Goal: Task Accomplishment & Management: Manage account settings

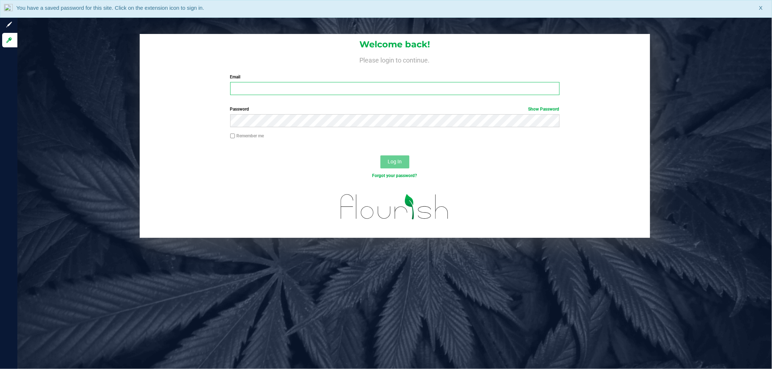
click at [305, 92] on input "Email" at bounding box center [394, 88] width 329 height 13
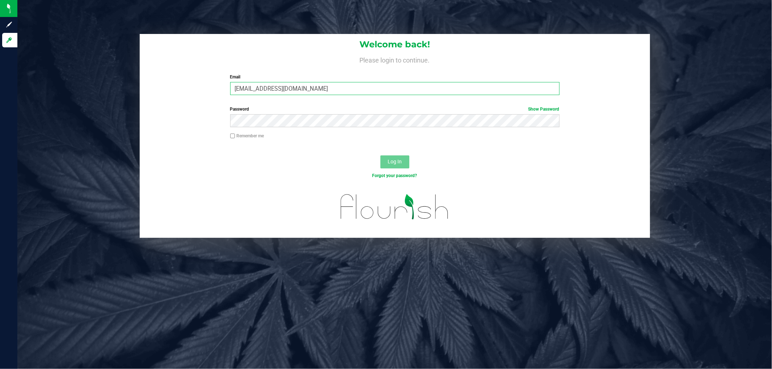
type input "[EMAIL_ADDRESS][DOMAIN_NAME]"
click at [380, 156] on button "Log In" at bounding box center [394, 162] width 29 height 13
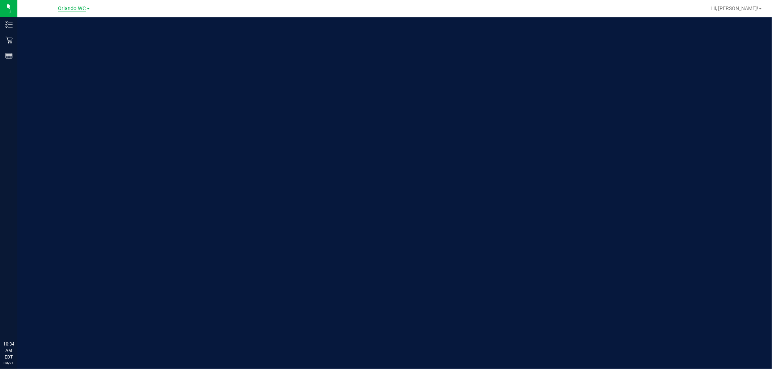
click at [77, 9] on span "Orlando WC" at bounding box center [72, 8] width 28 height 7
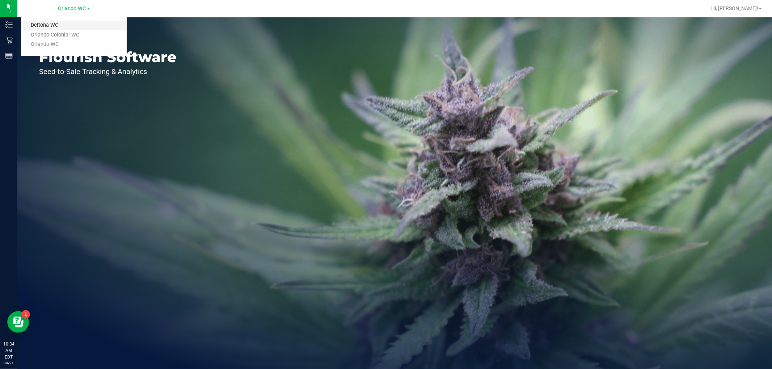
click at [70, 24] on link "Deltona WC" at bounding box center [74, 26] width 106 height 10
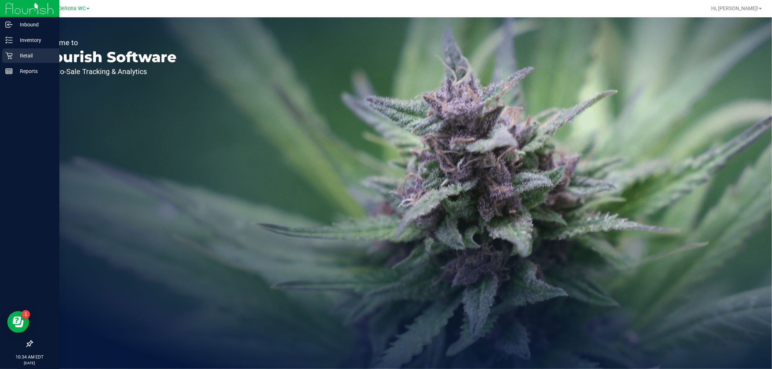
click at [26, 59] on p "Retail" at bounding box center [34, 55] width 43 height 9
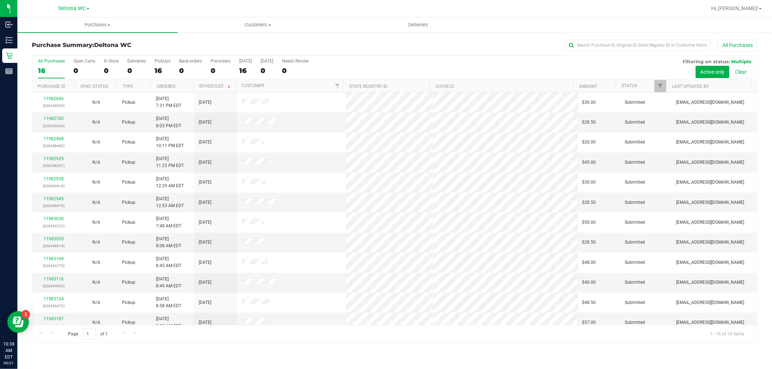
click at [182, 88] on th "Ordered" at bounding box center [172, 86] width 42 height 13
click at [52, 59] on div "All Purchases" at bounding box center [51, 61] width 27 height 5
click at [0, 0] on input "All Purchases 16" at bounding box center [0, 0] width 0 height 0
click at [56, 118] on link "11982908" at bounding box center [53, 118] width 20 height 5
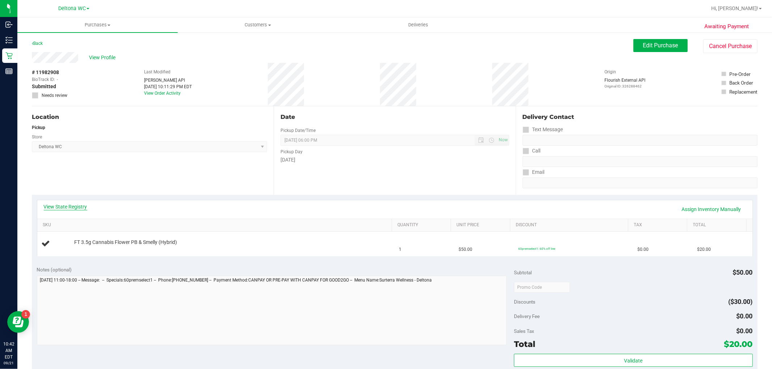
click at [69, 206] on link "View State Registry" at bounding box center [65, 206] width 43 height 7
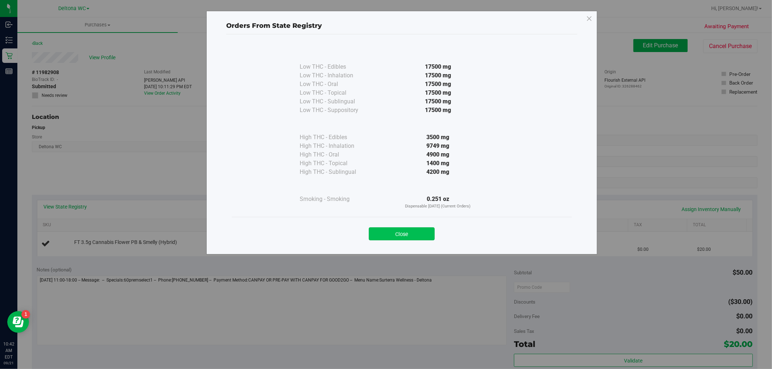
click at [424, 233] on button "Close" at bounding box center [402, 234] width 66 height 13
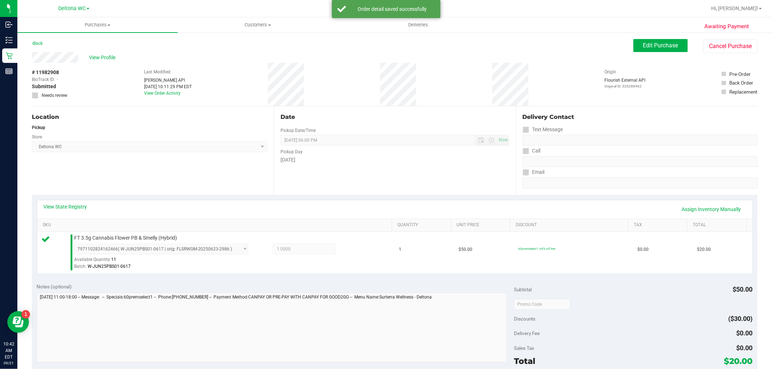
scroll to position [161, 0]
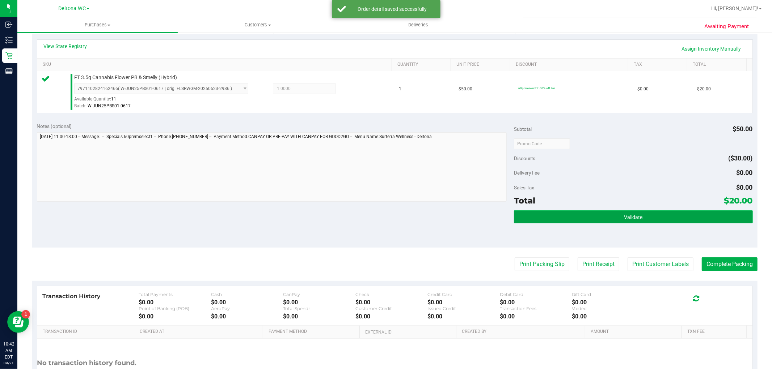
click at [581, 219] on button "Validate" at bounding box center [633, 217] width 238 height 13
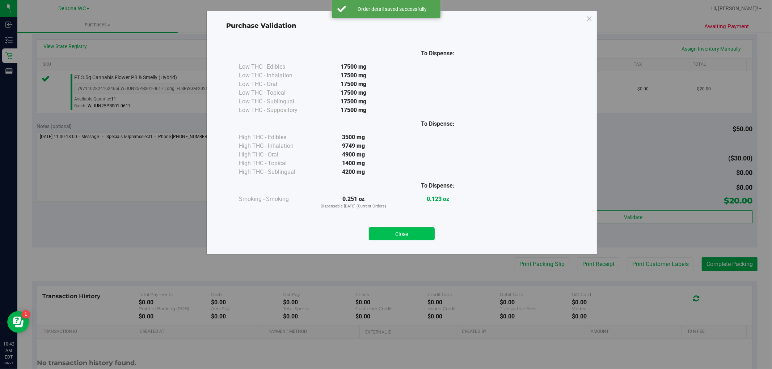
click at [416, 234] on button "Close" at bounding box center [402, 234] width 66 height 13
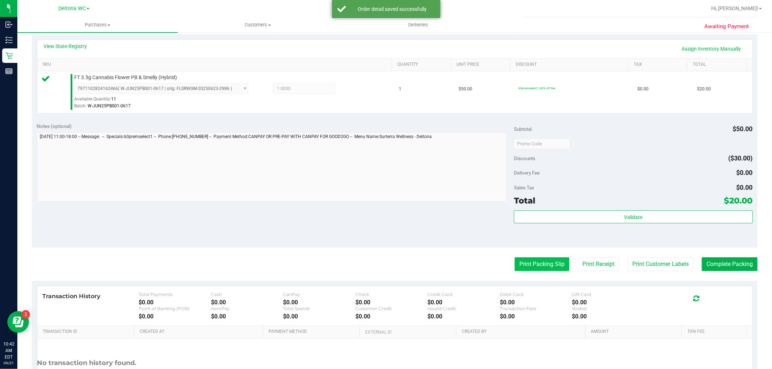
click at [521, 270] on button "Print Packing Slip" at bounding box center [542, 265] width 55 height 14
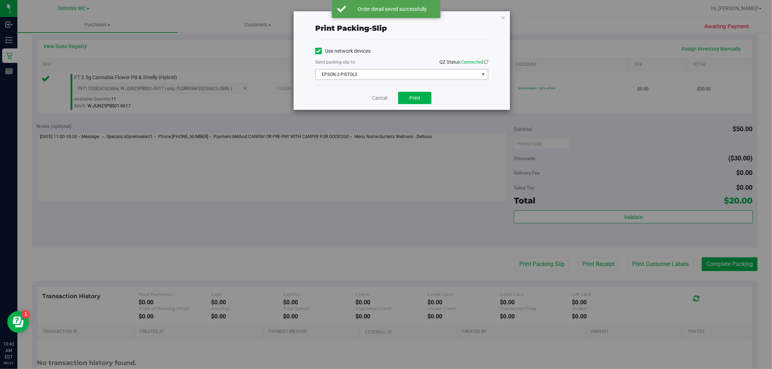
click at [391, 73] on span "EPSON-2-PISTOLS" at bounding box center [397, 74] width 163 height 10
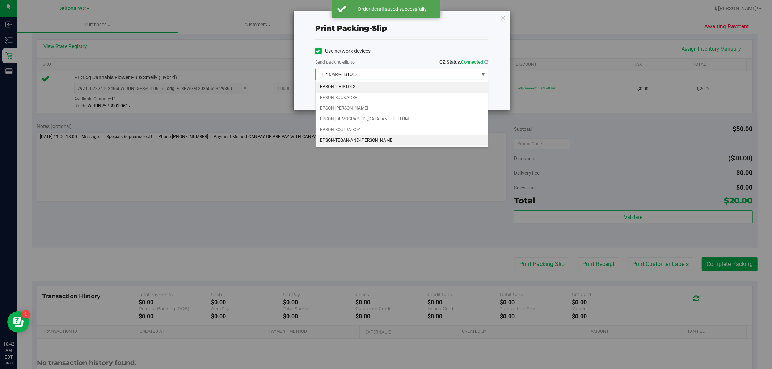
click at [363, 137] on li "EPSON-TEGAN-AND-[PERSON_NAME]" at bounding box center [402, 140] width 172 height 11
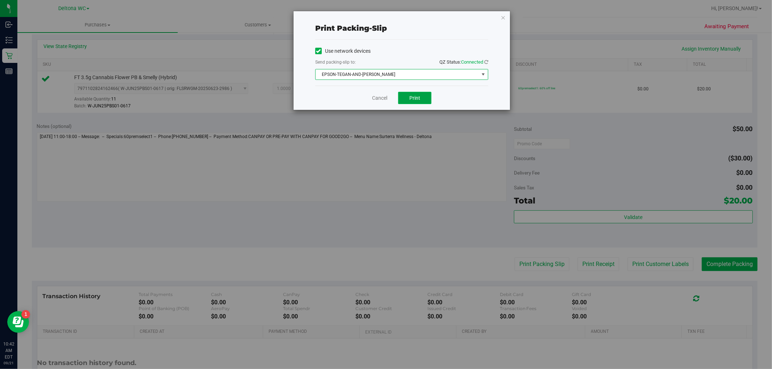
click at [407, 95] on button "Print" at bounding box center [414, 98] width 33 height 12
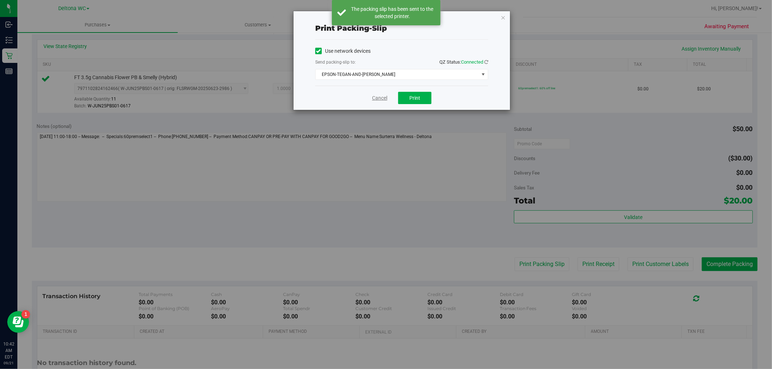
click at [380, 98] on link "Cancel" at bounding box center [379, 98] width 15 height 8
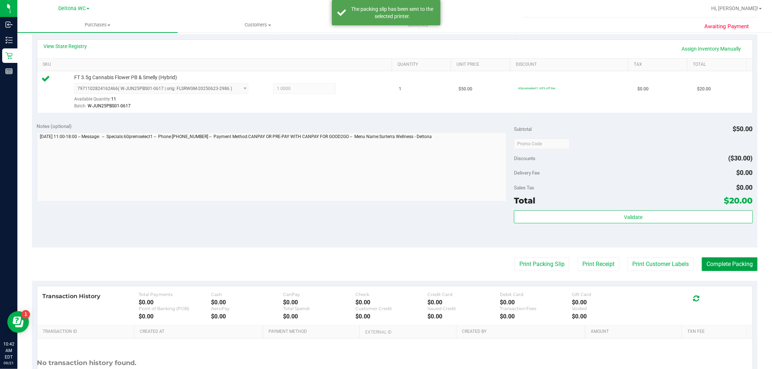
click at [716, 267] on button "Complete Packing" at bounding box center [730, 265] width 56 height 14
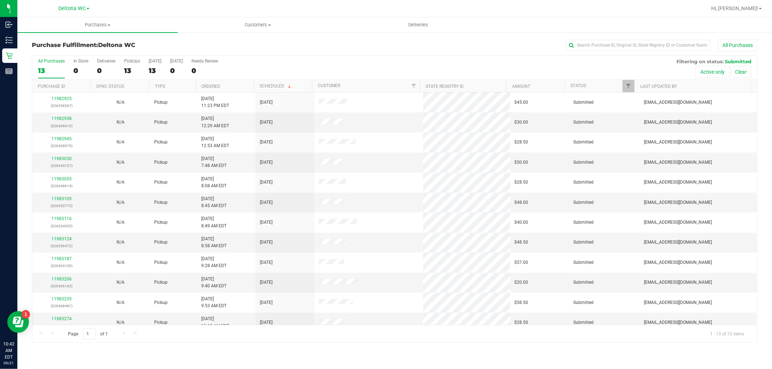
click at [224, 85] on th "Ordered" at bounding box center [224, 86] width 58 height 13
click at [61, 119] on link "11982938" at bounding box center [61, 118] width 20 height 5
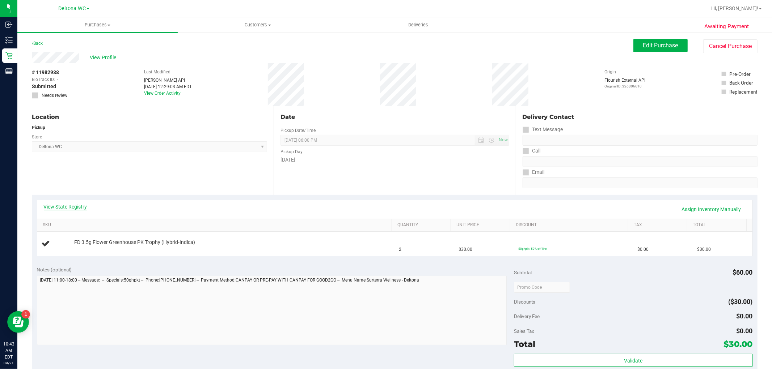
click at [82, 203] on link "View State Registry" at bounding box center [65, 206] width 43 height 7
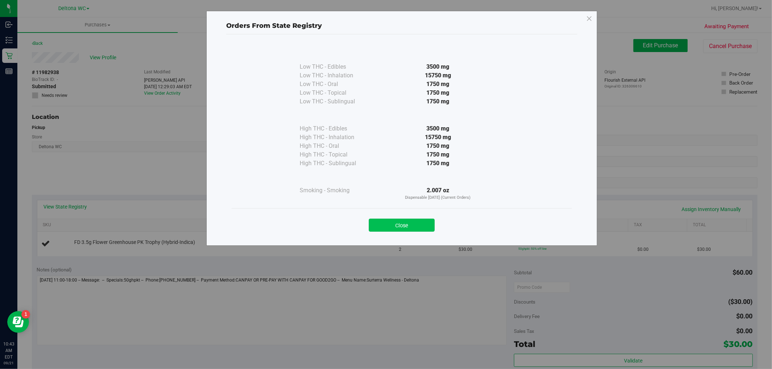
click at [405, 229] on button "Close" at bounding box center [402, 225] width 66 height 13
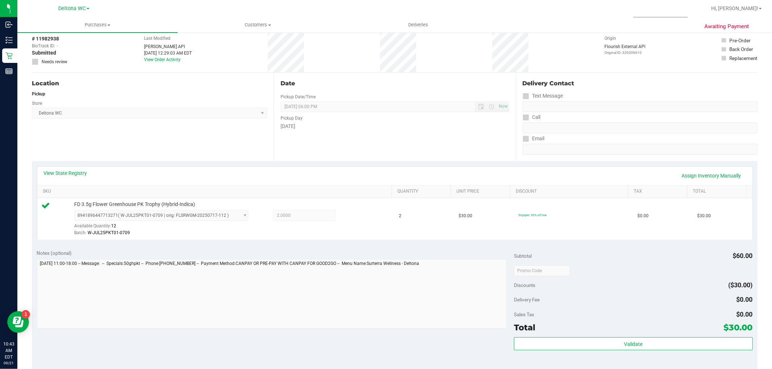
scroll to position [80, 0]
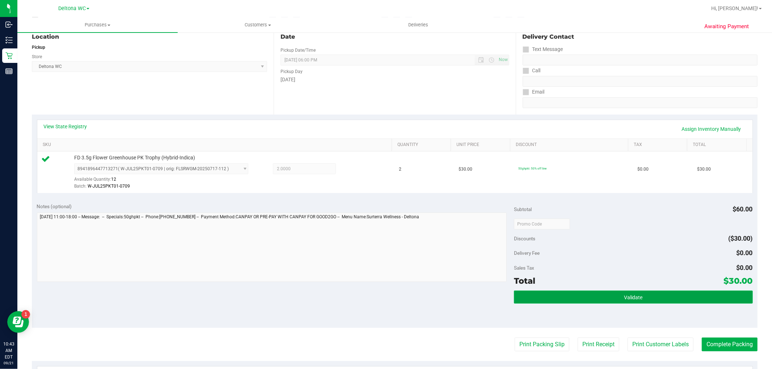
click at [599, 300] on button "Validate" at bounding box center [633, 297] width 238 height 13
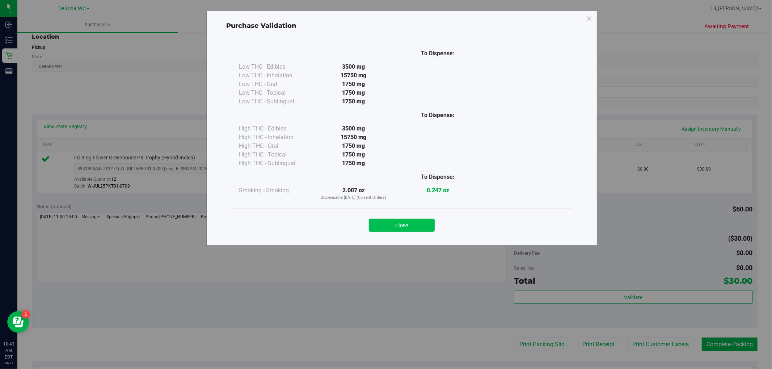
click at [419, 221] on button "Close" at bounding box center [402, 225] width 66 height 13
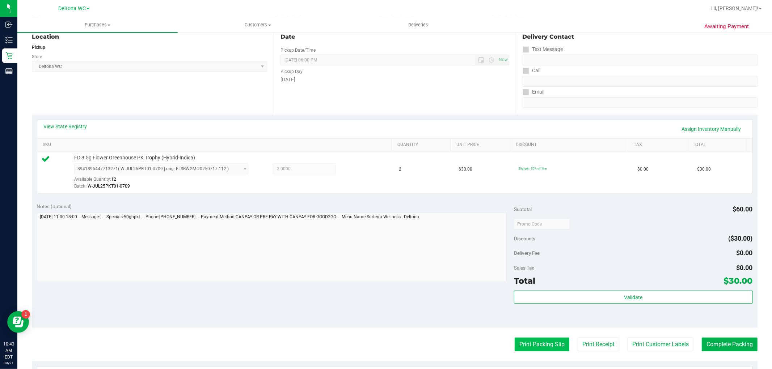
click at [515, 346] on button "Print Packing Slip" at bounding box center [542, 345] width 55 height 14
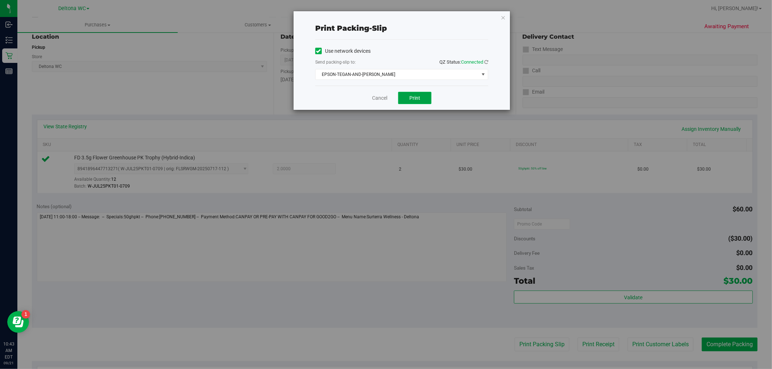
click at [414, 100] on span "Print" at bounding box center [414, 98] width 11 height 6
click at [379, 100] on link "Cancel" at bounding box center [379, 98] width 15 height 8
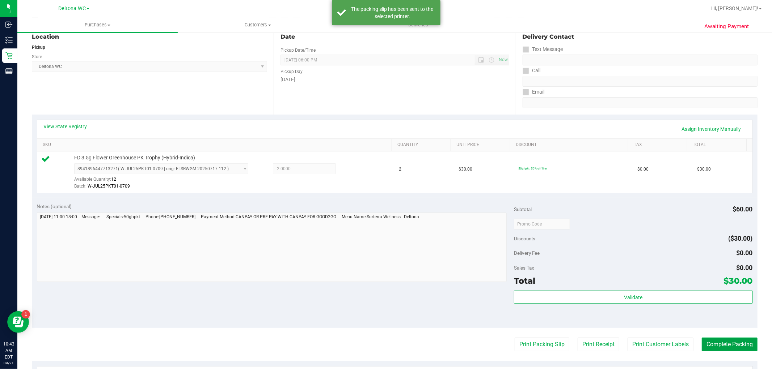
click at [721, 341] on button "Complete Packing" at bounding box center [730, 345] width 56 height 14
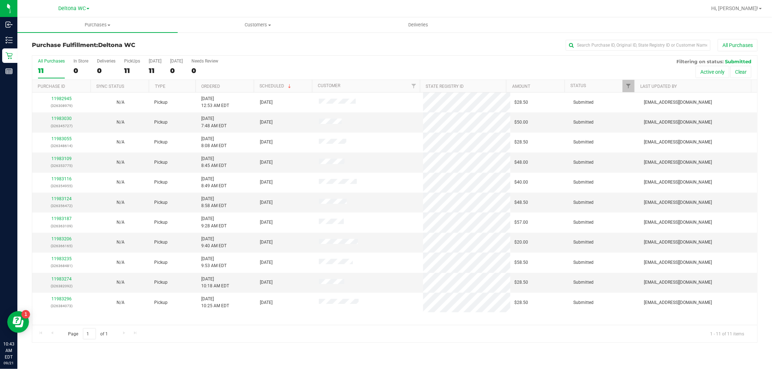
click at [226, 84] on th "Ordered" at bounding box center [224, 86] width 58 height 13
click at [64, 119] on link "11983030" at bounding box center [61, 118] width 20 height 5
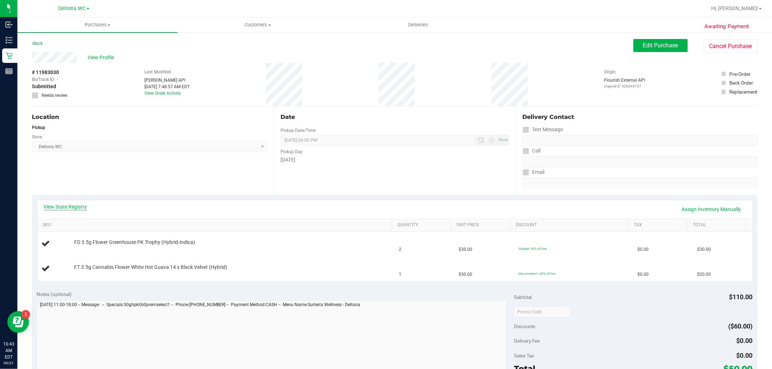
click at [62, 208] on link "View State Registry" at bounding box center [65, 206] width 43 height 7
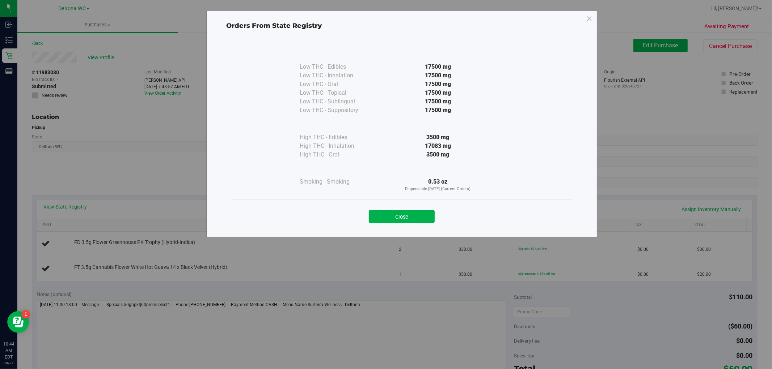
click at [399, 220] on button "Close" at bounding box center [402, 216] width 66 height 13
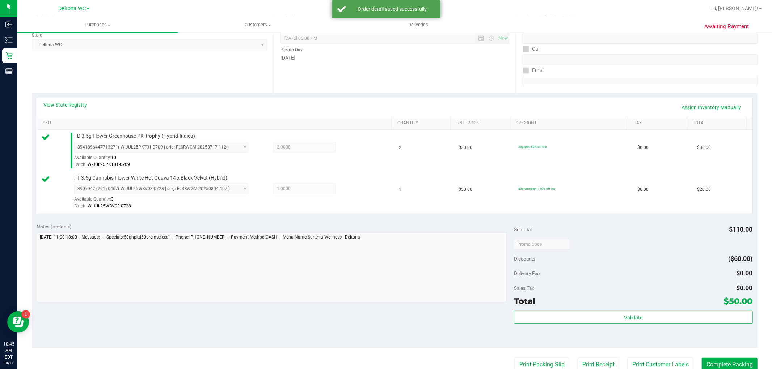
scroll to position [120, 0]
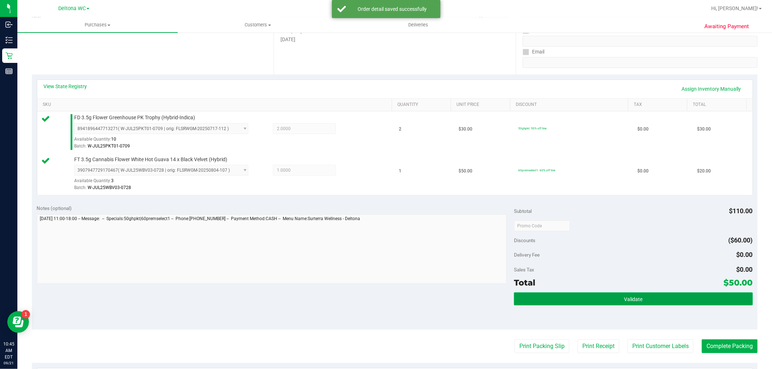
click at [599, 297] on button "Validate" at bounding box center [633, 299] width 238 height 13
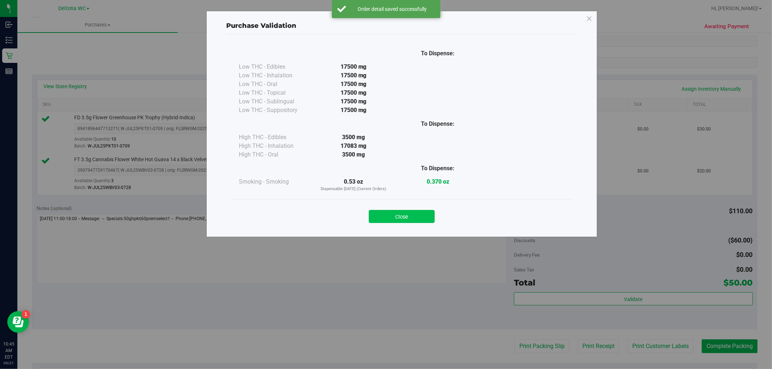
click at [409, 217] on button "Close" at bounding box center [402, 216] width 66 height 13
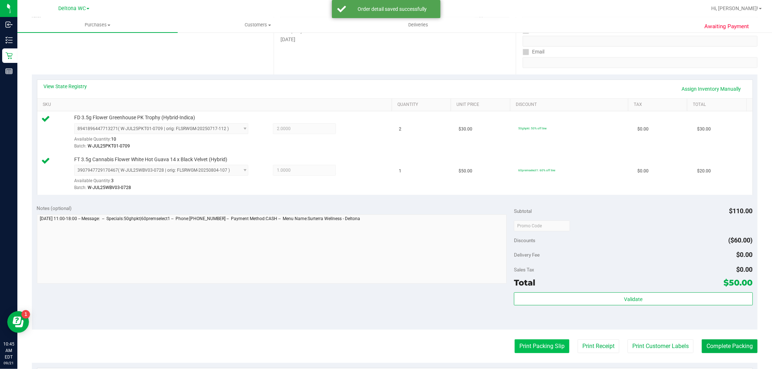
click at [530, 349] on button "Print Packing Slip" at bounding box center [542, 347] width 55 height 14
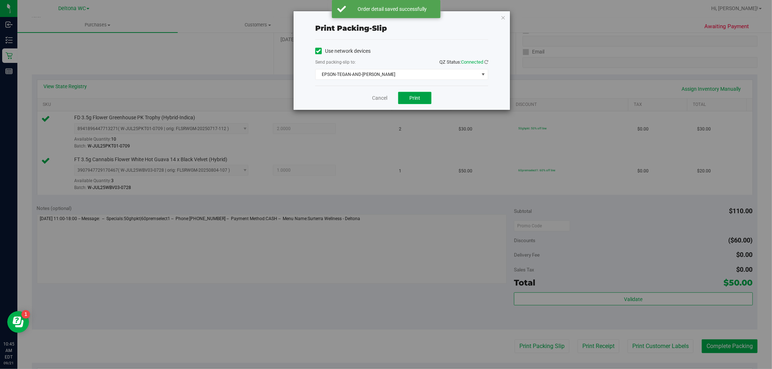
click at [403, 99] on button "Print" at bounding box center [414, 98] width 33 height 12
click at [375, 98] on link "Cancel" at bounding box center [379, 98] width 15 height 8
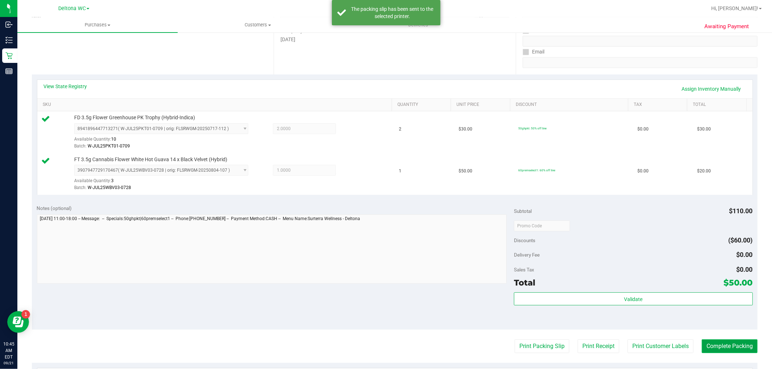
click at [710, 348] on button "Complete Packing" at bounding box center [730, 347] width 56 height 14
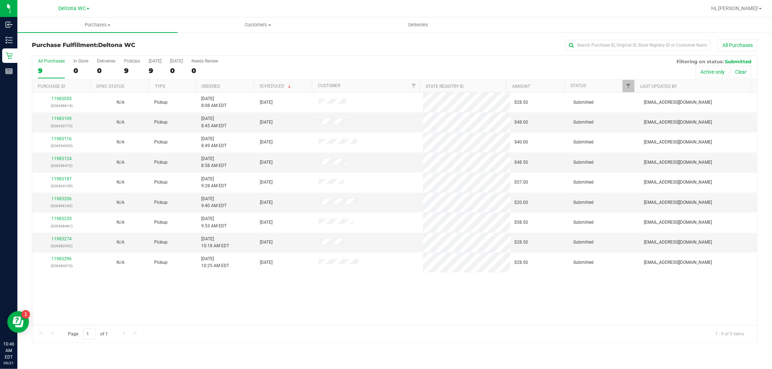
click at [226, 84] on th "Ordered" at bounding box center [224, 86] width 58 height 13
click at [66, 118] on link "11983116" at bounding box center [61, 118] width 20 height 5
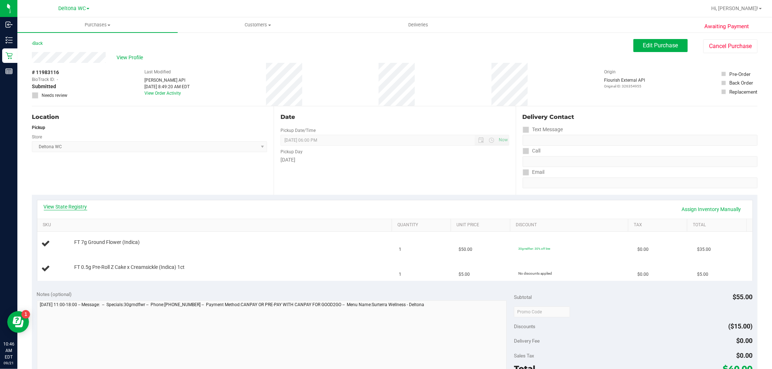
click at [76, 204] on link "View State Registry" at bounding box center [65, 206] width 43 height 7
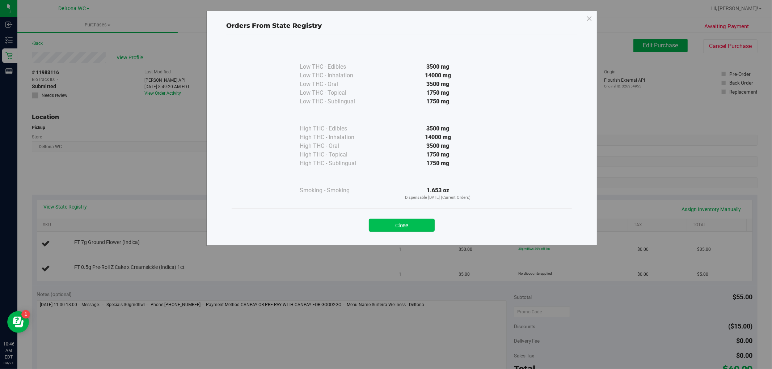
click at [414, 229] on button "Close" at bounding box center [402, 225] width 66 height 13
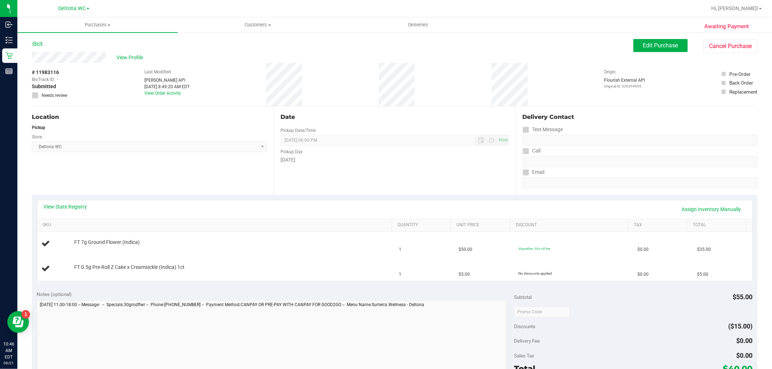
click at [35, 43] on link "Back" at bounding box center [37, 43] width 11 height 5
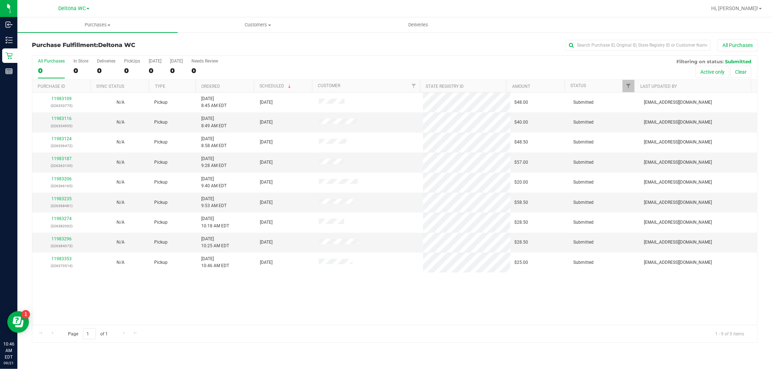
click at [224, 83] on th "Ordered" at bounding box center [224, 86] width 58 height 13
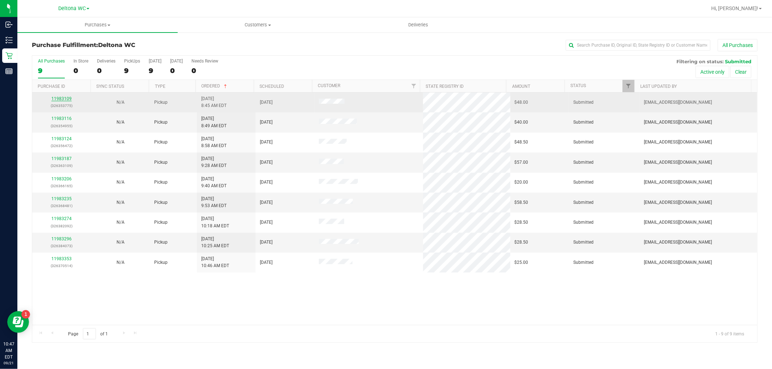
click at [63, 99] on link "11983109" at bounding box center [61, 98] width 20 height 5
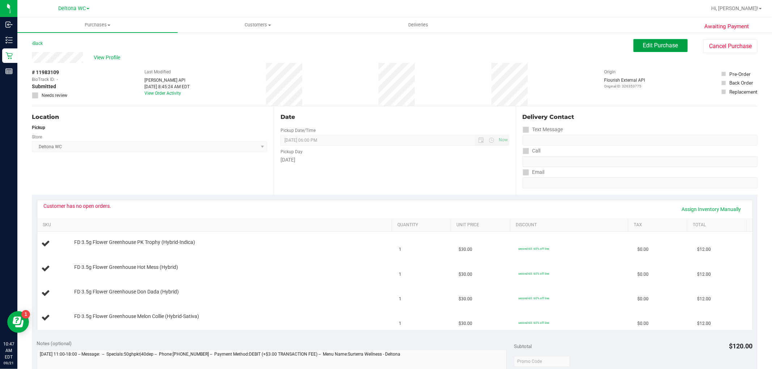
click at [651, 43] on span "Edit Purchase" at bounding box center [660, 45] width 35 height 7
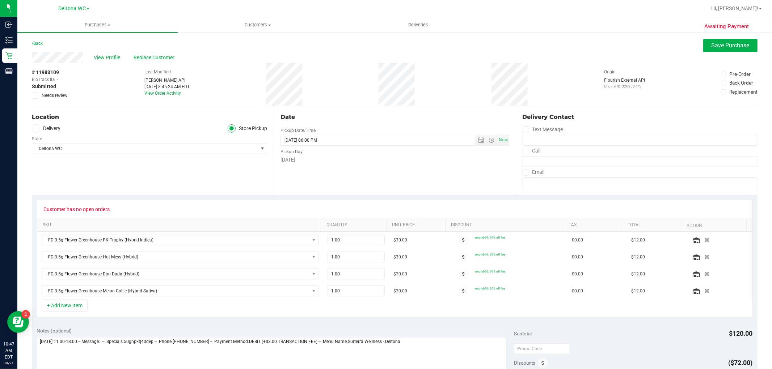
click at [62, 95] on span "Needs review" at bounding box center [55, 95] width 26 height 7
click at [0, 0] on input "Needs review" at bounding box center [0, 0] width 0 height 0
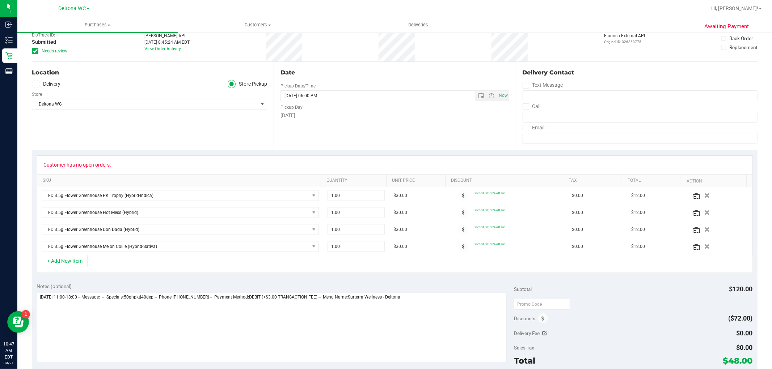
scroll to position [80, 0]
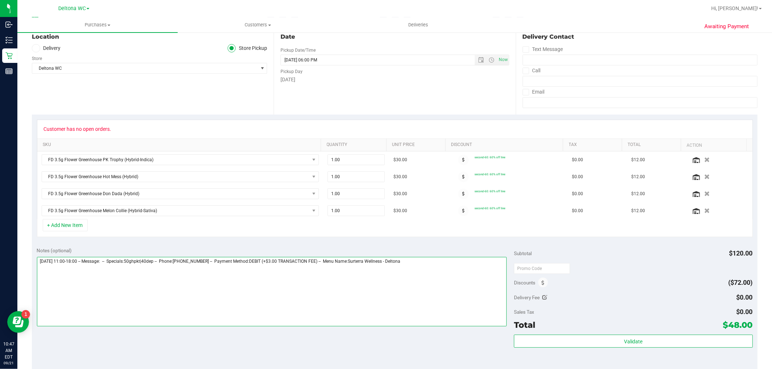
click at [434, 272] on textarea at bounding box center [272, 291] width 470 height 69
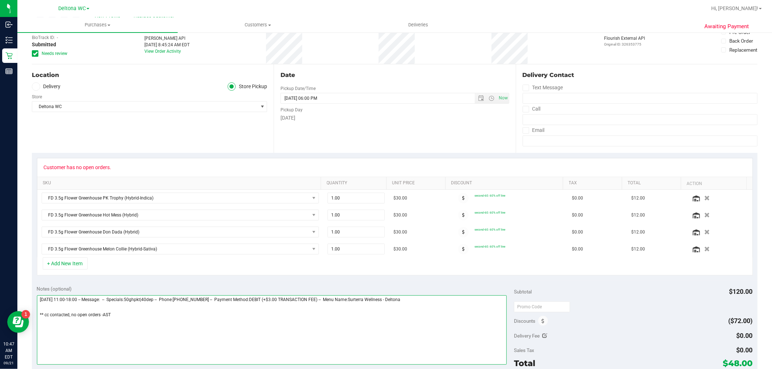
scroll to position [0, 0]
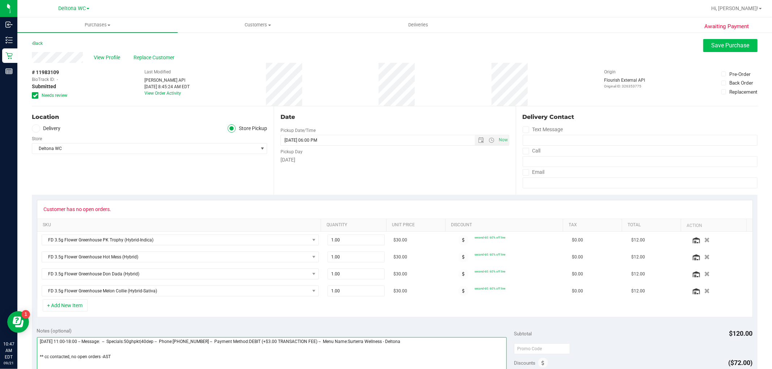
type textarea "Sunday 09/21/2025 11:00-18:00 -- Message: -- Specials:50ghpkt|40dep -- Phone:40…"
click at [711, 47] on span "Save Purchase" at bounding box center [730, 45] width 38 height 7
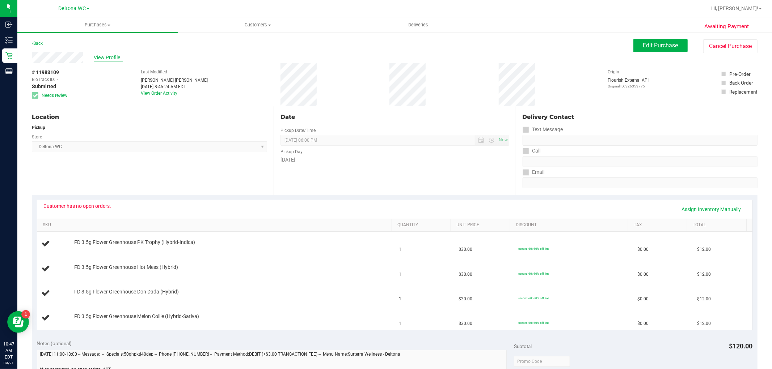
click at [103, 57] on span "View Profile" at bounding box center [108, 58] width 29 height 8
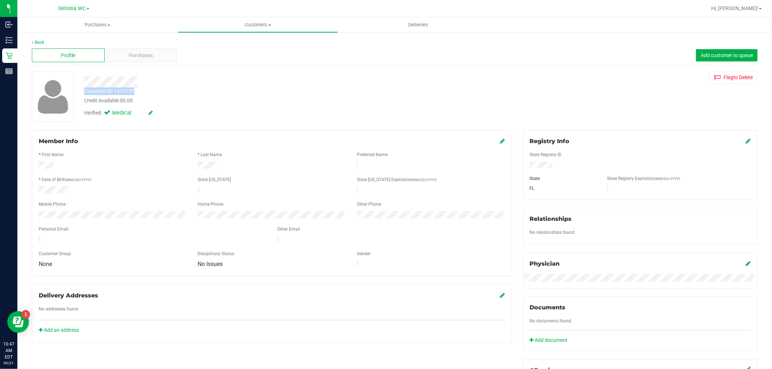
drag, startPoint x: 85, startPoint y: 89, endPoint x: 134, endPoint y: 90, distance: 48.5
click at [134, 90] on div "Customer ID: 1617757 Credit Available: $0.00" at bounding box center [263, 96] width 368 height 17
copy div "Customer ID: 1617757"
click at [160, 56] on div "Purchases" at bounding box center [141, 55] width 73 height 14
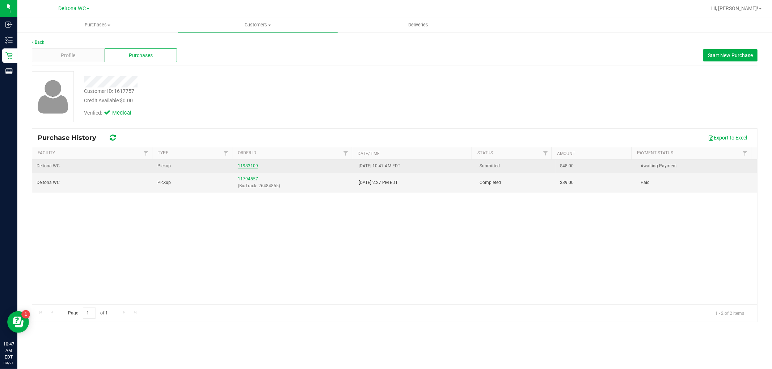
click at [243, 167] on link "11983109" at bounding box center [248, 166] width 20 height 5
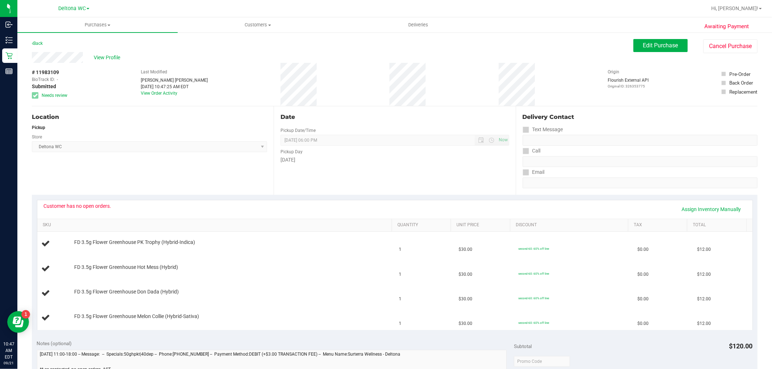
click at [44, 69] on span "# 11983109" at bounding box center [45, 73] width 27 height 8
copy span "11983109"
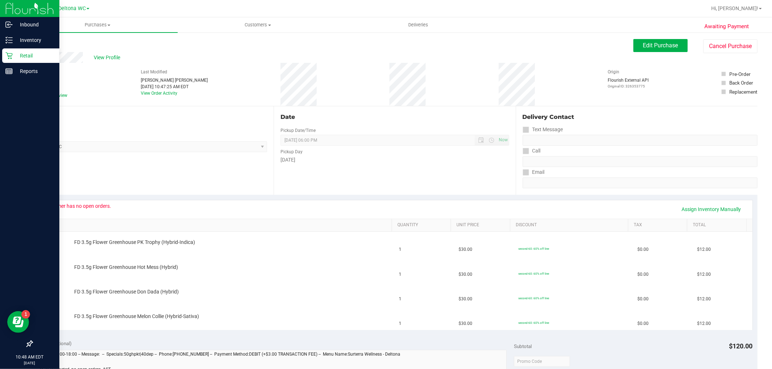
click at [13, 53] on p "Retail" at bounding box center [34, 55] width 43 height 9
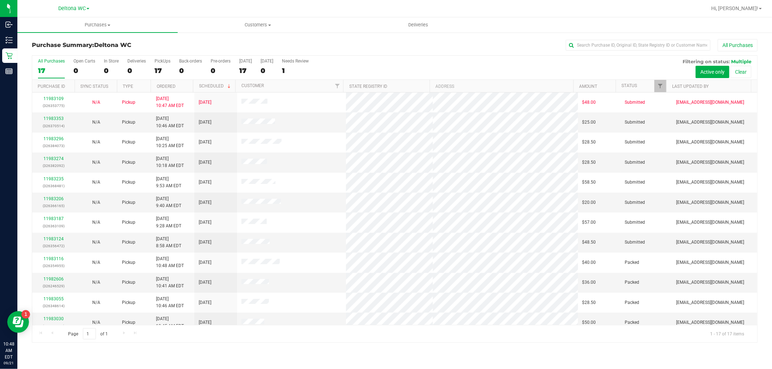
click at [177, 87] on th "Ordered" at bounding box center [172, 86] width 42 height 13
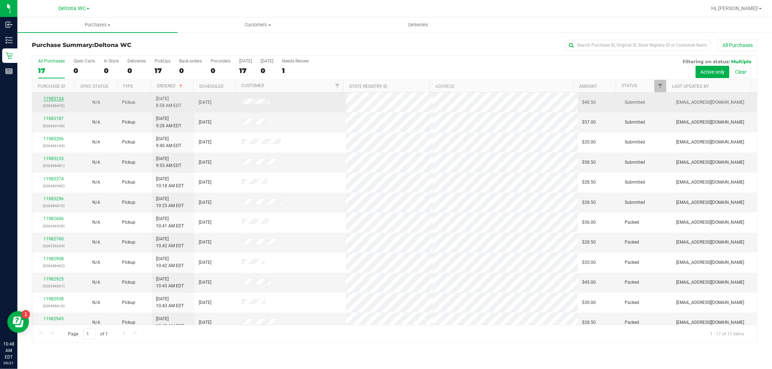
click at [52, 99] on link "11983124" at bounding box center [53, 98] width 20 height 5
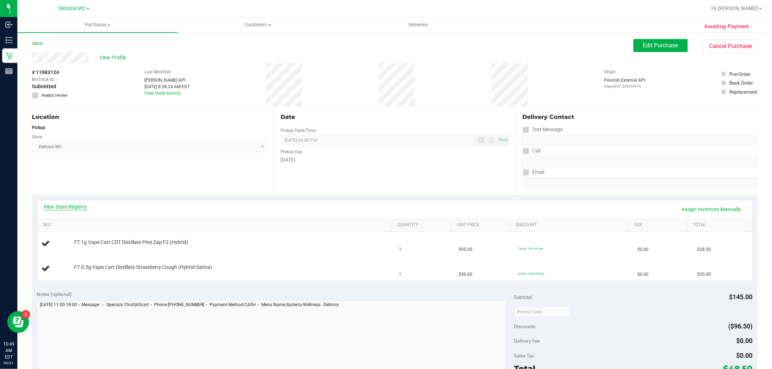
click at [60, 205] on link "View State Registry" at bounding box center [65, 206] width 43 height 7
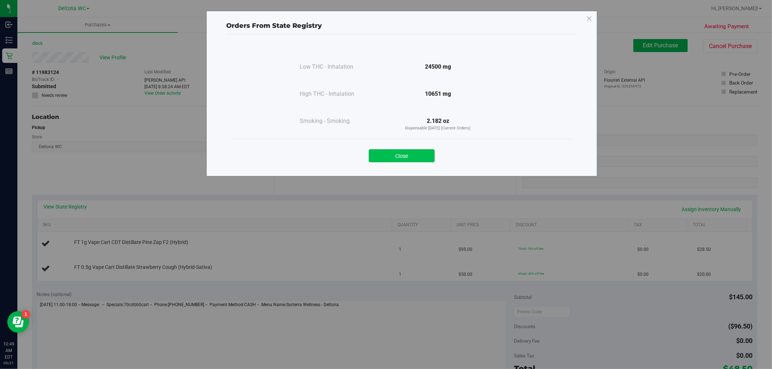
click at [409, 156] on button "Close" at bounding box center [402, 155] width 66 height 13
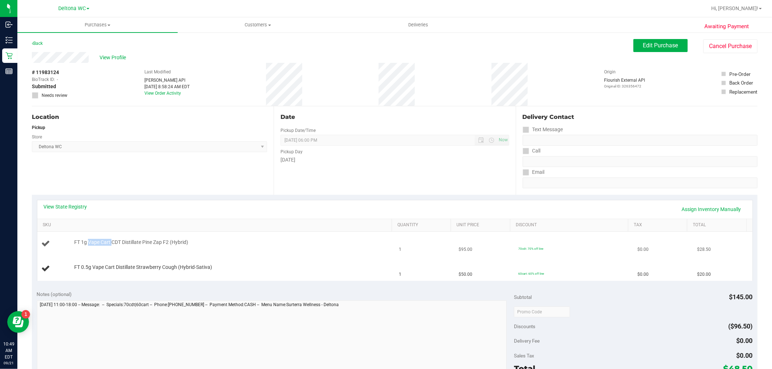
drag, startPoint x: 87, startPoint y: 241, endPoint x: 200, endPoint y: 233, distance: 113.2
click at [165, 239] on td "FT 1g Vape Cart CDT Distillate Pine Zap F2 (Hybrid)" at bounding box center [215, 244] width 357 height 25
drag, startPoint x: 211, startPoint y: 232, endPoint x: 232, endPoint y: 234, distance: 20.8
click at [212, 232] on td "FT 1g Vape Cart CDT Distillate Pine Zap F2 (Hybrid)" at bounding box center [215, 244] width 357 height 25
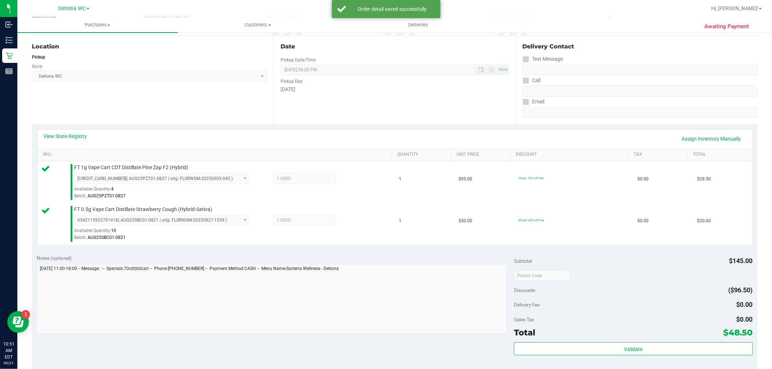
scroll to position [161, 0]
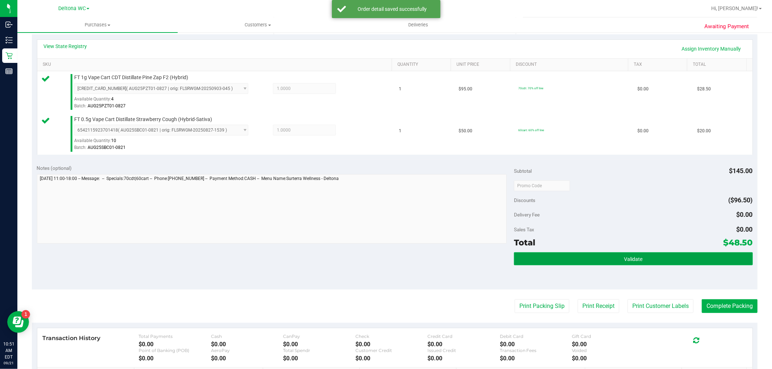
click at [564, 263] on button "Validate" at bounding box center [633, 259] width 238 height 13
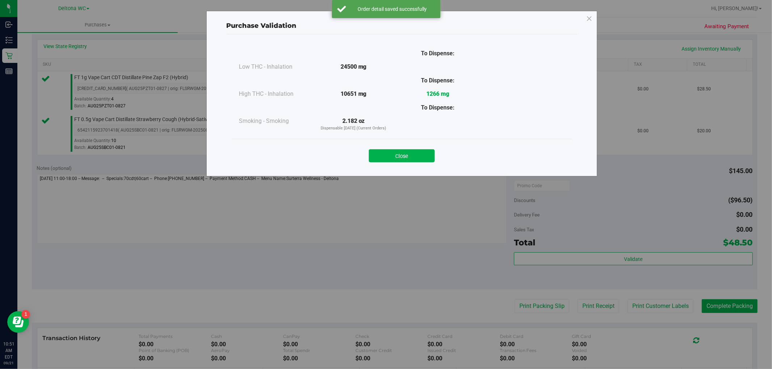
click at [411, 158] on button "Close" at bounding box center [402, 155] width 66 height 13
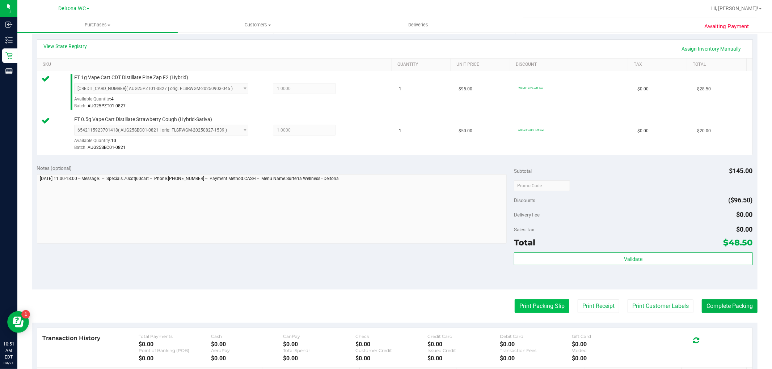
click at [520, 308] on button "Print Packing Slip" at bounding box center [542, 307] width 55 height 14
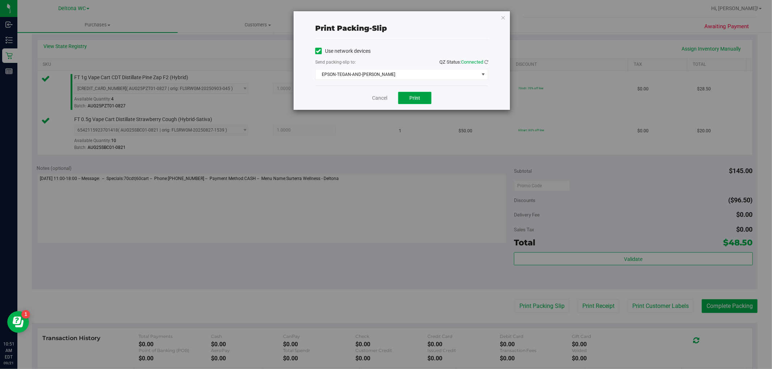
click at [411, 97] on span "Print" at bounding box center [414, 98] width 11 height 6
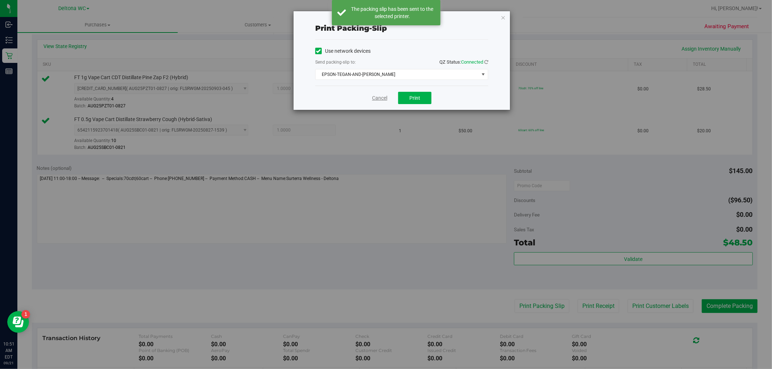
click at [377, 101] on link "Cancel" at bounding box center [379, 98] width 15 height 8
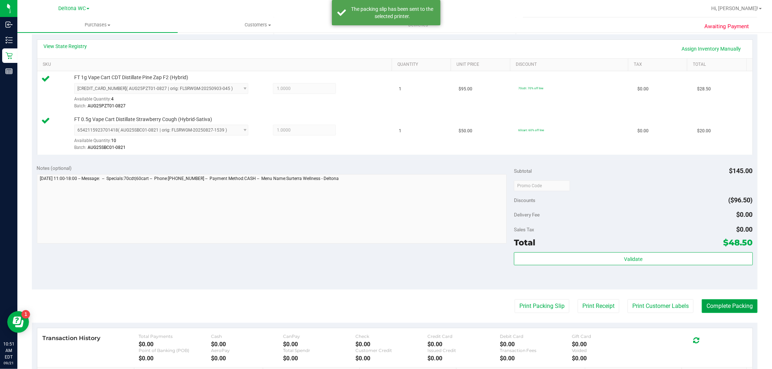
click at [724, 306] on button "Complete Packing" at bounding box center [730, 307] width 56 height 14
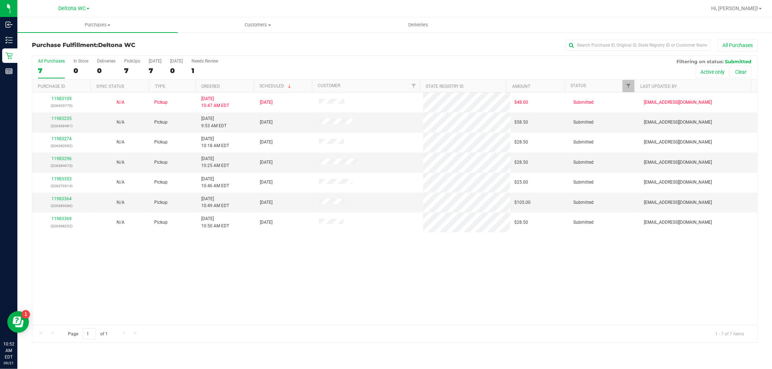
click at [245, 81] on th "Ordered" at bounding box center [224, 86] width 58 height 13
click at [215, 85] on link "Ordered" at bounding box center [214, 86] width 27 height 5
click at [233, 86] on th "Ordered" at bounding box center [224, 86] width 58 height 13
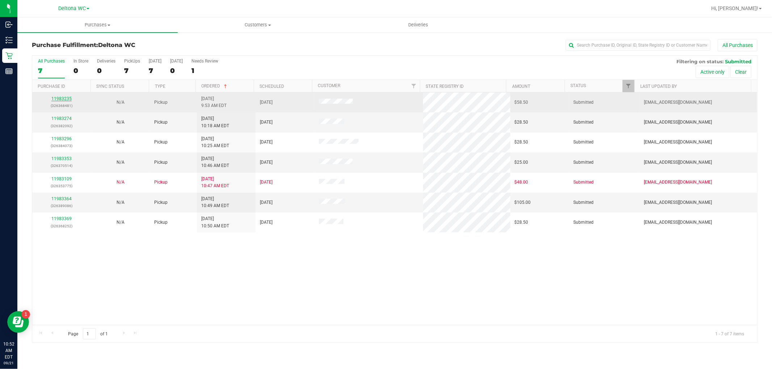
click at [64, 98] on link "11983235" at bounding box center [61, 98] width 20 height 5
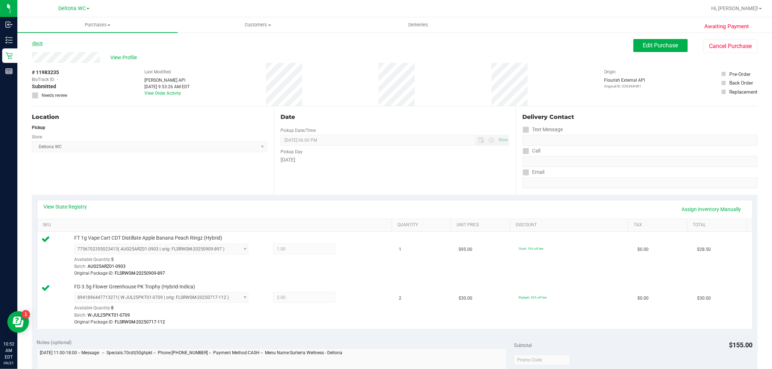
click at [41, 42] on link "Back" at bounding box center [37, 43] width 11 height 5
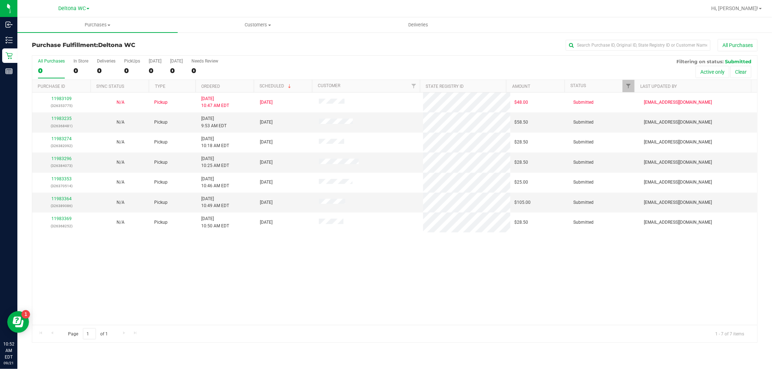
click at [230, 84] on th "Ordered" at bounding box center [224, 86] width 58 height 13
click at [54, 117] on link "11983274" at bounding box center [61, 118] width 20 height 5
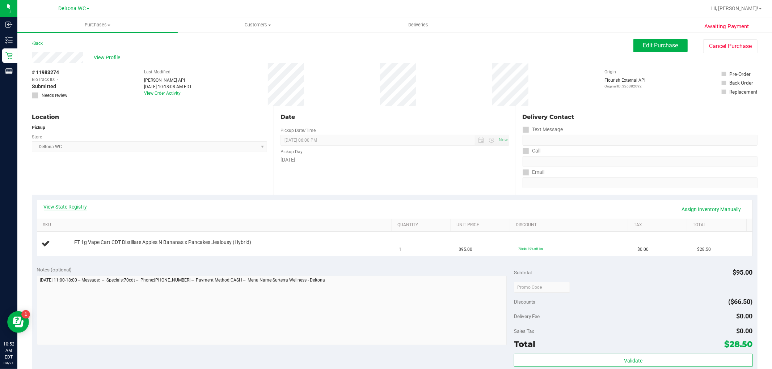
click at [77, 207] on link "View State Registry" at bounding box center [65, 206] width 43 height 7
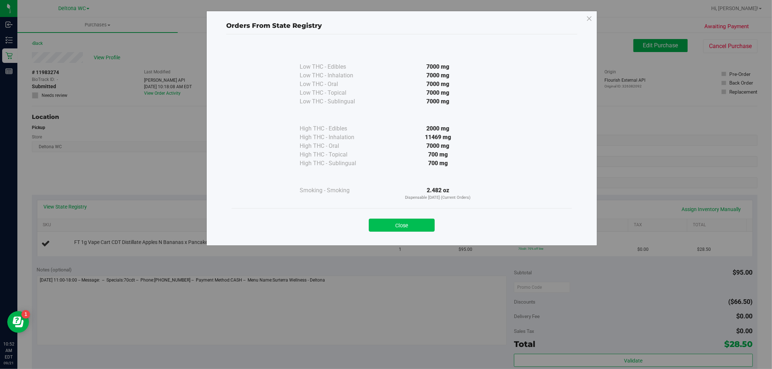
click at [407, 225] on button "Close" at bounding box center [402, 225] width 66 height 13
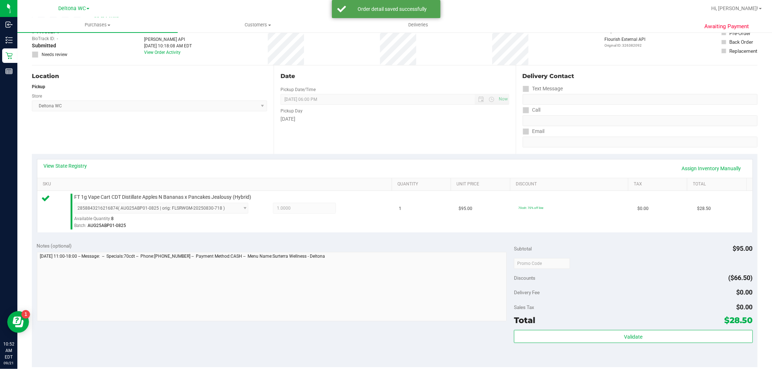
scroll to position [80, 0]
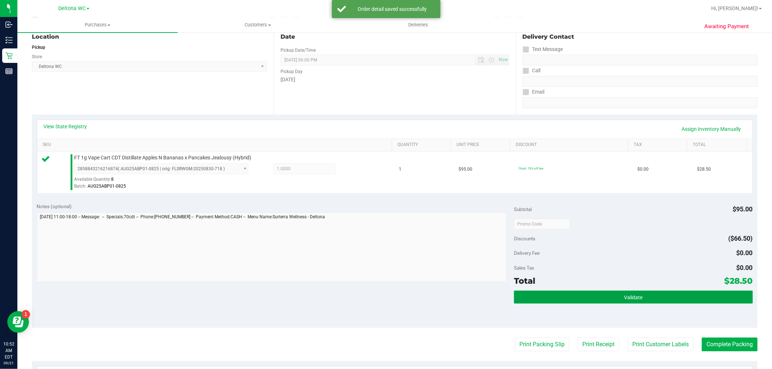
click at [610, 295] on button "Validate" at bounding box center [633, 297] width 238 height 13
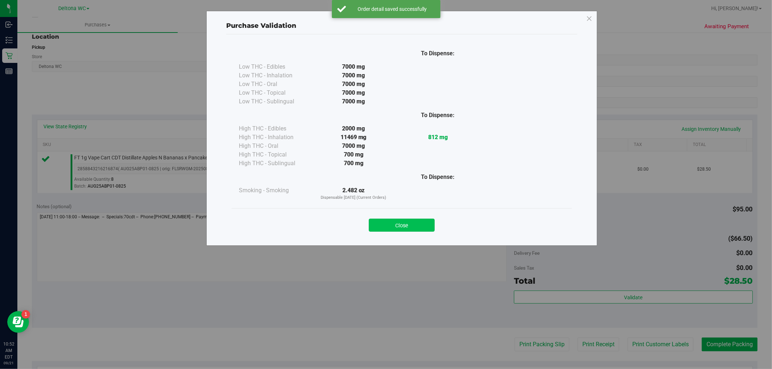
click at [426, 229] on button "Close" at bounding box center [402, 225] width 66 height 13
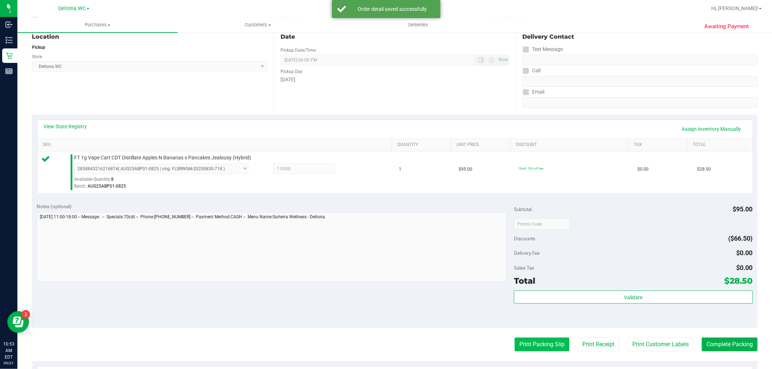
click at [539, 339] on button "Print Packing Slip" at bounding box center [542, 345] width 55 height 14
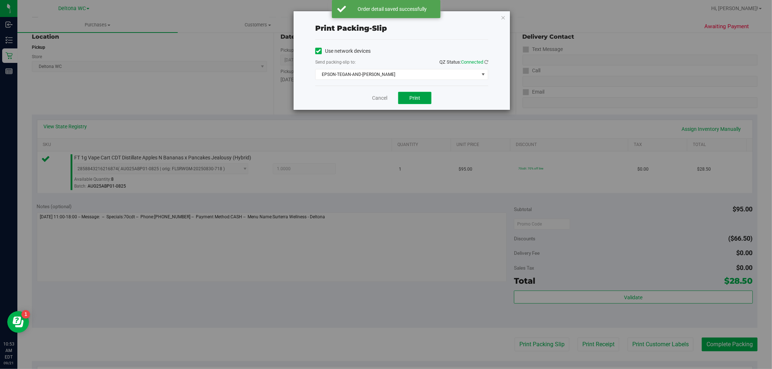
click at [407, 96] on button "Print" at bounding box center [414, 98] width 33 height 12
click at [379, 99] on link "Cancel" at bounding box center [379, 98] width 15 height 8
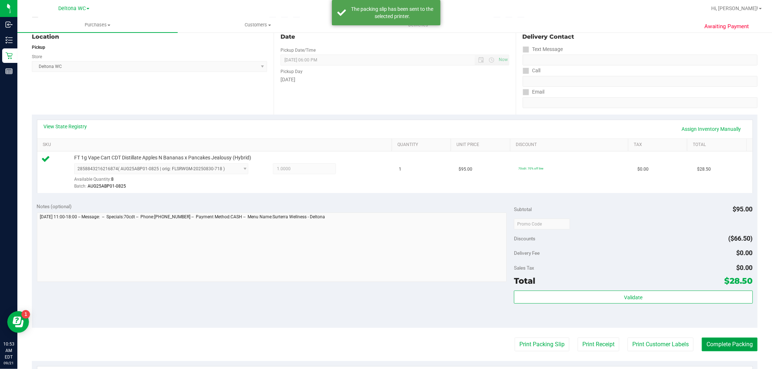
click at [727, 345] on button "Complete Packing" at bounding box center [730, 345] width 56 height 14
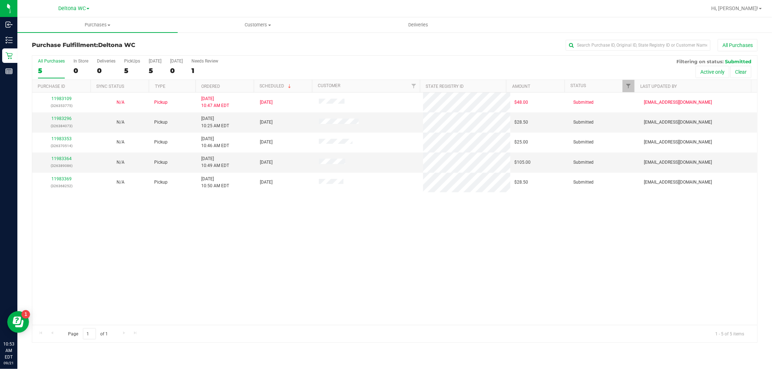
click at [241, 85] on th "Ordered" at bounding box center [224, 86] width 58 height 13
click at [64, 117] on div "11983353 (326370514)" at bounding box center [62, 122] width 50 height 14
click at [64, 117] on link "11983353" at bounding box center [61, 118] width 20 height 5
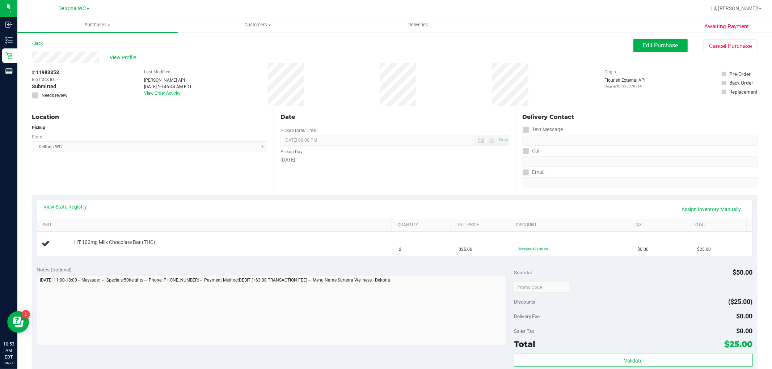
click at [75, 206] on link "View State Registry" at bounding box center [65, 206] width 43 height 7
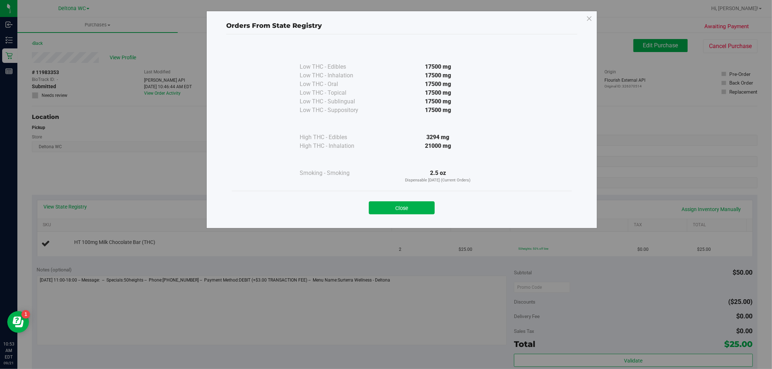
click at [415, 203] on button "Close" at bounding box center [402, 208] width 66 height 13
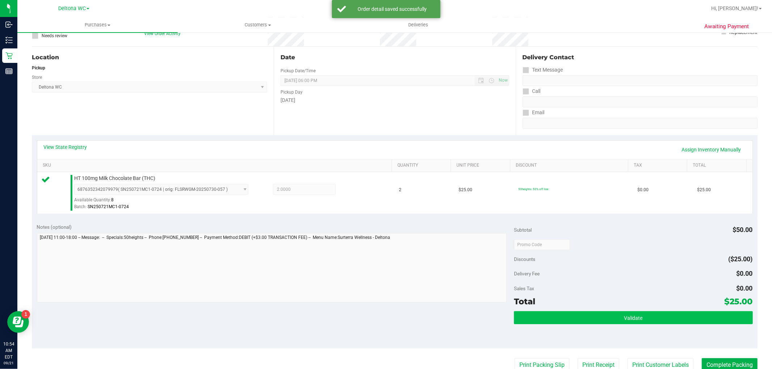
scroll to position [120, 0]
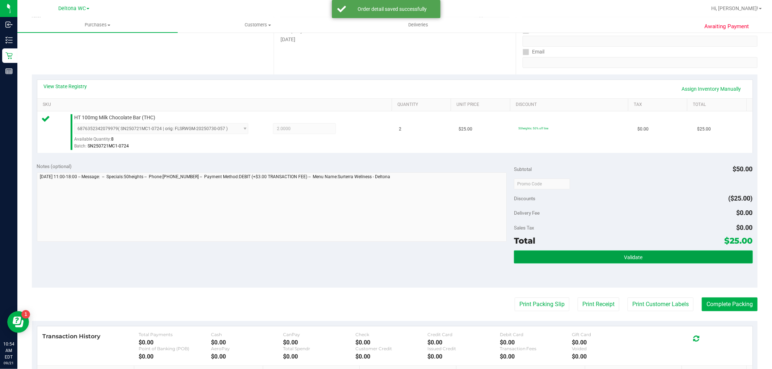
click at [600, 255] on button "Validate" at bounding box center [633, 257] width 238 height 13
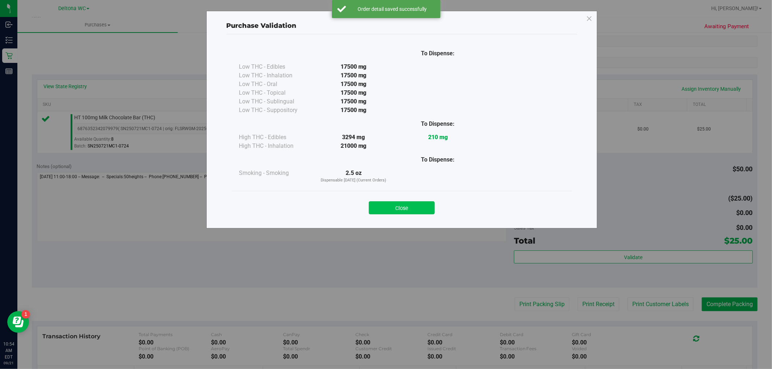
click at [396, 207] on button "Close" at bounding box center [402, 208] width 66 height 13
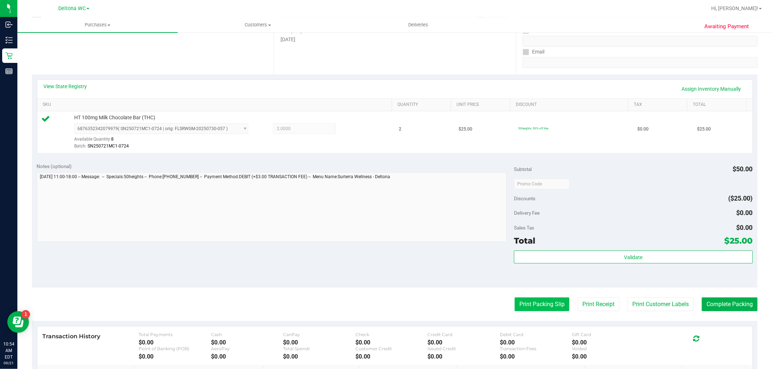
click at [522, 306] on button "Print Packing Slip" at bounding box center [542, 305] width 55 height 14
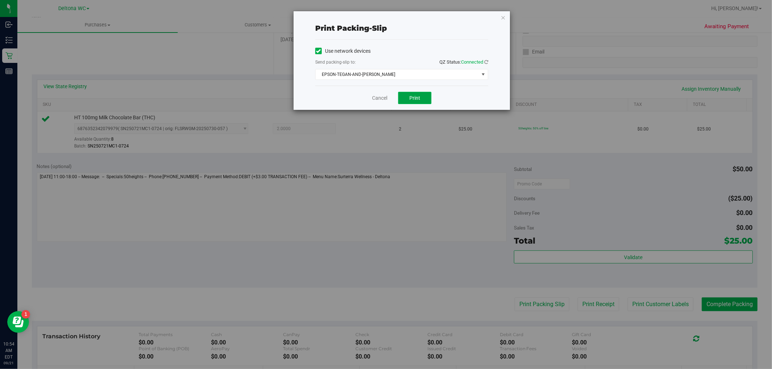
click at [406, 100] on button "Print" at bounding box center [414, 98] width 33 height 12
click at [375, 98] on link "Cancel" at bounding box center [379, 98] width 15 height 8
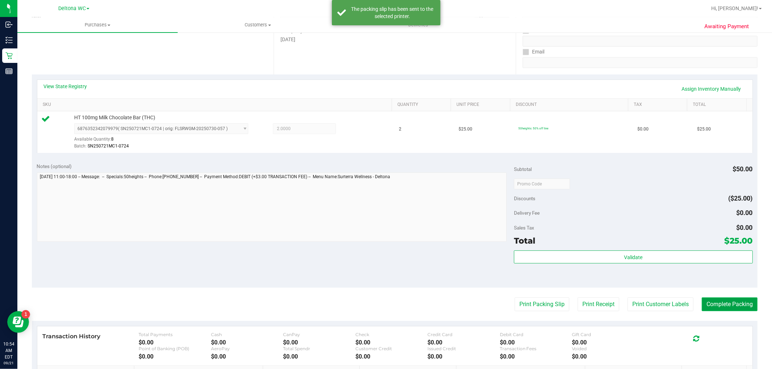
click at [725, 305] on button "Complete Packing" at bounding box center [730, 305] width 56 height 14
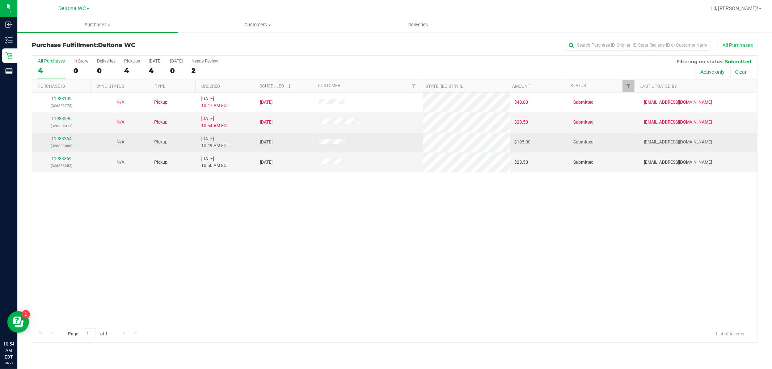
click at [59, 138] on link "11983364" at bounding box center [61, 138] width 20 height 5
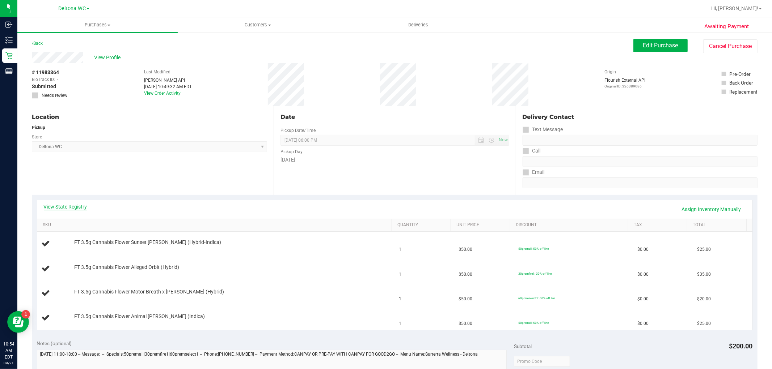
click at [68, 208] on link "View State Registry" at bounding box center [65, 206] width 43 height 7
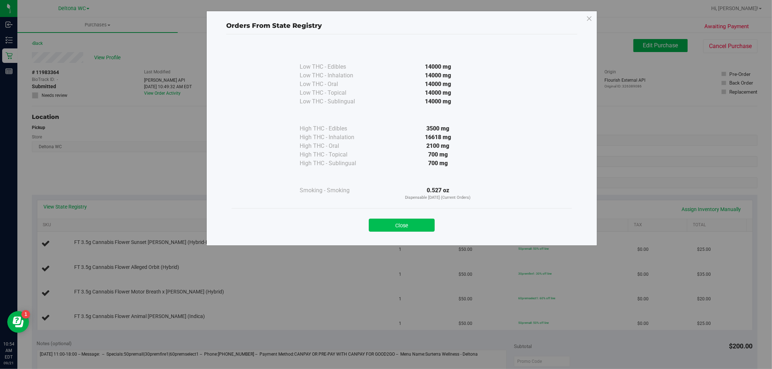
click at [404, 228] on button "Close" at bounding box center [402, 225] width 66 height 13
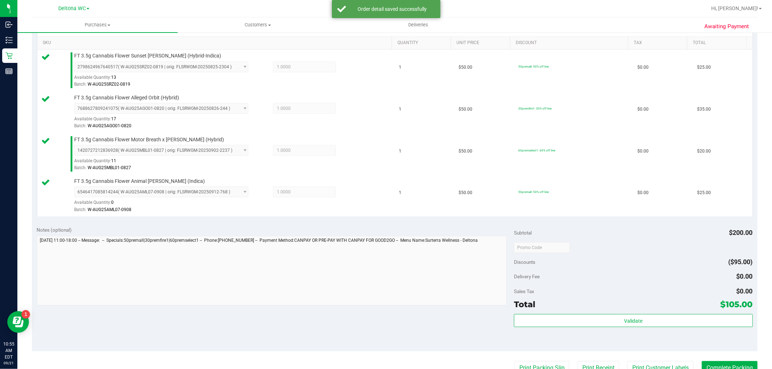
scroll to position [201, 0]
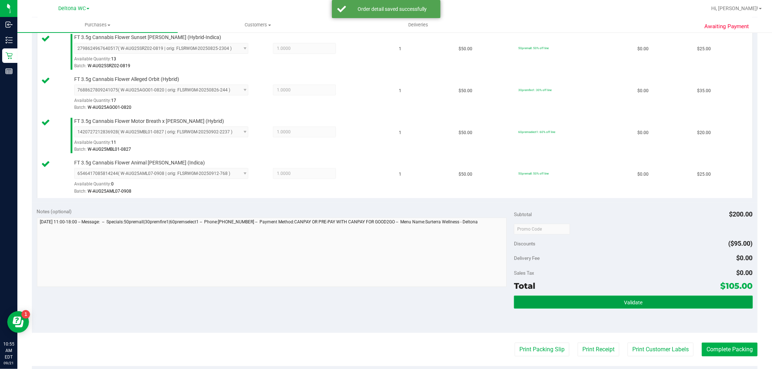
click at [589, 301] on button "Validate" at bounding box center [633, 302] width 238 height 13
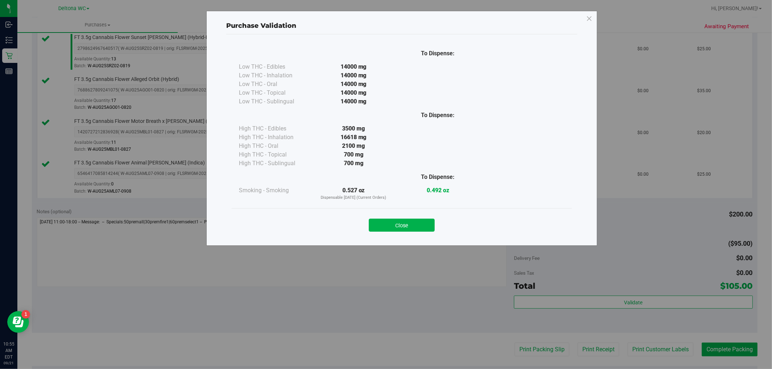
click at [400, 221] on button "Close" at bounding box center [402, 225] width 66 height 13
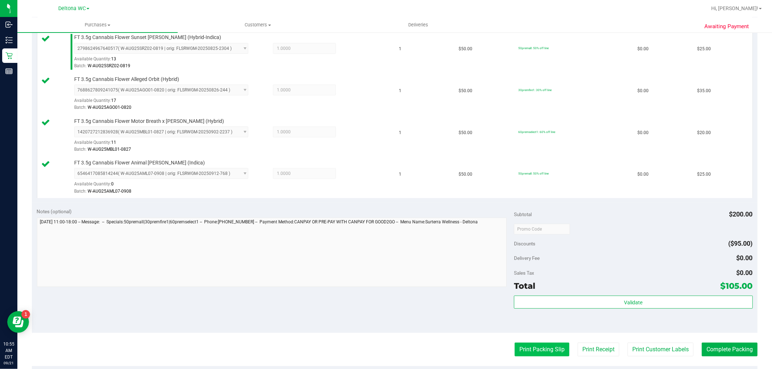
click at [526, 353] on button "Print Packing Slip" at bounding box center [542, 350] width 55 height 14
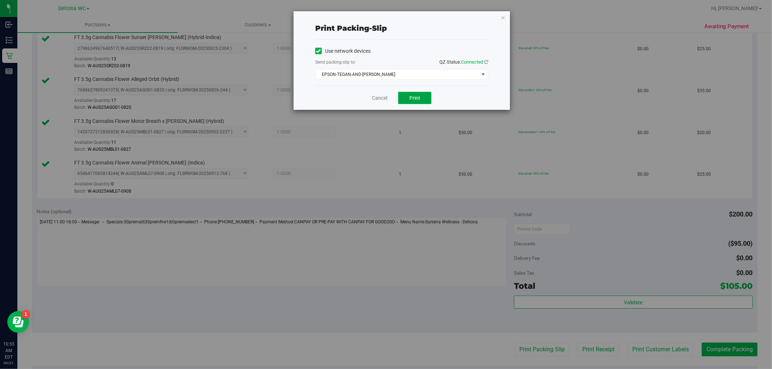
click at [408, 98] on button "Print" at bounding box center [414, 98] width 33 height 12
click at [375, 98] on link "Cancel" at bounding box center [379, 98] width 15 height 8
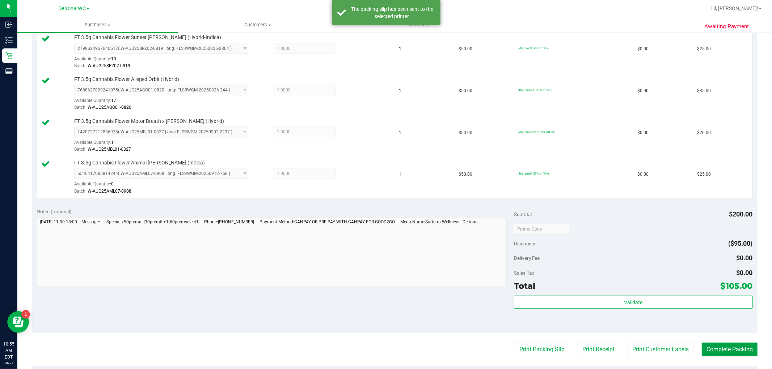
drag, startPoint x: 726, startPoint y: 353, endPoint x: 725, endPoint y: 360, distance: 7.7
click at [725, 356] on button "Complete Packing" at bounding box center [730, 350] width 56 height 14
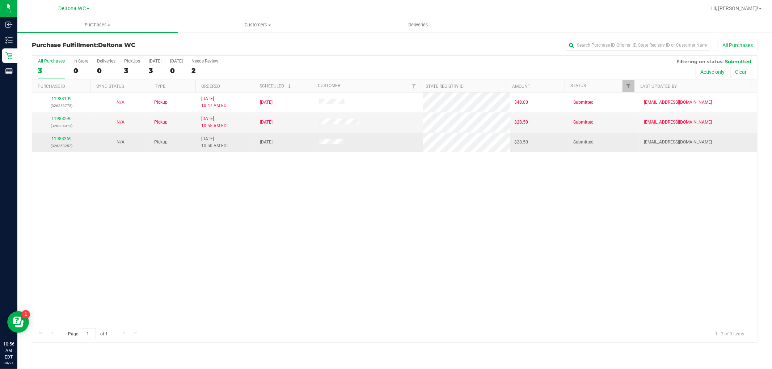
click at [62, 141] on link "11983369" at bounding box center [61, 138] width 20 height 5
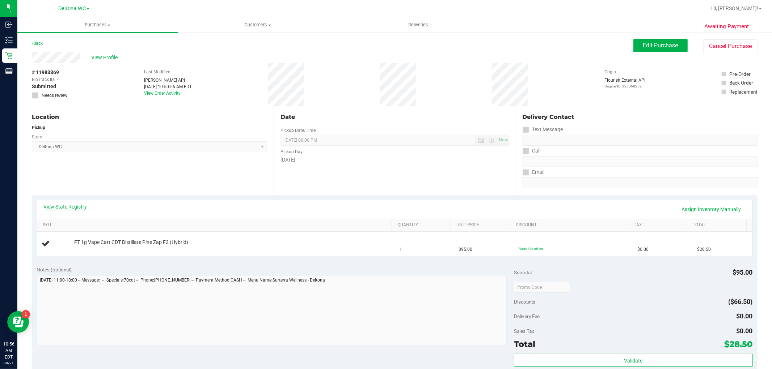
click at [78, 206] on link "View State Registry" at bounding box center [65, 206] width 43 height 7
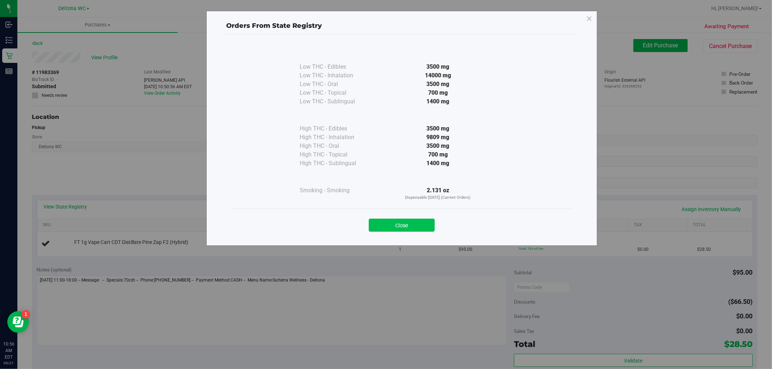
click at [419, 226] on button "Close" at bounding box center [402, 225] width 66 height 13
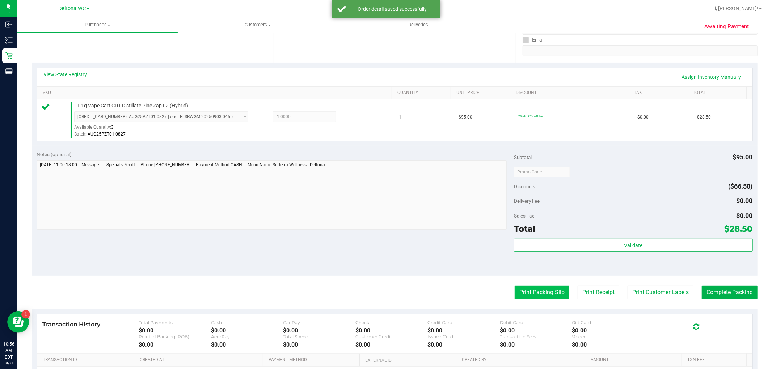
scroll to position [161, 0]
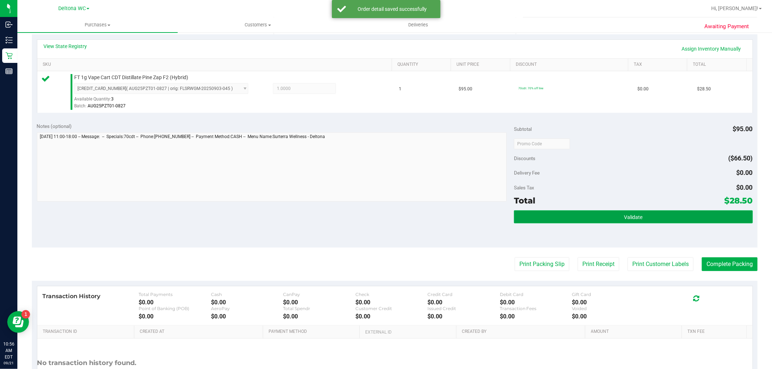
click at [592, 214] on button "Validate" at bounding box center [633, 217] width 238 height 13
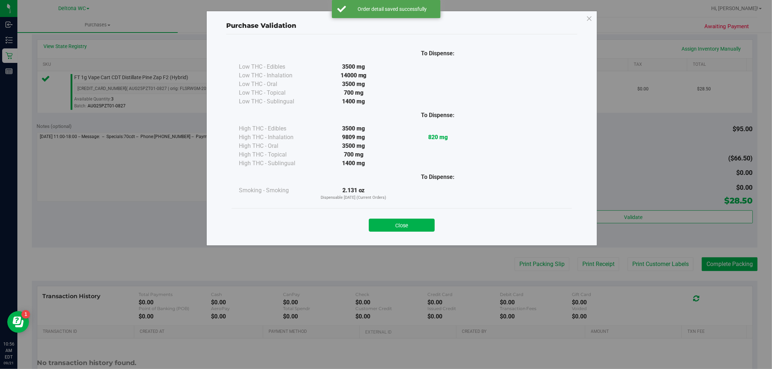
drag, startPoint x: 417, startPoint y: 221, endPoint x: 462, endPoint y: 240, distance: 48.7
click at [417, 222] on button "Close" at bounding box center [402, 225] width 66 height 13
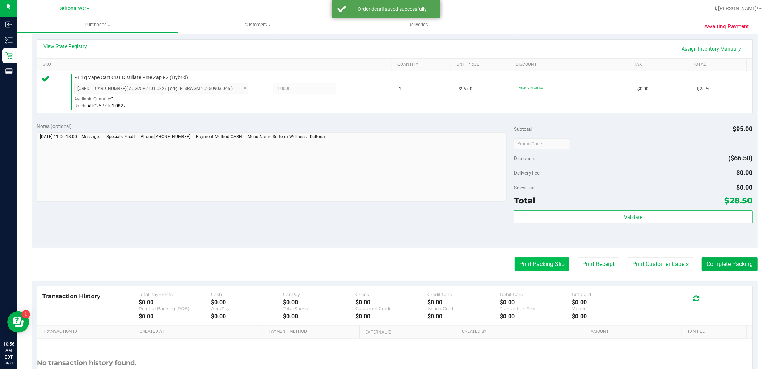
click at [530, 265] on button "Print Packing Slip" at bounding box center [542, 265] width 55 height 14
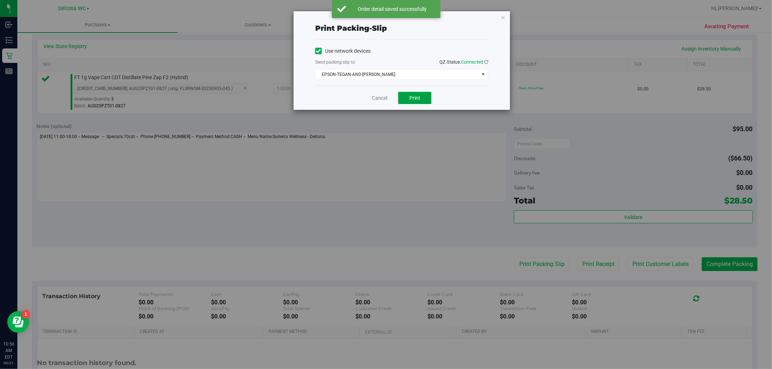
drag, startPoint x: 413, startPoint y: 96, endPoint x: 393, endPoint y: 98, distance: 19.6
click at [412, 96] on span "Print" at bounding box center [414, 98] width 11 height 6
click at [374, 98] on link "Cancel" at bounding box center [379, 98] width 15 height 8
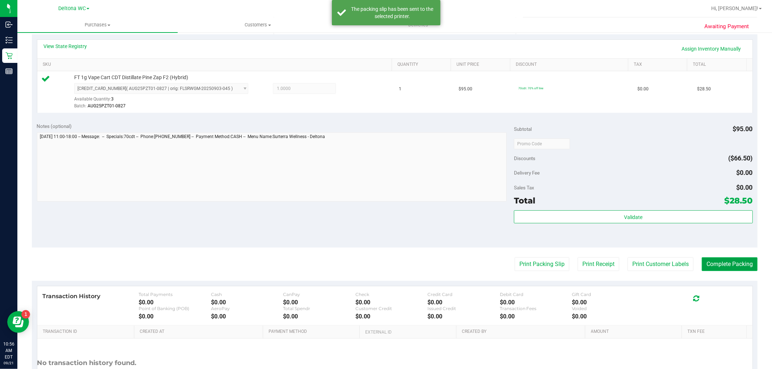
click at [724, 258] on button "Complete Packing" at bounding box center [730, 265] width 56 height 14
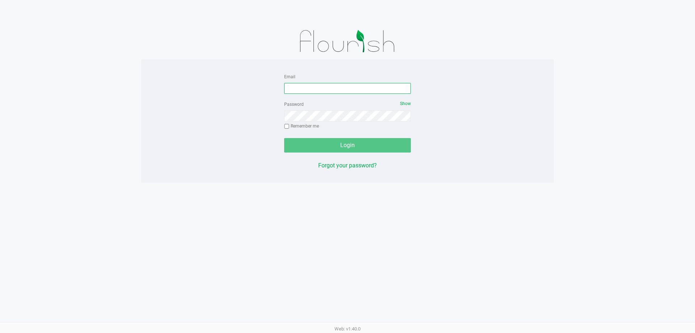
click at [323, 91] on input "Email" at bounding box center [347, 88] width 127 height 11
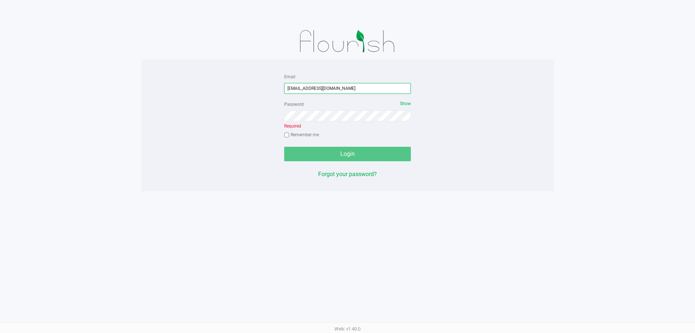
click at [333, 87] on input "[EMAIL_ADDRESS][DOMAIN_NAME]" at bounding box center [347, 88] width 127 height 11
type input "[EMAIL_ADDRESS][DOMAIN_NAME]"
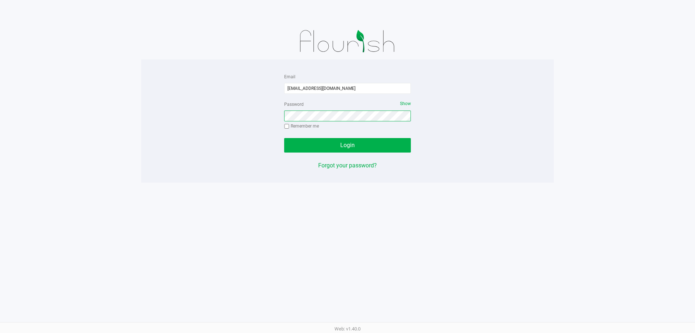
click at [284, 138] on button "Login" at bounding box center [347, 145] width 127 height 14
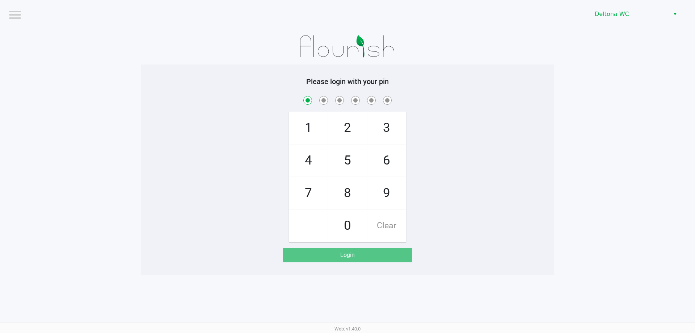
checkbox input "true"
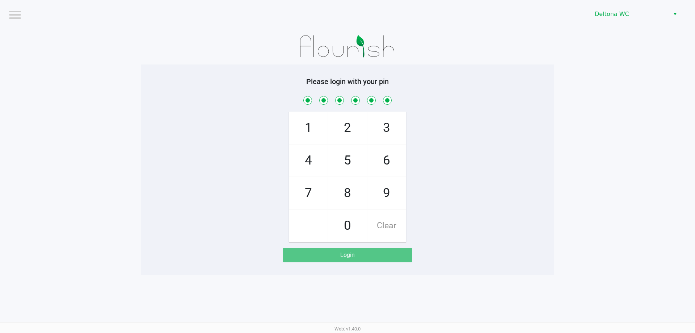
checkbox input "true"
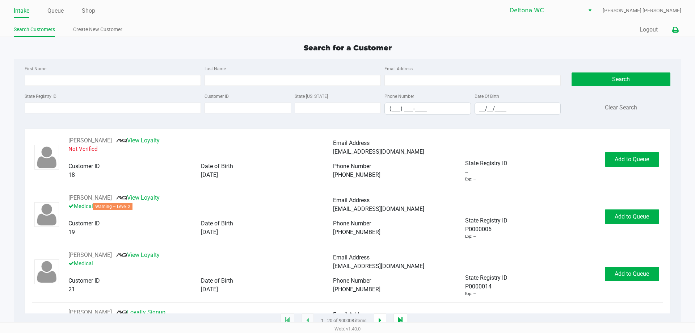
click at [675, 29] on icon at bounding box center [675, 29] width 6 height 5
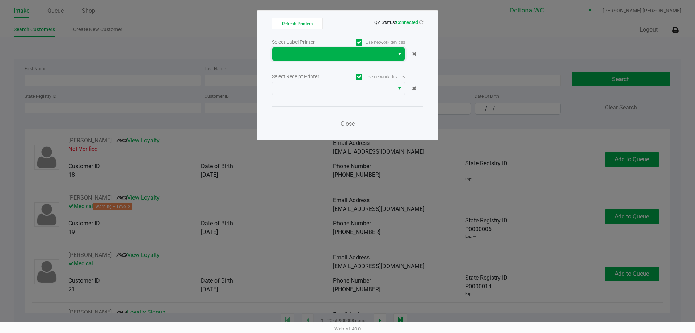
click at [305, 50] on span at bounding box center [332, 54] width 113 height 9
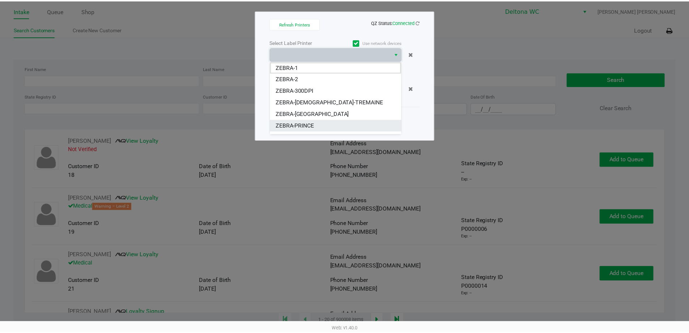
scroll to position [9, 0]
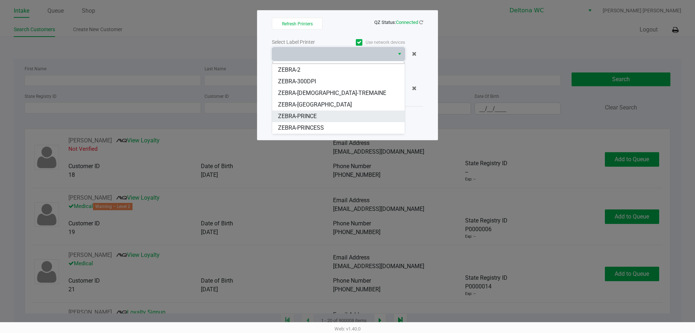
click at [305, 124] on span "ZEBRA-PRINCESS" at bounding box center [301, 127] width 46 height 9
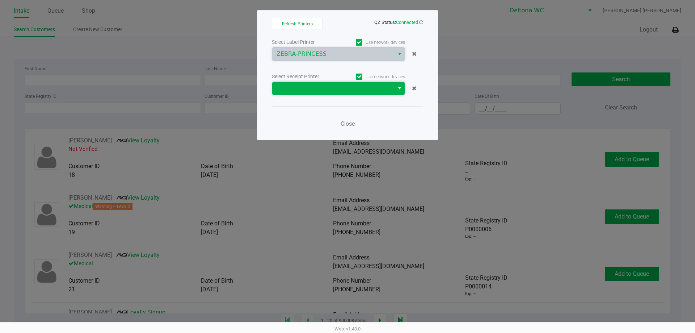
click at [321, 87] on span at bounding box center [332, 88] width 113 height 9
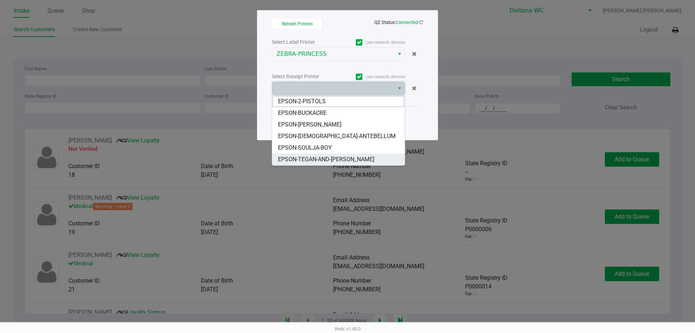
click at [324, 162] on span "EPSON-TEGAN-AND-SARA" at bounding box center [326, 159] width 96 height 9
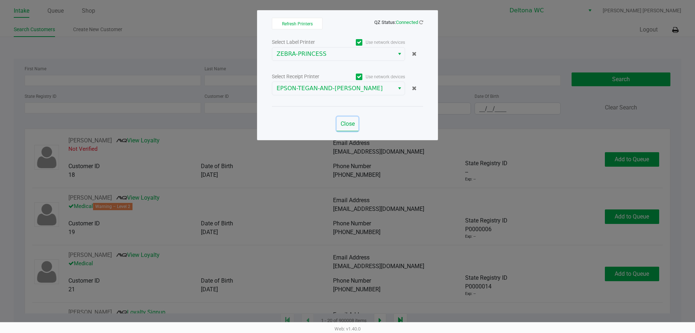
click at [350, 122] on span "Close" at bounding box center [347, 123] width 14 height 7
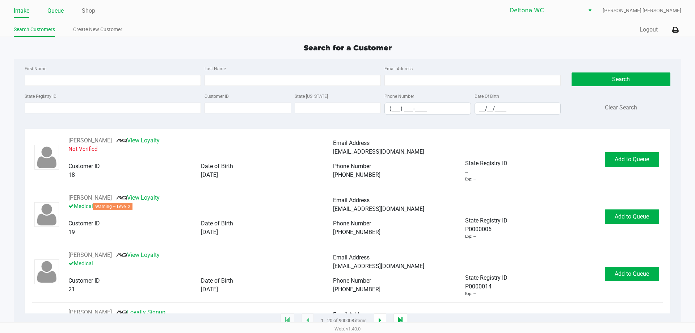
click at [53, 10] on link "Queue" at bounding box center [55, 11] width 16 height 10
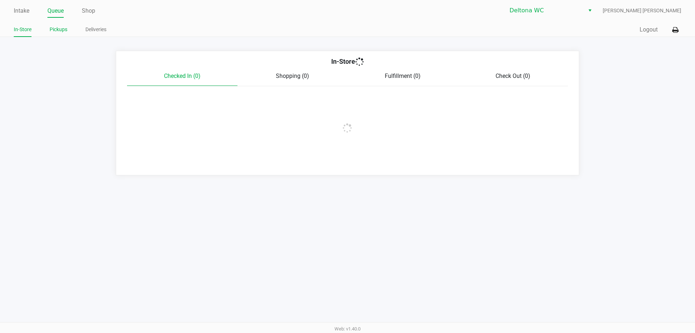
click at [54, 25] on li "Pickups" at bounding box center [59, 30] width 18 height 13
click at [57, 29] on link "Pickups" at bounding box center [59, 29] width 18 height 9
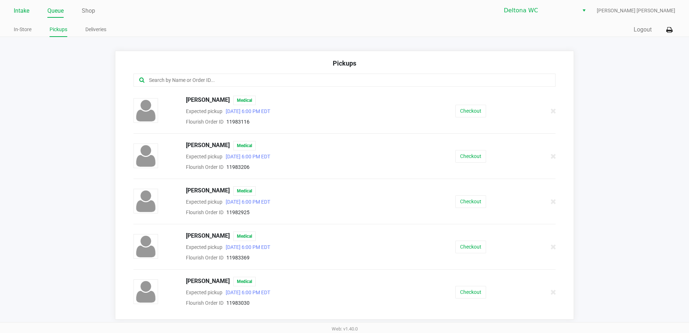
click at [29, 11] on link "Intake" at bounding box center [22, 11] width 16 height 10
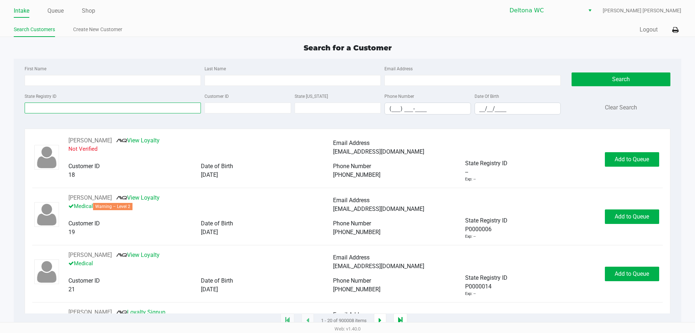
click at [149, 111] on input "State Registry ID" at bounding box center [113, 107] width 176 height 11
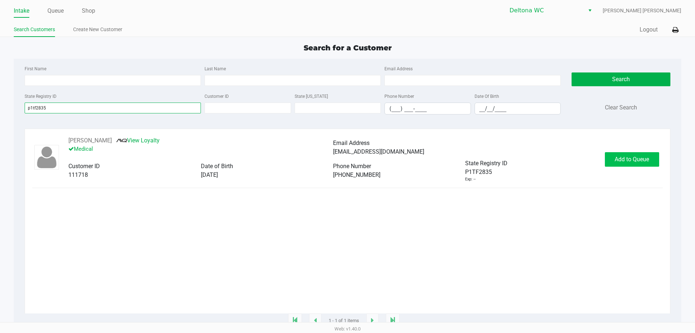
type input "p1tf2835"
click at [636, 160] on span "Add to Queue" at bounding box center [631, 159] width 34 height 7
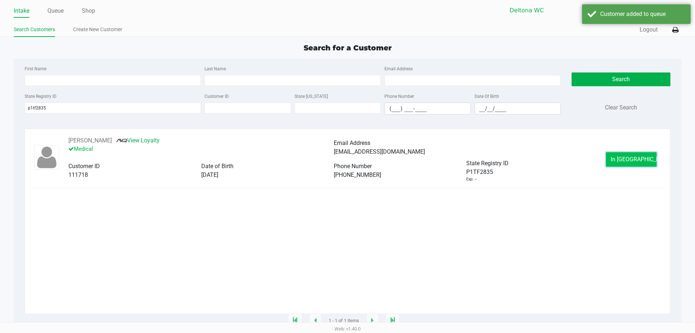
click at [634, 160] on span "In Queue" at bounding box center [640, 159] width 61 height 7
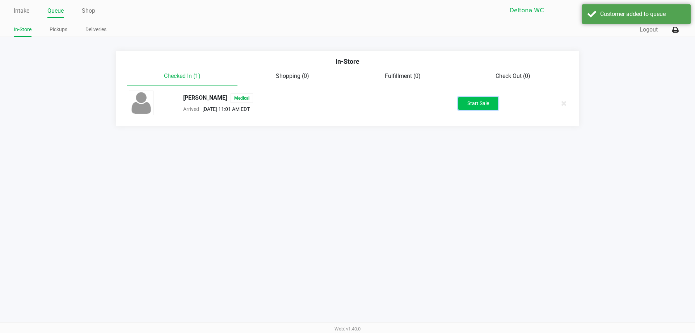
click at [470, 102] on button "Start Sale" at bounding box center [478, 103] width 40 height 13
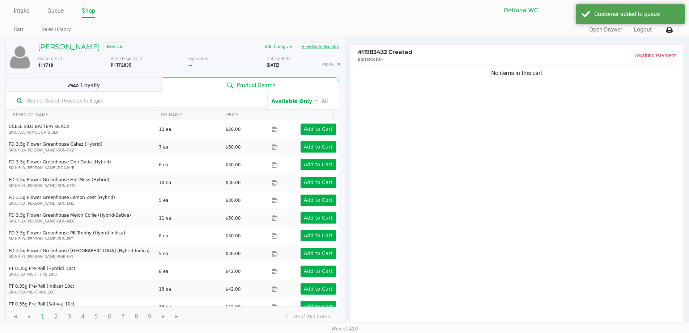
click at [327, 43] on button "View State Registry" at bounding box center [318, 47] width 42 height 12
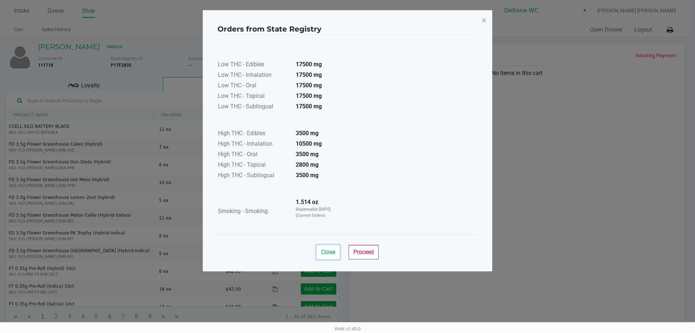
drag, startPoint x: 326, startPoint y: 253, endPoint x: 175, endPoint y: 175, distance: 170.1
click at [322, 250] on span "Close" at bounding box center [328, 251] width 14 height 7
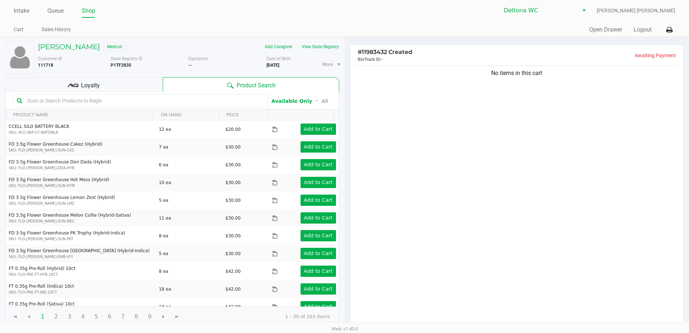
click at [120, 84] on div "Loyalty" at bounding box center [83, 84] width 157 height 14
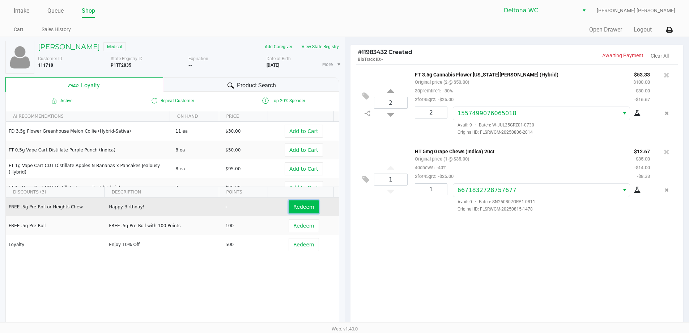
click at [294, 211] on button "Redeem" at bounding box center [304, 206] width 30 height 13
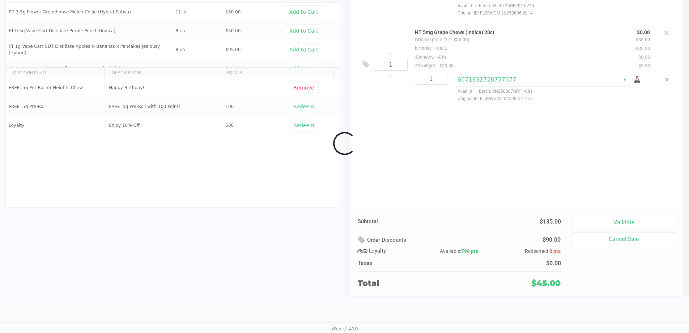
scroll to position [83, 0]
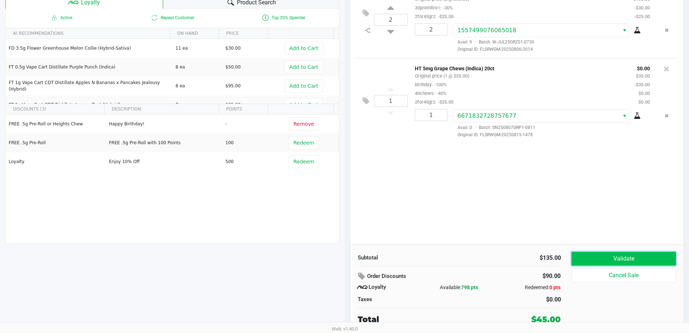
click at [609, 257] on button "Validate" at bounding box center [624, 258] width 104 height 14
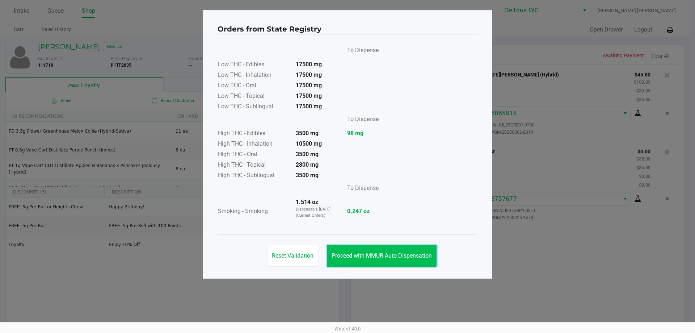
click at [403, 251] on button "Proceed with MMUR Auto-Dispensation" at bounding box center [382, 256] width 110 height 22
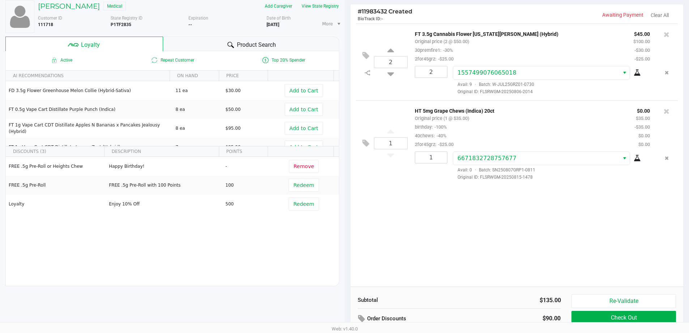
scroll to position [83, 0]
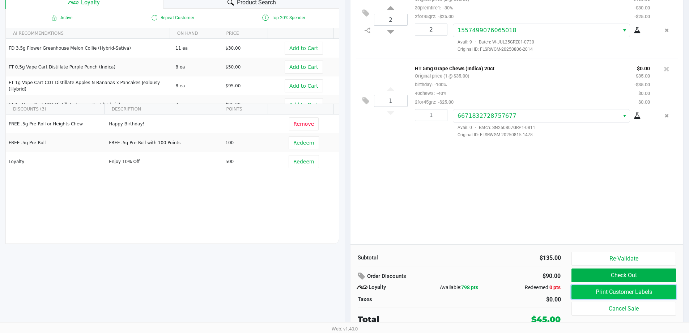
drag, startPoint x: 583, startPoint y: 292, endPoint x: 575, endPoint y: 290, distance: 8.2
click at [575, 290] on button "Print Customer Labels" at bounding box center [624, 292] width 104 height 14
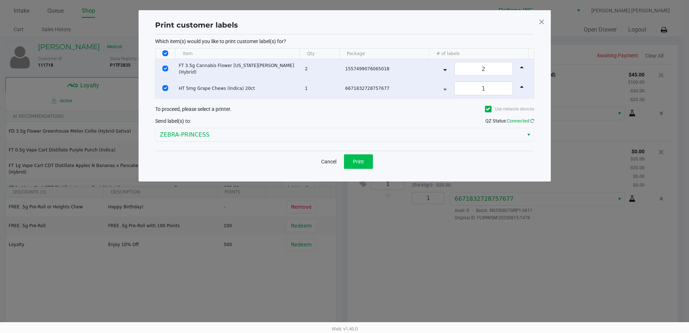
scroll to position [0, 0]
click at [352, 162] on button "Print" at bounding box center [361, 161] width 29 height 14
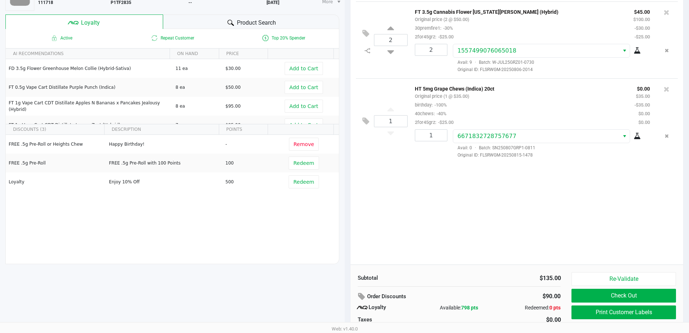
scroll to position [83, 0]
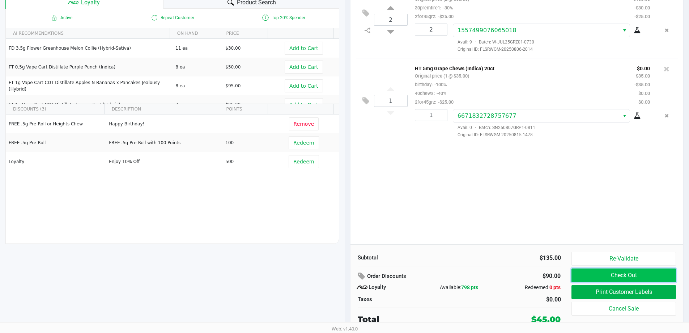
click at [604, 279] on button "Check Out" at bounding box center [624, 275] width 104 height 14
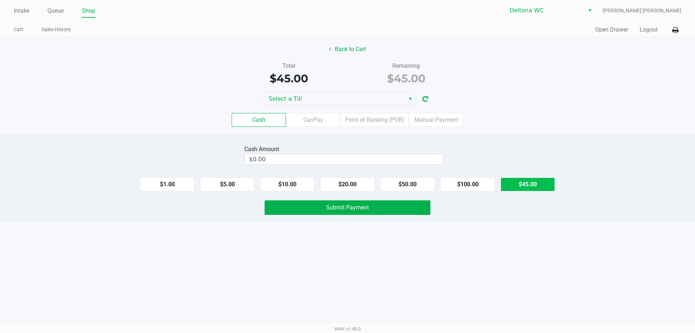
click at [517, 181] on button "$45.00" at bounding box center [527, 184] width 54 height 14
type input "$45.00"
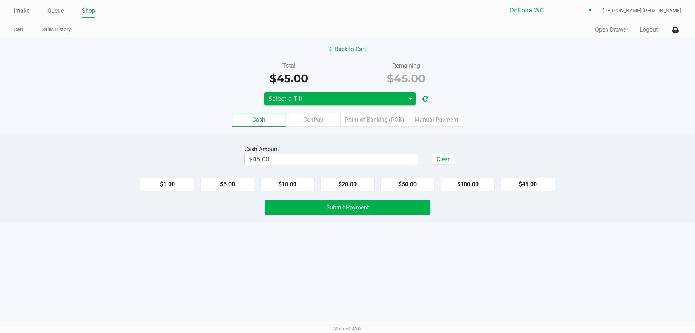
click at [373, 97] on span "Select a Till" at bounding box center [334, 98] width 132 height 9
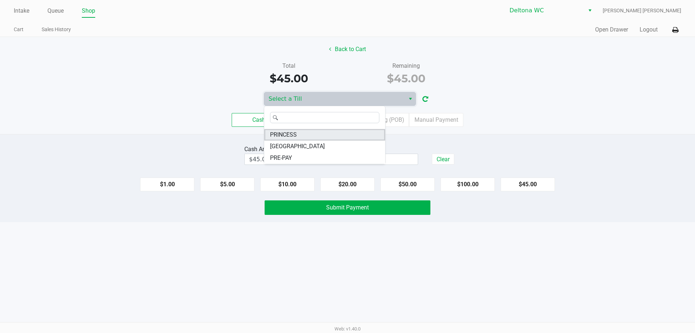
click at [325, 133] on li "PRINCESS" at bounding box center [324, 135] width 121 height 12
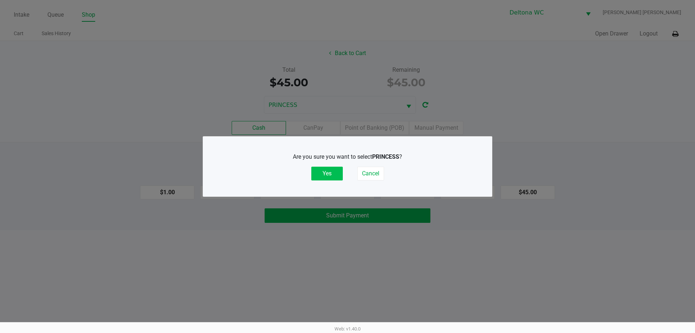
click at [327, 170] on button "Yes" at bounding box center [326, 173] width 31 height 14
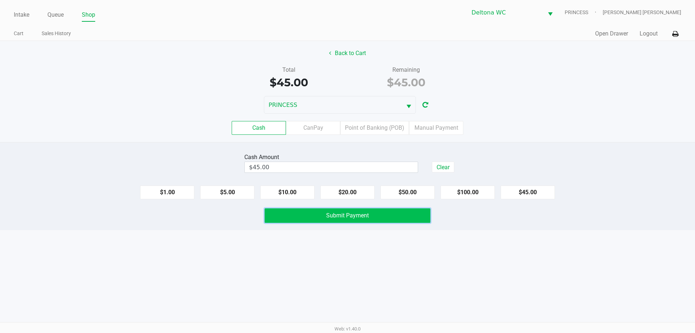
click at [343, 216] on span "Submit Payment" at bounding box center [347, 215] width 43 height 7
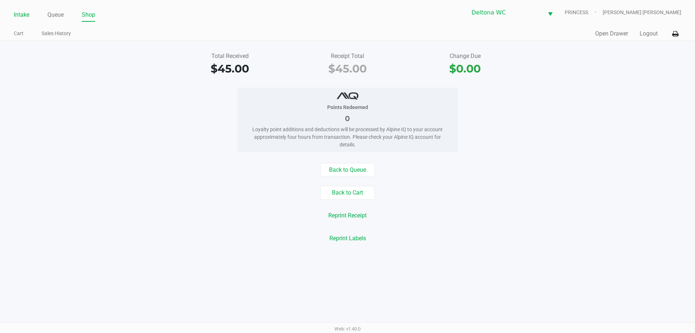
click at [24, 17] on link "Intake" at bounding box center [22, 15] width 16 height 10
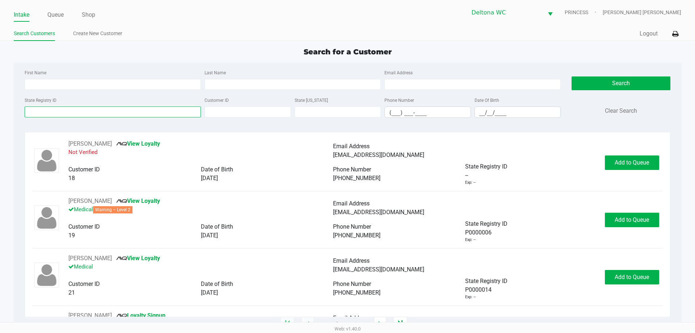
click at [113, 114] on input "State Registry ID" at bounding box center [113, 111] width 176 height 11
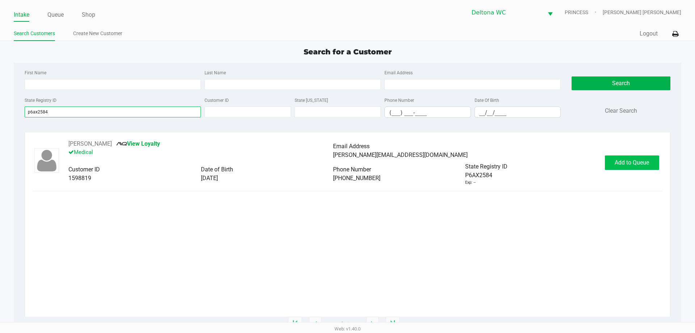
type input "p6ax2584"
click at [645, 164] on span "Add to Queue" at bounding box center [631, 162] width 34 height 7
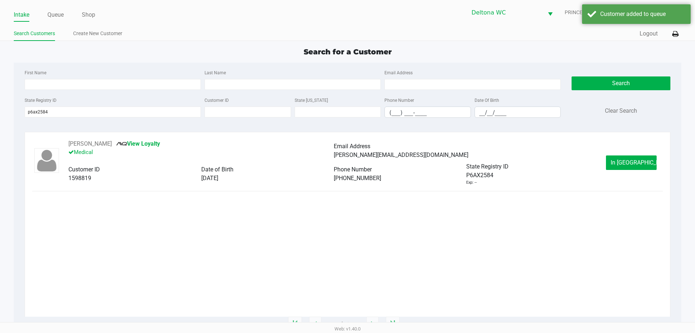
click at [634, 164] on span "In Queue" at bounding box center [640, 162] width 61 height 7
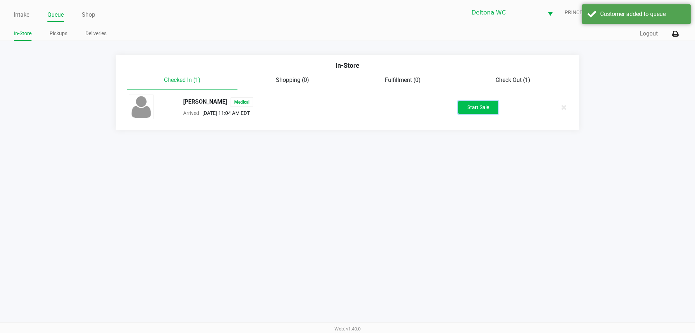
click at [488, 107] on button "Start Sale" at bounding box center [478, 107] width 40 height 13
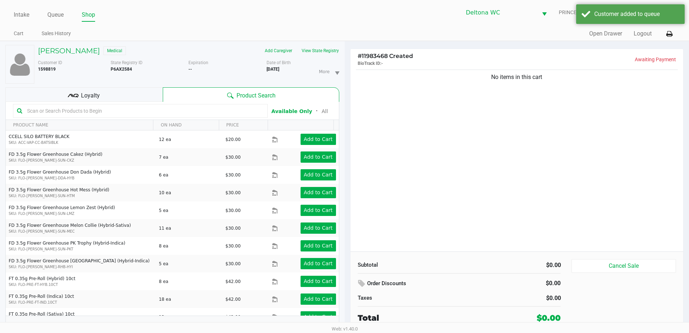
click at [114, 109] on input "text" at bounding box center [144, 110] width 240 height 11
click at [144, 101] on div "Loyalty" at bounding box center [83, 94] width 157 height 14
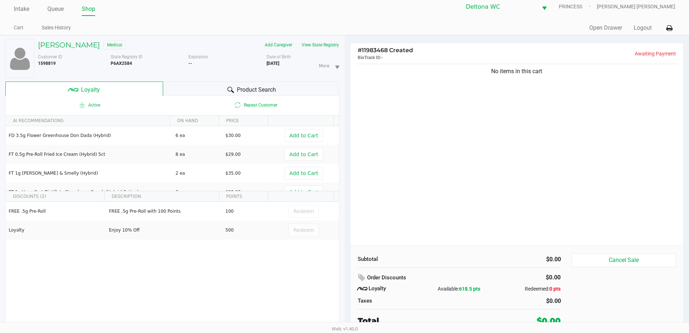
scroll to position [8, 0]
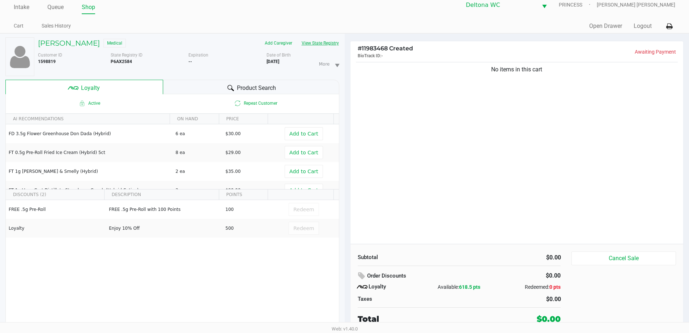
click at [330, 43] on button "View State Registry" at bounding box center [318, 43] width 42 height 12
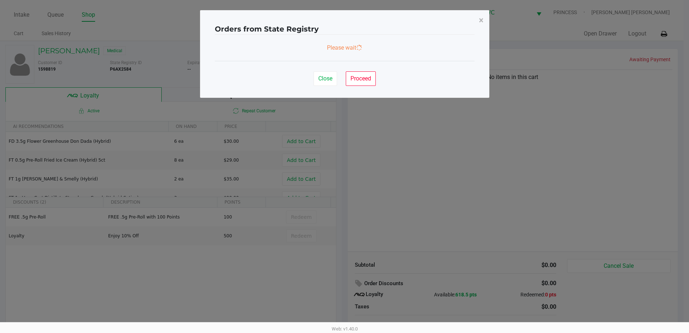
scroll to position [0, 0]
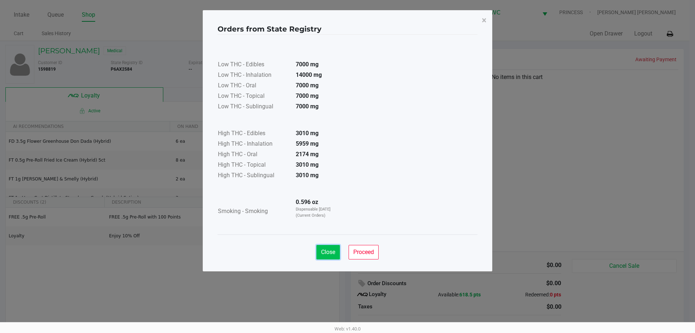
click at [331, 252] on span "Close" at bounding box center [328, 251] width 14 height 7
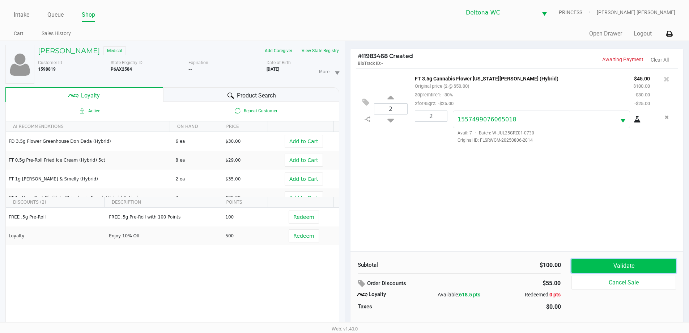
click at [628, 264] on button "Validate" at bounding box center [624, 266] width 104 height 14
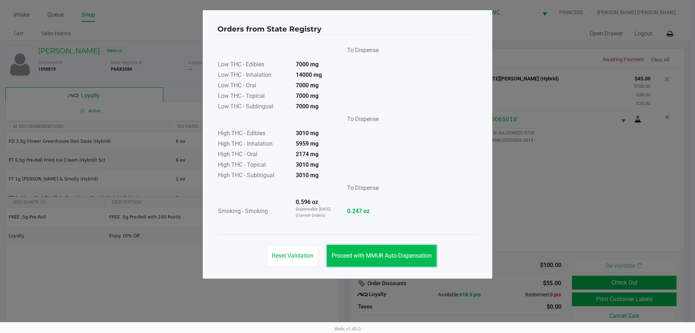
click at [406, 256] on span "Proceed with MMUR Auto-Dispensation" at bounding box center [381, 255] width 100 height 7
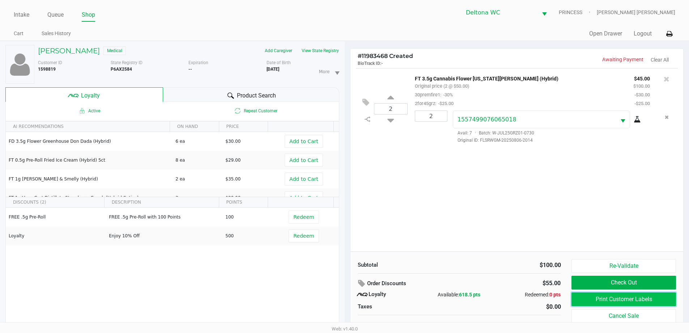
click at [596, 296] on button "Print Customer Labels" at bounding box center [624, 299] width 104 height 14
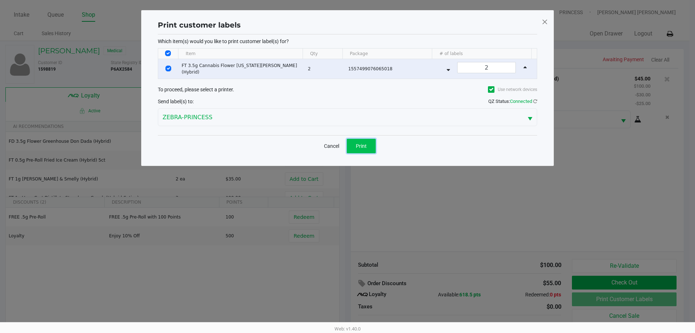
click at [366, 145] on span "Print" at bounding box center [361, 146] width 11 height 6
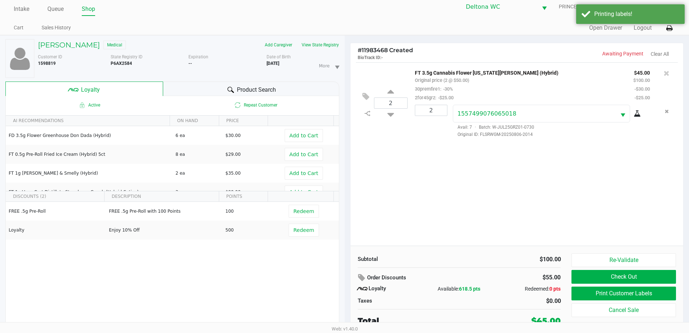
scroll to position [8, 0]
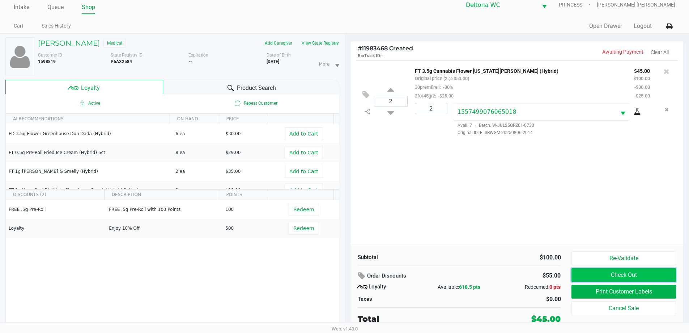
click at [584, 278] on button "Check Out" at bounding box center [624, 275] width 104 height 14
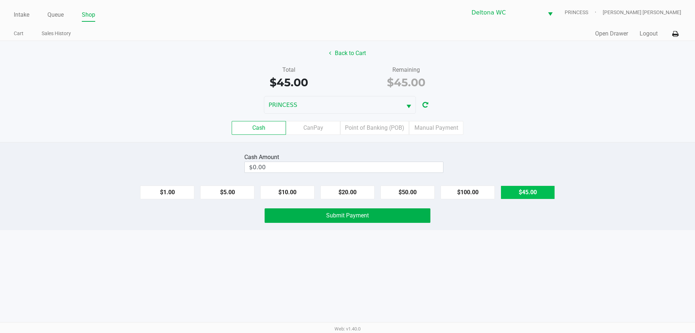
click at [529, 194] on button "$45.00" at bounding box center [527, 192] width 54 height 14
type input "$45.00"
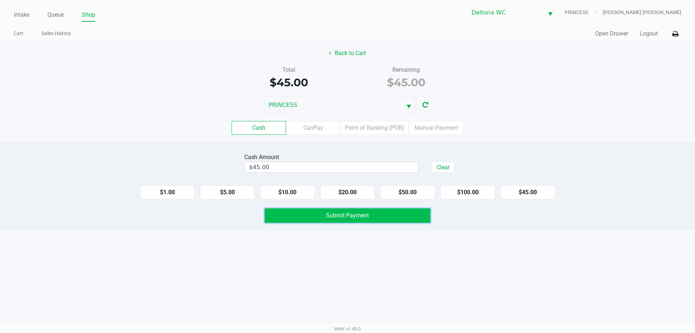
click at [398, 214] on button "Submit Payment" at bounding box center [347, 215] width 166 height 14
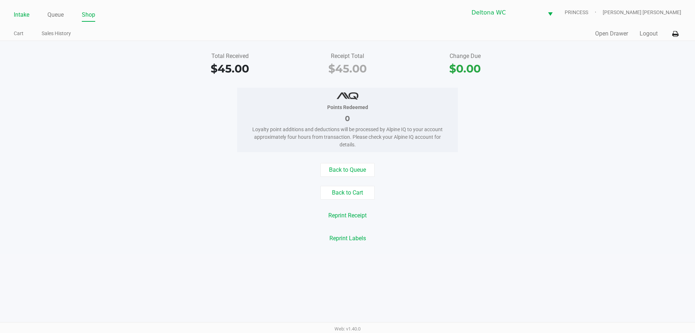
click at [22, 16] on link "Intake" at bounding box center [22, 15] width 16 height 10
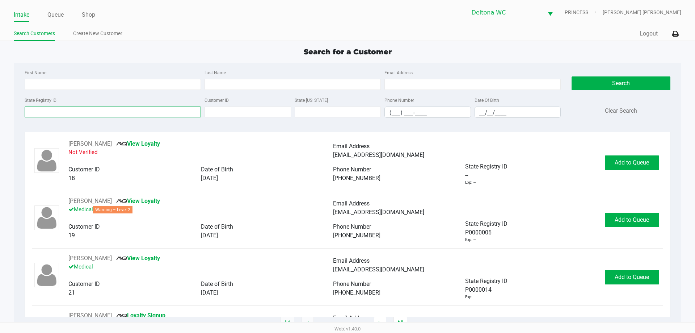
click at [75, 112] on input "State Registry ID" at bounding box center [113, 111] width 176 height 11
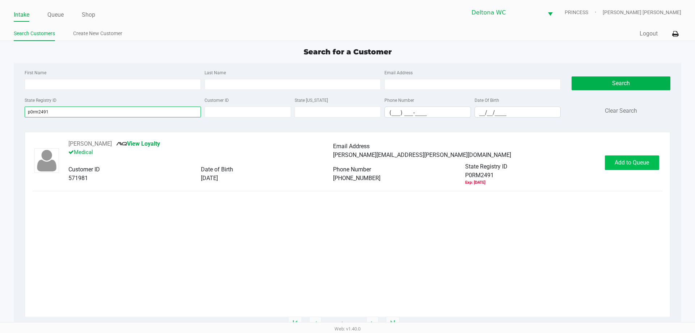
type input "p0rm2491"
click at [650, 161] on button "Add to Queue" at bounding box center [632, 162] width 54 height 14
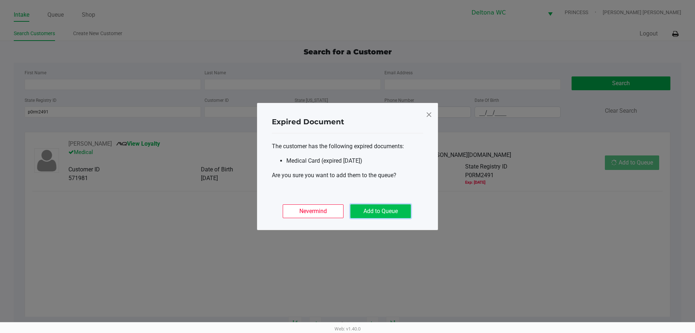
click at [392, 213] on button "Add to Queue" at bounding box center [380, 211] width 60 height 14
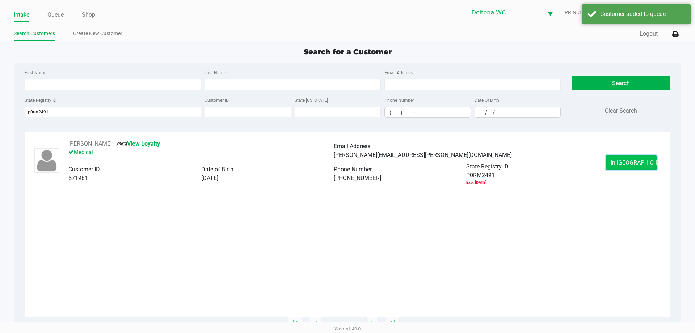
click at [635, 164] on span "In Queue" at bounding box center [640, 162] width 61 height 7
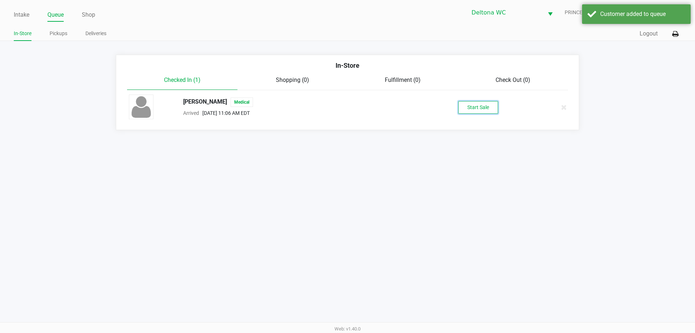
click at [465, 104] on button "Start Sale" at bounding box center [478, 107] width 40 height 13
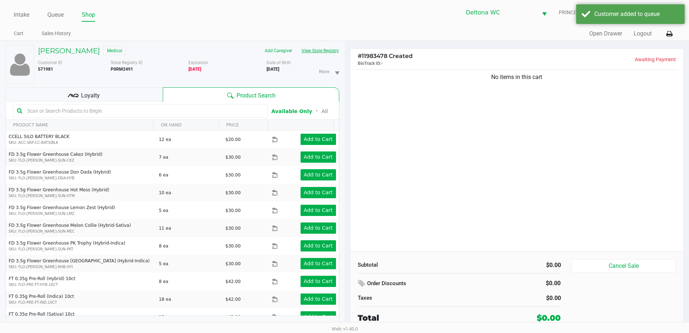
click at [325, 51] on button "View State Registry" at bounding box center [318, 51] width 42 height 12
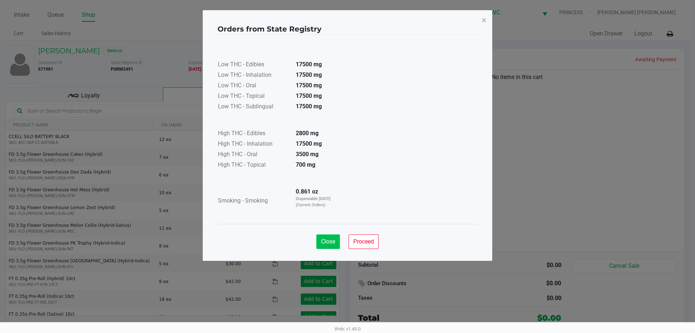
click at [330, 247] on button "Close" at bounding box center [328, 241] width 24 height 14
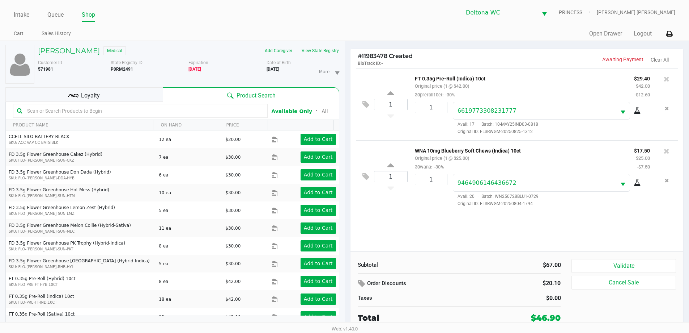
click at [101, 96] on div "Loyalty" at bounding box center [83, 94] width 157 height 14
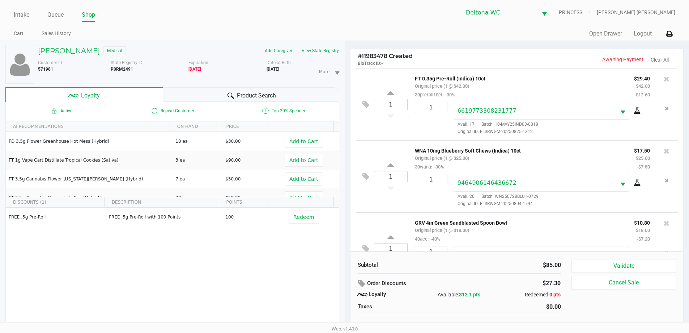
scroll to position [34, 0]
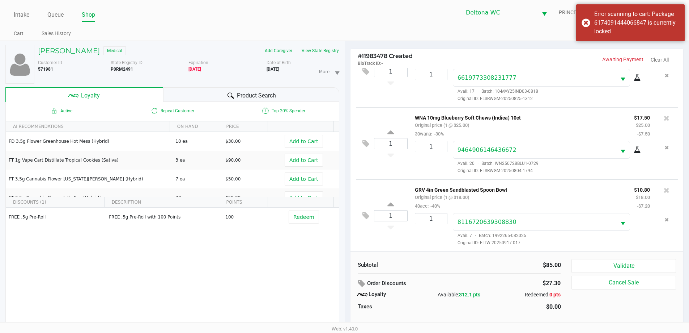
click at [253, 97] on span "Product Search" at bounding box center [256, 95] width 39 height 9
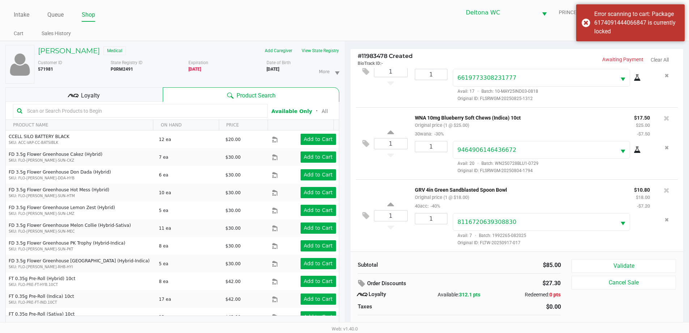
click at [223, 112] on input "text" at bounding box center [144, 110] width 240 height 11
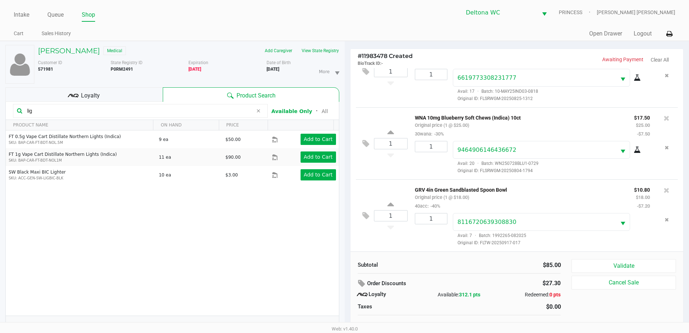
type input "lig"
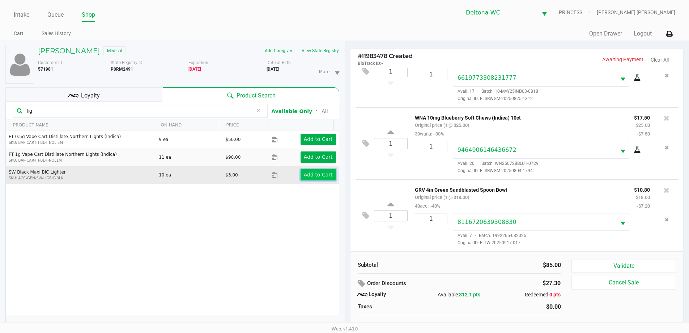
click at [318, 177] on app-button-loader "Add to Cart" at bounding box center [318, 175] width 29 height 6
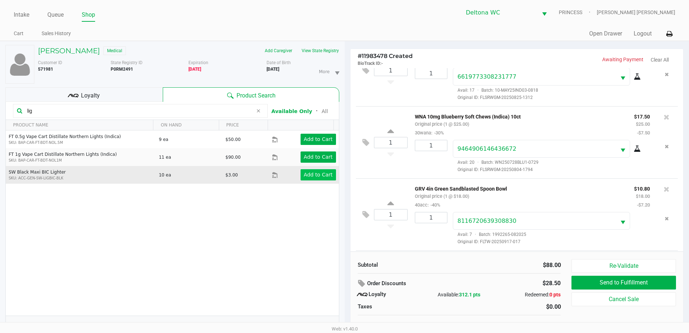
scroll to position [79, 0]
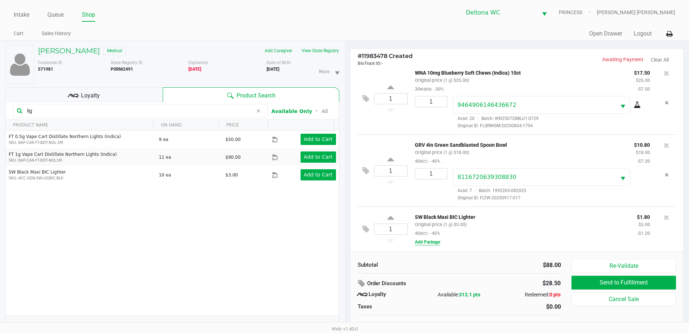
click at [435, 242] on button "Add Package" at bounding box center [427, 241] width 25 height 7
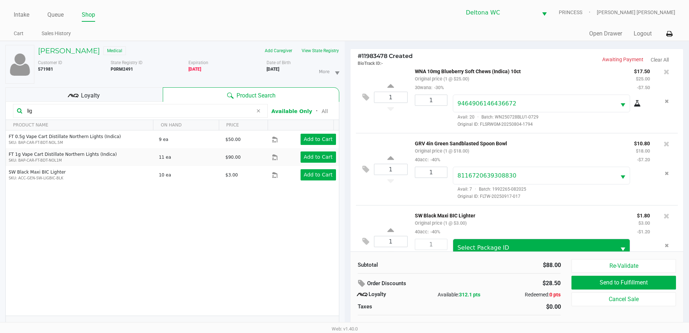
click at [523, 247] on span "Select Package ID" at bounding box center [535, 247] width 154 height 9
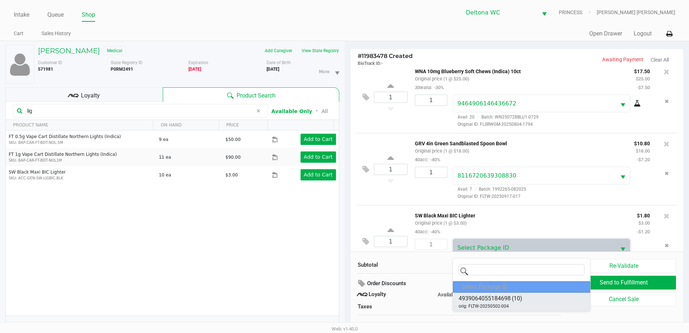
click at [527, 302] on li "4939064055184698 (10) orig: FLTW-20250502-004" at bounding box center [521, 301] width 137 height 18
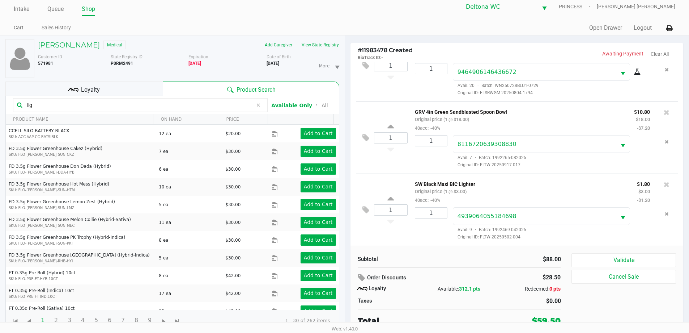
scroll to position [8, 0]
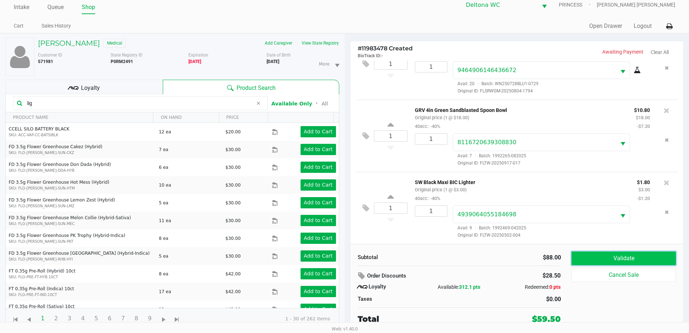
click at [602, 256] on button "Validate" at bounding box center [624, 258] width 104 height 14
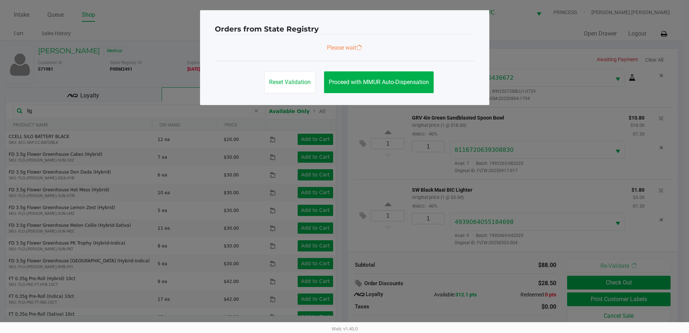
scroll to position [0, 0]
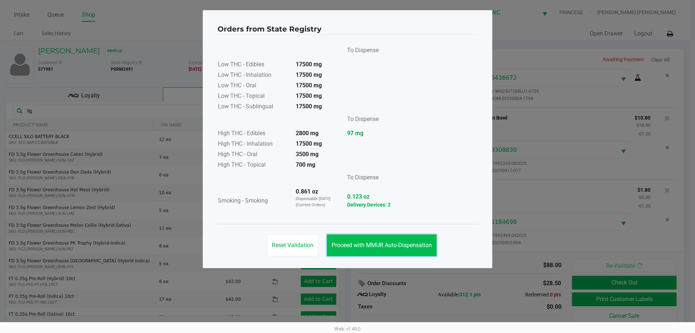
click at [358, 253] on button "Proceed with MMUR Auto-Dispensation" at bounding box center [382, 245] width 110 height 22
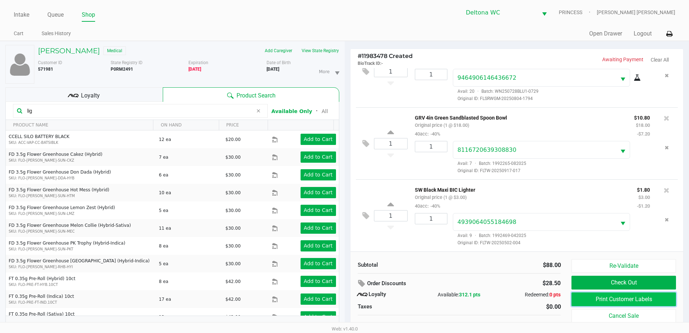
click at [580, 299] on button "Print Customer Labels" at bounding box center [624, 299] width 104 height 14
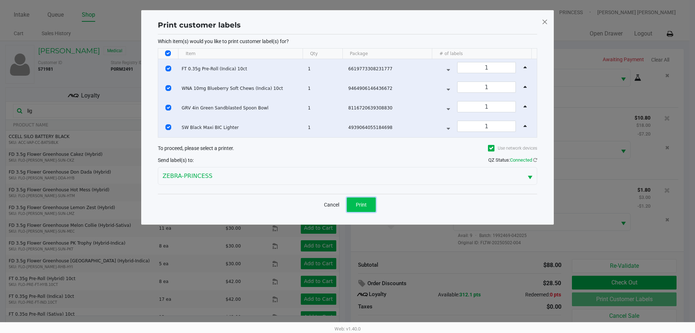
click at [364, 210] on button "Print" at bounding box center [361, 204] width 29 height 14
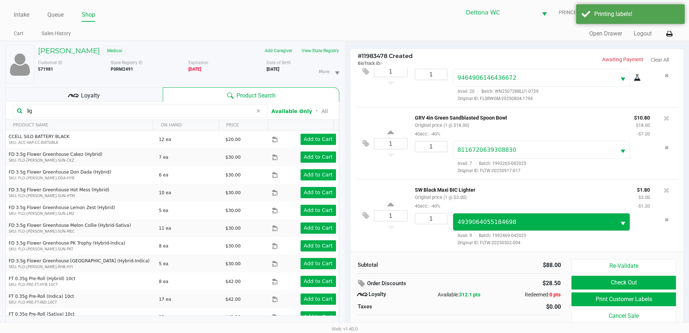
scroll to position [8, 0]
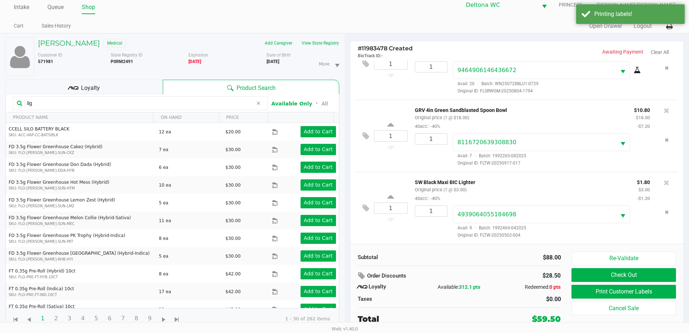
click at [126, 88] on div "Loyalty" at bounding box center [83, 87] width 157 height 14
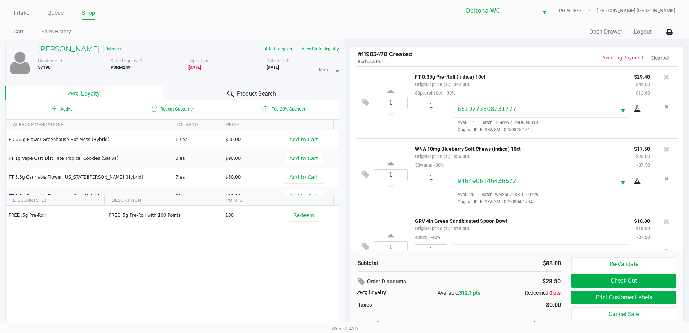
scroll to position [0, 0]
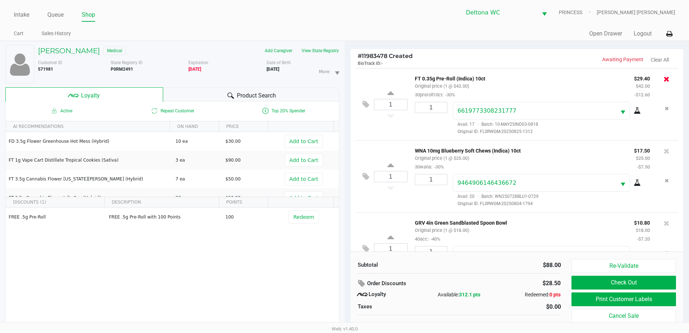
click at [664, 76] on icon at bounding box center [667, 78] width 6 height 7
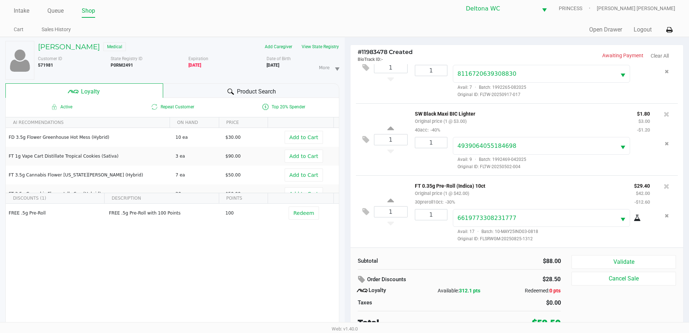
scroll to position [8, 0]
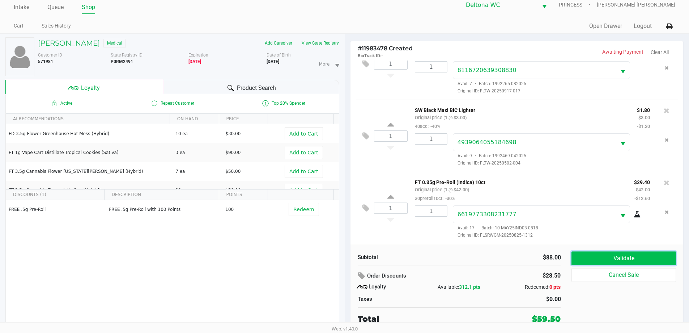
click at [603, 255] on button "Validate" at bounding box center [624, 258] width 104 height 14
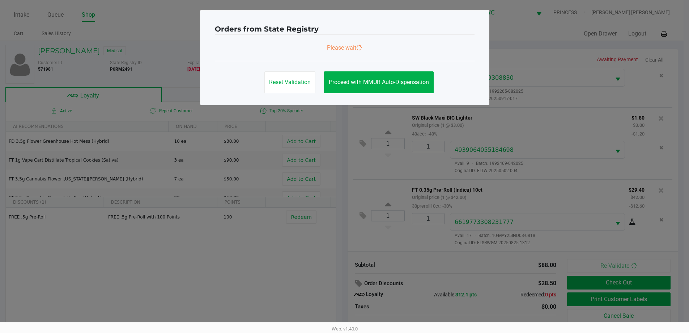
scroll to position [0, 0]
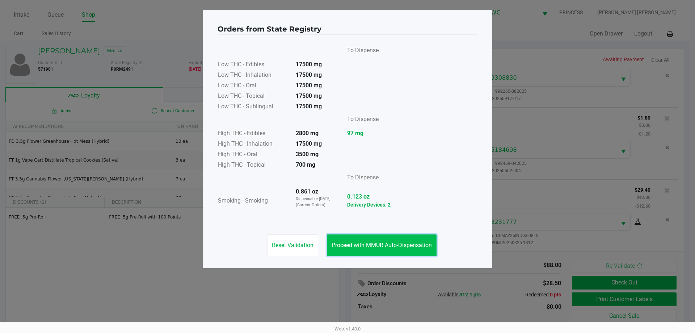
click at [393, 239] on button "Proceed with MMUR Auto-Dispensation" at bounding box center [382, 245] width 110 height 22
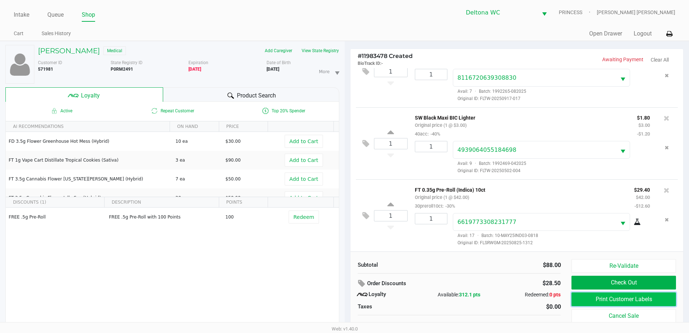
click at [578, 301] on button "Print Customer Labels" at bounding box center [624, 299] width 104 height 14
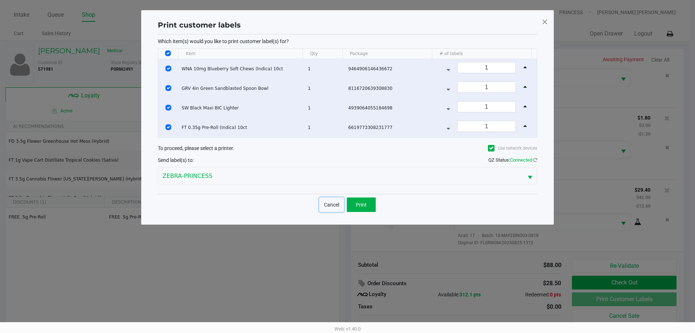
click at [333, 206] on button "Cancel" at bounding box center [331, 204] width 25 height 14
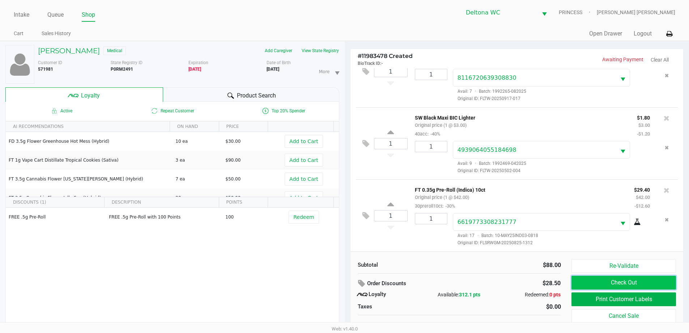
click at [619, 282] on button "Check Out" at bounding box center [624, 282] width 104 height 14
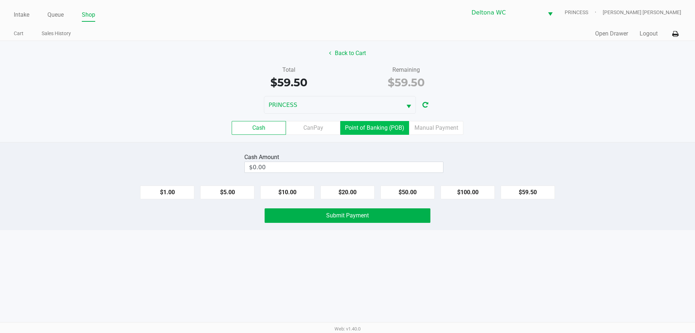
drag, startPoint x: 384, startPoint y: 125, endPoint x: 401, endPoint y: 141, distance: 23.0
click at [384, 125] on label "Point of Banking (POB)" at bounding box center [374, 128] width 69 height 14
click at [0, 0] on 7 "Point of Banking (POB)" at bounding box center [0, 0] width 0 height 0
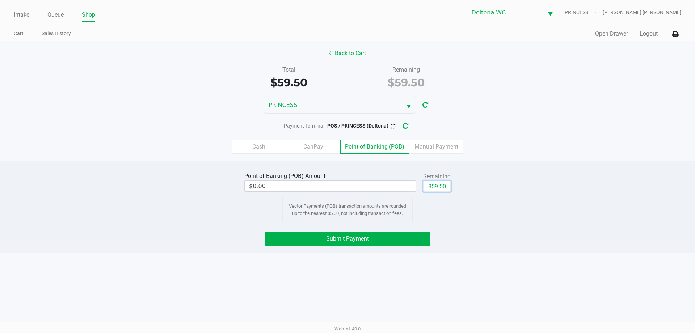
click at [440, 187] on button "$59.50" at bounding box center [436, 186] width 27 height 11
type input "$59.50"
click at [386, 233] on button "Submit Payment" at bounding box center [347, 238] width 166 height 14
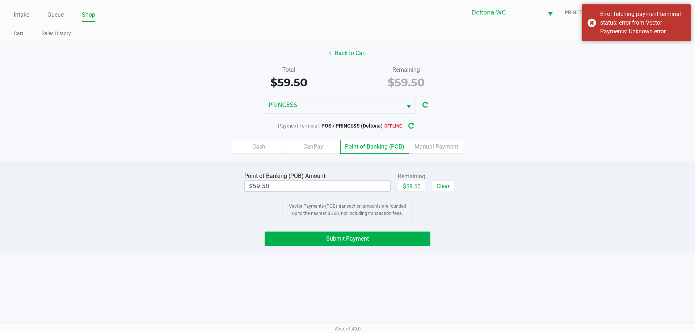
click at [408, 131] on button "button" at bounding box center [411, 125] width 12 height 13
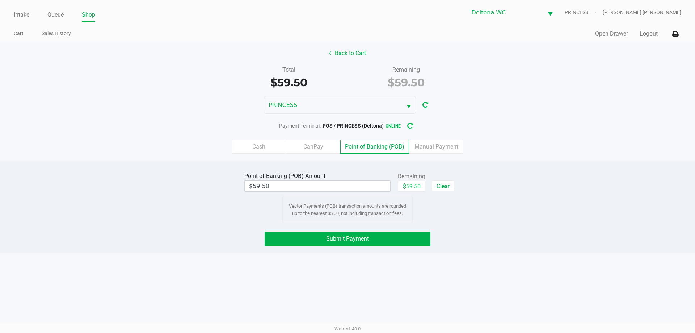
click at [391, 240] on button "Submit Payment" at bounding box center [347, 238] width 166 height 14
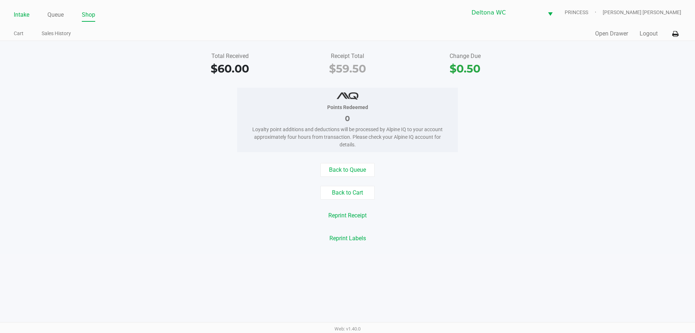
click at [20, 13] on link "Intake" at bounding box center [22, 15] width 16 height 10
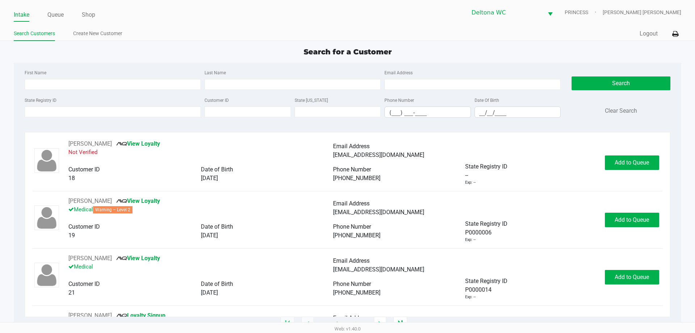
click at [92, 74] on div "First Name" at bounding box center [113, 79] width 180 height 22
click at [89, 80] on input "First Name" at bounding box center [113, 84] width 176 height 11
type input "jamal"
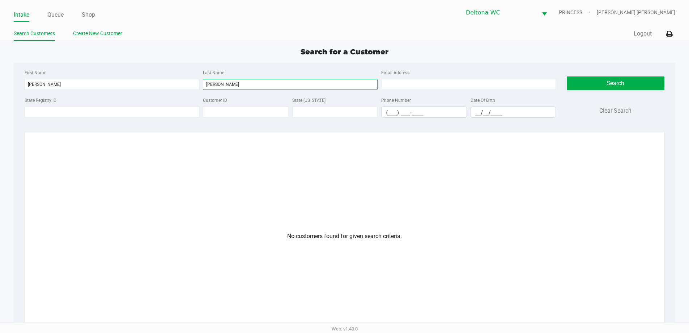
type input "riascos"
click at [94, 33] on link "Create New Customer" at bounding box center [97, 33] width 49 height 9
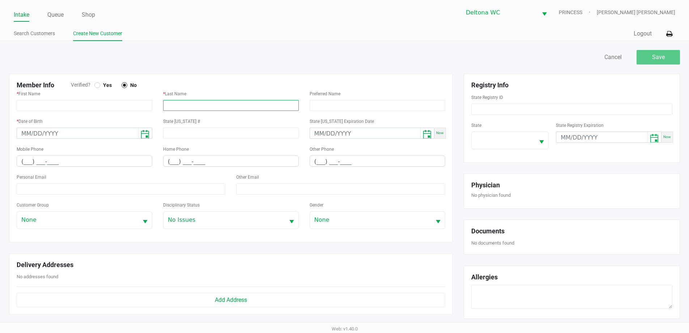
click at [199, 102] on input "text" at bounding box center [231, 105] width 136 height 11
paste input "RIASCOS"
type input "RIASCOS"
click at [121, 102] on input "text" at bounding box center [85, 105] width 136 height 11
paste input "JAMAL"
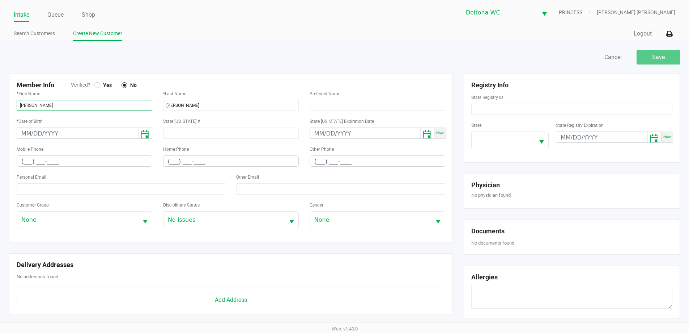
type input "JAMAL"
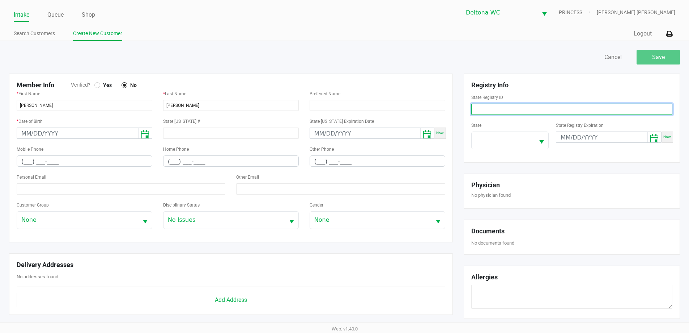
click at [496, 107] on input at bounding box center [571, 108] width 201 height 11
paste input "P8RH3394"
type input "P8RH3394"
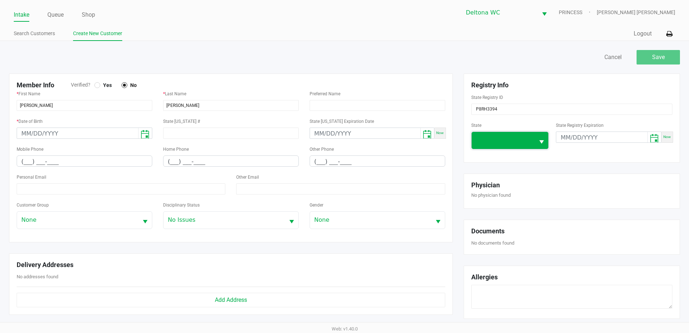
click at [508, 146] on span at bounding box center [503, 140] width 63 height 17
click at [343, 74] on div "Save Cancel Member Info Verified? Yes No * First Name JAMAL * Last Name RIASCOS…" at bounding box center [345, 252] width 682 height 408
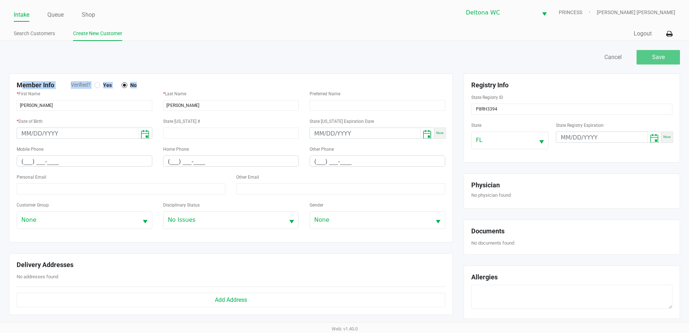
click at [100, 83] on label "Yes" at bounding box center [105, 85] width 22 height 7
click at [16, 156] on div "Mobile Phone (___) ___-____" at bounding box center [84, 158] width 147 height 28
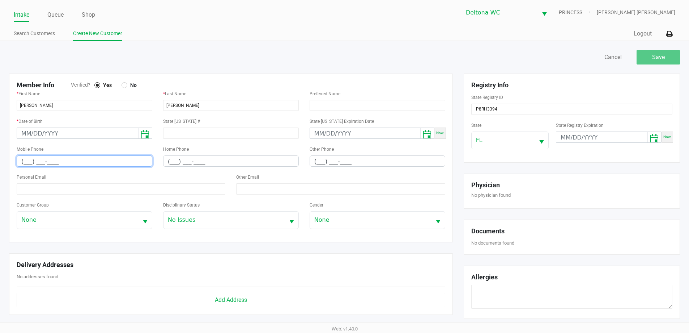
click at [18, 159] on input "(___) ___-____" at bounding box center [84, 161] width 135 height 11
paste input "386) 378-0035"
type input "(386) 378-0035"
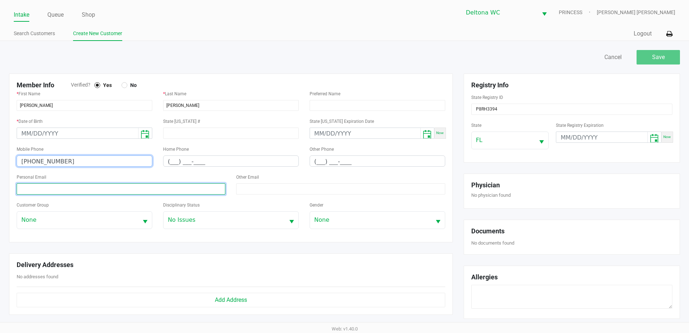
click at [71, 186] on input at bounding box center [121, 188] width 209 height 11
paste input "jamalriascos91@gmail.com"
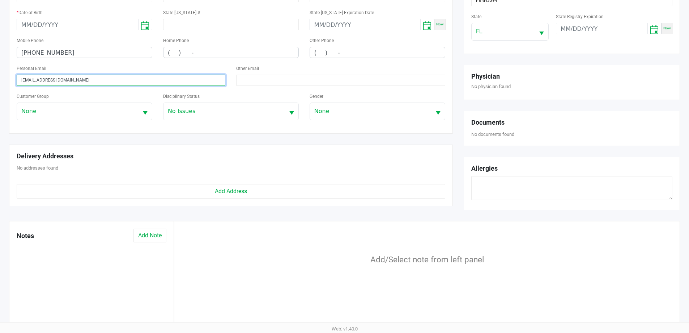
scroll to position [0, 0]
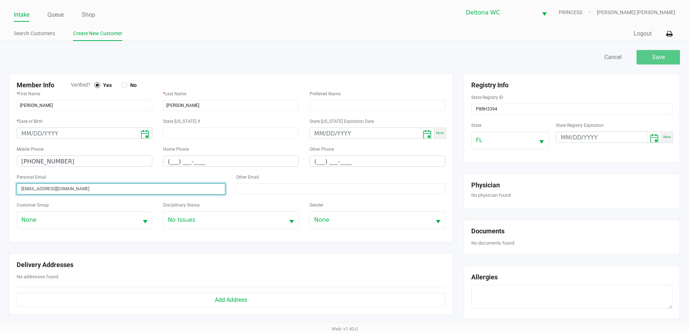
type input "jamalriascos91@gmail.com"
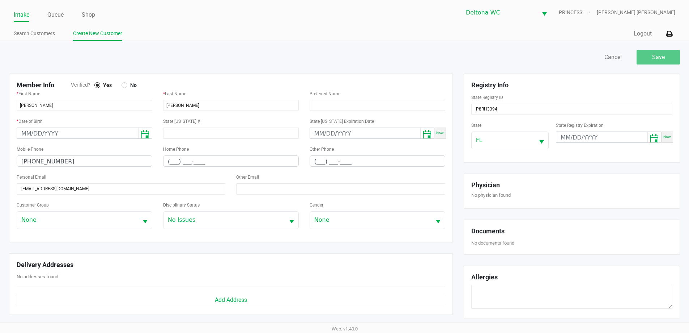
drag, startPoint x: 668, startPoint y: 46, endPoint x: 664, endPoint y: 53, distance: 7.9
click at [666, 48] on div "Save Cancel Member Info Verified? Yes No * First Name JAMAL * Last Name RIASCOS…" at bounding box center [344, 252] width 689 height 423
click at [663, 53] on div "Save" at bounding box center [658, 57] width 43 height 14
click at [25, 135] on input "month/day/year" at bounding box center [77, 133] width 121 height 11
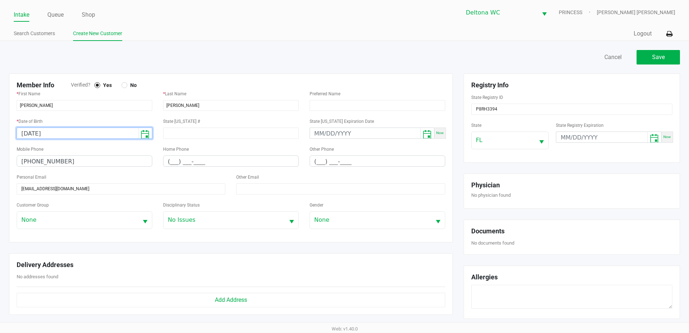
type input "09/14/1998"
drag, startPoint x: 385, startPoint y: 66, endPoint x: 390, endPoint y: 64, distance: 6.0
click at [388, 65] on div "Save Cancel" at bounding box center [345, 60] width 682 height 25
click at [668, 61] on button "Save" at bounding box center [658, 57] width 43 height 14
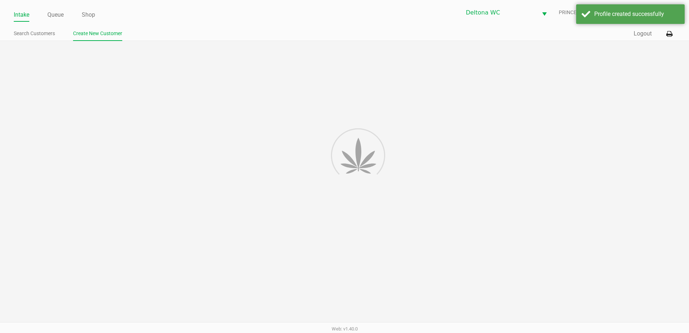
type input "---"
type input "( __) ___-____"
type input "---"
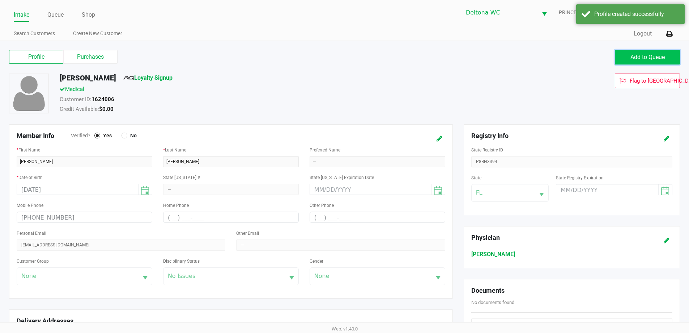
drag, startPoint x: 661, startPoint y: 53, endPoint x: 644, endPoint y: 60, distance: 18.5
click at [661, 54] on button "Add to Queue" at bounding box center [647, 57] width 65 height 14
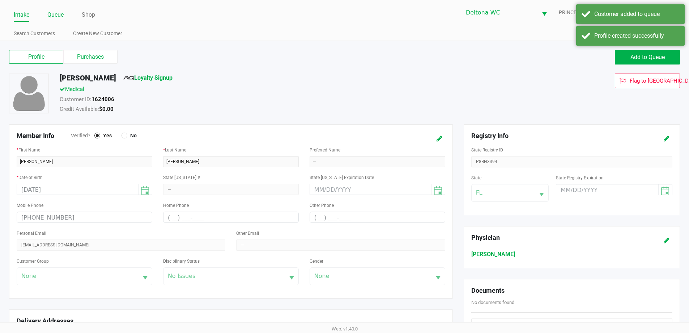
click at [53, 17] on link "Queue" at bounding box center [55, 15] width 16 height 10
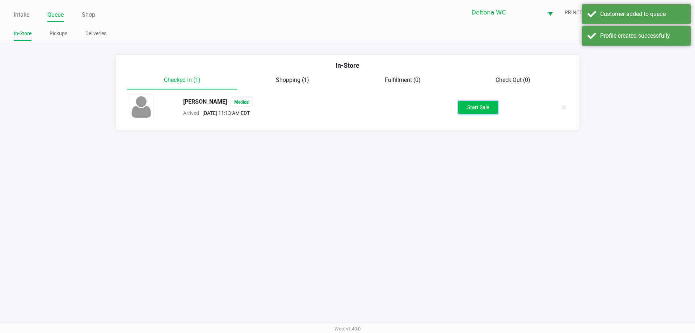
click at [476, 104] on button "Start Sale" at bounding box center [478, 107] width 40 height 13
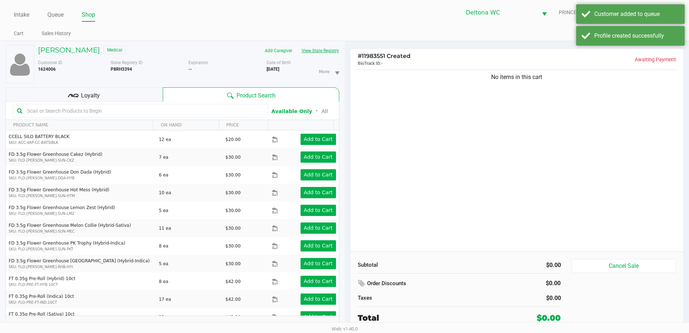
click at [332, 52] on button "View State Registry" at bounding box center [318, 51] width 42 height 12
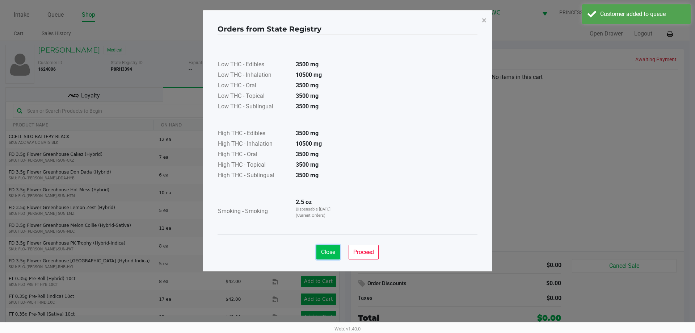
click at [325, 249] on span "Close" at bounding box center [328, 251] width 14 height 7
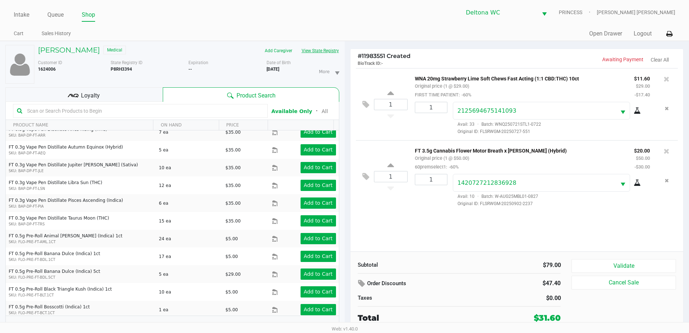
scroll to position [217, 0]
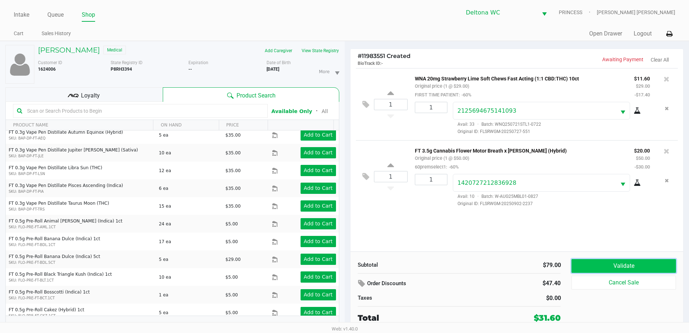
click at [615, 262] on button "Validate" at bounding box center [624, 266] width 104 height 14
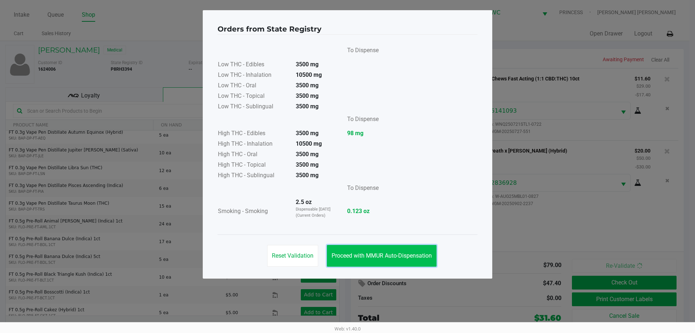
click at [402, 250] on button "Proceed with MMUR Auto-Dispensation" at bounding box center [382, 256] width 110 height 22
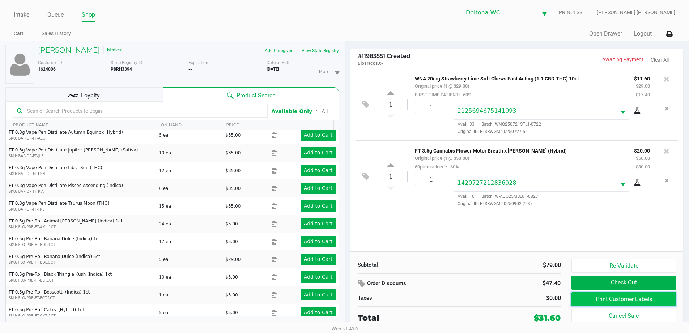
click at [592, 299] on button "Print Customer Labels" at bounding box center [624, 299] width 104 height 14
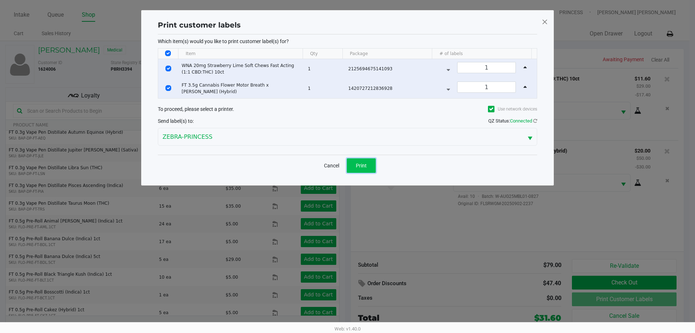
click at [369, 166] on button "Print" at bounding box center [361, 165] width 29 height 14
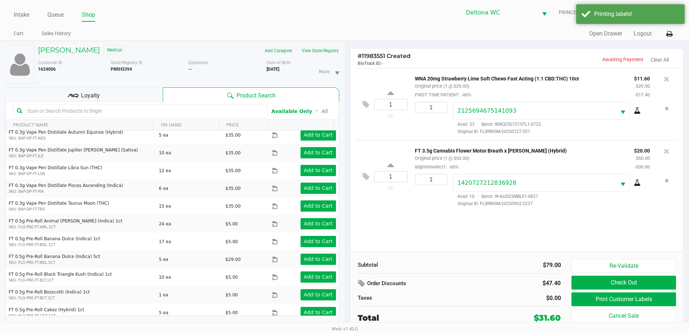
click at [125, 96] on div "Loyalty" at bounding box center [83, 94] width 157 height 14
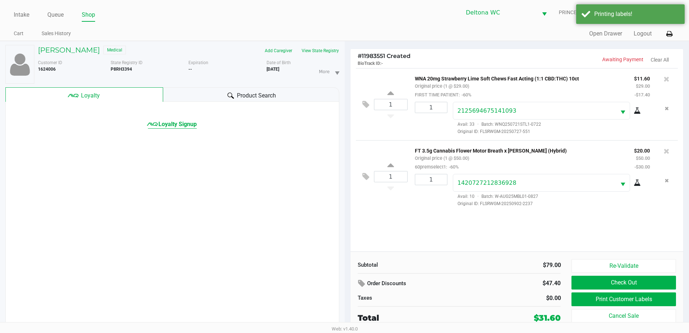
click at [166, 126] on span "Loyalty Signup" at bounding box center [177, 124] width 38 height 9
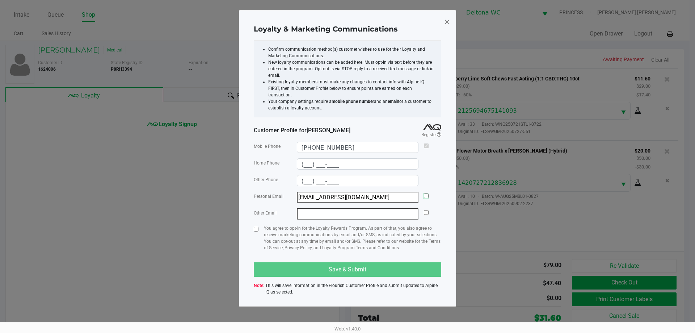
click at [427, 193] on input "checkbox" at bounding box center [426, 195] width 5 height 5
checkbox input "true"
drag, startPoint x: 255, startPoint y: 223, endPoint x: 290, endPoint y: 247, distance: 42.9
click at [255, 226] on input "checkbox" at bounding box center [256, 228] width 5 height 5
checkbox input "true"
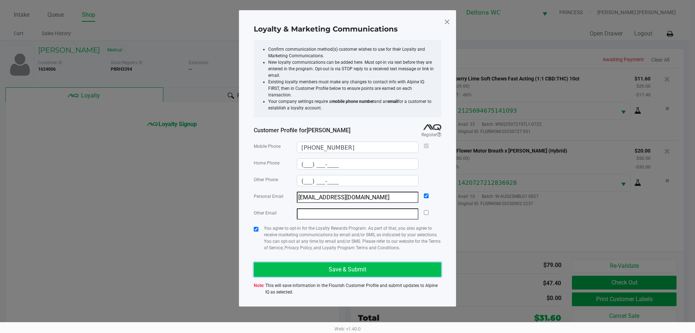
click at [320, 267] on button "Save & Submit" at bounding box center [347, 269] width 187 height 14
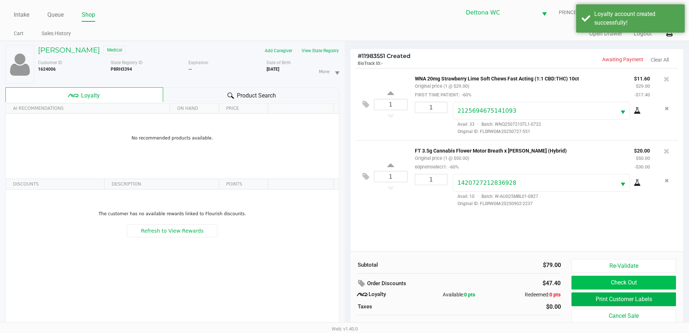
scroll to position [8, 0]
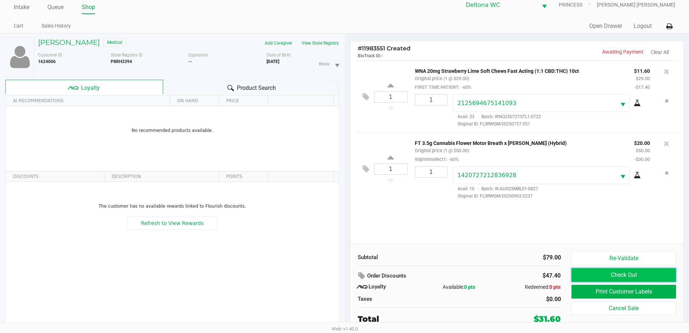
click at [595, 274] on button "Check Out" at bounding box center [624, 275] width 104 height 14
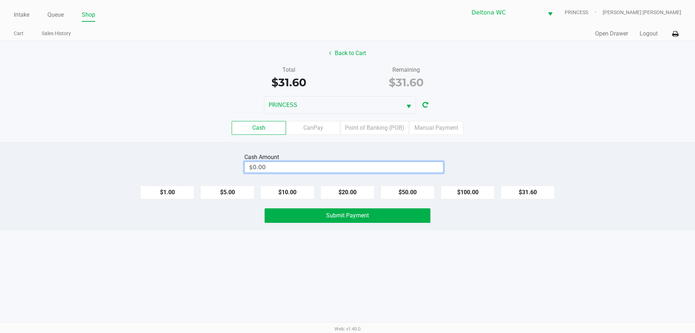
click at [409, 169] on input "$0.00" at bounding box center [344, 167] width 198 height 10
click at [390, 212] on button "Submit Payment" at bounding box center [347, 215] width 166 height 14
type input "$40.00"
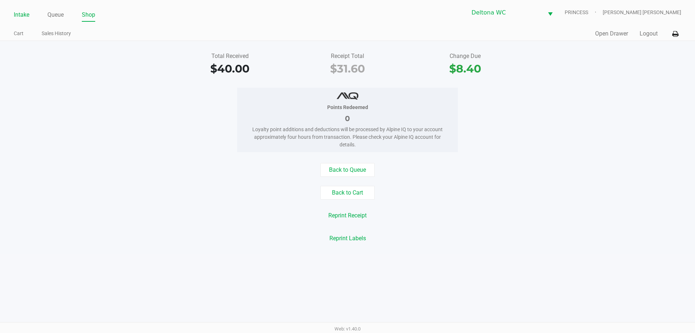
click at [25, 15] on link "Intake" at bounding box center [22, 15] width 16 height 10
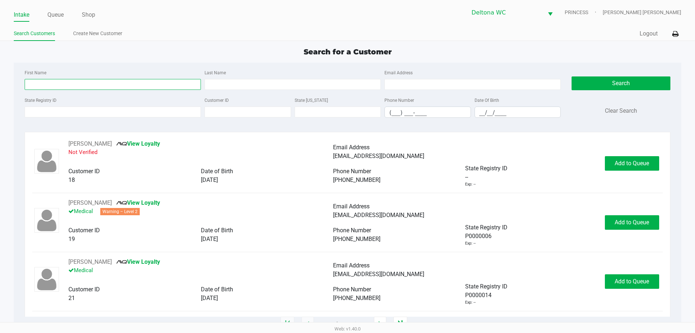
click at [115, 83] on input "First Name" at bounding box center [113, 84] width 176 height 11
type input "pedro"
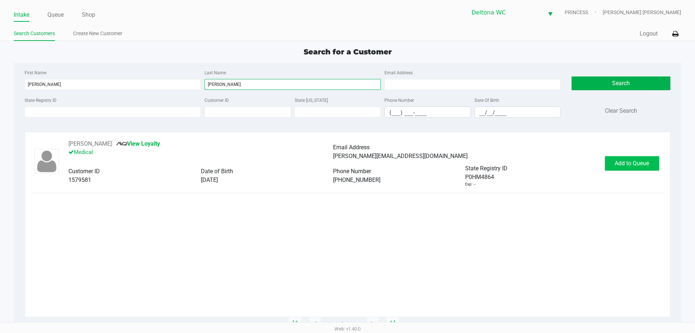
type input "novoa"
click at [642, 163] on span "Add to Queue" at bounding box center [631, 163] width 34 height 7
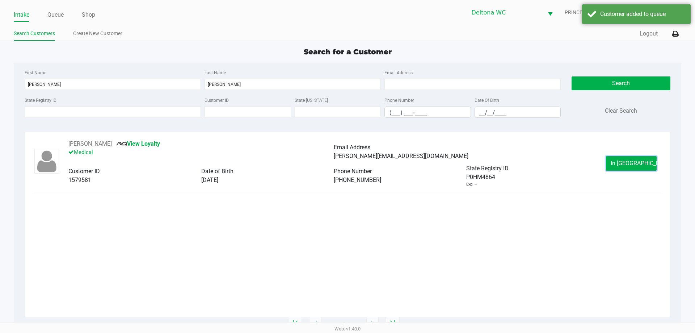
click at [633, 165] on span "In Queue" at bounding box center [640, 163] width 61 height 7
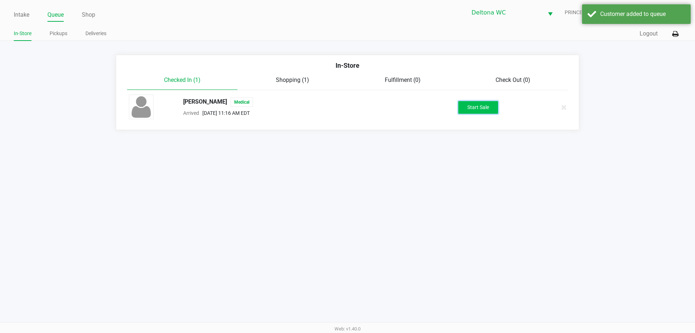
click at [479, 106] on button "Start Sale" at bounding box center [478, 107] width 40 height 13
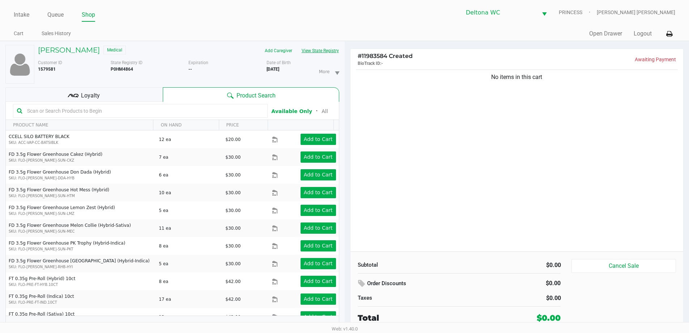
click at [329, 53] on button "View State Registry" at bounding box center [318, 51] width 42 height 12
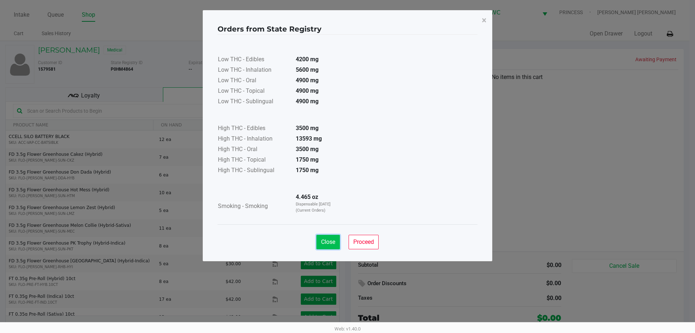
click at [327, 240] on span "Close" at bounding box center [328, 241] width 14 height 7
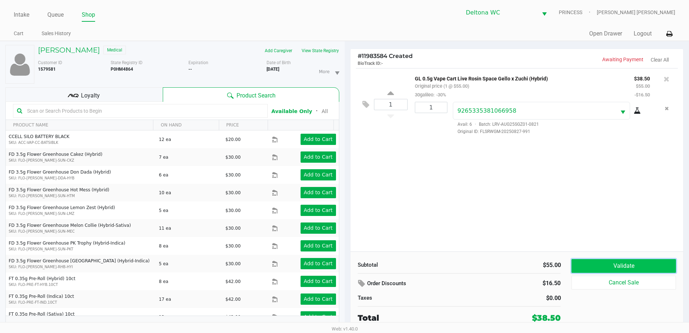
click at [627, 260] on button "Validate" at bounding box center [624, 266] width 104 height 14
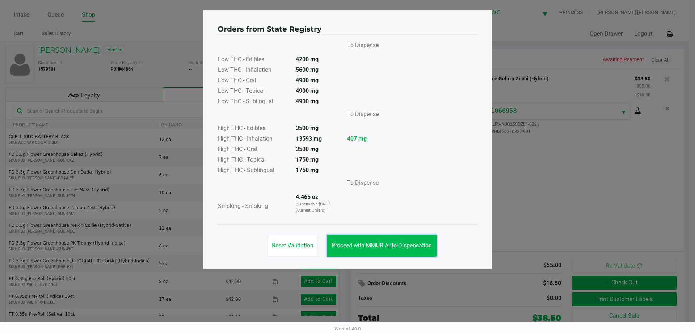
drag, startPoint x: 405, startPoint y: 246, endPoint x: 416, endPoint y: 250, distance: 11.4
click at [405, 246] on span "Proceed with MMUR Auto-Dispensation" at bounding box center [381, 245] width 100 height 7
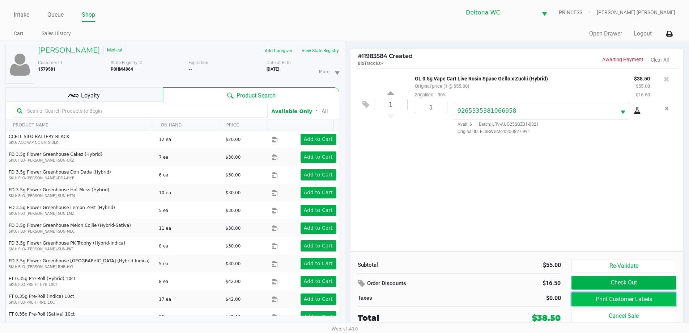
click at [586, 300] on button "Print Customer Labels" at bounding box center [624, 299] width 104 height 14
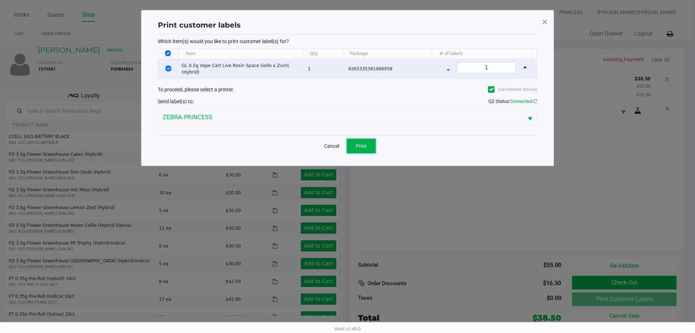
click at [360, 147] on span "Print" at bounding box center [361, 146] width 11 height 6
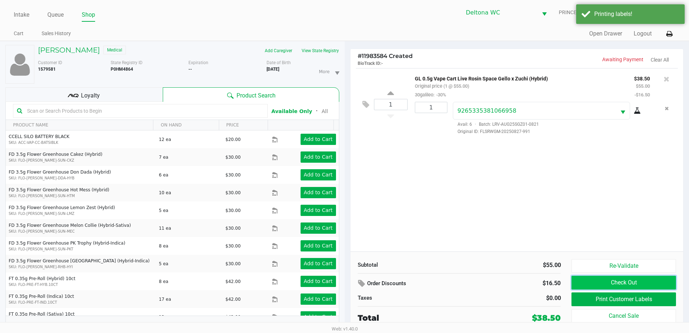
click at [594, 280] on button "Check Out" at bounding box center [624, 282] width 104 height 14
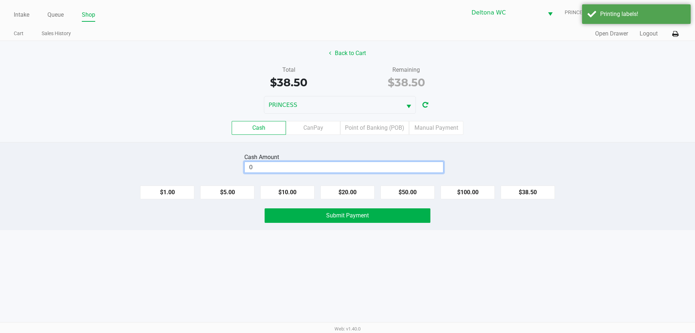
click at [363, 166] on input "0" at bounding box center [344, 167] width 198 height 10
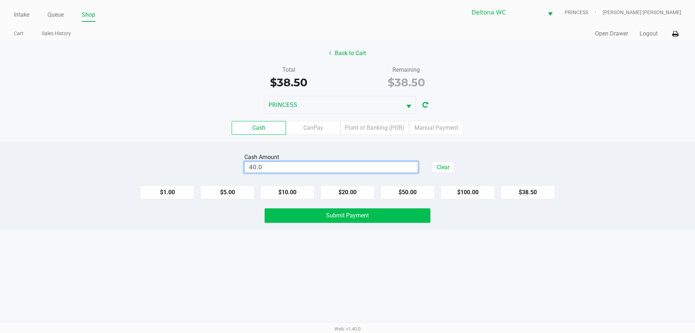
click at [397, 214] on button "Submit Payment" at bounding box center [347, 215] width 166 height 14
type input "$40.00"
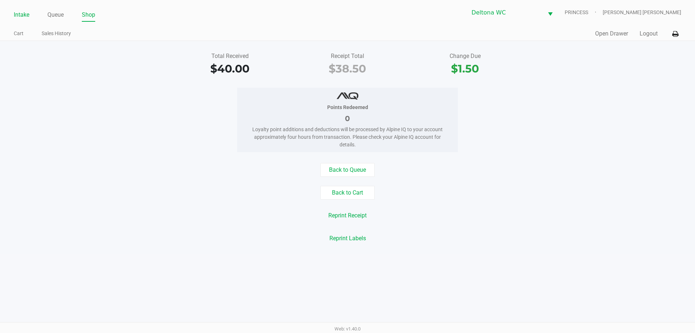
click at [24, 12] on link "Intake" at bounding box center [22, 15] width 16 height 10
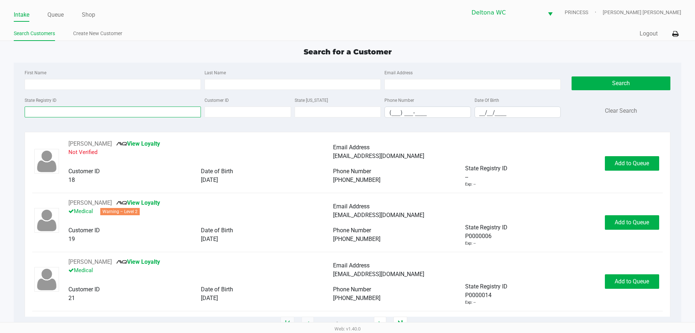
click at [118, 114] on input "State Registry ID" at bounding box center [113, 111] width 176 height 11
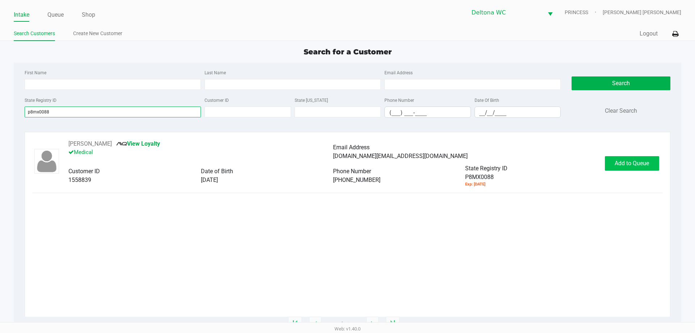
type input "p8mx0088"
click at [650, 168] on button "Add to Queue" at bounding box center [632, 163] width 54 height 14
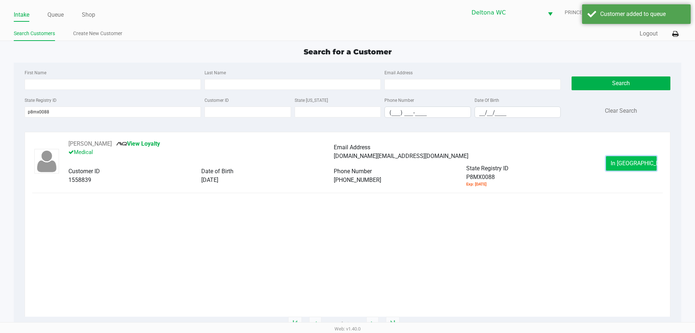
click at [639, 167] on button "In Queue" at bounding box center [631, 163] width 51 height 14
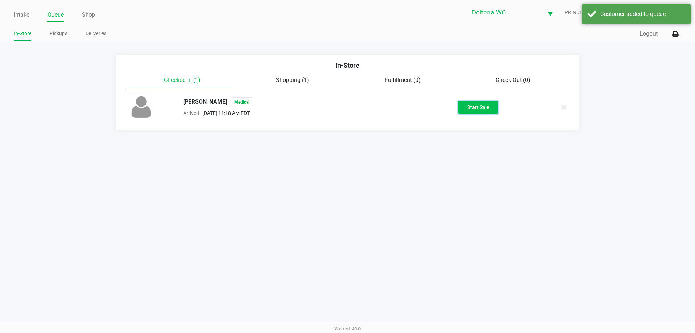
click at [488, 105] on button "Start Sale" at bounding box center [478, 107] width 40 height 13
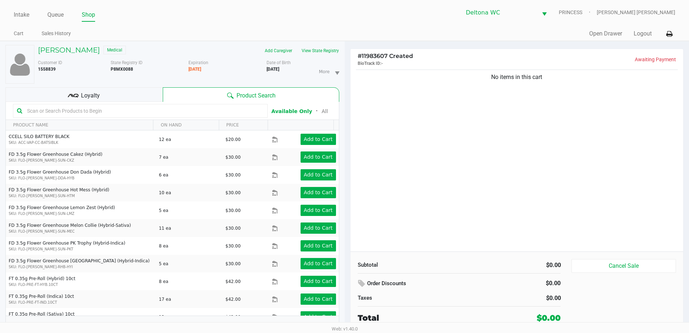
click at [327, 51] on button "View State Registry" at bounding box center [318, 51] width 42 height 12
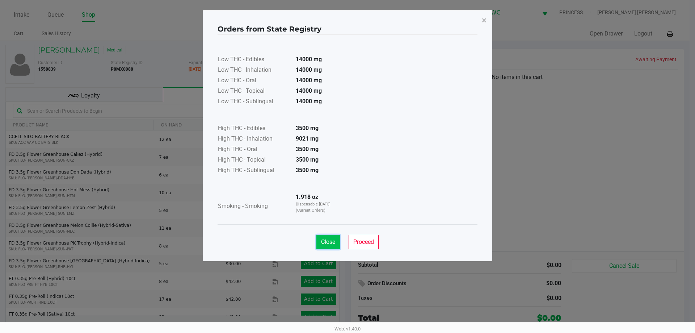
click at [330, 244] on span "Close" at bounding box center [328, 241] width 14 height 7
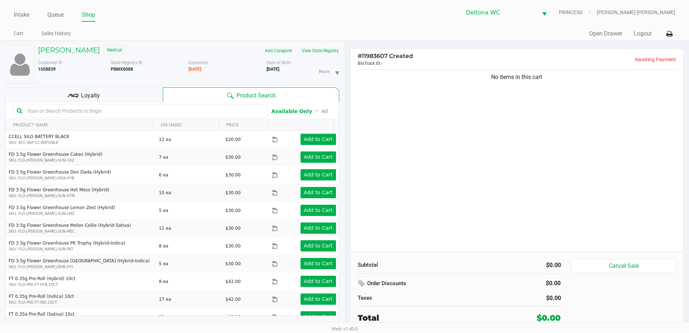
click at [129, 100] on div "Loyalty" at bounding box center [83, 94] width 157 height 14
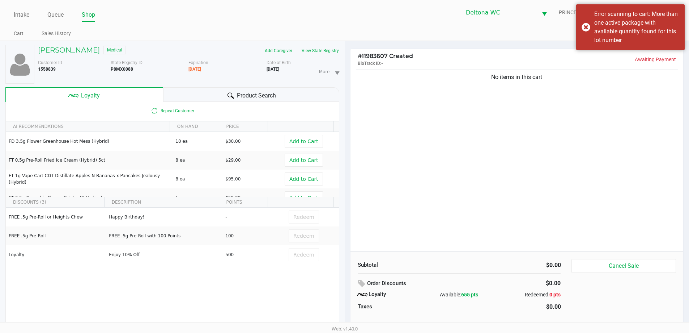
click at [302, 91] on div "Product Search" at bounding box center [251, 94] width 176 height 14
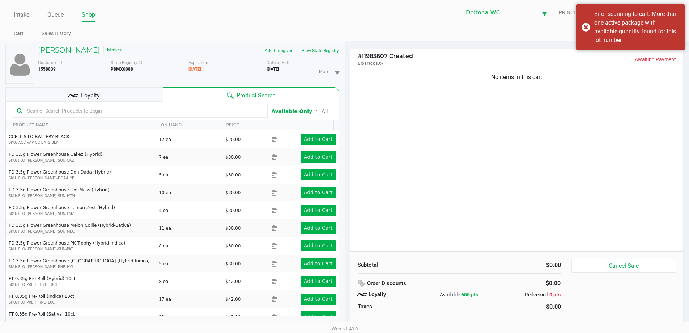
click at [230, 109] on input "text" at bounding box center [144, 110] width 240 height 11
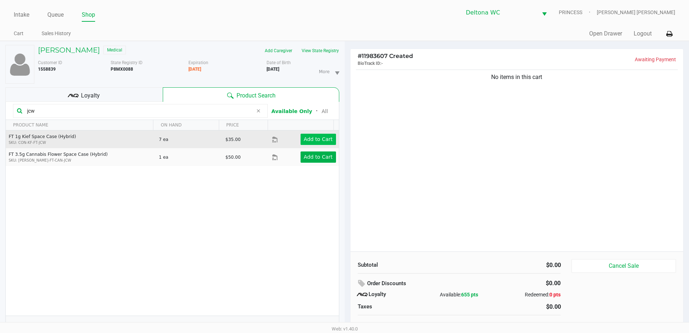
type input "jcw"
click at [316, 143] on button "Add to Cart" at bounding box center [318, 139] width 35 height 11
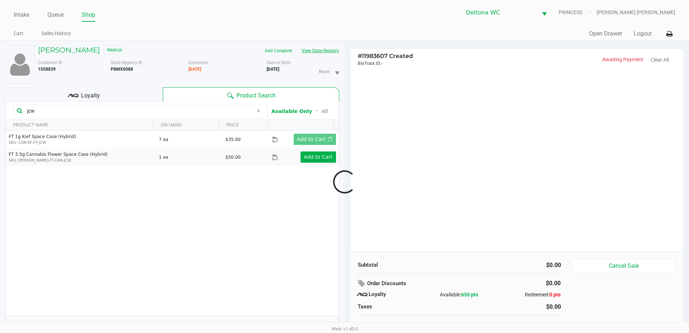
click at [333, 49] on button "View State Registry" at bounding box center [318, 51] width 42 height 12
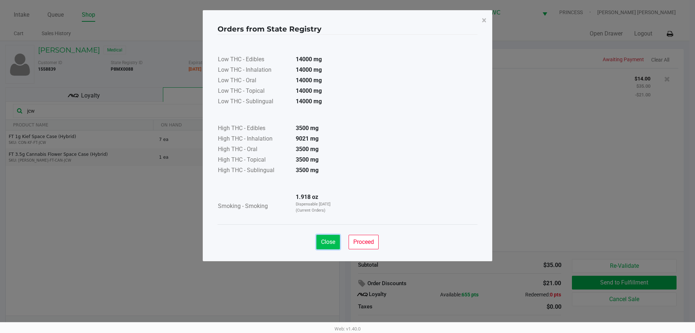
click at [335, 241] on button "Close" at bounding box center [328, 241] width 24 height 14
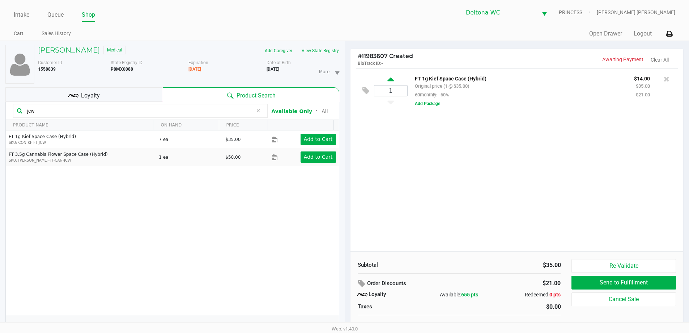
click at [393, 79] on icon at bounding box center [391, 80] width 7 height 9
type input "2"
click at [436, 104] on button "Add Package" at bounding box center [427, 103] width 25 height 7
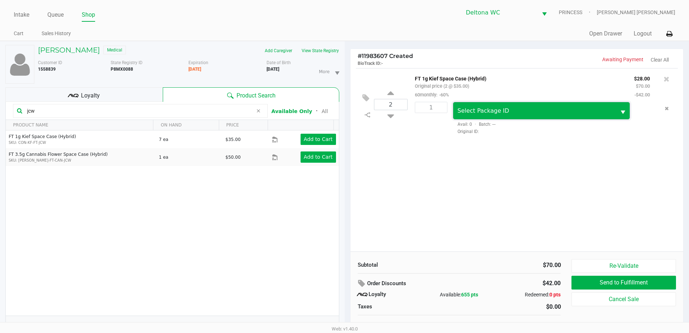
click at [486, 116] on span "Select Package ID" at bounding box center [534, 110] width 163 height 17
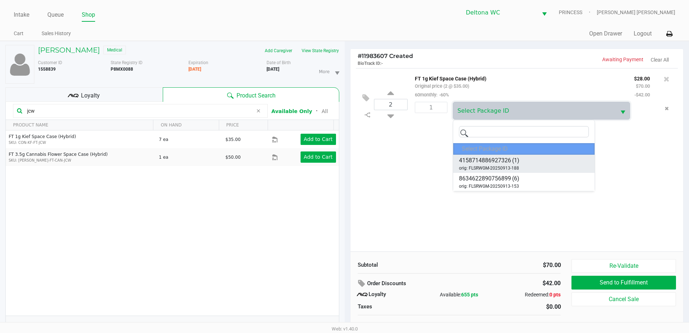
click at [504, 166] on span "orig: FLSRWGM-20250913-188" at bounding box center [489, 168] width 60 height 7
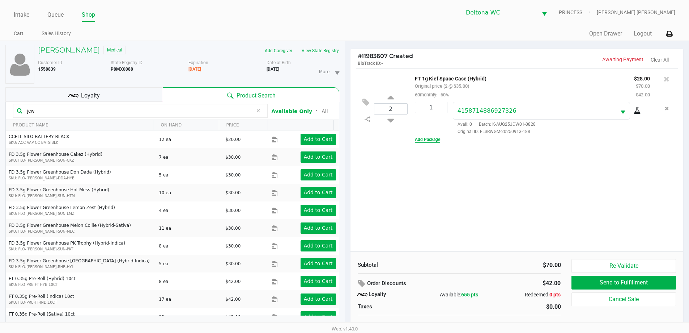
click at [428, 139] on button "Add Package" at bounding box center [427, 139] width 25 height 7
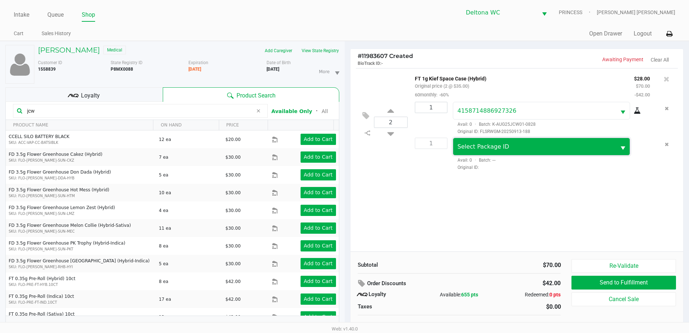
click at [506, 152] on span "Select Package ID" at bounding box center [534, 146] width 163 height 17
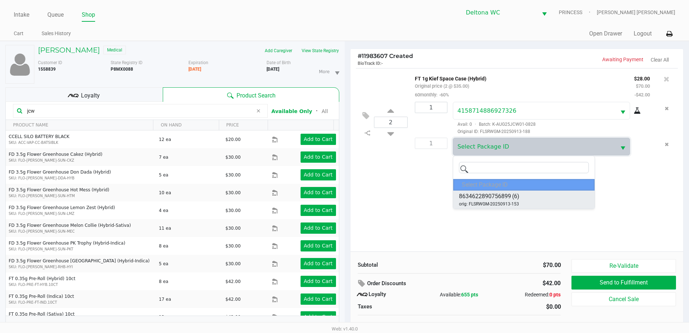
click at [517, 194] on span "(6)" at bounding box center [515, 196] width 7 height 9
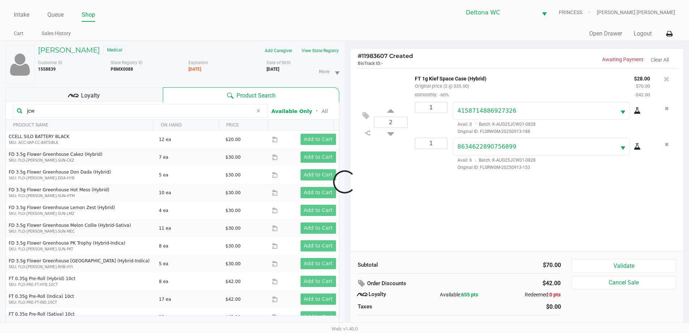
click at [496, 213] on div at bounding box center [344, 181] width 689 height 209
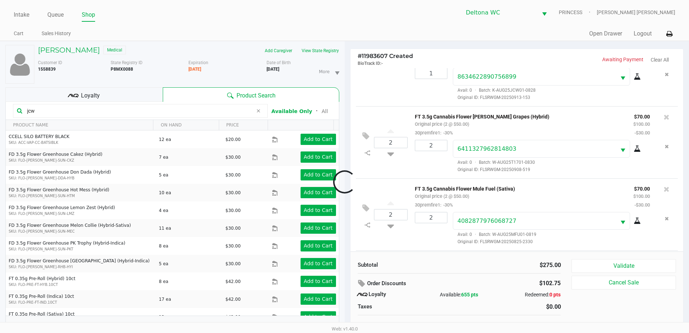
scroll to position [142, 0]
drag, startPoint x: 126, startPoint y: 92, endPoint x: 137, endPoint y: 98, distance: 13.0
click at [126, 92] on div "Loyalty" at bounding box center [83, 94] width 157 height 14
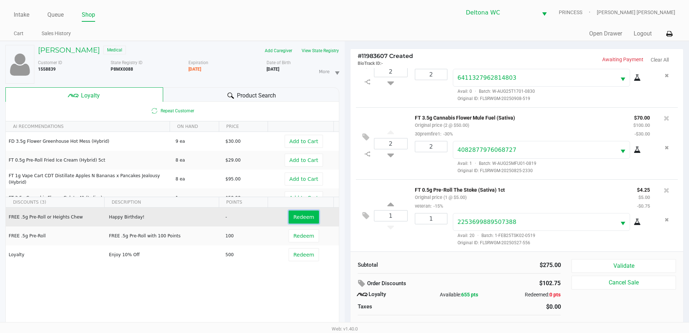
click at [296, 218] on span "Redeem" at bounding box center [303, 217] width 21 height 6
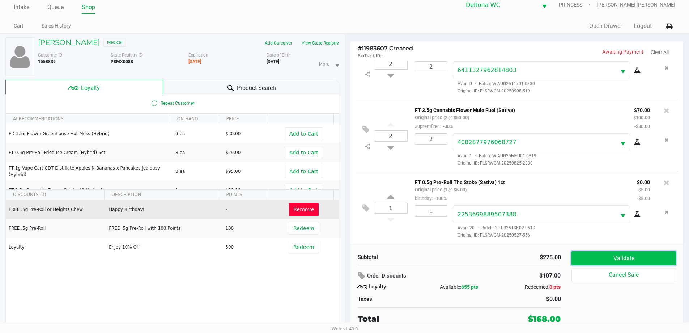
click at [596, 255] on button "Validate" at bounding box center [624, 258] width 104 height 14
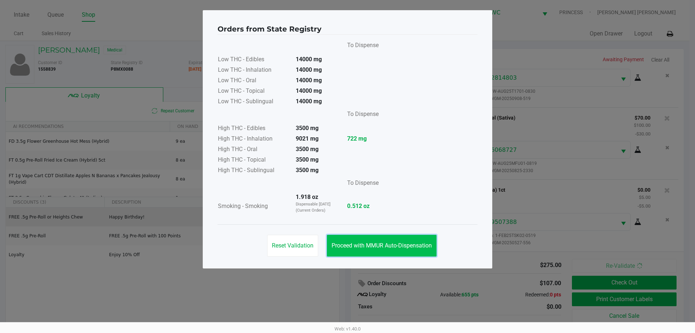
click at [418, 247] on span "Proceed with MMUR Auto-Dispensation" at bounding box center [381, 245] width 100 height 7
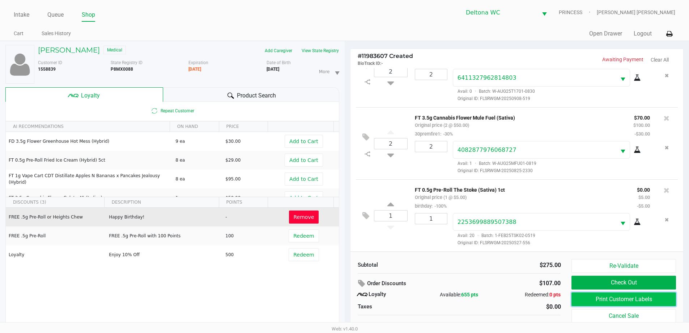
click at [600, 298] on button "Print Customer Labels" at bounding box center [624, 299] width 104 height 14
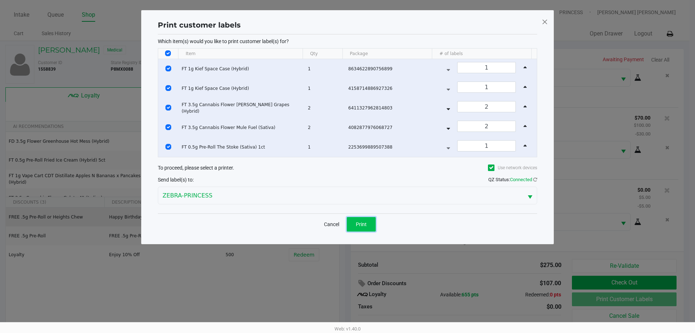
click at [357, 227] on button "Print" at bounding box center [361, 224] width 29 height 14
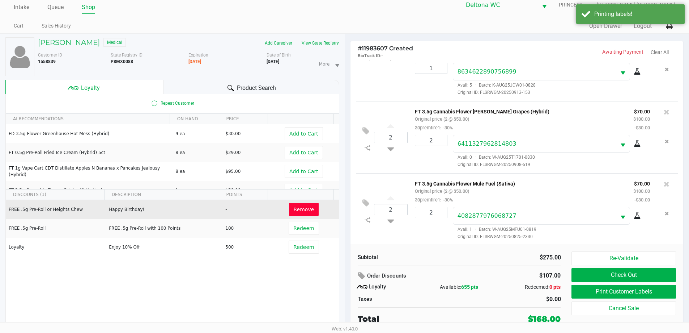
scroll to position [142, 0]
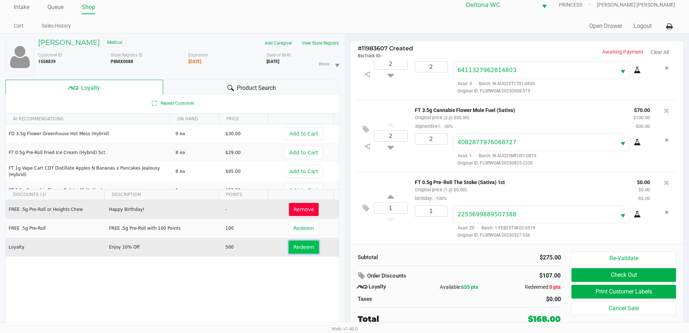
click at [293, 244] on span "Redeem" at bounding box center [303, 247] width 21 height 6
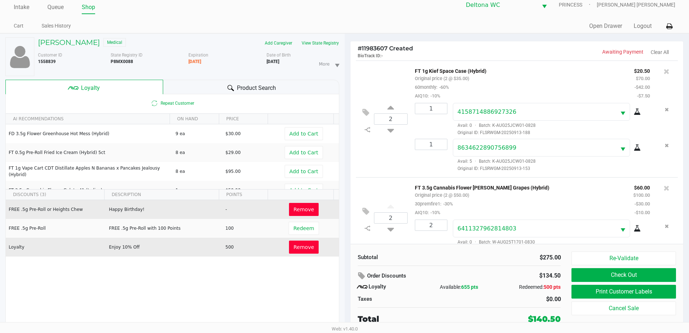
scroll to position [177, 0]
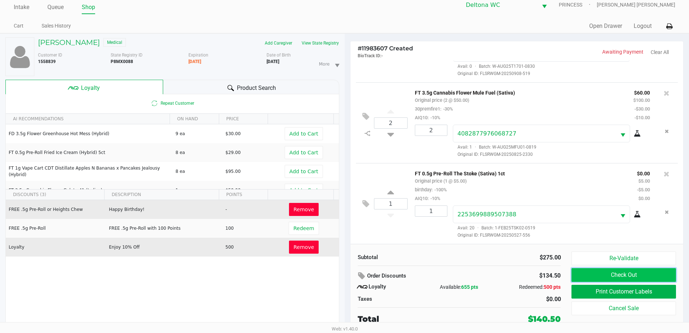
click at [581, 270] on button "Check Out" at bounding box center [624, 275] width 104 height 14
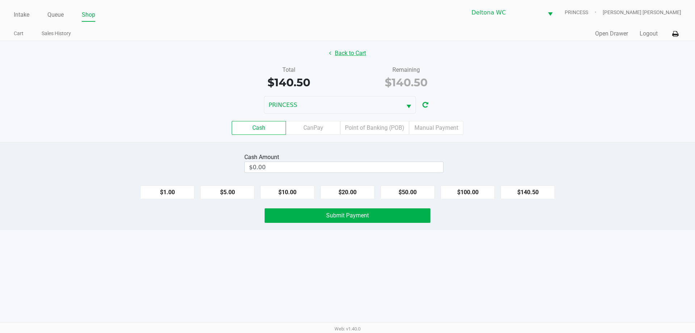
click at [347, 59] on button "Back to Cart" at bounding box center [347, 53] width 46 height 14
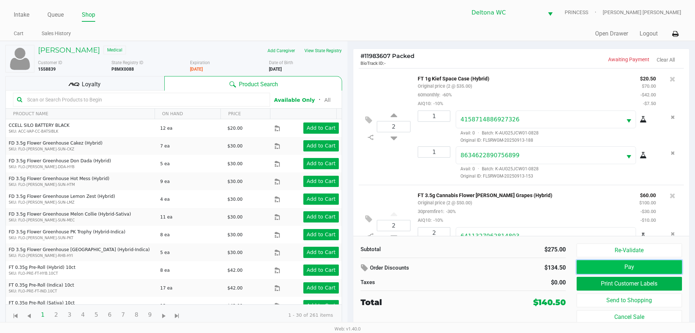
click at [589, 269] on button "Pay" at bounding box center [628, 267] width 105 height 14
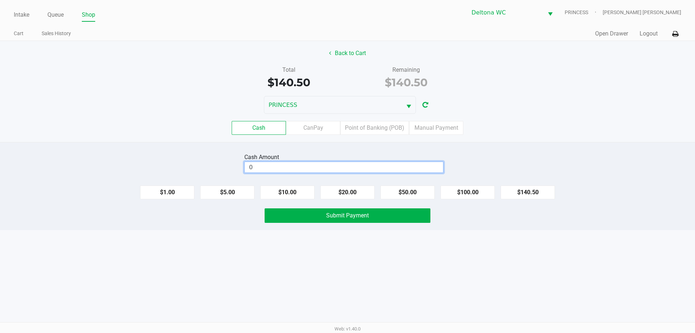
click at [416, 166] on input "0" at bounding box center [344, 167] width 198 height 10
type input "$141.00"
click at [392, 215] on button "Submit Payment" at bounding box center [347, 215] width 166 height 14
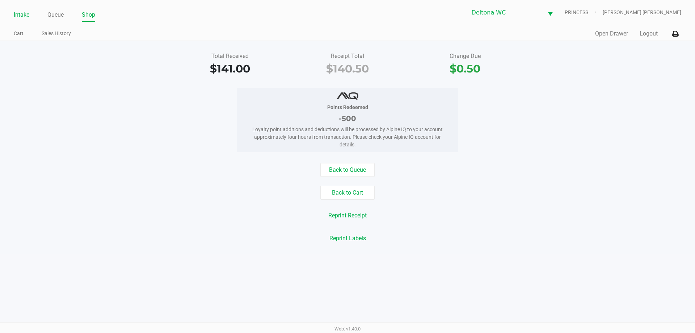
click at [20, 14] on link "Intake" at bounding box center [22, 15] width 16 height 10
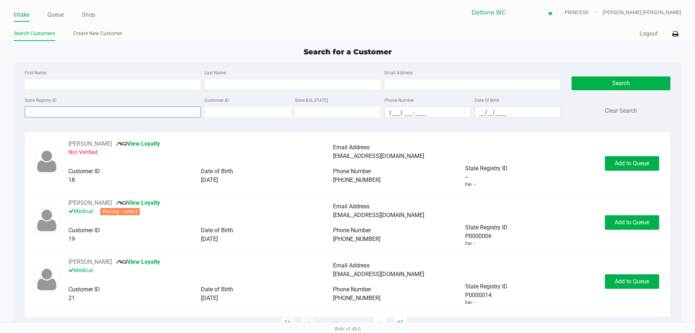
click at [70, 111] on input "State Registry ID" at bounding box center [113, 111] width 176 height 11
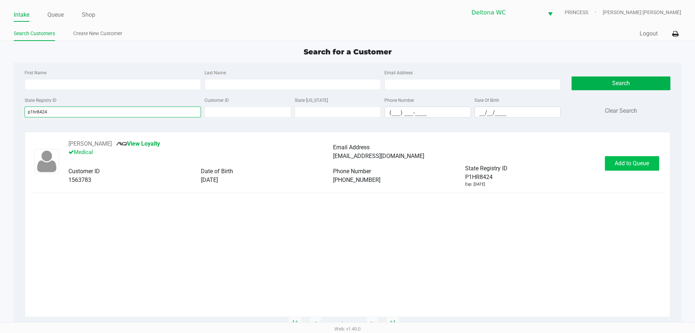
type input "p1hr8424"
click at [635, 163] on span "Add to Queue" at bounding box center [631, 163] width 34 height 7
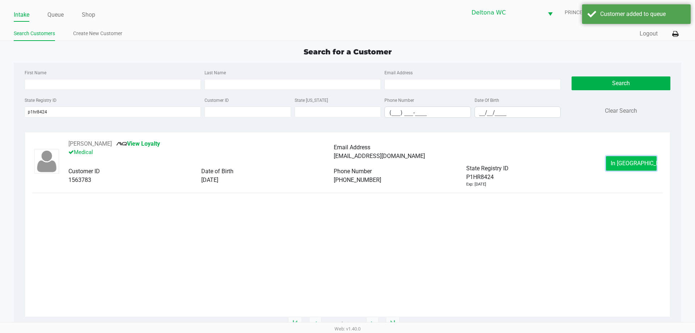
click at [635, 163] on span "In Queue" at bounding box center [640, 163] width 61 height 7
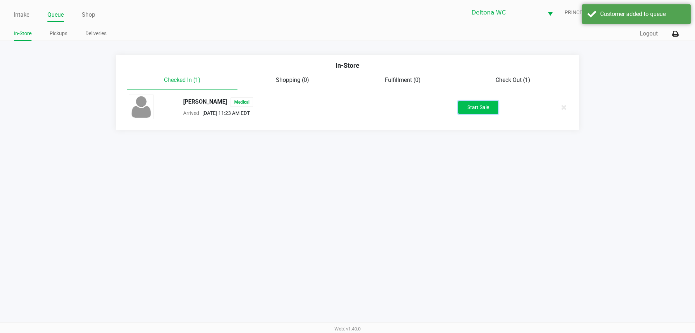
click at [483, 105] on button "Start Sale" at bounding box center [478, 107] width 40 height 13
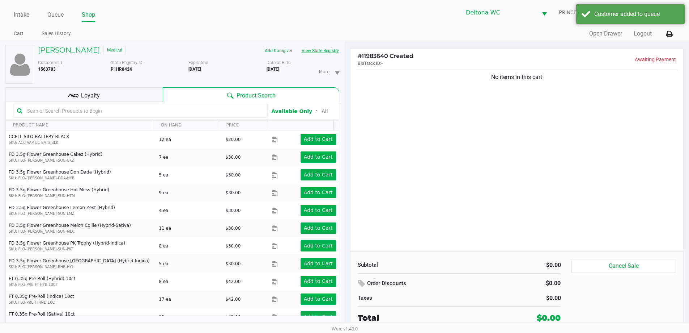
click at [323, 51] on button "View State Registry" at bounding box center [318, 51] width 42 height 12
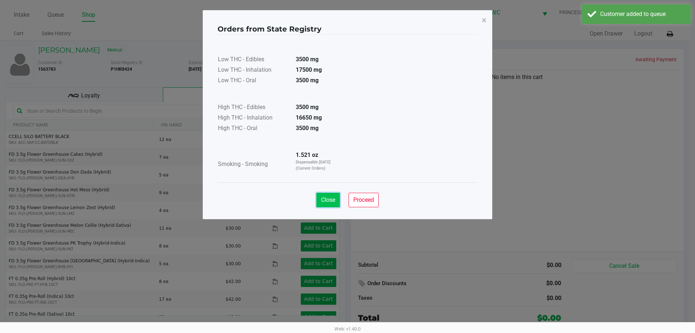
click at [328, 200] on span "Close" at bounding box center [328, 199] width 14 height 7
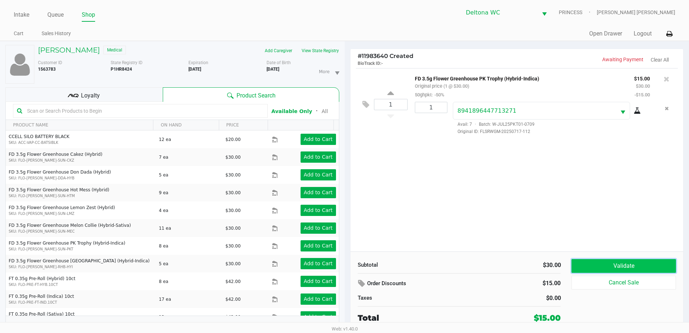
click at [612, 259] on button "Validate" at bounding box center [624, 266] width 104 height 14
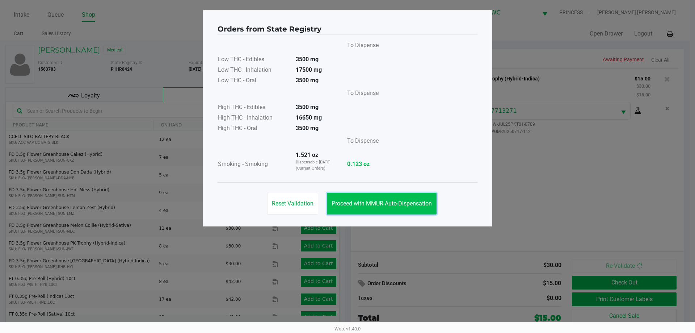
click at [394, 201] on span "Proceed with MMUR Auto-Dispensation" at bounding box center [381, 203] width 100 height 7
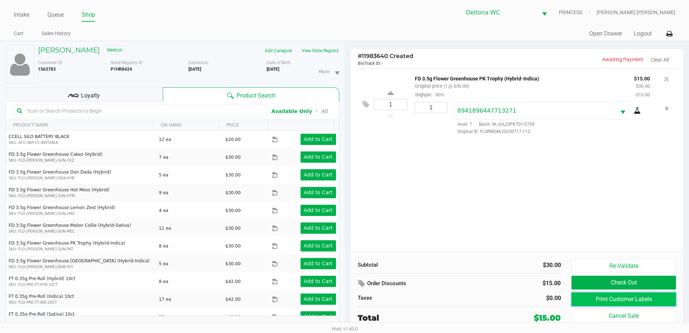
click at [575, 297] on button "Print Customer Labels" at bounding box center [624, 299] width 104 height 14
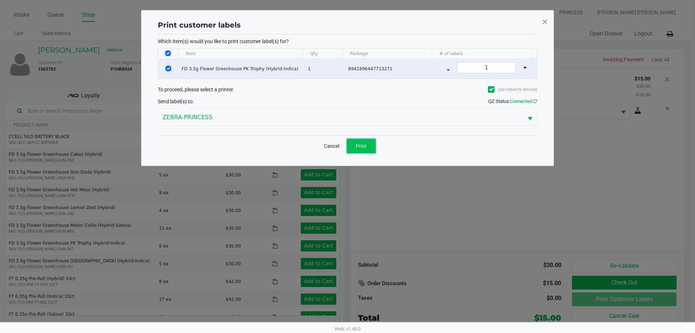
click at [359, 139] on button "Print" at bounding box center [361, 146] width 29 height 14
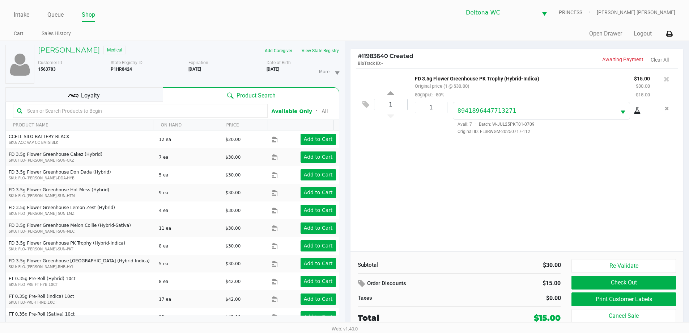
click at [597, 282] on button "Check Out" at bounding box center [624, 282] width 104 height 14
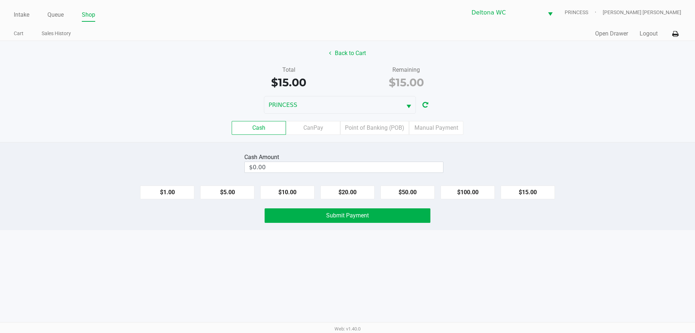
click at [374, 128] on label "Point of Banking (POB)" at bounding box center [374, 128] width 69 height 14
click at [0, 0] on 7 "Point of Banking (POB)" at bounding box center [0, 0] width 0 height 0
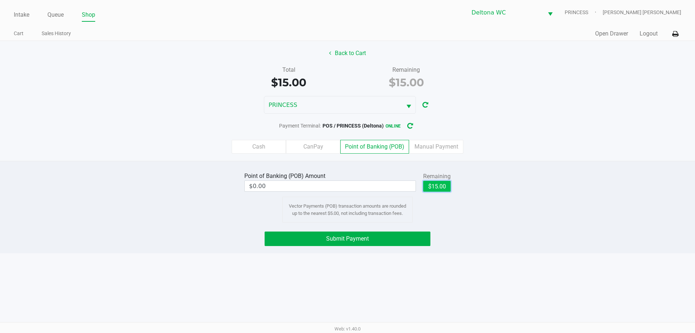
click at [432, 181] on button "$15.00" at bounding box center [436, 186] width 27 height 11
type input "$15.00"
click at [375, 236] on button "Submit Payment" at bounding box center [347, 238] width 166 height 14
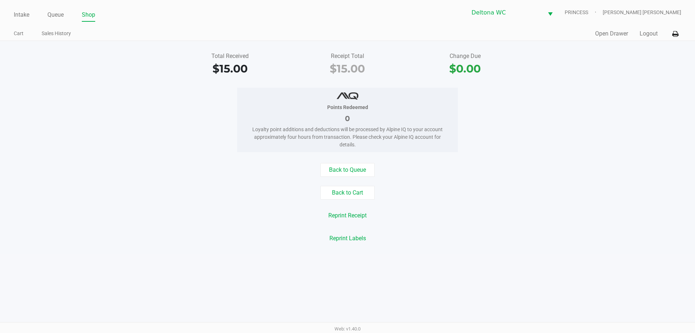
click at [11, 15] on div "Intake Queue Shop Deltona WC PRINCESS Ashley Smith Terry Cart Sales History Qui…" at bounding box center [347, 20] width 695 height 41
click at [21, 15] on link "Intake" at bounding box center [22, 15] width 16 height 10
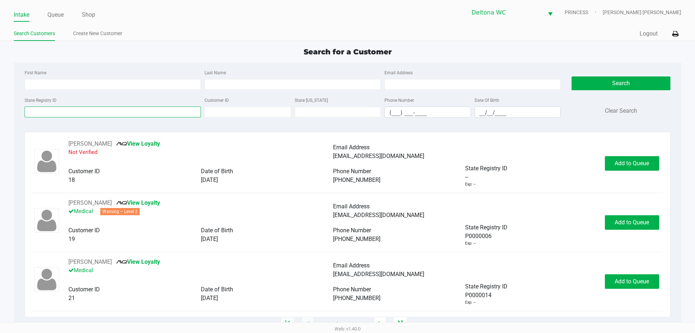
click at [122, 110] on input "State Registry ID" at bounding box center [113, 111] width 176 height 11
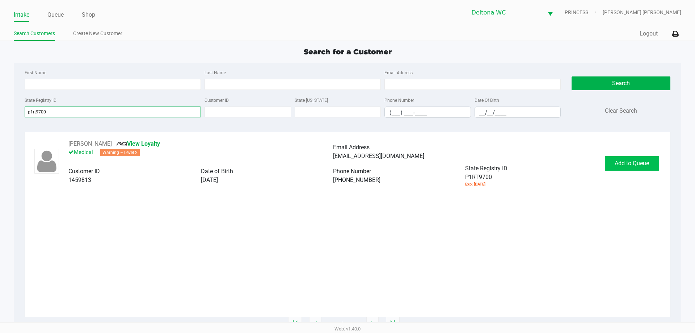
type input "p1rt9700"
click at [624, 164] on span "Add to Queue" at bounding box center [631, 163] width 34 height 7
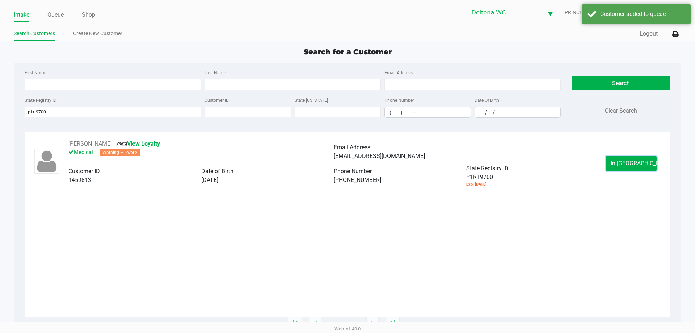
click at [622, 164] on span "In Queue" at bounding box center [640, 163] width 61 height 7
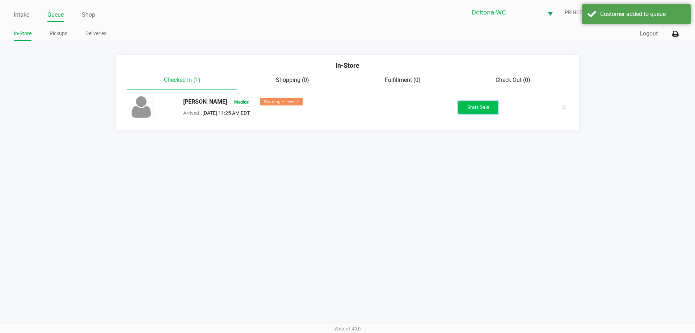
click at [478, 109] on button "Start Sale" at bounding box center [478, 107] width 40 height 13
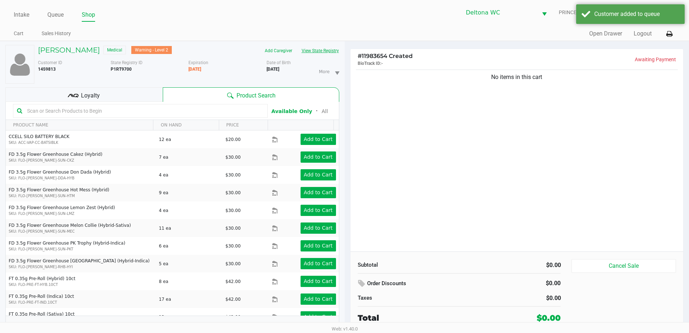
click at [331, 54] on button "View State Registry" at bounding box center [318, 51] width 42 height 12
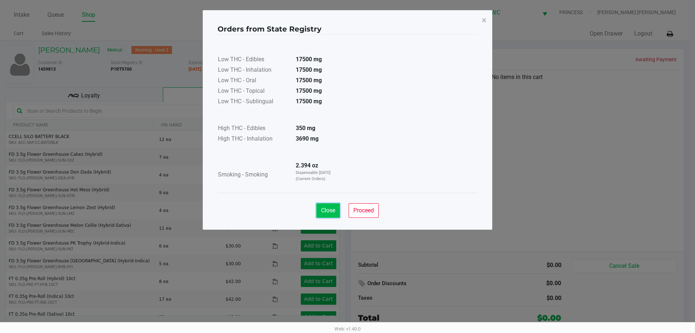
click at [334, 214] on button "Close" at bounding box center [328, 210] width 24 height 14
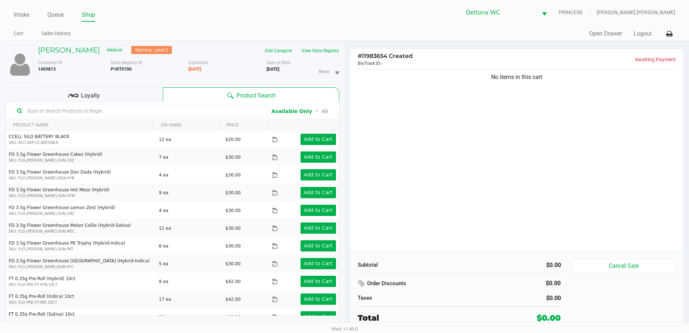
click at [77, 94] on icon at bounding box center [73, 95] width 11 height 11
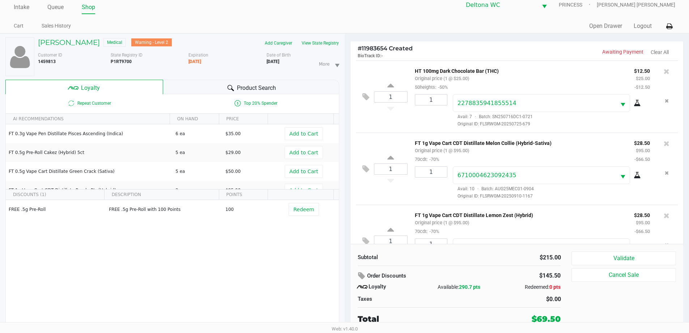
scroll to position [34, 0]
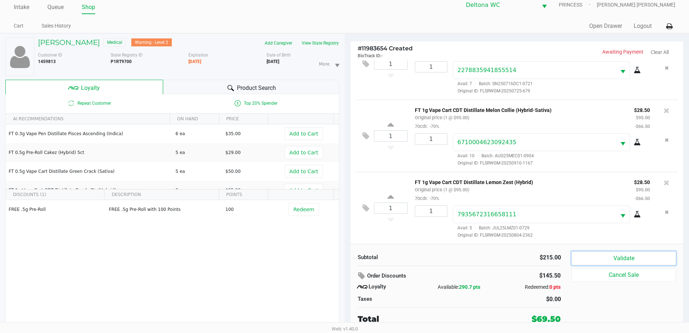
click at [603, 257] on button "Validate" at bounding box center [624, 258] width 104 height 14
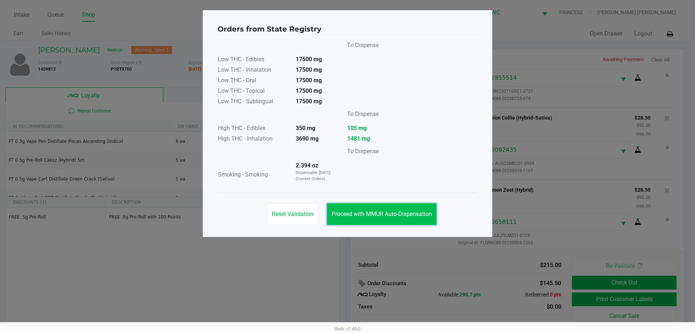
click at [372, 213] on span "Proceed with MMUR Auto-Dispensation" at bounding box center [381, 213] width 100 height 7
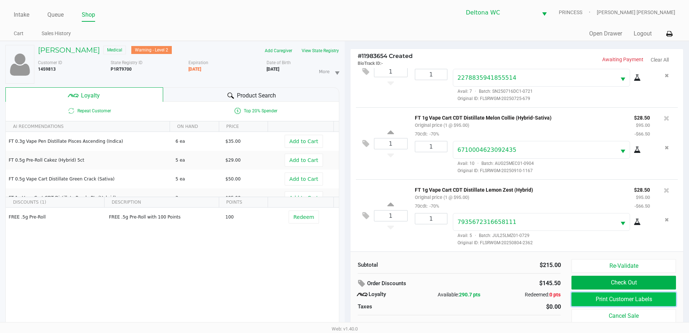
click at [637, 302] on button "Print Customer Labels" at bounding box center [624, 299] width 104 height 14
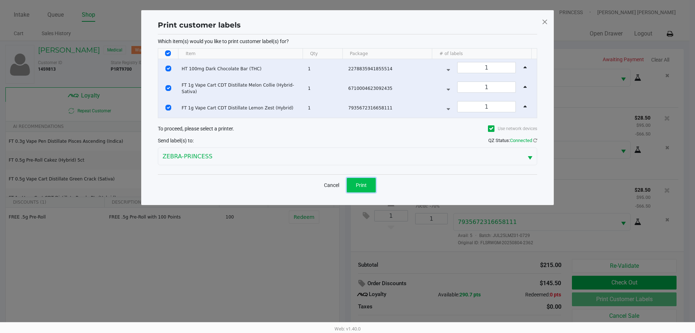
click at [368, 187] on button "Print" at bounding box center [361, 185] width 29 height 14
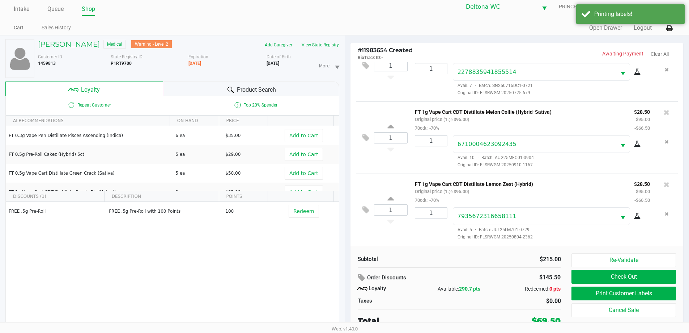
scroll to position [8, 0]
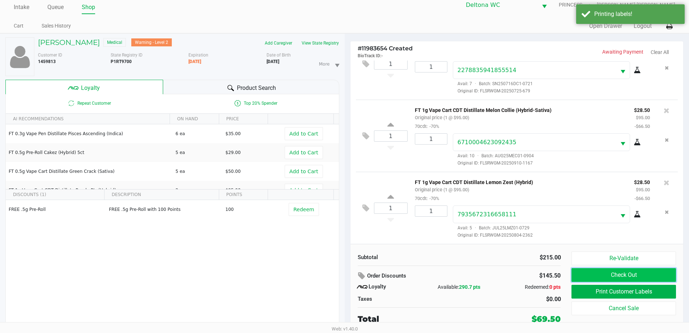
click at [590, 272] on button "Check Out" at bounding box center [624, 275] width 104 height 14
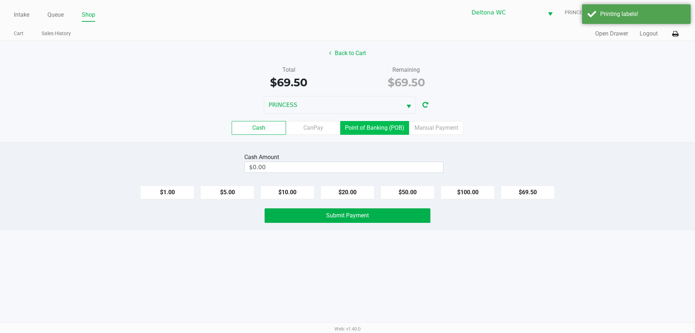
click at [382, 127] on label "Point of Banking (POB)" at bounding box center [374, 128] width 69 height 14
click at [0, 0] on 7 "Point of Banking (POB)" at bounding box center [0, 0] width 0 height 0
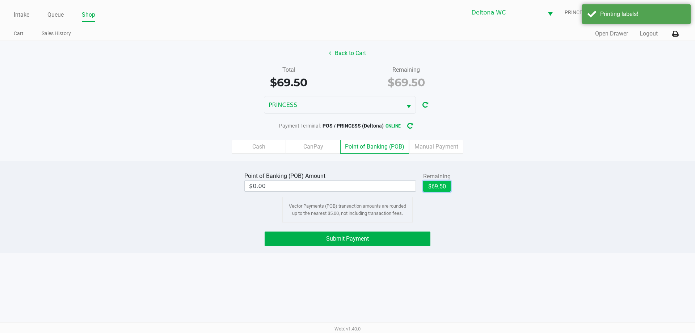
click at [441, 186] on button "$69.50" at bounding box center [436, 186] width 27 height 11
type input "$69.50"
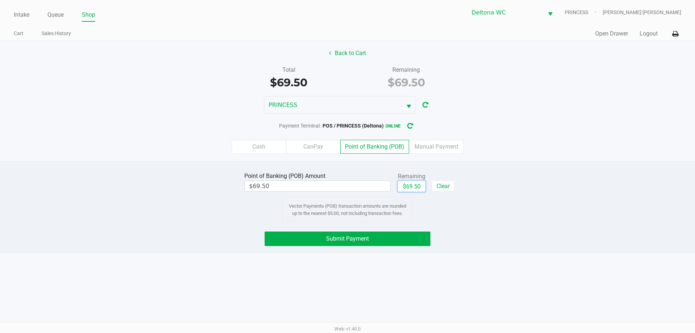
click at [403, 241] on button "Submit Payment" at bounding box center [347, 238] width 166 height 14
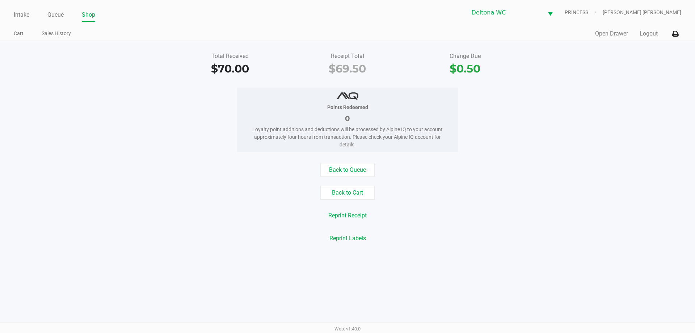
click at [655, 29] on div "Quick Sale Open Drawer Logout" at bounding box center [514, 33] width 334 height 13
click at [652, 33] on button "Logout" at bounding box center [648, 33] width 18 height 9
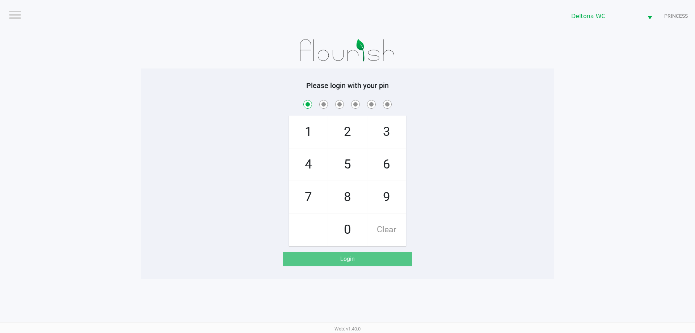
checkbox input "true"
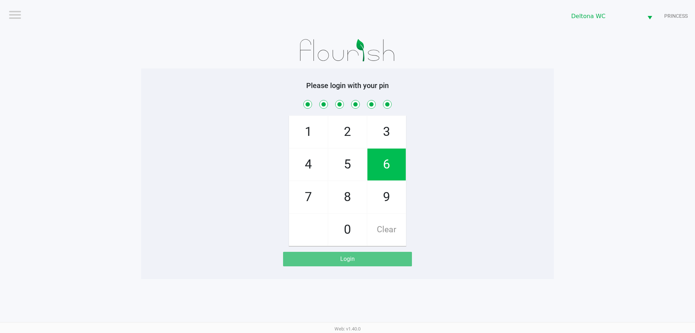
checkbox input "true"
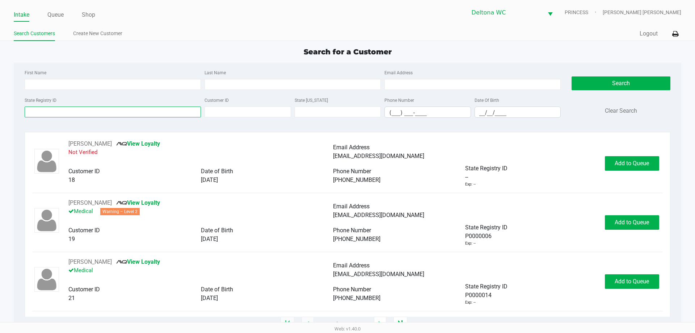
click at [154, 107] on input "State Registry ID" at bounding box center [113, 111] width 176 height 11
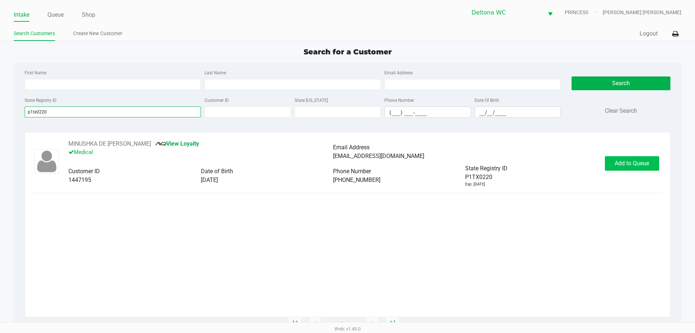
type input "p1tx0220"
click at [631, 161] on span "Add to Queue" at bounding box center [631, 163] width 34 height 7
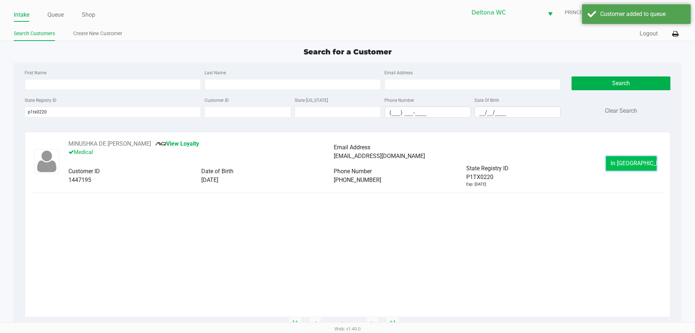
click at [635, 166] on button "In Queue" at bounding box center [631, 163] width 51 height 14
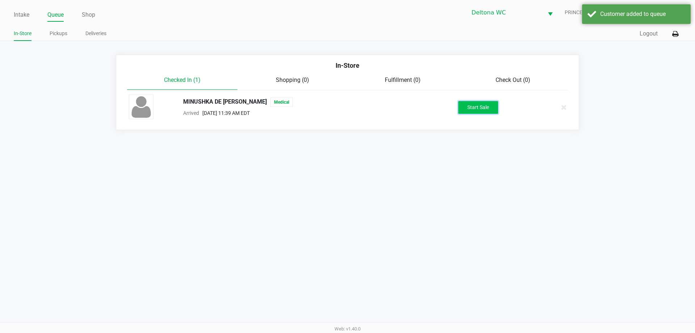
click at [474, 106] on button "Start Sale" at bounding box center [478, 107] width 40 height 13
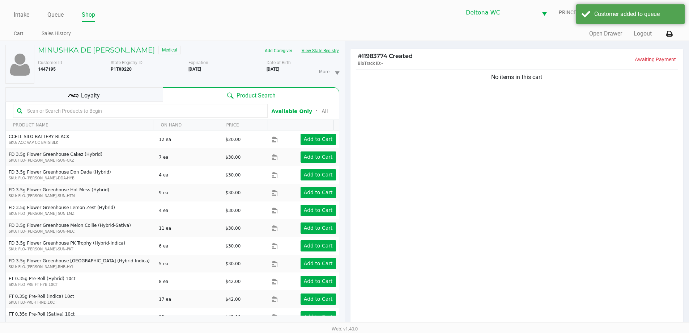
click at [327, 51] on button "View State Registry" at bounding box center [318, 51] width 42 height 12
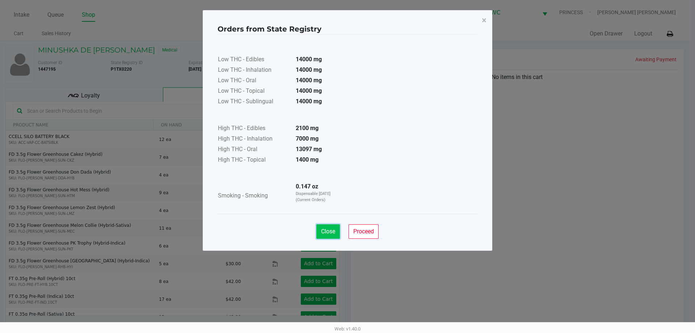
click at [329, 229] on span "Close" at bounding box center [328, 231] width 14 height 7
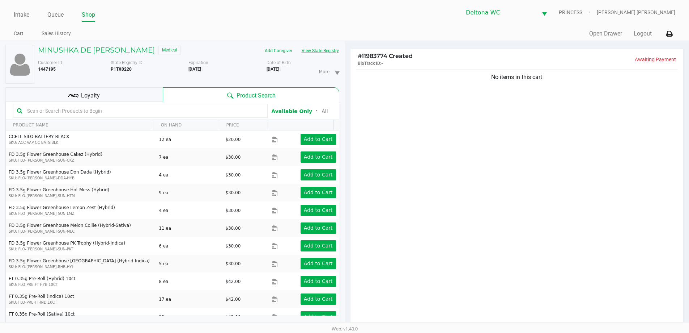
click at [327, 52] on button "View State Registry" at bounding box center [318, 51] width 42 height 12
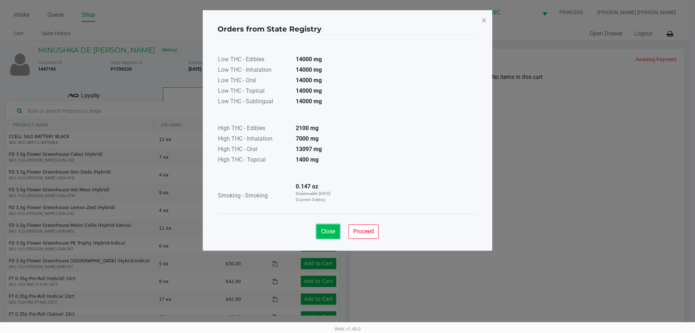
click at [324, 229] on span "Close" at bounding box center [328, 231] width 14 height 7
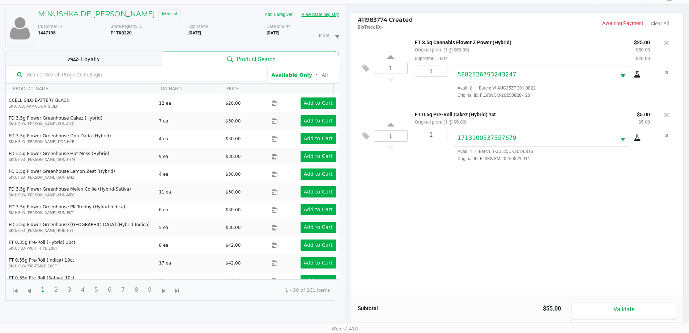
scroll to position [78, 0]
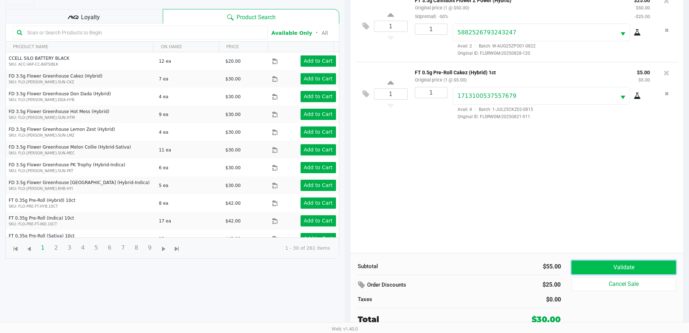
click at [612, 271] on button "Validate" at bounding box center [624, 267] width 104 height 14
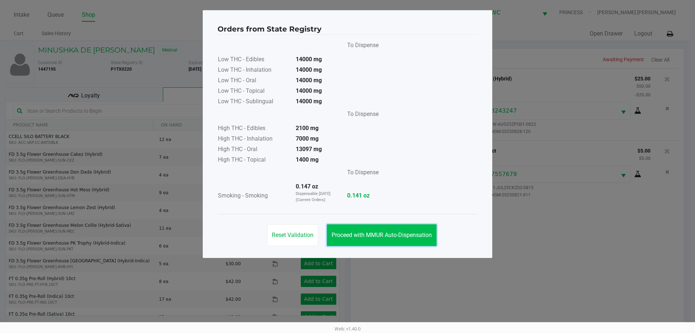
click at [389, 229] on button "Proceed with MMUR Auto-Dispensation" at bounding box center [382, 235] width 110 height 22
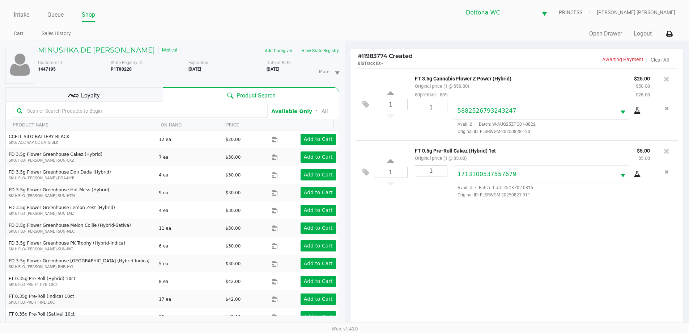
drag, startPoint x: 103, startPoint y: 95, endPoint x: 107, endPoint y: 99, distance: 5.9
click at [103, 96] on div "Loyalty" at bounding box center [83, 94] width 157 height 14
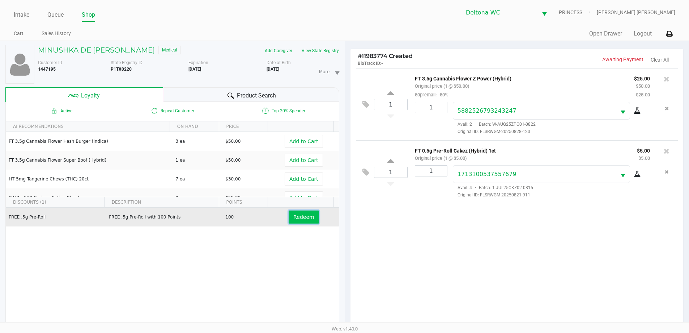
click at [293, 220] on span "Redeem" at bounding box center [303, 217] width 21 height 6
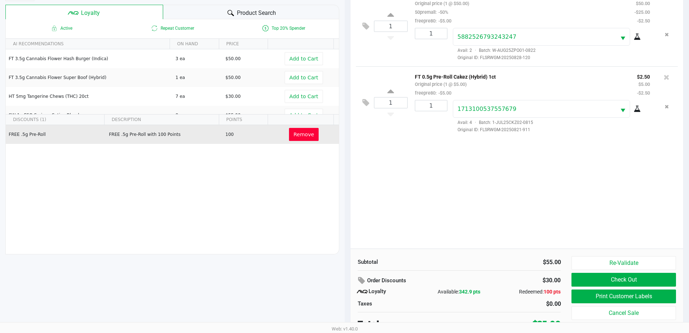
scroll to position [87, 0]
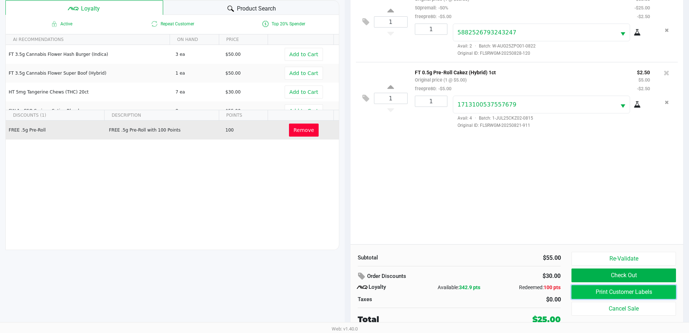
click at [613, 289] on button "Print Customer Labels" at bounding box center [624, 292] width 104 height 14
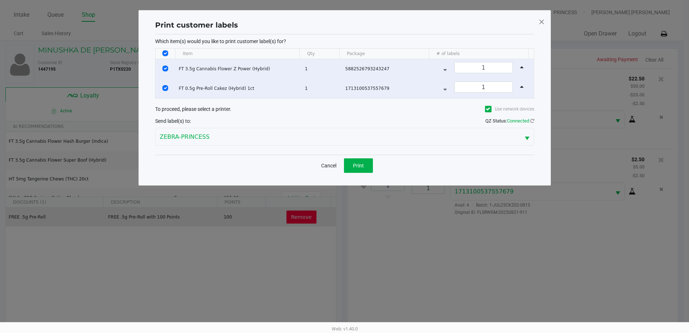
scroll to position [0, 0]
click at [362, 165] on span "Print" at bounding box center [361, 165] width 11 height 6
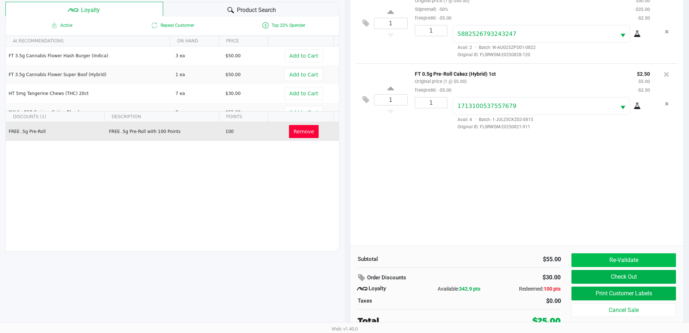
scroll to position [87, 0]
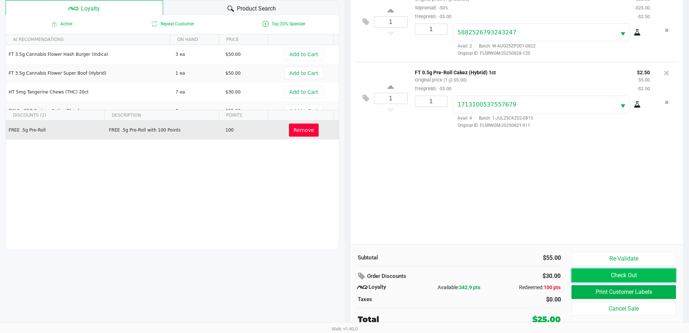
click at [621, 278] on button "Check Out" at bounding box center [624, 275] width 104 height 14
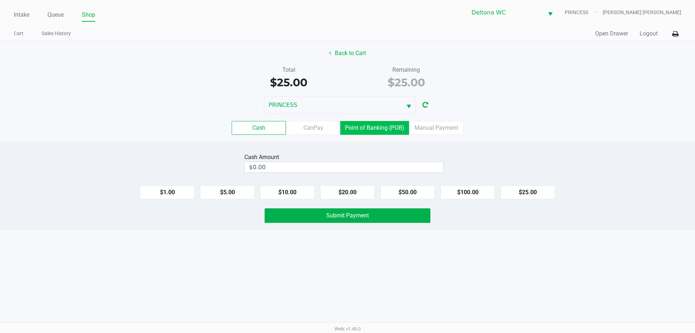
click at [382, 130] on label "Point of Banking (POB)" at bounding box center [374, 128] width 69 height 14
click at [0, 0] on 7 "Point of Banking (POB)" at bounding box center [0, 0] width 0 height 0
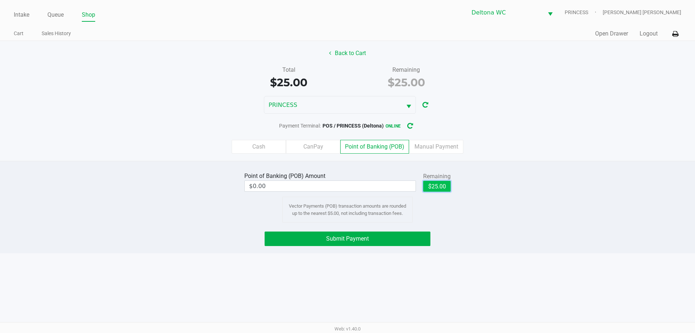
click at [441, 183] on button "$25.00" at bounding box center [436, 186] width 27 height 11
type input "$25.00"
click at [392, 234] on button "Submit Payment" at bounding box center [347, 238] width 166 height 14
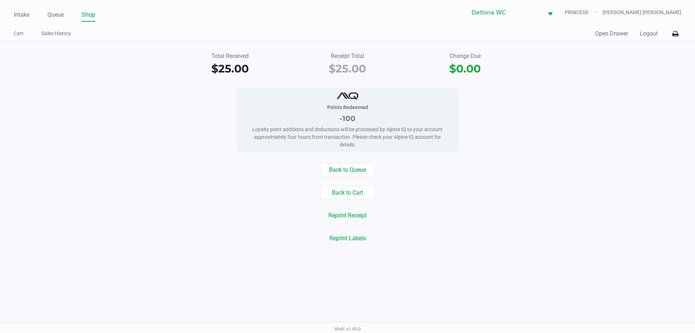
click at [648, 38] on div "Quick Sale Open Drawer Logout" at bounding box center [514, 33] width 334 height 13
click at [652, 35] on button "Logout" at bounding box center [648, 33] width 18 height 9
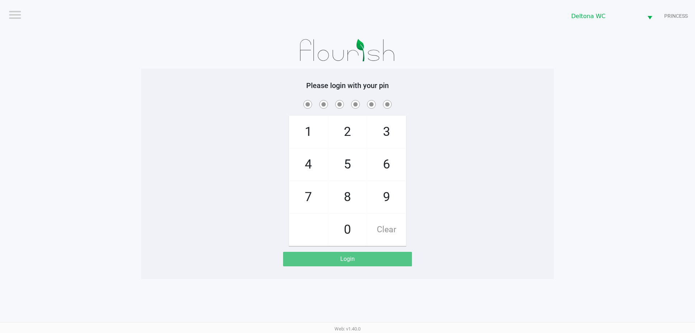
click at [207, 199] on div "1 4 7 2 5 8 0 3 6 9 Clear" at bounding box center [347, 171] width 412 height 147
checkbox input "true"
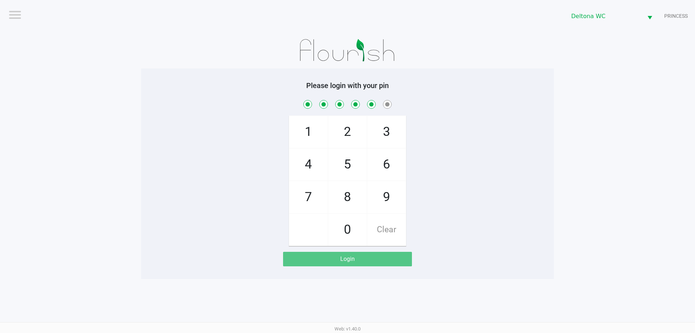
checkbox input "true"
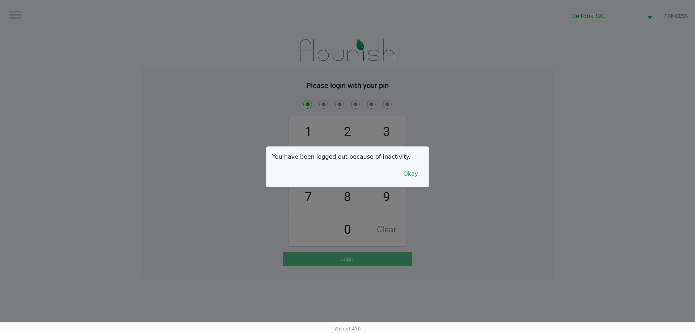
checkbox input "true"
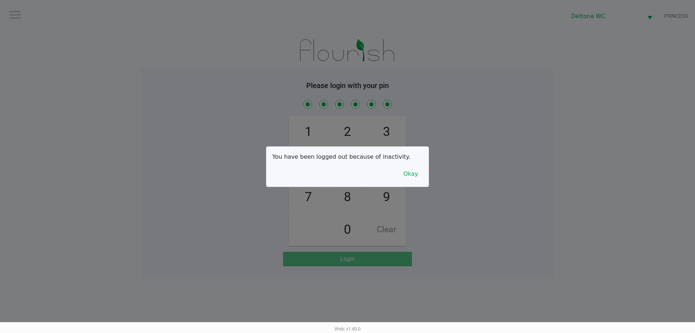
checkbox input "true"
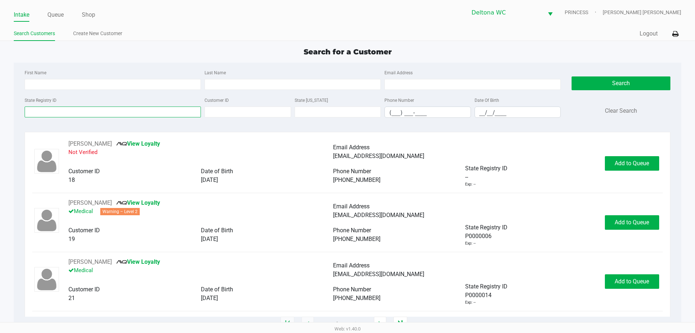
click at [135, 110] on input "State Registry ID" at bounding box center [113, 111] width 176 height 11
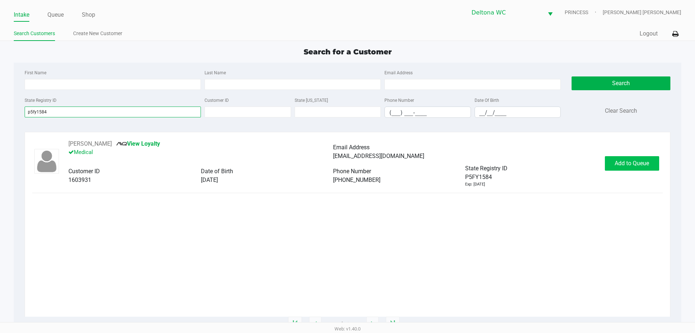
type input "p5fy1584"
click at [623, 161] on span "Add to Queue" at bounding box center [631, 163] width 34 height 7
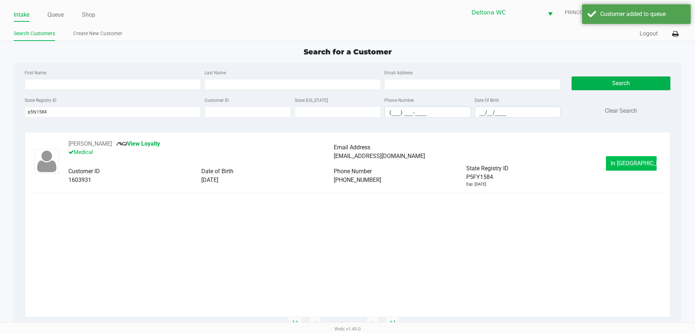
click at [628, 163] on span "In Queue" at bounding box center [640, 163] width 61 height 7
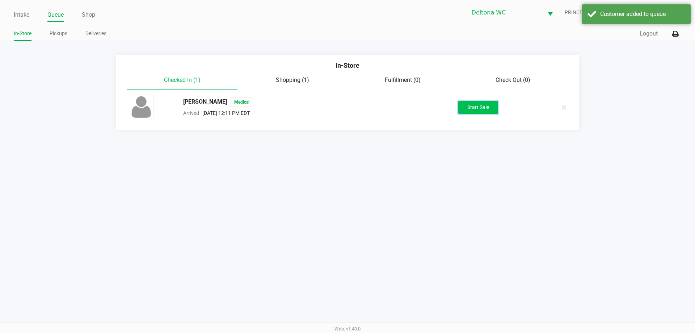
click at [466, 109] on button "Start Sale" at bounding box center [478, 107] width 40 height 13
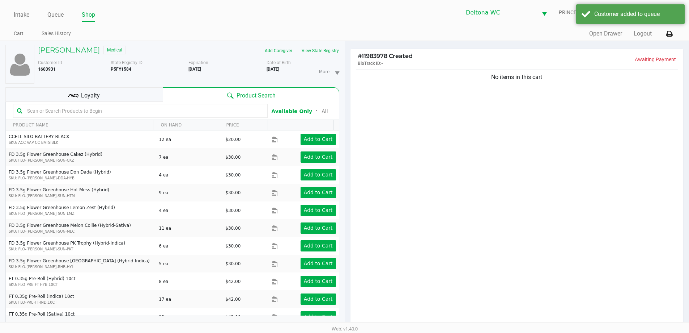
click at [322, 51] on button "View State Registry" at bounding box center [318, 51] width 42 height 12
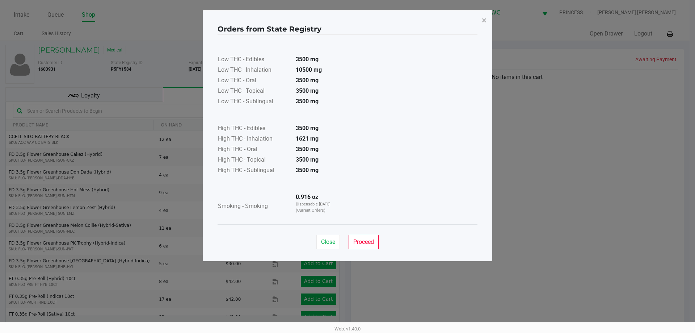
click at [327, 245] on span "Close" at bounding box center [328, 241] width 14 height 7
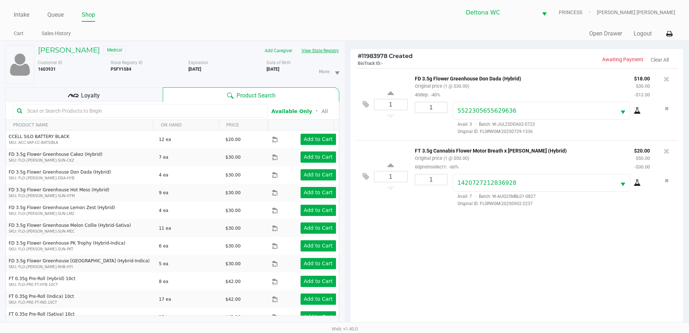
scroll to position [78, 0]
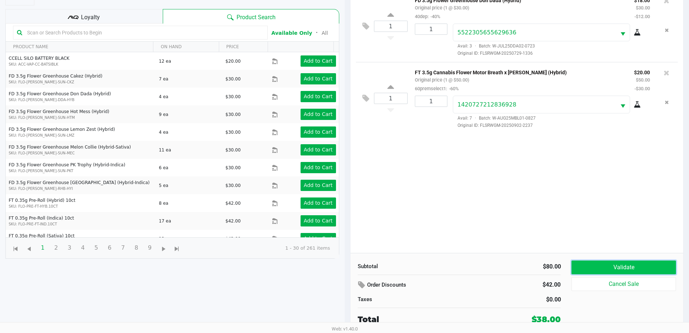
click at [610, 262] on button "Validate" at bounding box center [624, 267] width 104 height 14
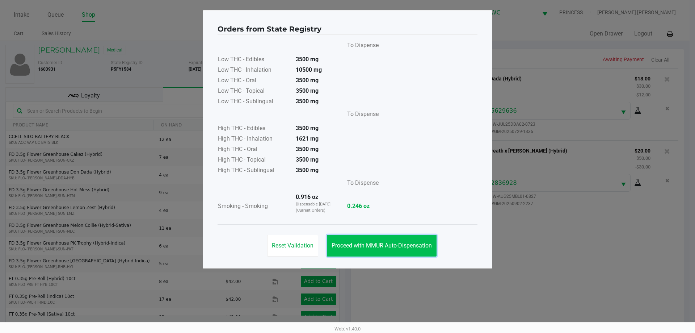
click at [403, 238] on button "Proceed with MMUR Auto-Dispensation" at bounding box center [382, 245] width 110 height 22
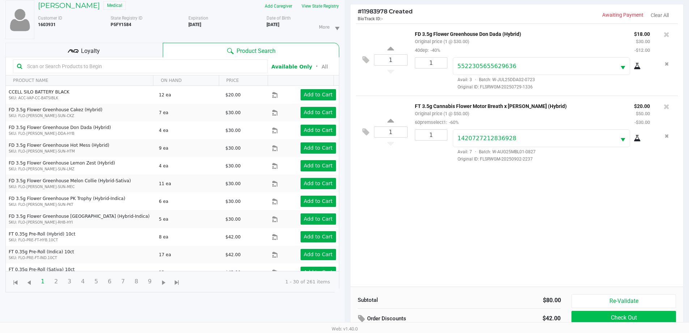
scroll to position [78, 0]
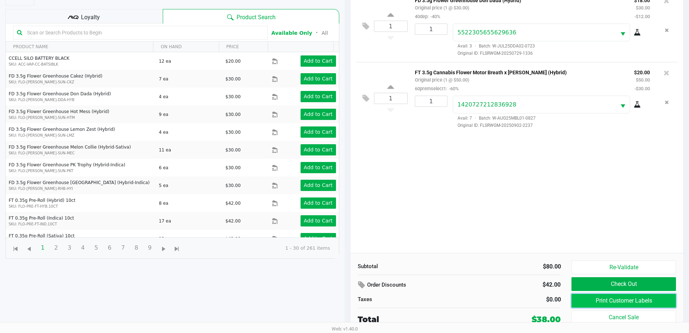
click at [633, 297] on button "Print Customer Labels" at bounding box center [624, 300] width 104 height 14
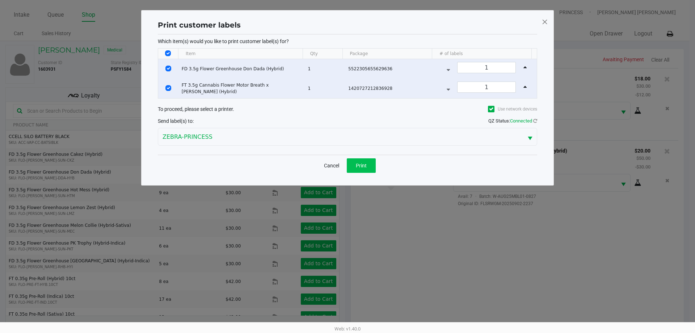
click at [368, 172] on div "Cancel Print" at bounding box center [347, 164] width 379 height 21
click at [367, 170] on button "Print" at bounding box center [361, 165] width 29 height 14
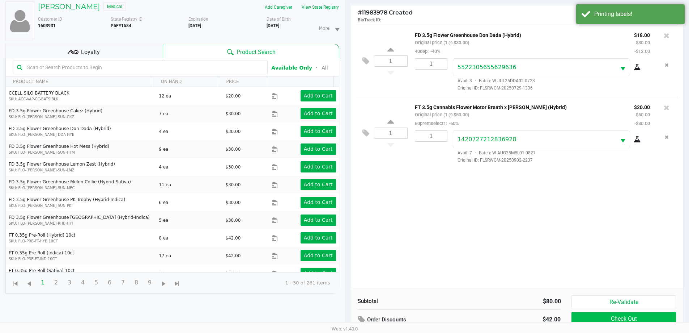
scroll to position [78, 0]
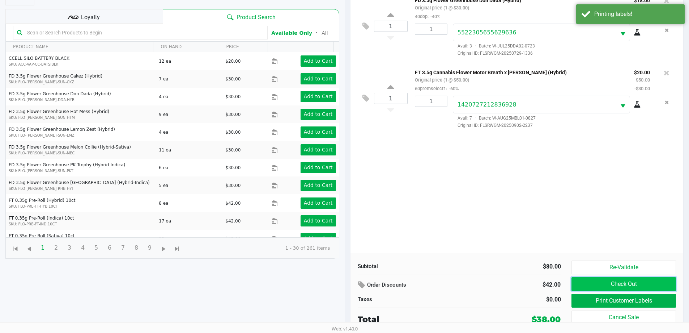
click at [592, 287] on button "Check Out" at bounding box center [624, 284] width 104 height 14
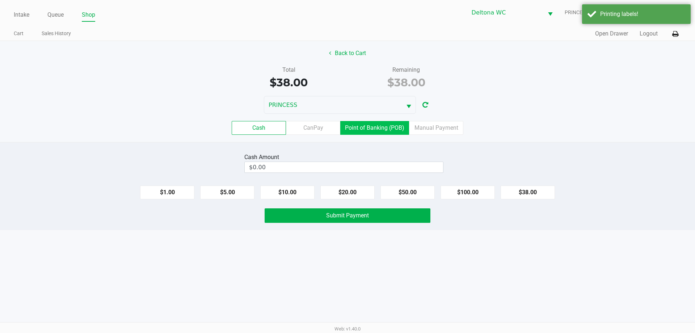
click at [376, 124] on label "Point of Banking (POB)" at bounding box center [374, 128] width 69 height 14
click at [0, 0] on 7 "Point of Banking (POB)" at bounding box center [0, 0] width 0 height 0
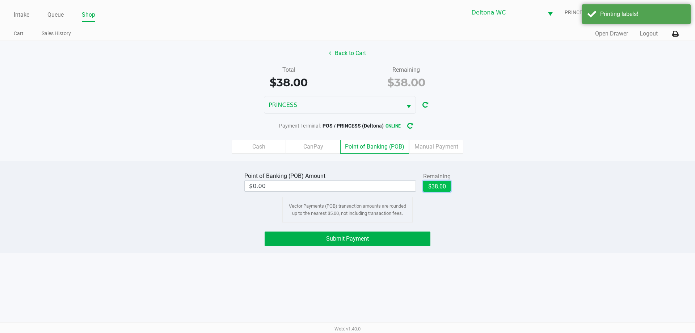
click at [427, 183] on button "$38.00" at bounding box center [436, 186] width 27 height 11
type input "$38.00"
click at [388, 238] on button "Submit Payment" at bounding box center [347, 238] width 166 height 14
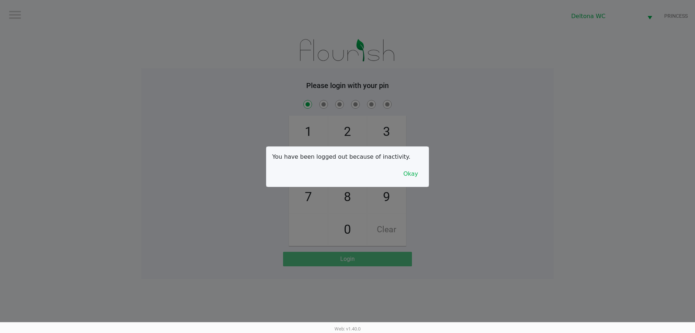
checkbox input "true"
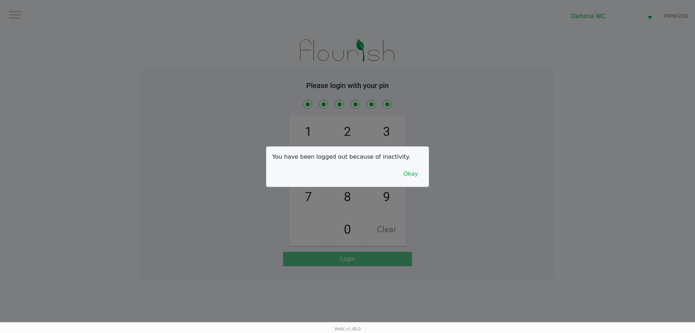
checkbox input "true"
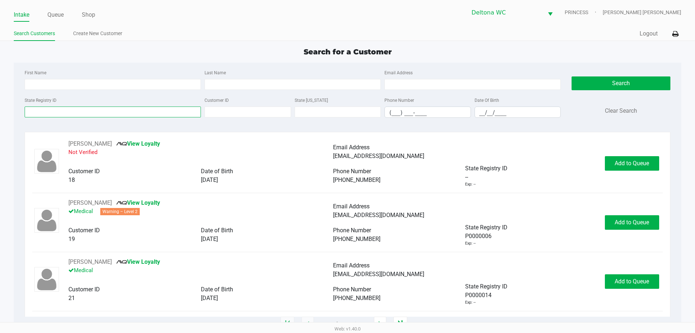
click at [174, 112] on input "State Registry ID" at bounding box center [113, 111] width 176 height 11
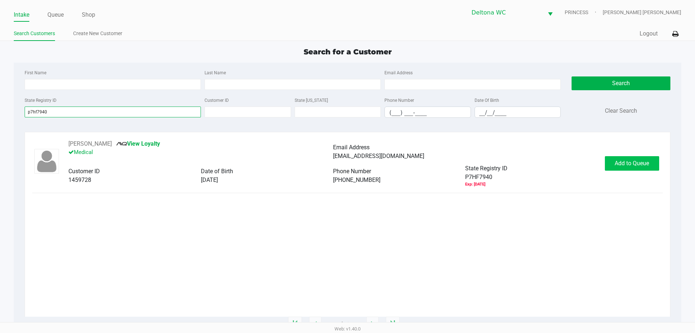
type input "p7hf7940"
click at [633, 160] on span "Add to Queue" at bounding box center [631, 163] width 34 height 7
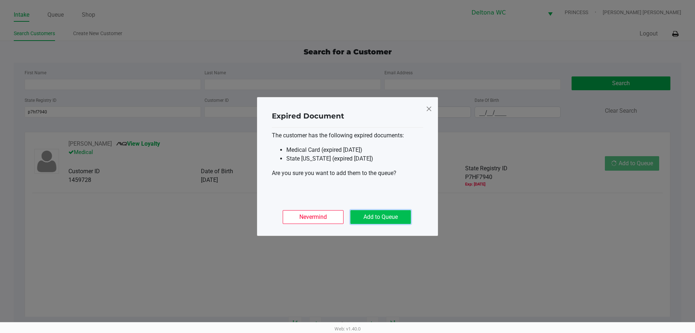
click at [400, 215] on button "Add to Queue" at bounding box center [380, 217] width 60 height 14
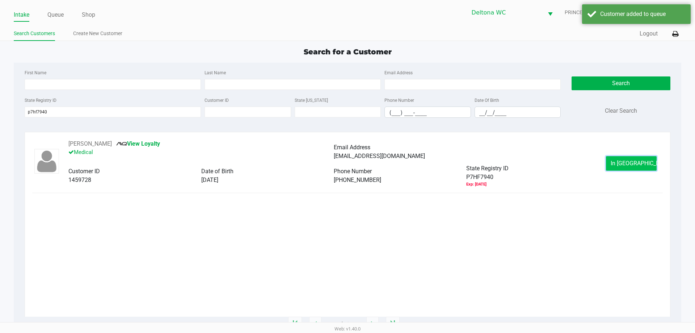
click at [627, 160] on span "In Queue" at bounding box center [640, 163] width 61 height 7
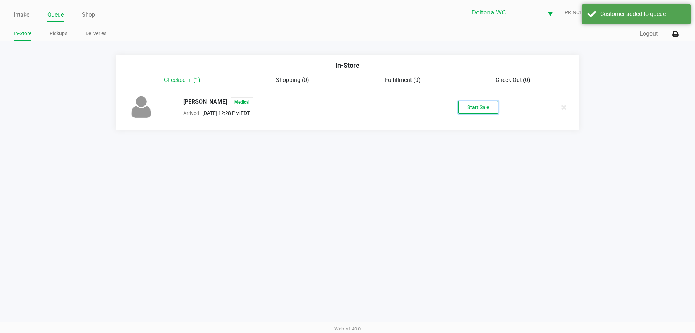
click at [481, 111] on button "Start Sale" at bounding box center [478, 107] width 40 height 13
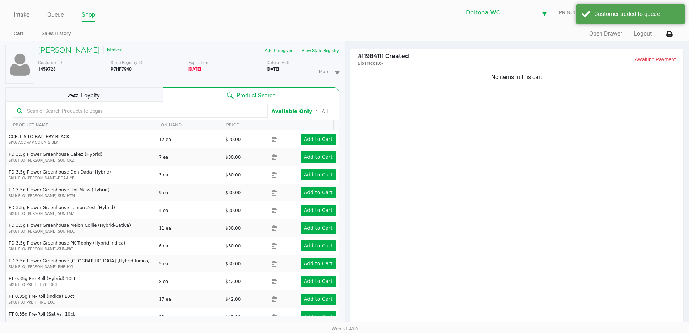
click at [321, 52] on button "View State Registry" at bounding box center [318, 51] width 42 height 12
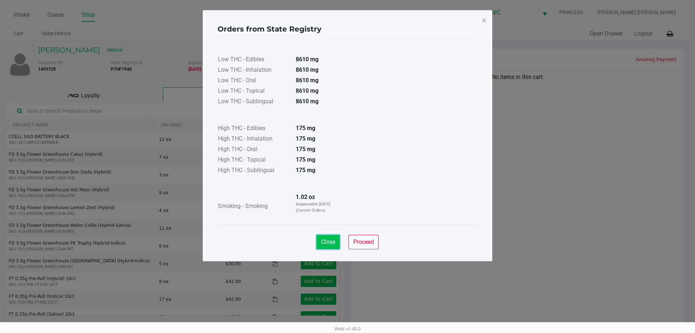
click at [329, 238] on span "Close" at bounding box center [328, 241] width 14 height 7
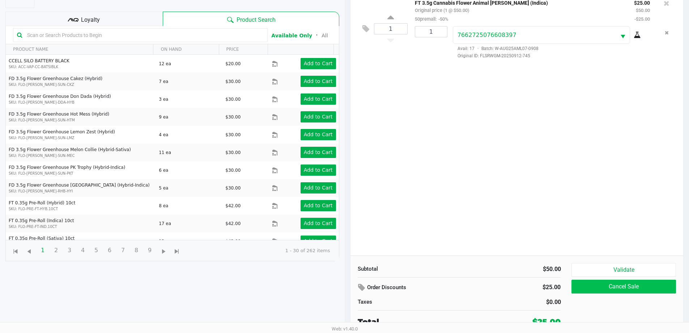
scroll to position [78, 0]
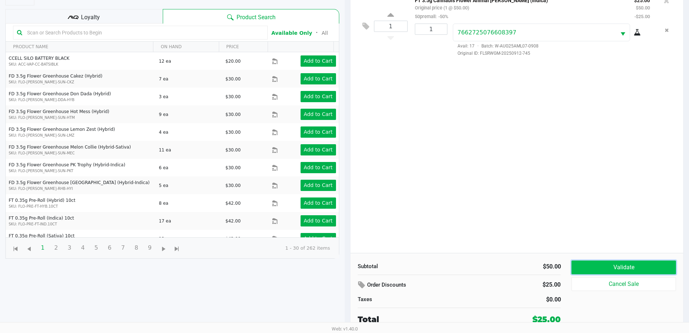
click at [594, 270] on button "Validate" at bounding box center [624, 267] width 104 height 14
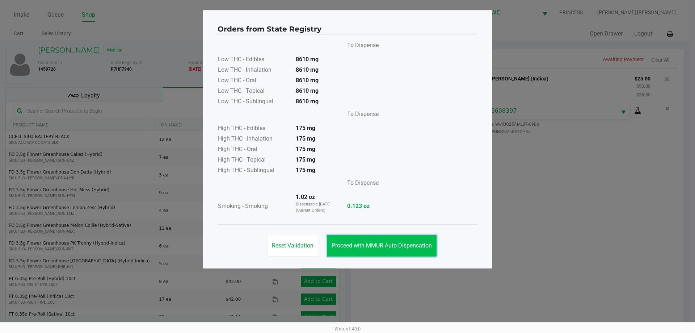
drag, startPoint x: 391, startPoint y: 236, endPoint x: 395, endPoint y: 237, distance: 4.1
click at [393, 236] on button "Proceed with MMUR Auto-Dispensation" at bounding box center [382, 245] width 110 height 22
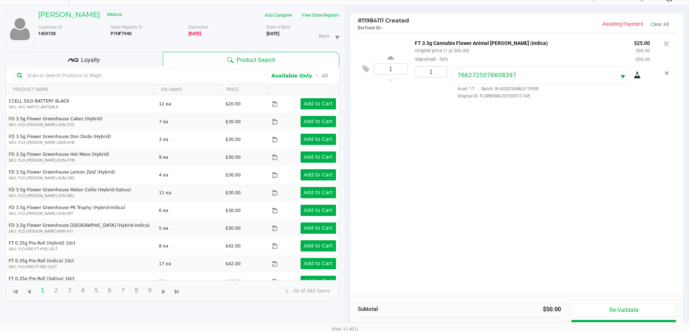
scroll to position [78, 0]
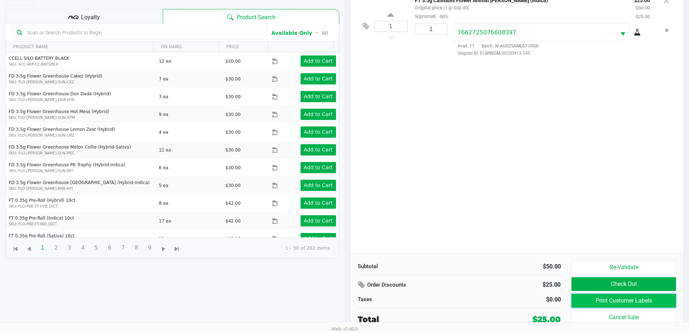
click at [581, 298] on button "Print Customer Labels" at bounding box center [624, 300] width 104 height 14
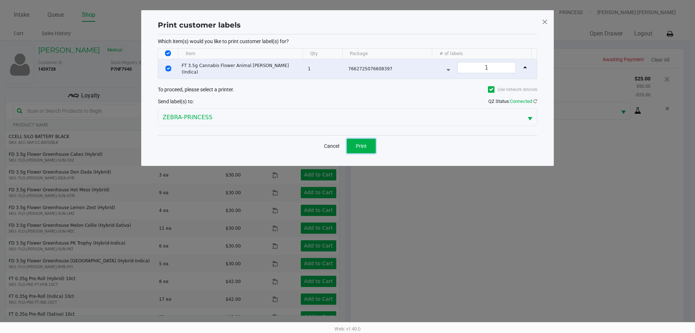
drag, startPoint x: 356, startPoint y: 145, endPoint x: 362, endPoint y: 149, distance: 8.0
click at [356, 145] on span "Print" at bounding box center [361, 146] width 11 height 6
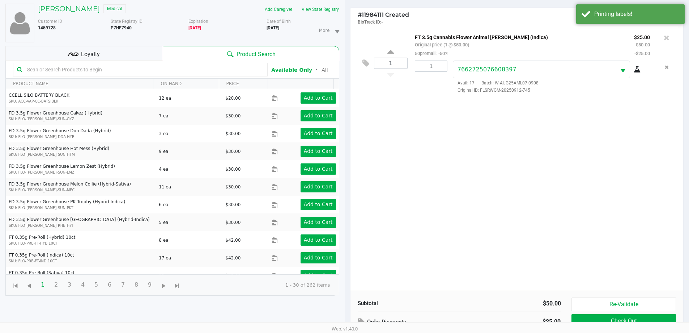
scroll to position [78, 0]
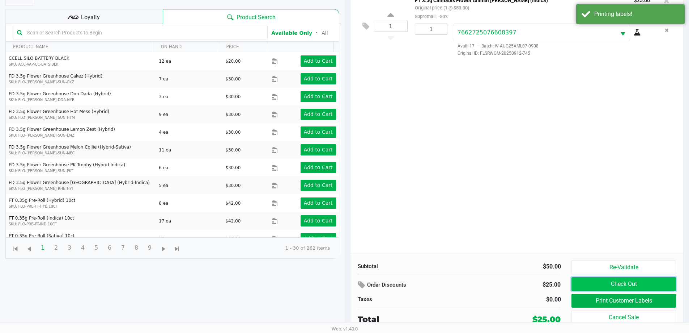
click at [608, 284] on button "Check Out" at bounding box center [624, 284] width 104 height 14
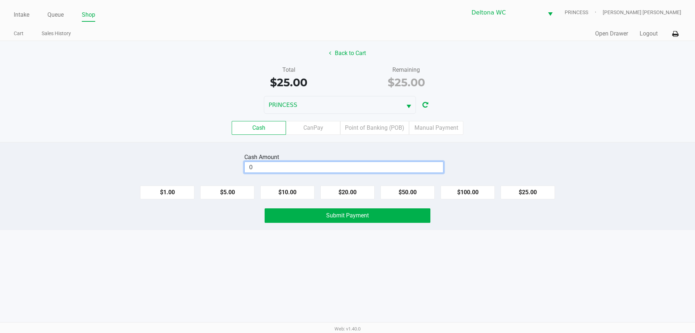
click at [388, 163] on input "0" at bounding box center [344, 167] width 198 height 10
type input "$30.00"
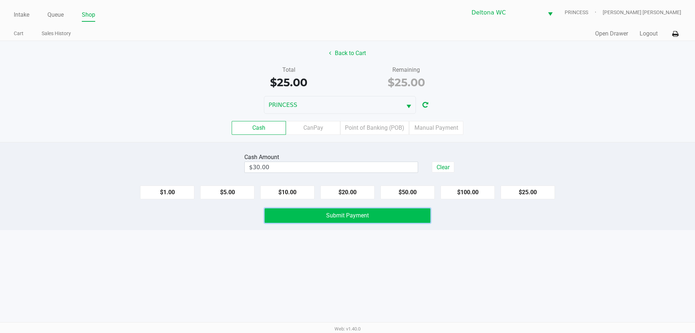
click at [389, 215] on button "Submit Payment" at bounding box center [347, 215] width 166 height 14
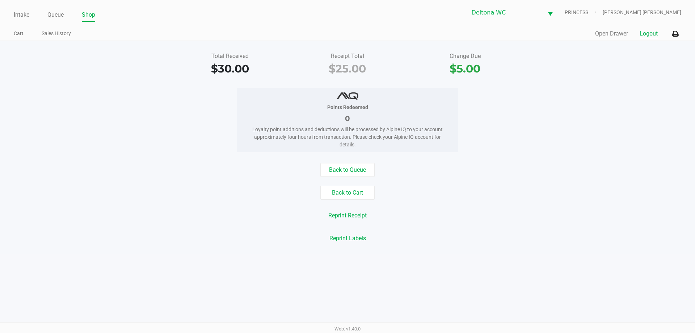
click at [651, 37] on button "Logout" at bounding box center [648, 33] width 18 height 9
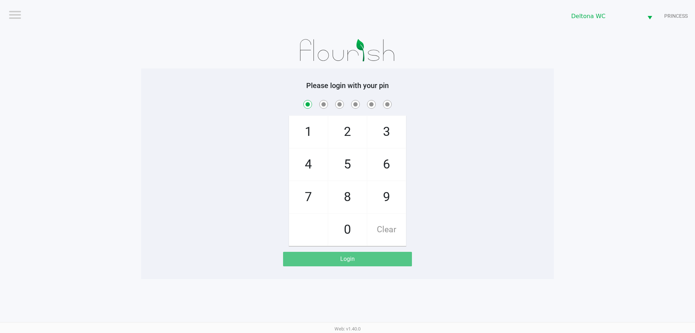
checkbox input "true"
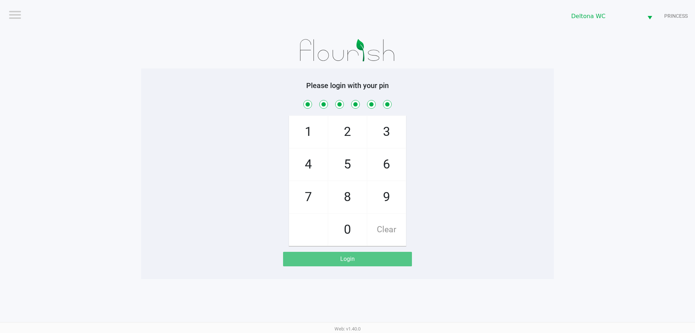
checkbox input "true"
checkbox input "false"
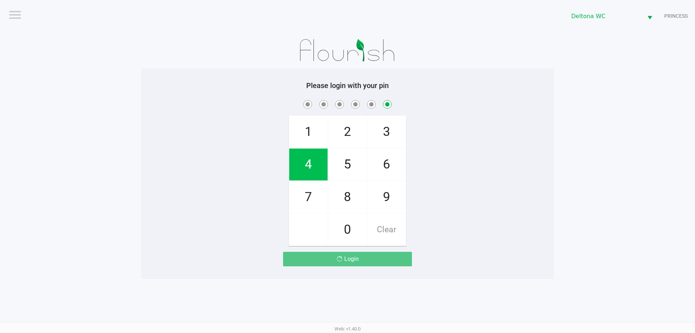
checkbox input "false"
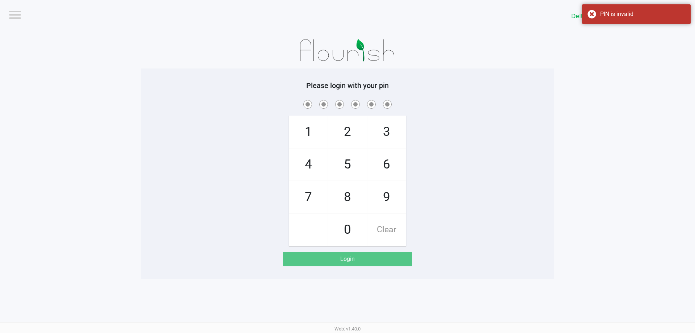
checkbox input "true"
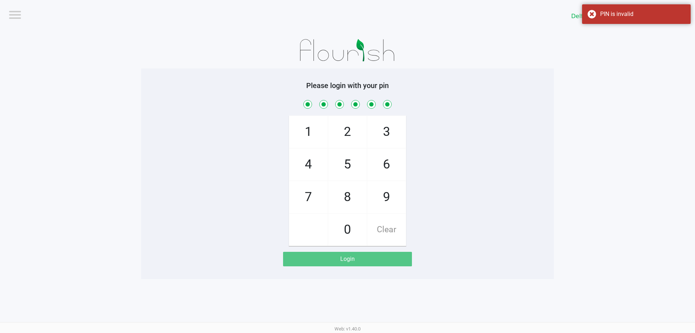
checkbox input "true"
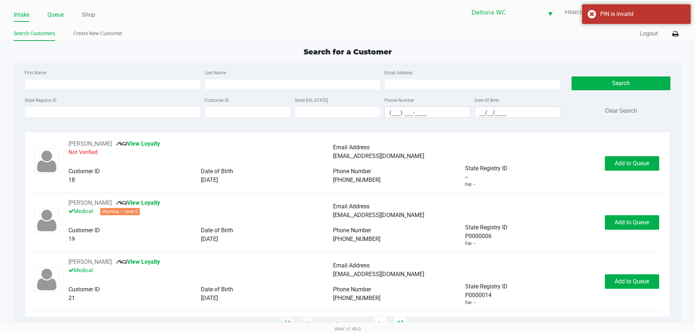
click at [54, 15] on link "Queue" at bounding box center [55, 15] width 16 height 10
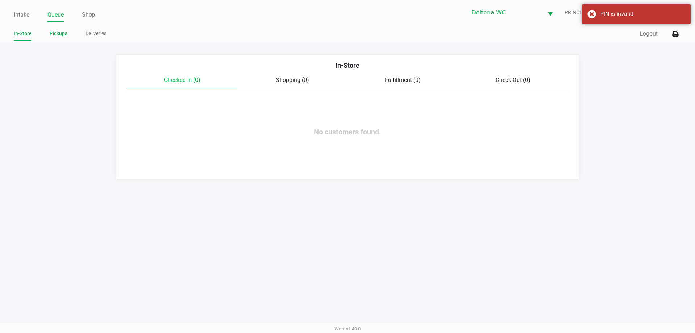
click at [58, 33] on link "Pickups" at bounding box center [59, 33] width 18 height 9
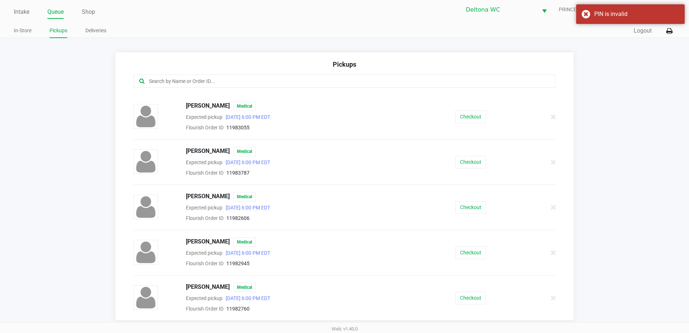
scroll to position [5, 0]
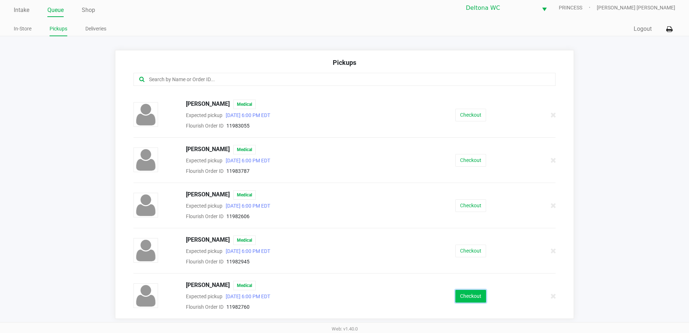
click at [472, 294] on button "Checkout" at bounding box center [471, 295] width 31 height 13
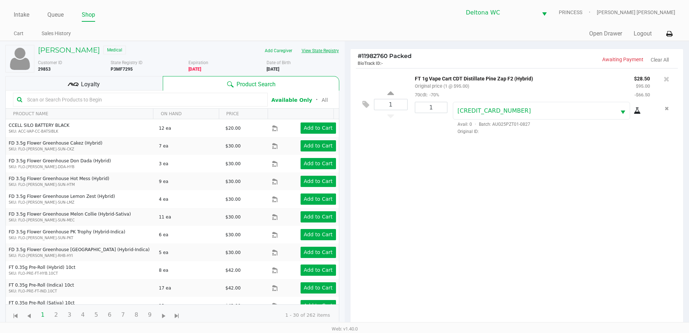
click at [335, 48] on button "View State Registry" at bounding box center [318, 51] width 42 height 12
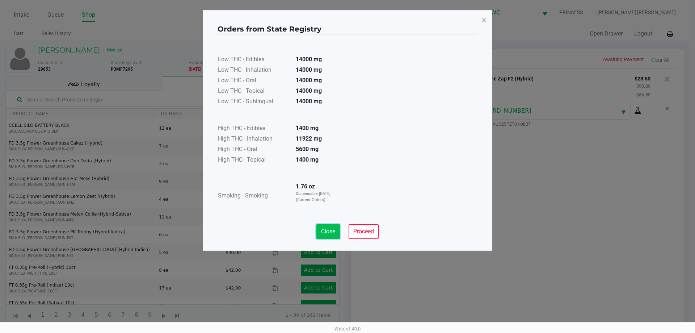
click at [326, 233] on span "Close" at bounding box center [328, 231] width 14 height 7
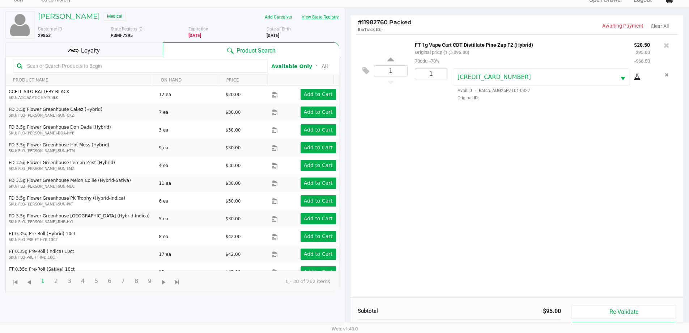
scroll to position [78, 0]
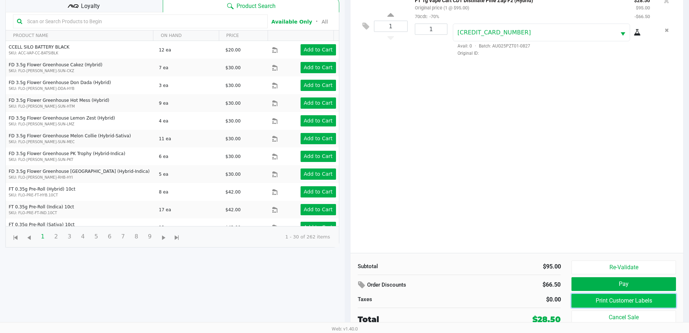
click at [620, 300] on button "Print Customer Labels" at bounding box center [624, 300] width 104 height 14
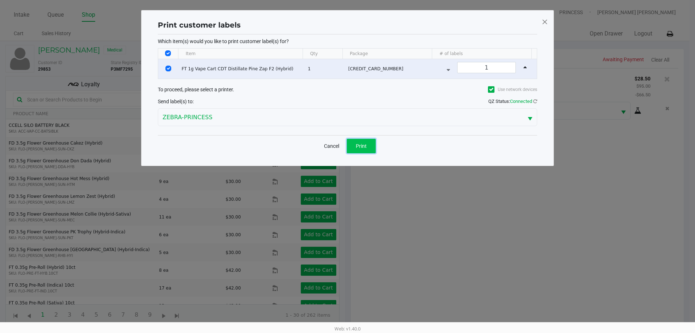
drag, startPoint x: 370, startPoint y: 147, endPoint x: 411, endPoint y: 161, distance: 43.7
click at [369, 147] on button "Print" at bounding box center [361, 146] width 29 height 14
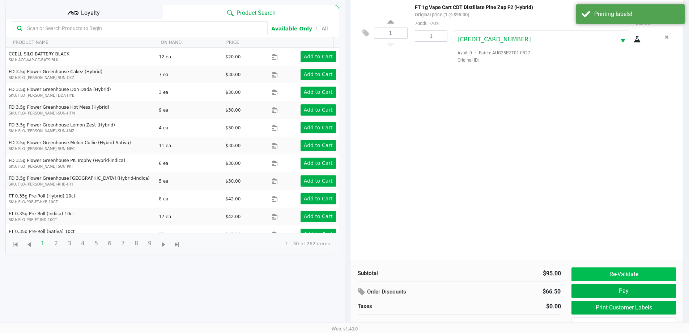
scroll to position [78, 0]
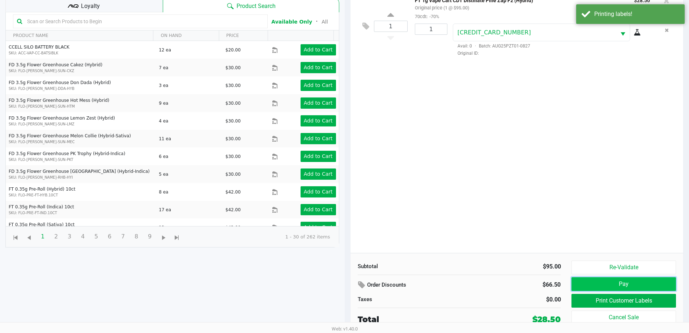
click at [607, 287] on button "Pay" at bounding box center [624, 284] width 104 height 14
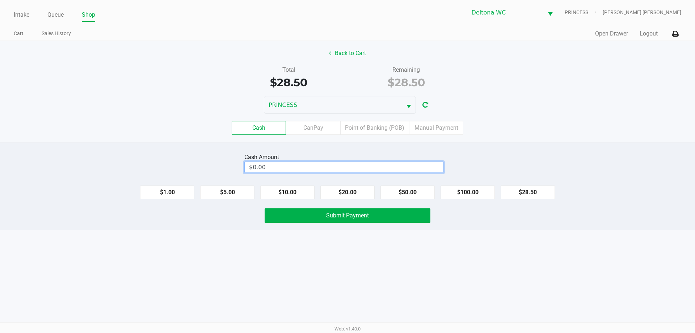
click at [428, 166] on input "$0.00" at bounding box center [344, 167] width 198 height 10
click at [405, 217] on button "Submit Payment" at bounding box center [347, 215] width 166 height 14
type input "$40.00"
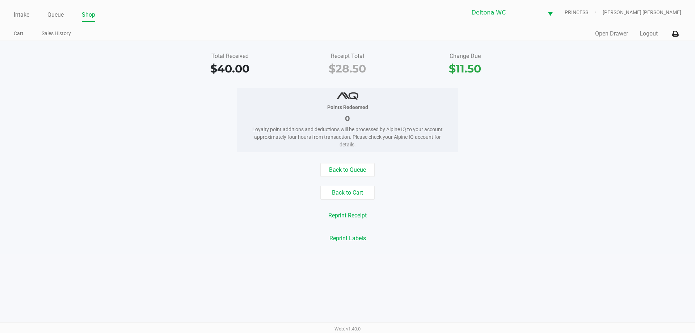
click at [637, 31] on div "Quick Sale Open Drawer Logout" at bounding box center [514, 33] width 334 height 13
click at [644, 33] on button "Logout" at bounding box center [648, 33] width 18 height 9
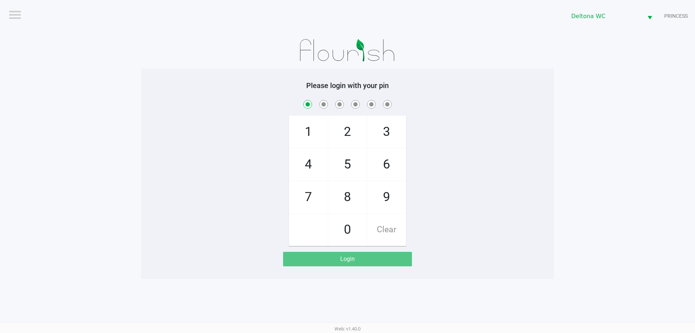
checkbox input "true"
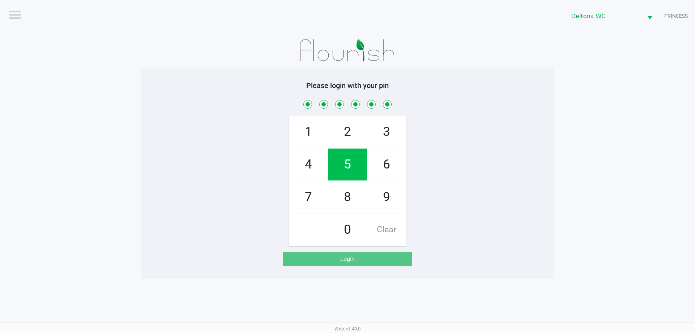
checkbox input "true"
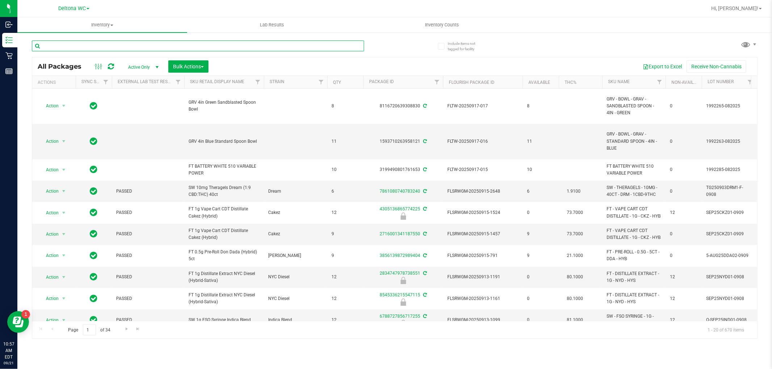
click at [185, 47] on input "text" at bounding box center [198, 46] width 332 height 11
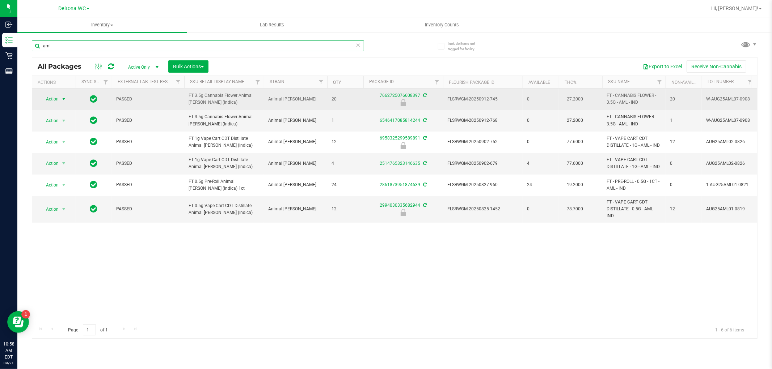
type input "aml"
click at [61, 98] on span "select" at bounding box center [64, 99] width 6 height 6
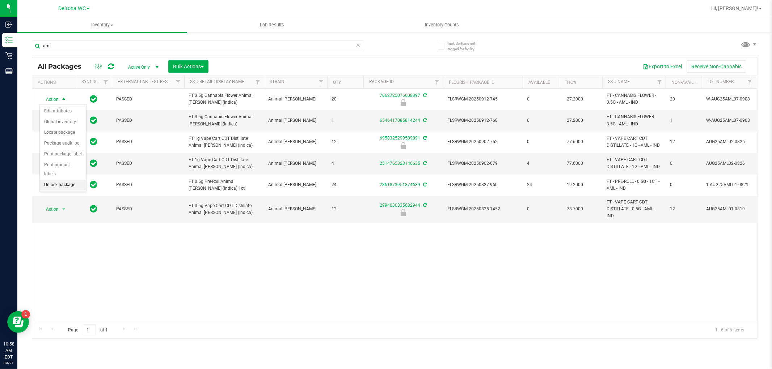
click at [52, 186] on li "Unlock package" at bounding box center [63, 185] width 46 height 11
click at [284, 333] on div "Page 1 of 1 1 - 6 of 6 items" at bounding box center [394, 329] width 725 height 17
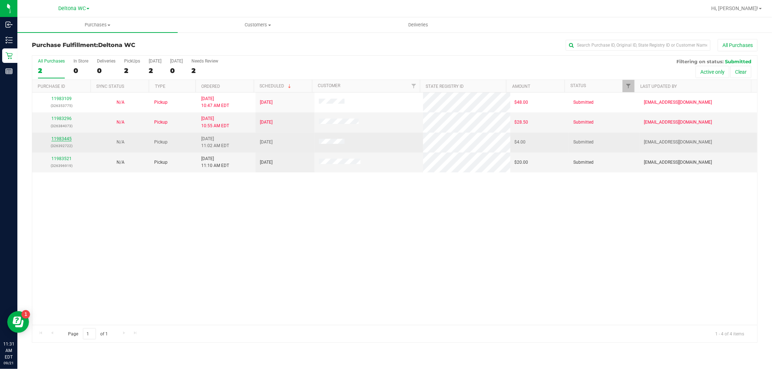
click at [62, 140] on link "11983445" at bounding box center [61, 138] width 20 height 5
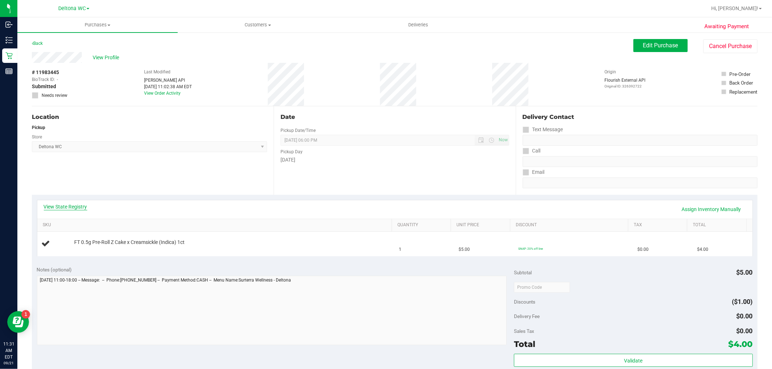
click at [81, 206] on link "View State Registry" at bounding box center [65, 206] width 43 height 7
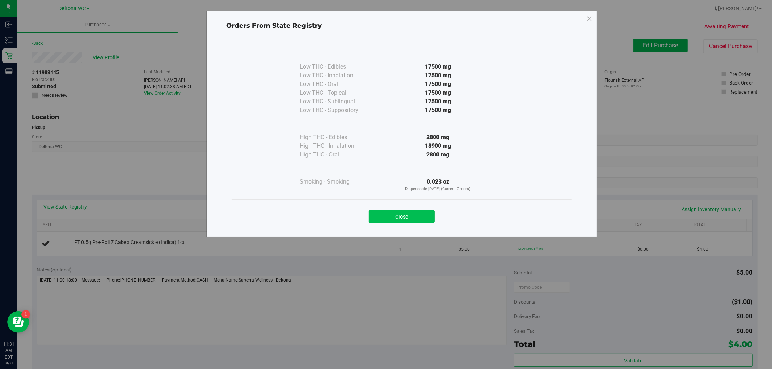
click at [415, 218] on button "Close" at bounding box center [402, 216] width 66 height 13
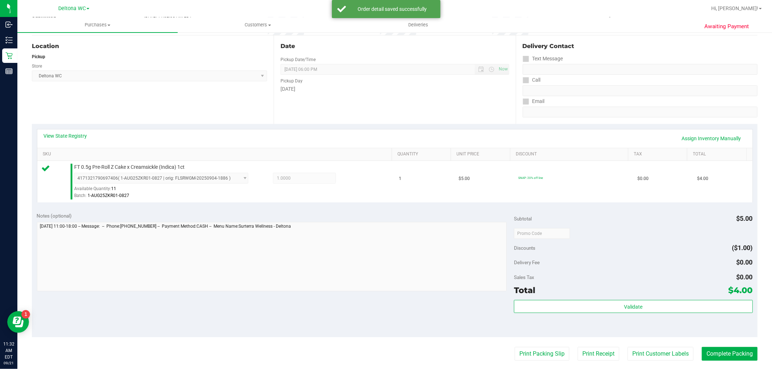
scroll to position [161, 0]
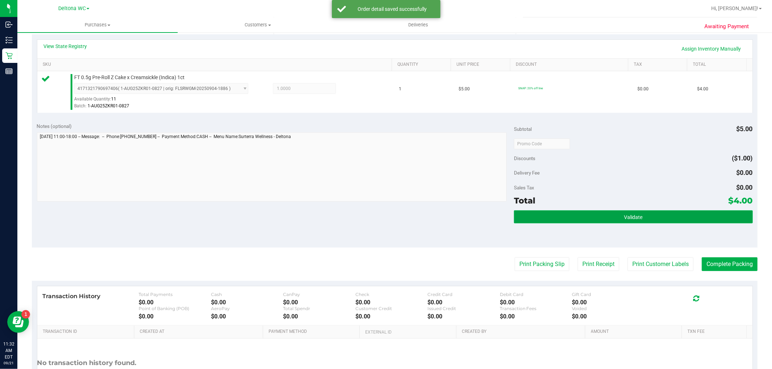
click at [550, 220] on button "Validate" at bounding box center [633, 217] width 238 height 13
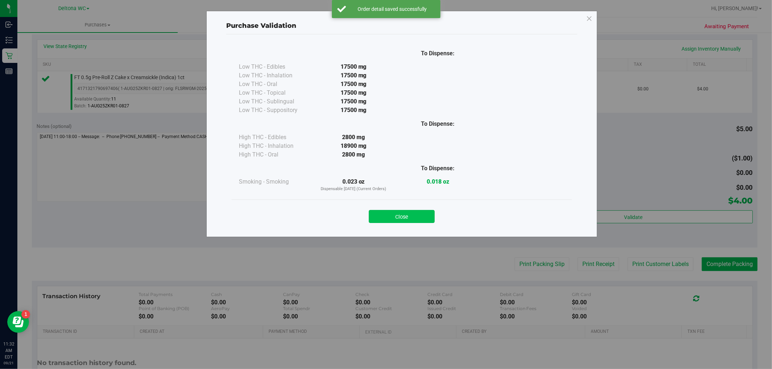
click at [422, 213] on button "Close" at bounding box center [402, 216] width 66 height 13
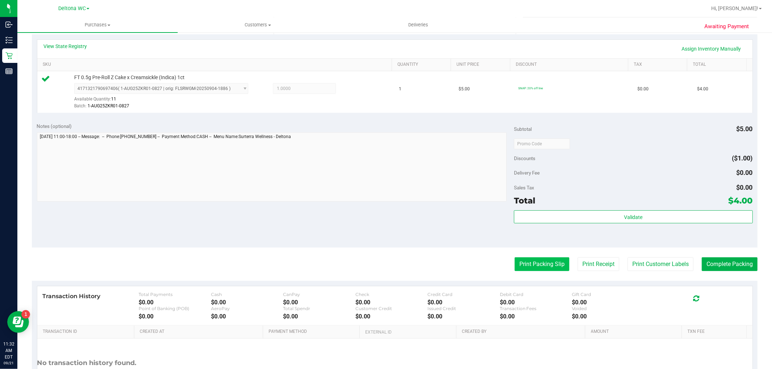
click at [532, 261] on button "Print Packing Slip" at bounding box center [542, 265] width 55 height 14
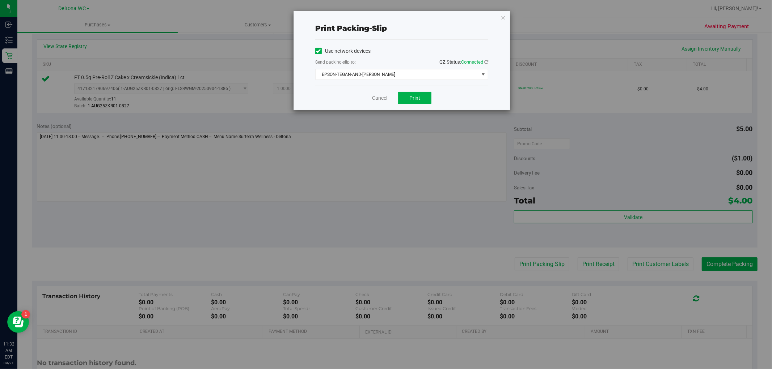
click at [411, 91] on div "Cancel Print" at bounding box center [401, 98] width 173 height 24
click at [411, 96] on span "Print" at bounding box center [414, 98] width 11 height 6
click at [375, 98] on link "Cancel" at bounding box center [379, 98] width 15 height 8
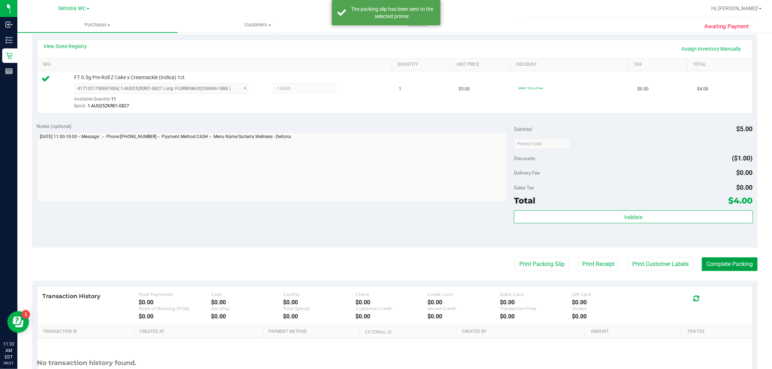
click at [710, 261] on button "Complete Packing" at bounding box center [730, 265] width 56 height 14
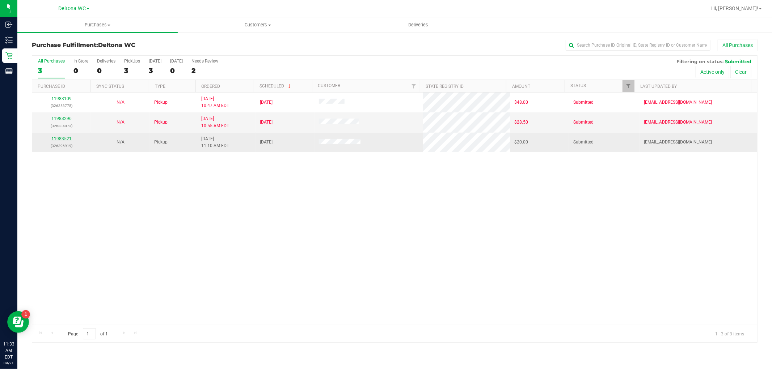
click at [59, 140] on link "11983521" at bounding box center [61, 138] width 20 height 5
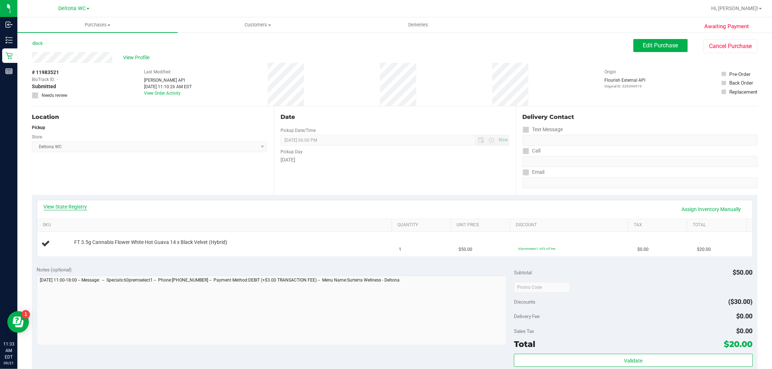
click at [66, 206] on link "View State Registry" at bounding box center [65, 206] width 43 height 7
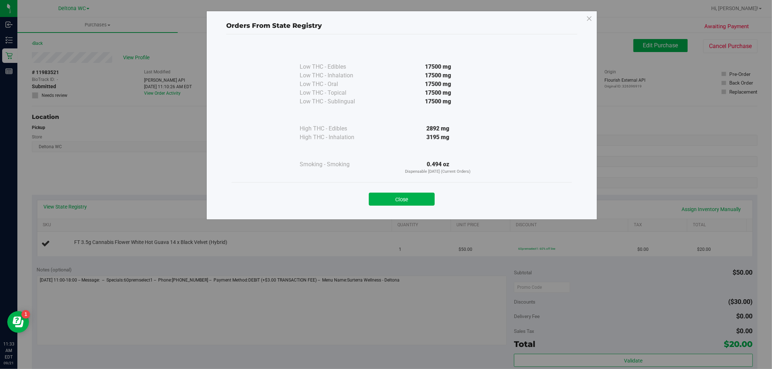
click at [410, 194] on button "Close" at bounding box center [402, 199] width 66 height 13
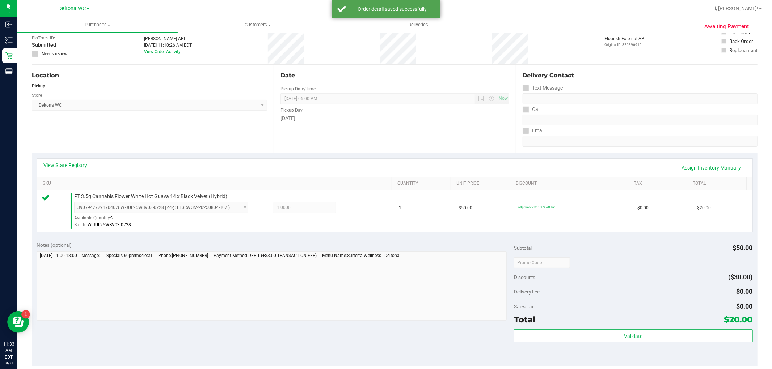
scroll to position [80, 0]
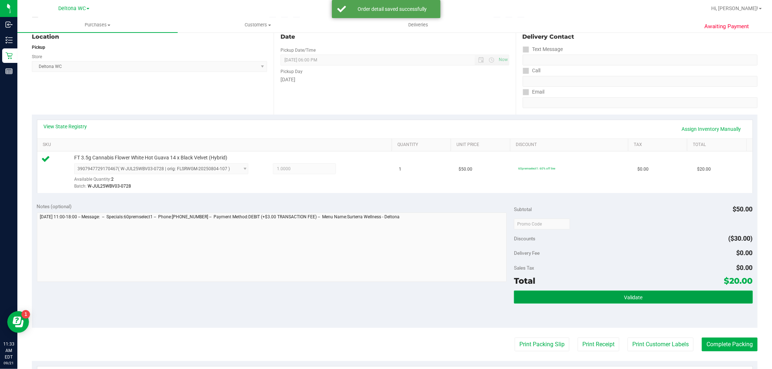
click at [585, 292] on button "Validate" at bounding box center [633, 297] width 238 height 13
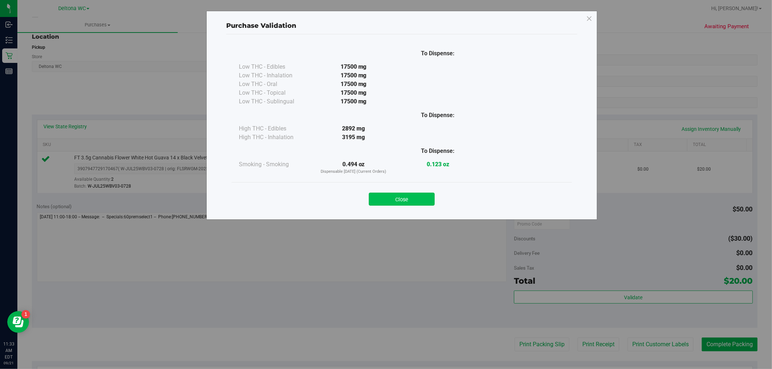
click at [406, 197] on button "Close" at bounding box center [402, 199] width 66 height 13
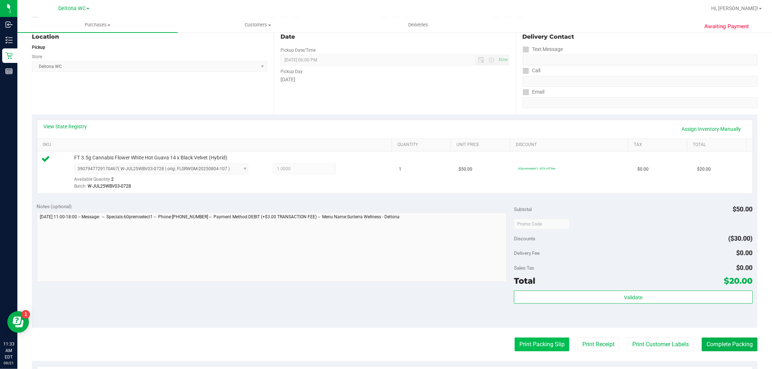
click at [533, 344] on button "Print Packing Slip" at bounding box center [542, 345] width 55 height 14
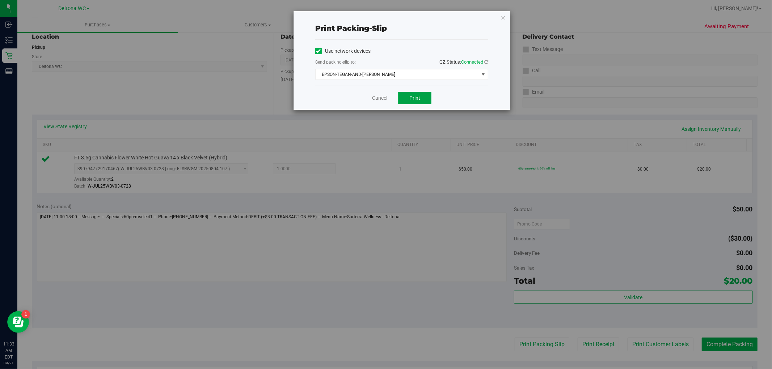
click at [408, 98] on button "Print" at bounding box center [414, 98] width 33 height 12
click at [381, 100] on link "Cancel" at bounding box center [379, 98] width 15 height 8
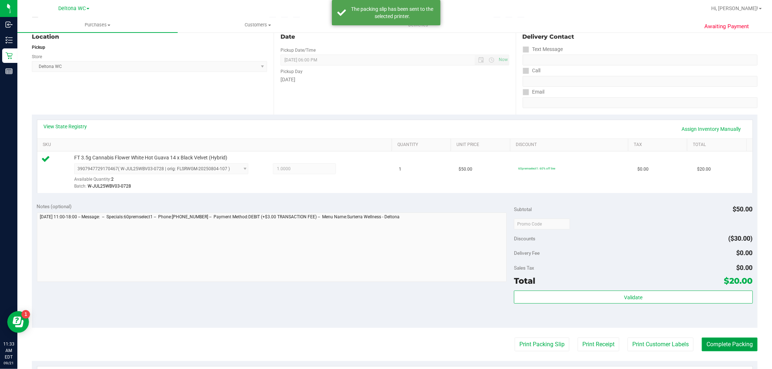
click at [719, 345] on button "Complete Packing" at bounding box center [730, 345] width 56 height 14
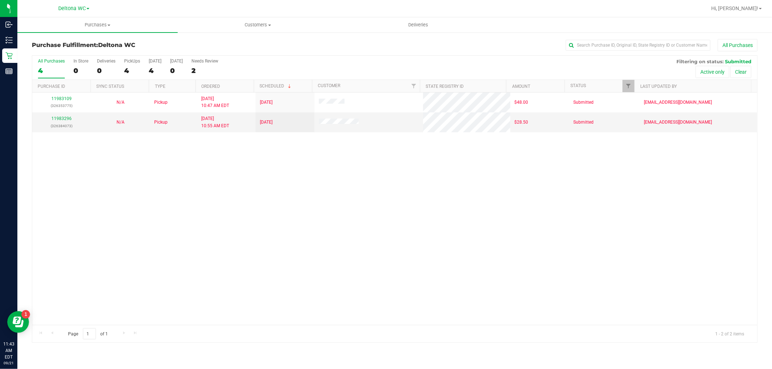
click at [40, 67] on div "4" at bounding box center [51, 71] width 27 height 8
click at [0, 0] on input "All Purchases 4" at bounding box center [0, 0] width 0 height 0
click at [52, 65] on label "All Purchases 2" at bounding box center [51, 69] width 27 height 20
click at [0, 0] on input "All Purchases 2" at bounding box center [0, 0] width 0 height 0
click at [53, 61] on div "All Purchases" at bounding box center [51, 61] width 27 height 5
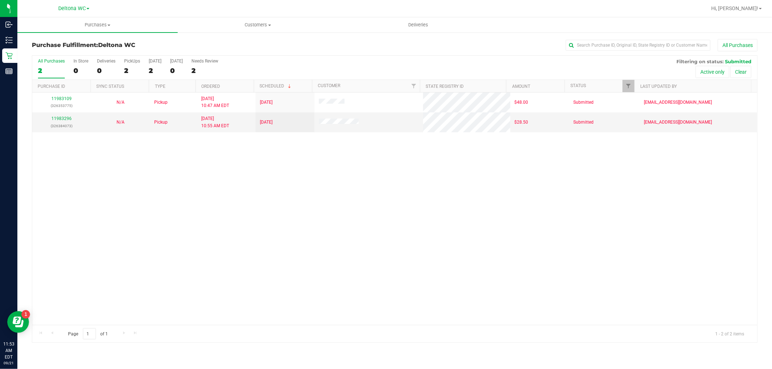
click at [0, 0] on input "All Purchases 2" at bounding box center [0, 0] width 0 height 0
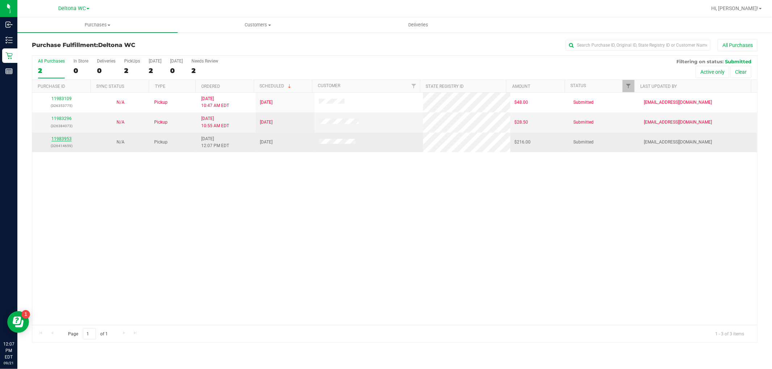
click at [57, 136] on link "11983953" at bounding box center [61, 138] width 20 height 5
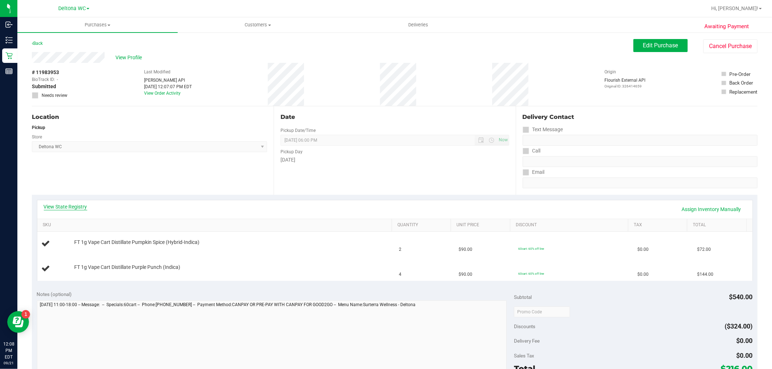
click at [63, 206] on link "View State Registry" at bounding box center [65, 206] width 43 height 7
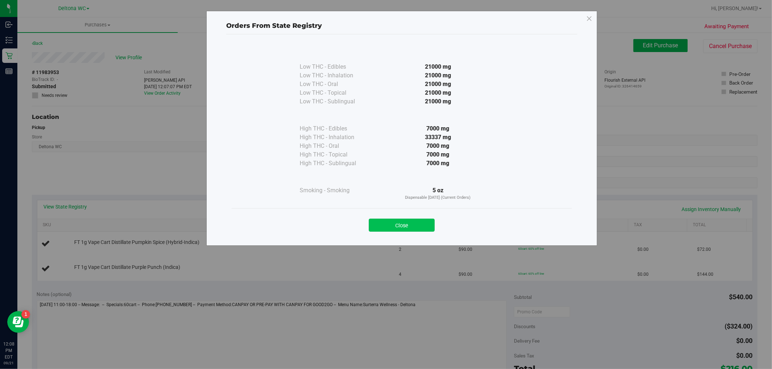
click at [411, 225] on button "Close" at bounding box center [402, 225] width 66 height 13
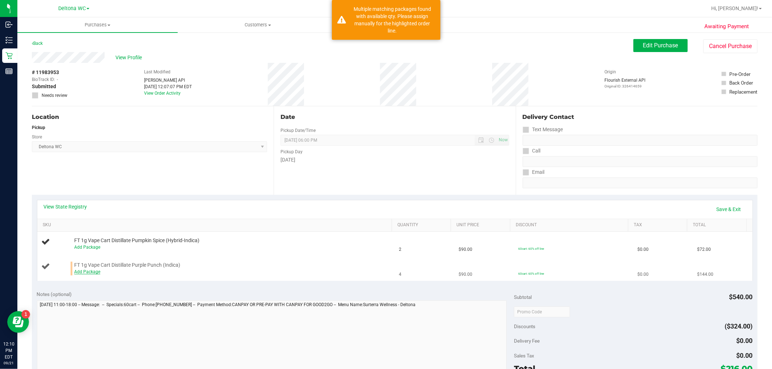
click at [77, 273] on link "Add Package" at bounding box center [87, 272] width 26 height 5
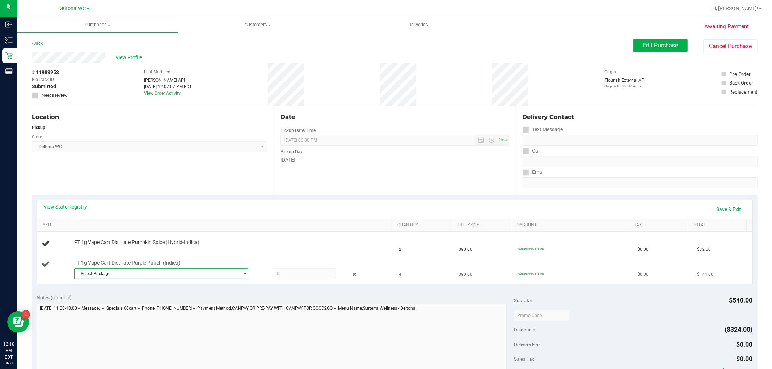
click at [96, 275] on span "Select Package" at bounding box center [157, 274] width 164 height 10
click at [136, 306] on span "( AUG25PPU02-0820 | orig: FLSRWGM-20250826-855 )" at bounding box center [173, 303] width 107 height 5
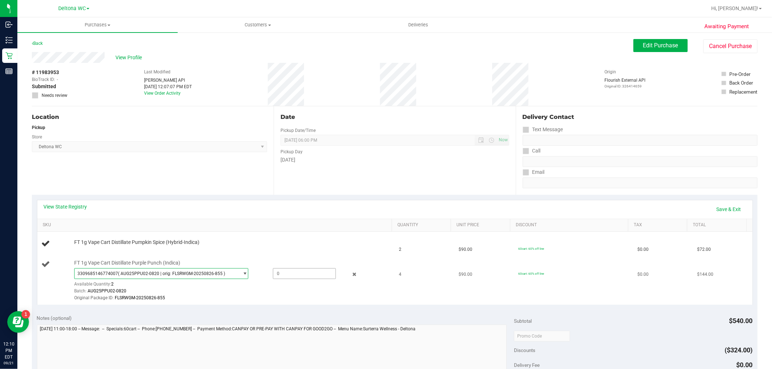
click at [315, 278] on span at bounding box center [304, 273] width 63 height 11
type input "2"
type input "2.0000"
click at [412, 262] on td "4" at bounding box center [425, 281] width 60 height 48
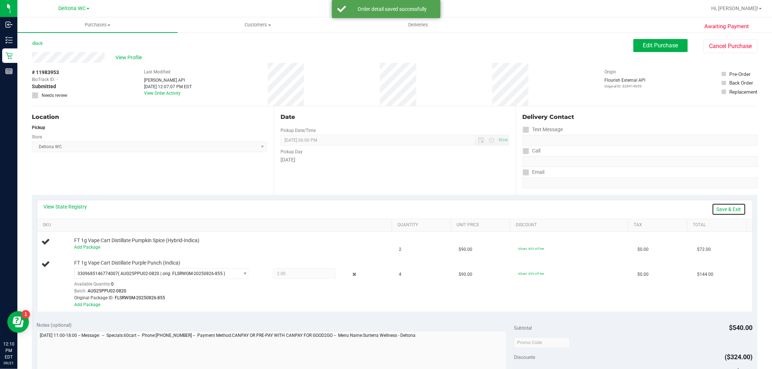
click at [725, 206] on link "Save & Exit" at bounding box center [729, 209] width 34 height 12
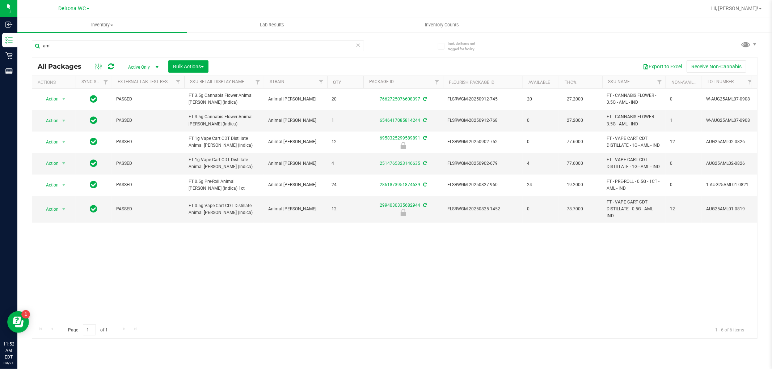
click at [256, 40] on div "aml" at bounding box center [213, 45] width 363 height 23
click at [256, 41] on input "aml" at bounding box center [198, 46] width 332 height 11
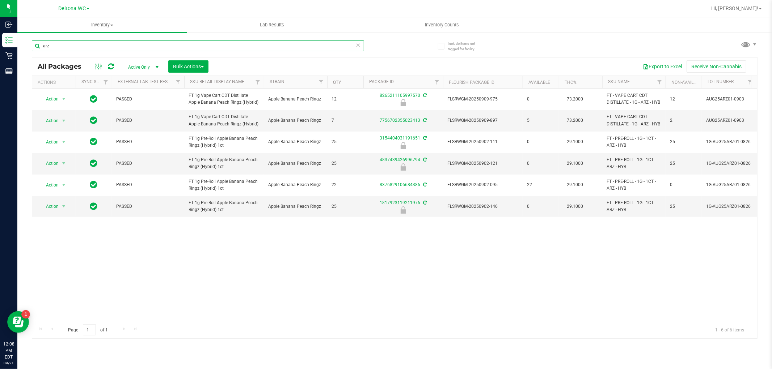
click at [127, 44] on input "arz" at bounding box center [198, 46] width 332 height 11
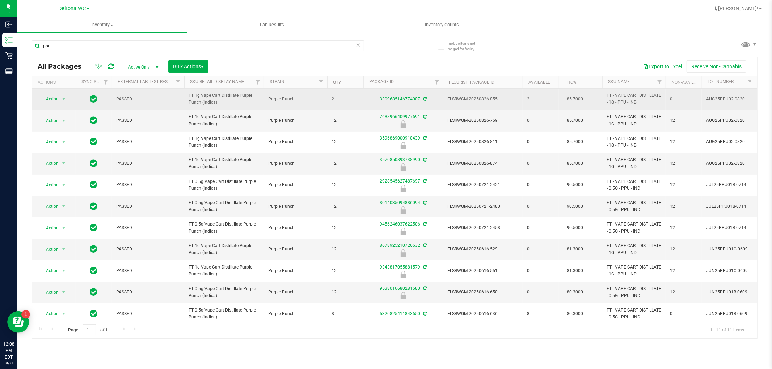
click at [202, 94] on span "FT 1g Vape Cart Distillate Purple Punch (Indica)" at bounding box center [224, 99] width 71 height 14
copy tr "FT 1g Vape Cart Distillate Purple Punch (Indica)"
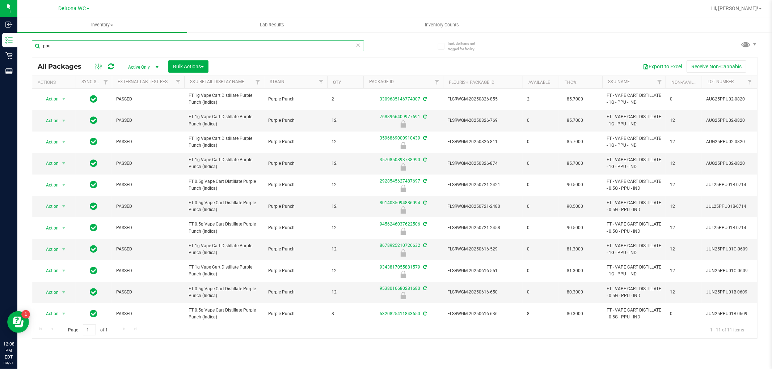
click at [162, 45] on input "ppu" at bounding box center [198, 46] width 332 height 11
paste input "FT 1g Vape Cart Distillate Purple Punch (Indica)"
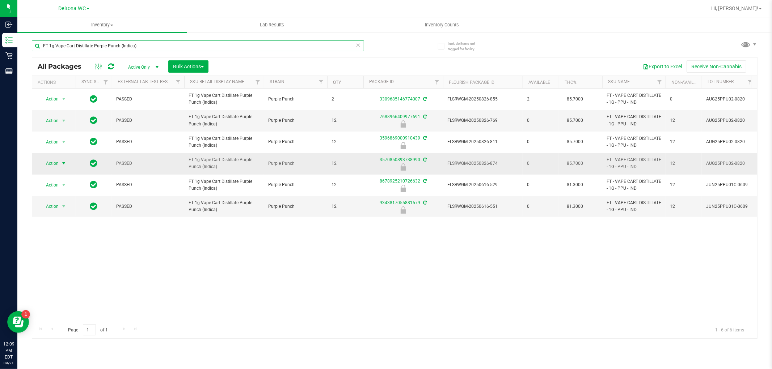
type input "FT 1g Vape Cart Distillate Purple Punch (Indica)"
click at [53, 165] on span "Action" at bounding box center [49, 163] width 20 height 10
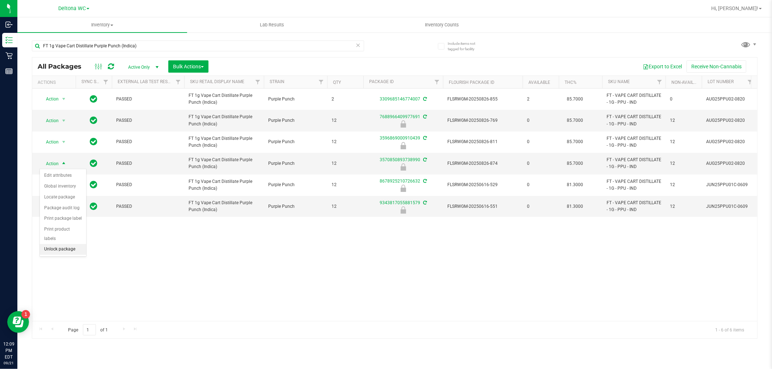
click at [56, 248] on li "Unlock package" at bounding box center [63, 249] width 46 height 11
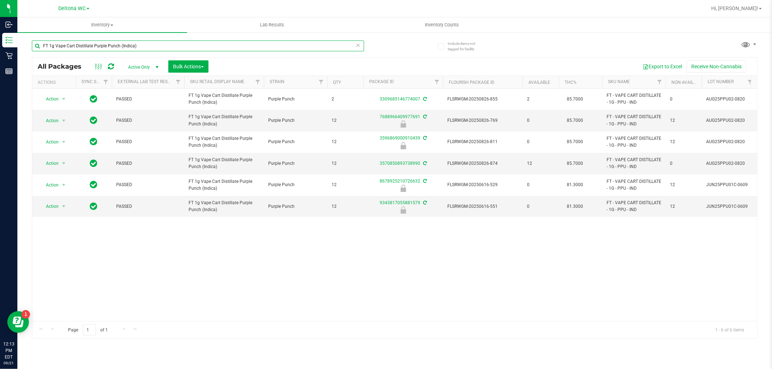
click at [241, 46] on input "FT 1g Vape Cart Distillate Purple Punch (Indica)" at bounding box center [198, 46] width 332 height 11
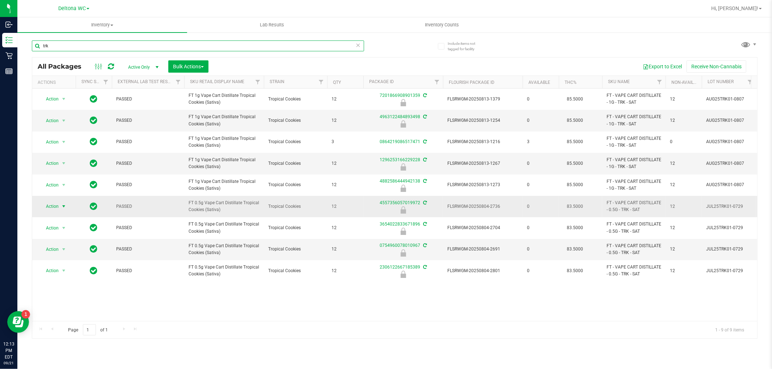
type input "trk"
click at [64, 205] on span "select" at bounding box center [64, 207] width 6 height 6
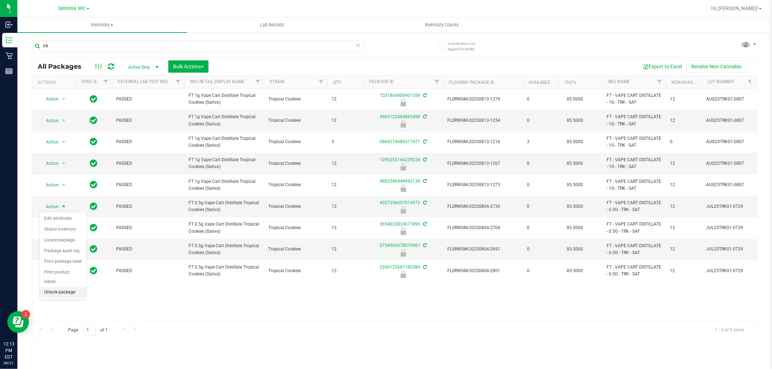
click at [65, 293] on li "Unlock package" at bounding box center [63, 292] width 46 height 11
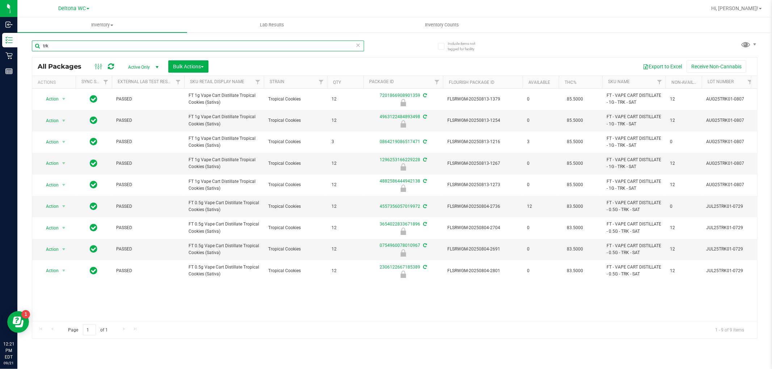
click at [183, 47] on input "trk" at bounding box center [198, 46] width 332 height 11
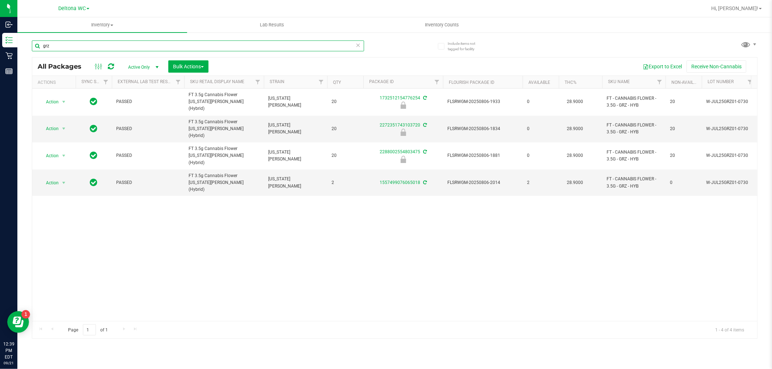
click at [140, 48] on input "grz" at bounding box center [198, 46] width 332 height 11
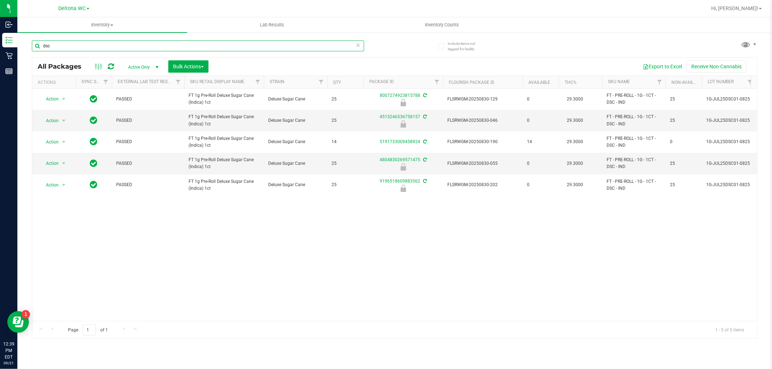
click at [67, 46] on input "dsc" at bounding box center [198, 46] width 332 height 11
type input "p"
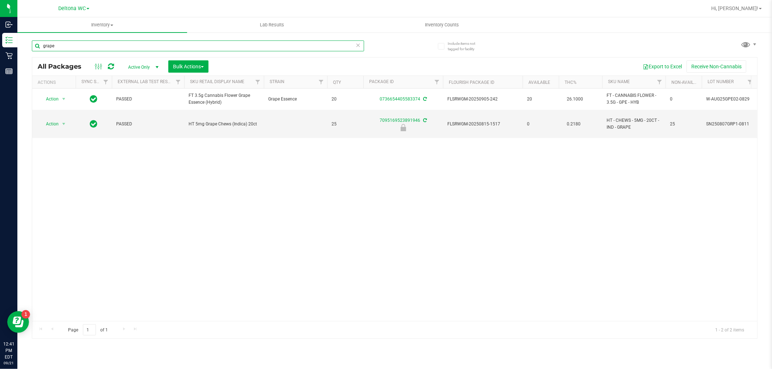
click at [263, 48] on input "grape" at bounding box center [198, 46] width 332 height 11
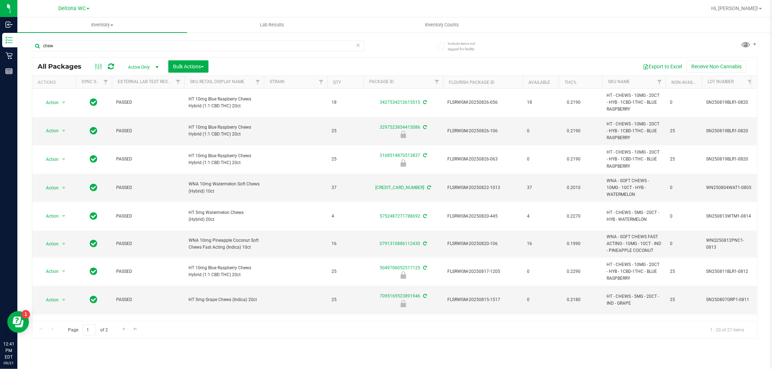
click at [635, 81] on th "SKU Name" at bounding box center [633, 82] width 63 height 13
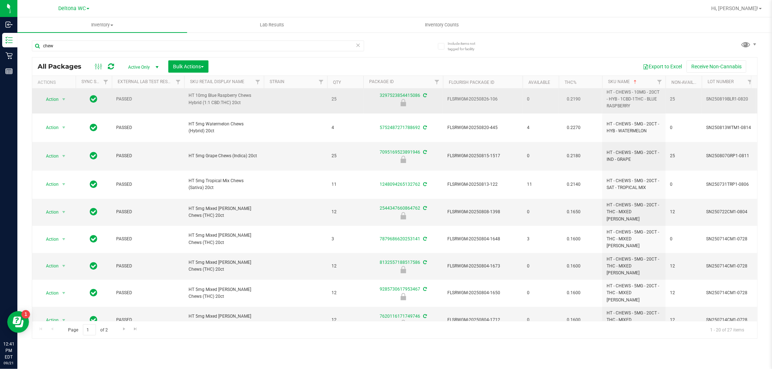
scroll to position [88, 0]
drag, startPoint x: 311, startPoint y: 54, endPoint x: 313, endPoint y: 47, distance: 7.0
click at [312, 51] on div "chew" at bounding box center [198, 49] width 332 height 17
click at [313, 47] on input "chew" at bounding box center [198, 46] width 332 height 11
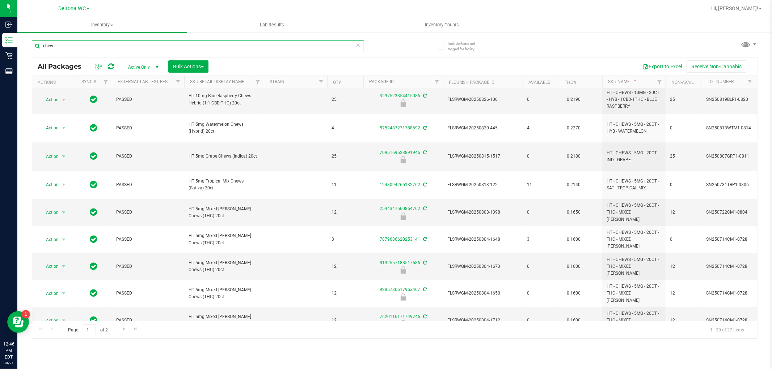
click at [313, 48] on input "chew" at bounding box center [198, 46] width 332 height 11
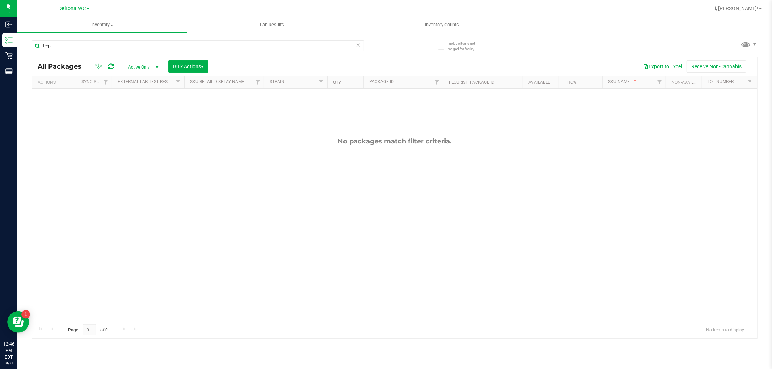
drag, startPoint x: 168, startPoint y: 132, endPoint x: 182, endPoint y: 145, distance: 20.0
click at [182, 145] on div "No packages match filter criteria." at bounding box center [394, 229] width 725 height 281
click at [170, 54] on div "terp" at bounding box center [198, 49] width 332 height 17
click at [171, 50] on div "terp" at bounding box center [198, 49] width 332 height 17
click at [171, 48] on input "terp" at bounding box center [198, 46] width 332 height 11
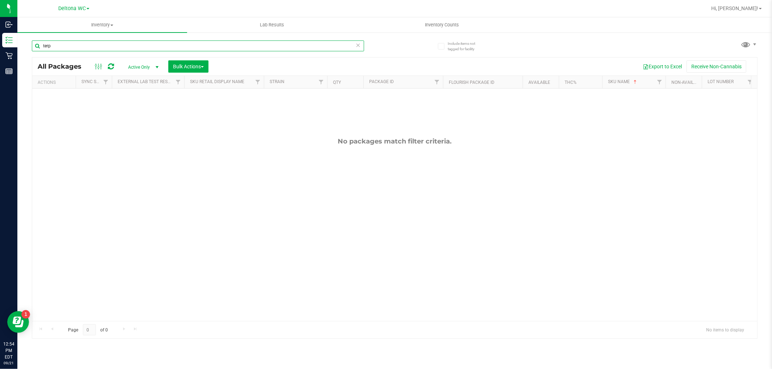
click at [171, 48] on input "terp" at bounding box center [198, 46] width 332 height 11
type input "grz"
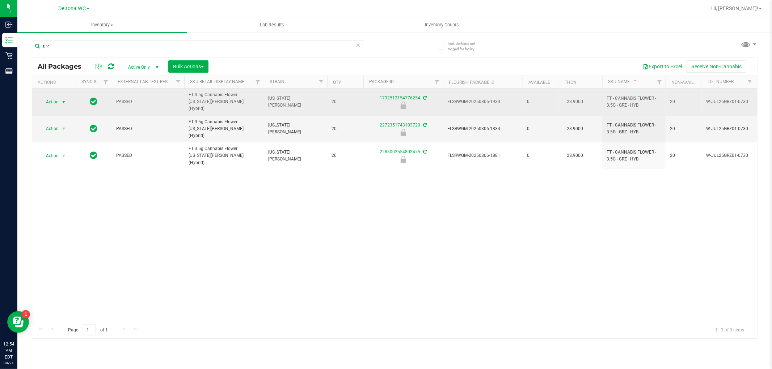
click at [56, 99] on span "Action" at bounding box center [49, 102] width 20 height 10
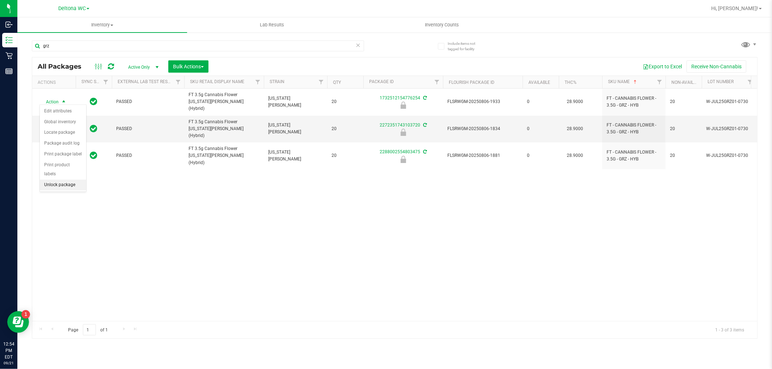
click at [65, 190] on li "Unlock package" at bounding box center [63, 185] width 46 height 11
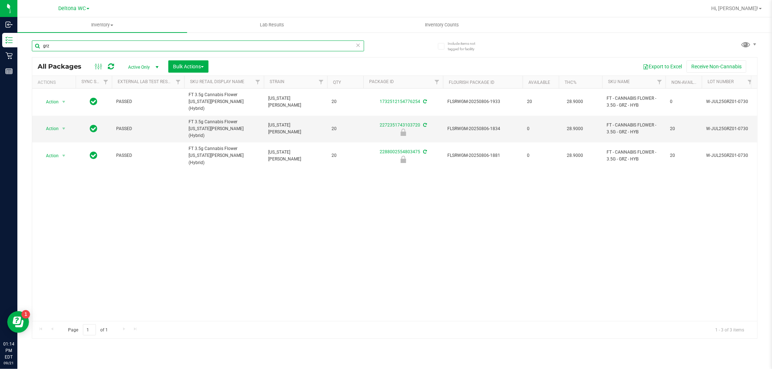
click at [246, 42] on input "grz" at bounding box center [198, 46] width 332 height 11
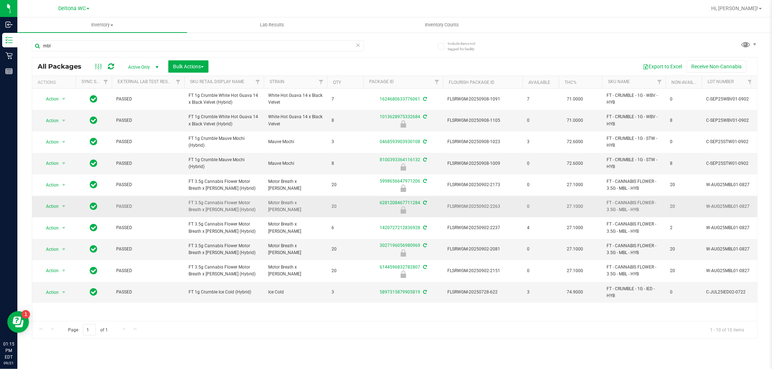
click at [223, 207] on span "FT 3.5g Cannabis Flower Motor Breath x [PERSON_NAME] (Hybrid)" at bounding box center [224, 207] width 71 height 14
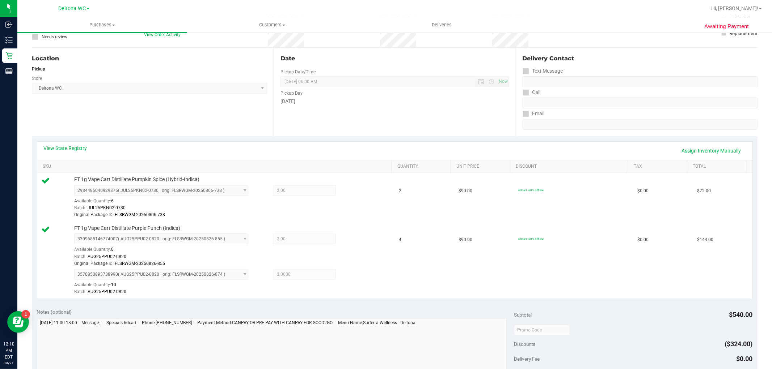
scroll to position [201, 0]
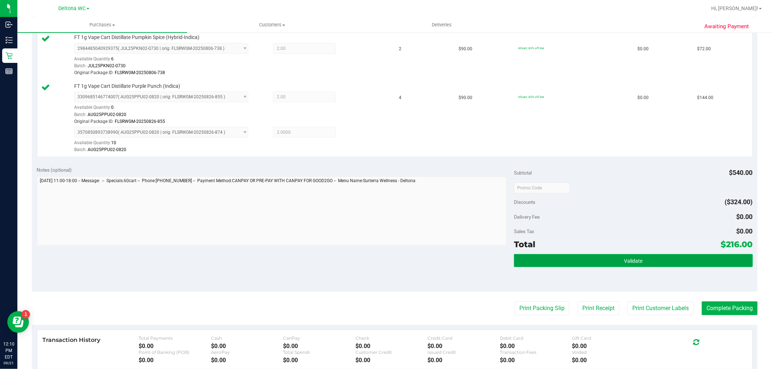
click at [569, 255] on button "Validate" at bounding box center [633, 260] width 238 height 13
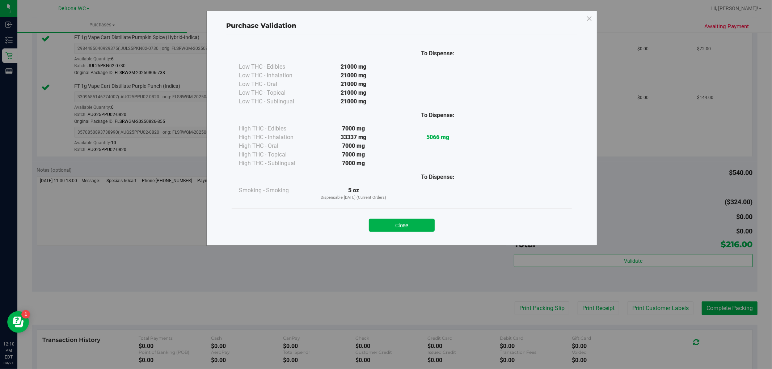
drag, startPoint x: 415, startPoint y: 226, endPoint x: 418, endPoint y: 232, distance: 6.0
click at [415, 227] on button "Close" at bounding box center [402, 225] width 66 height 13
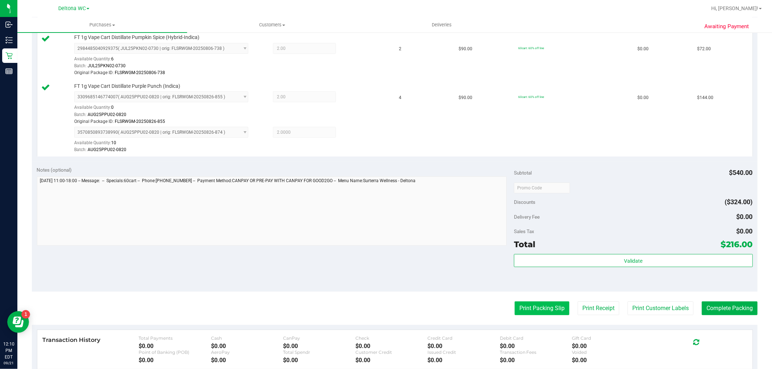
click at [527, 307] on button "Print Packing Slip" at bounding box center [542, 309] width 55 height 14
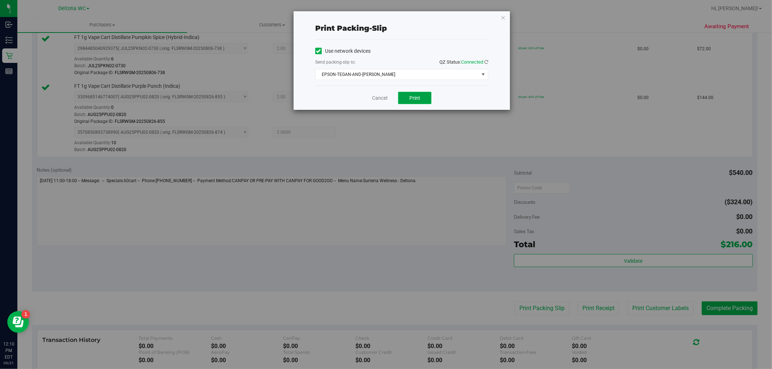
click at [414, 92] on button "Print" at bounding box center [414, 98] width 33 height 12
click at [380, 99] on link "Cancel" at bounding box center [379, 98] width 15 height 8
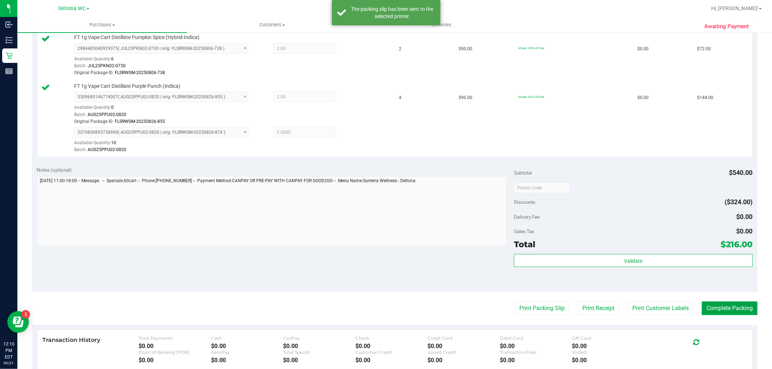
click at [717, 309] on button "Complete Packing" at bounding box center [730, 309] width 56 height 14
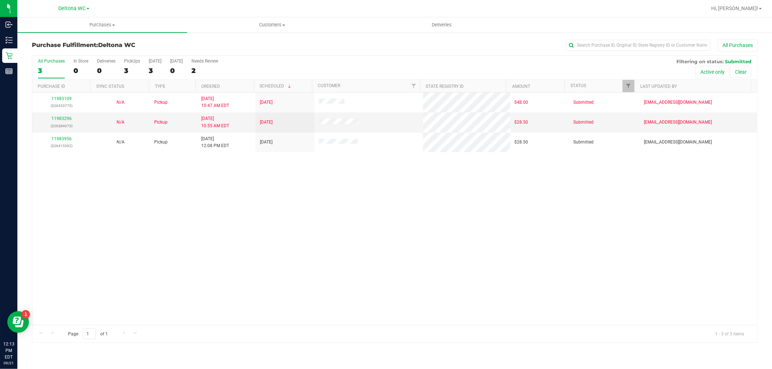
click at [405, 184] on div "11983109 (326353775) N/A Pickup [DATE] 10:47 AM EDT 9/21/2025 $48.00 Submitted …" at bounding box center [394, 209] width 725 height 233
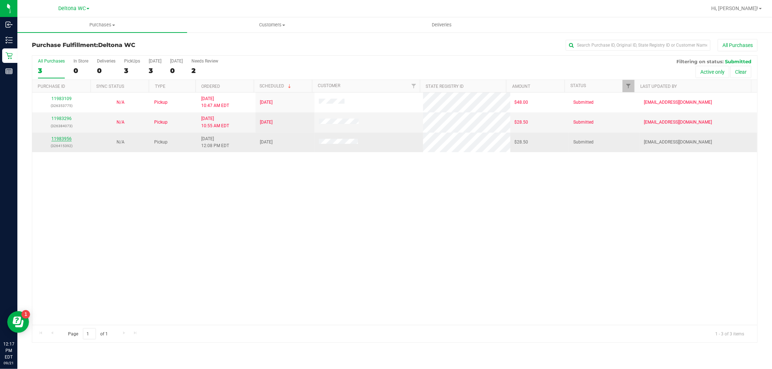
click at [62, 137] on link "11983956" at bounding box center [61, 138] width 20 height 5
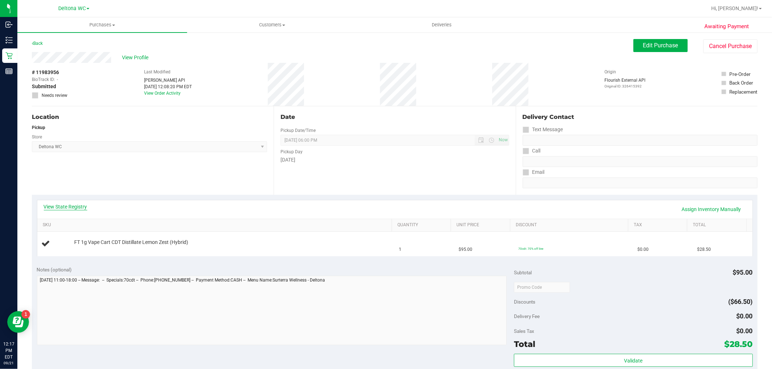
click at [75, 206] on link "View State Registry" at bounding box center [65, 206] width 43 height 7
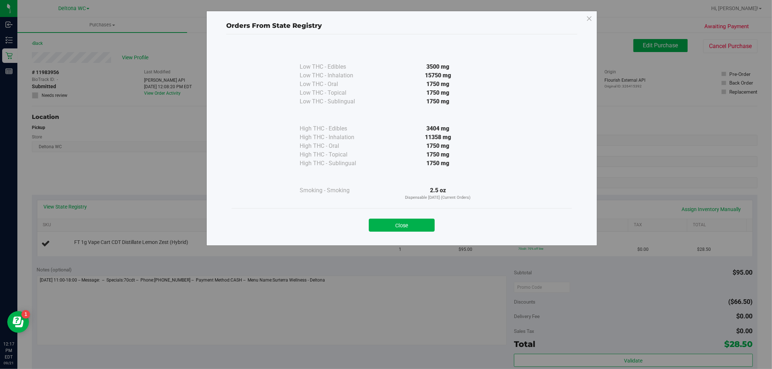
click at [407, 226] on button "Close" at bounding box center [402, 225] width 66 height 13
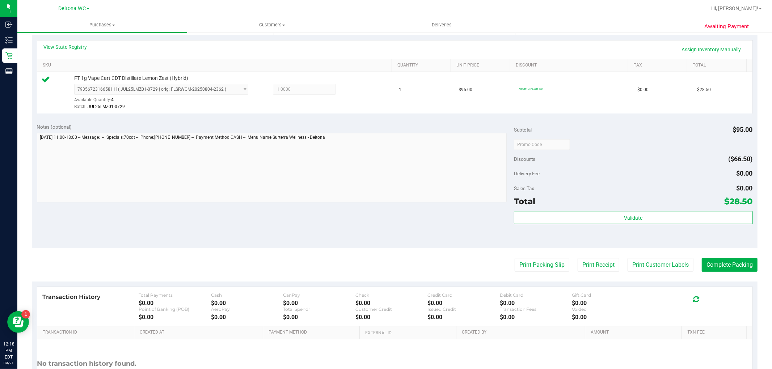
scroll to position [161, 0]
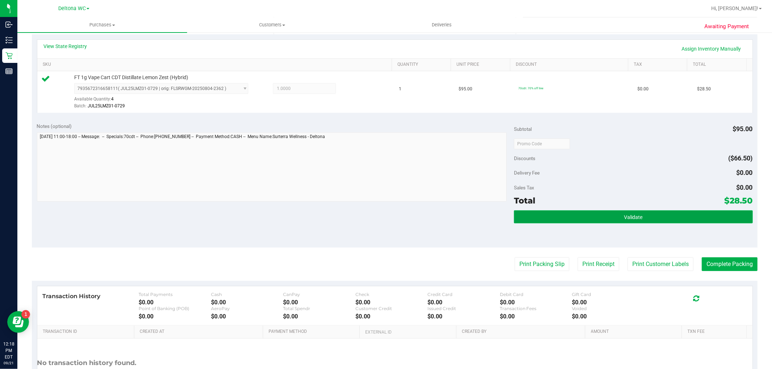
click at [565, 219] on button "Validate" at bounding box center [633, 217] width 238 height 13
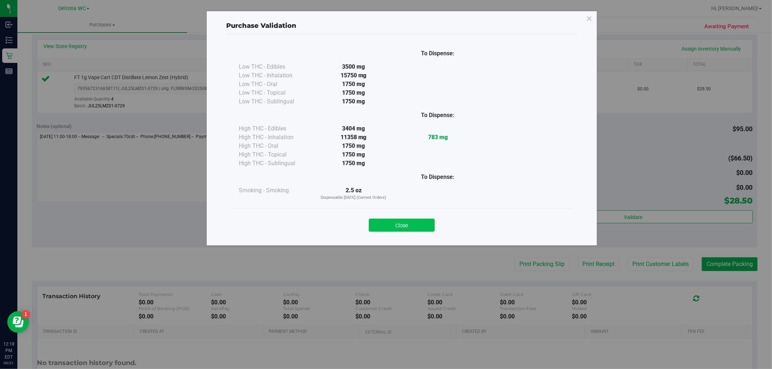
click at [410, 224] on button "Close" at bounding box center [402, 225] width 66 height 13
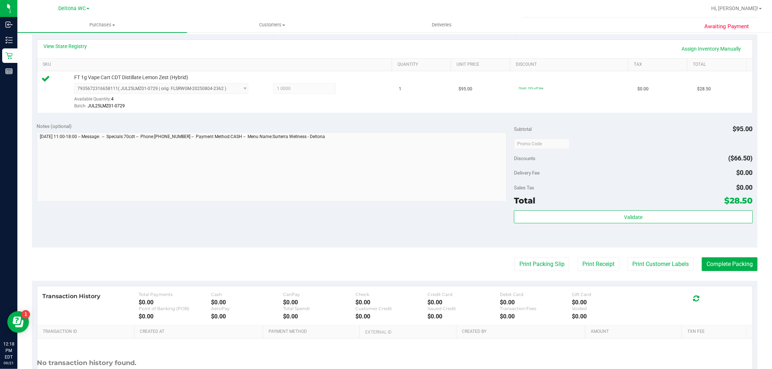
click at [525, 256] on purchase-details "Back Edit Purchase Cancel Purchase View Profile # 11983956 BioTrack ID: - Submi…" at bounding box center [394, 147] width 725 height 538
click at [528, 263] on button "Print Packing Slip" at bounding box center [542, 265] width 55 height 14
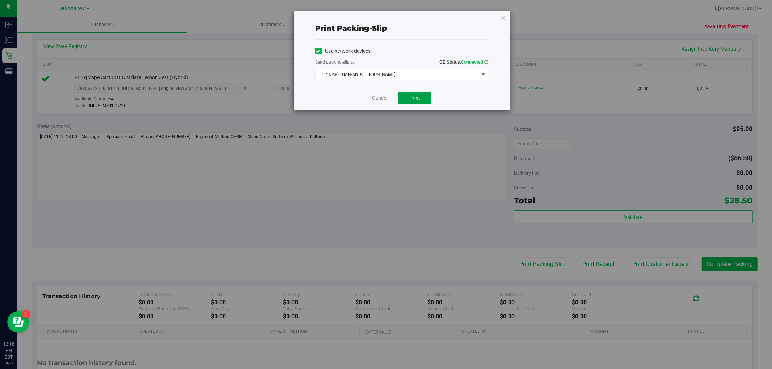
click at [415, 99] on span "Print" at bounding box center [414, 98] width 11 height 6
click at [377, 98] on link "Cancel" at bounding box center [379, 98] width 15 height 8
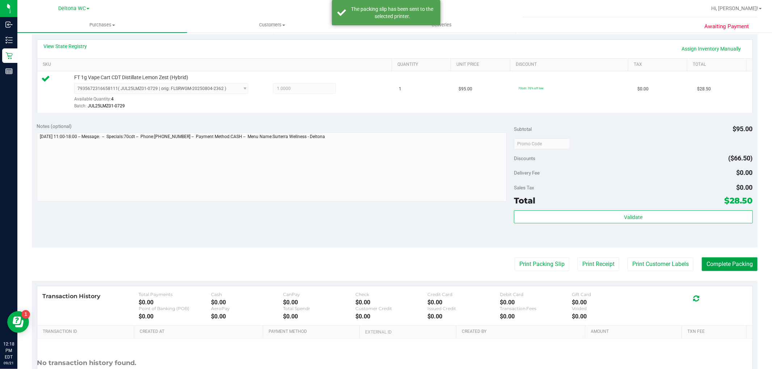
click at [710, 265] on button "Complete Packing" at bounding box center [730, 265] width 56 height 14
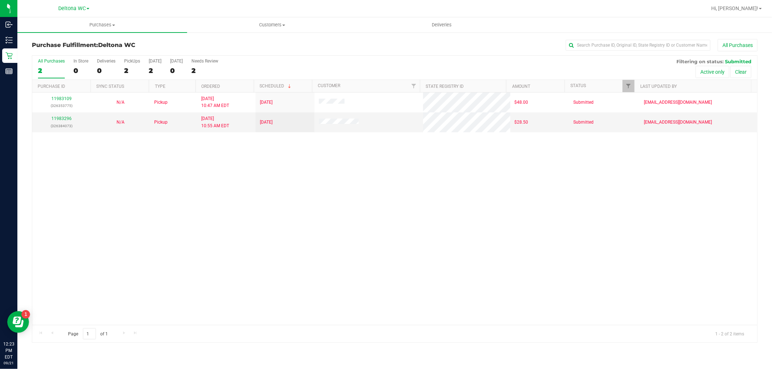
click at [62, 64] on label "All Purchases 2" at bounding box center [51, 69] width 27 height 20
click at [0, 0] on input "All Purchases 2" at bounding box center [0, 0] width 0 height 0
click at [472, 199] on div "11983109 (326353775) N/A Pickup [DATE] 10:47 AM EDT 9/21/2025 $48.00 Submitted …" at bounding box center [394, 209] width 725 height 233
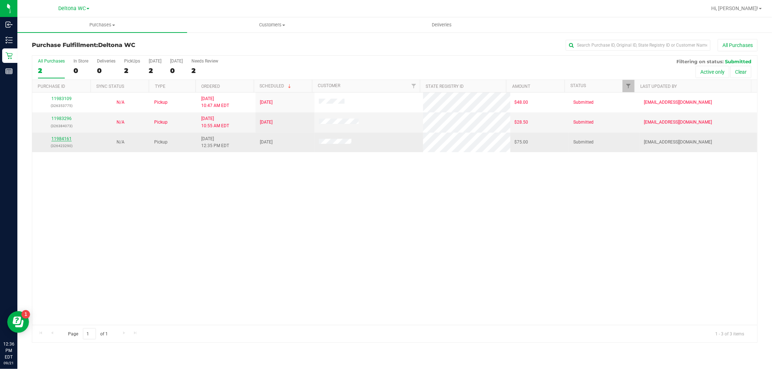
click at [59, 139] on link "11984161" at bounding box center [61, 138] width 20 height 5
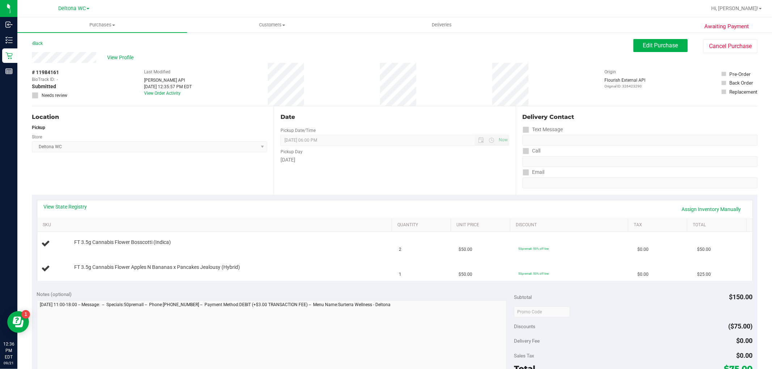
click at [67, 218] on div "View State Registry Assign Inventory Manually" at bounding box center [394, 209] width 715 height 18
click at [65, 209] on link "View State Registry" at bounding box center [65, 206] width 43 height 7
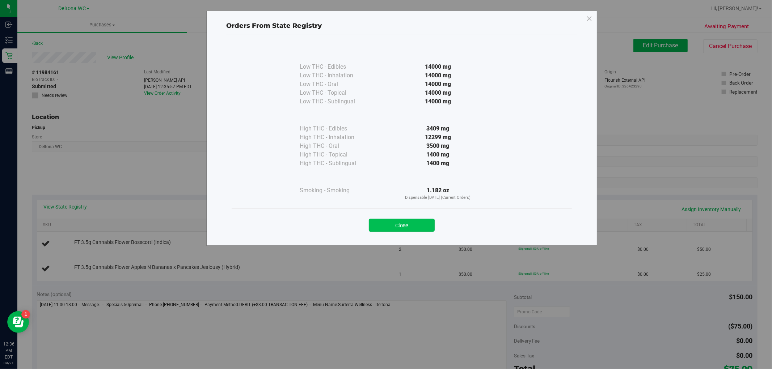
click at [401, 230] on button "Close" at bounding box center [402, 225] width 66 height 13
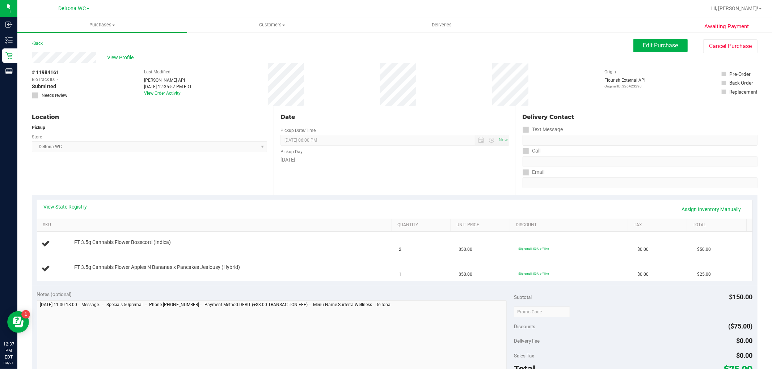
click at [79, 220] on th "SKU" at bounding box center [214, 225] width 355 height 13
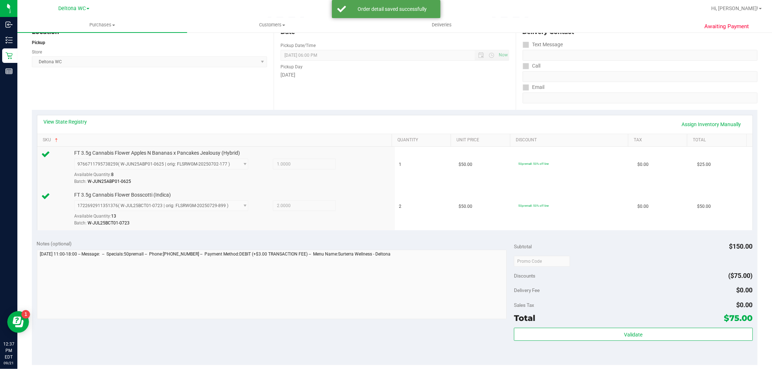
scroll to position [201, 0]
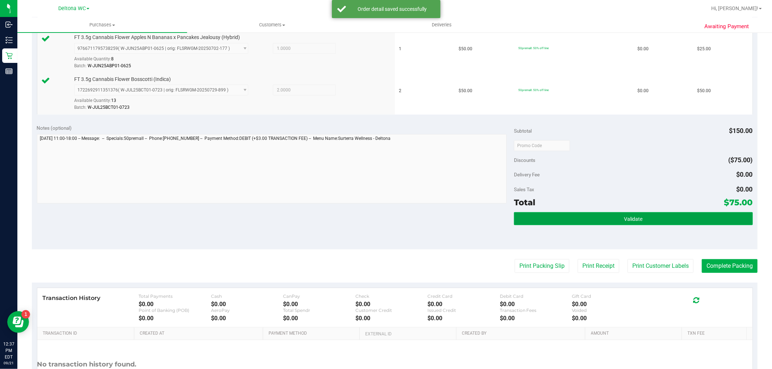
click at [573, 215] on button "Validate" at bounding box center [633, 218] width 238 height 13
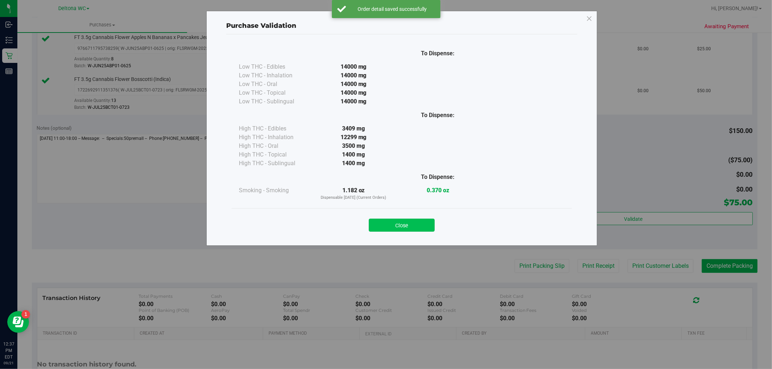
click at [401, 230] on button "Close" at bounding box center [402, 225] width 66 height 13
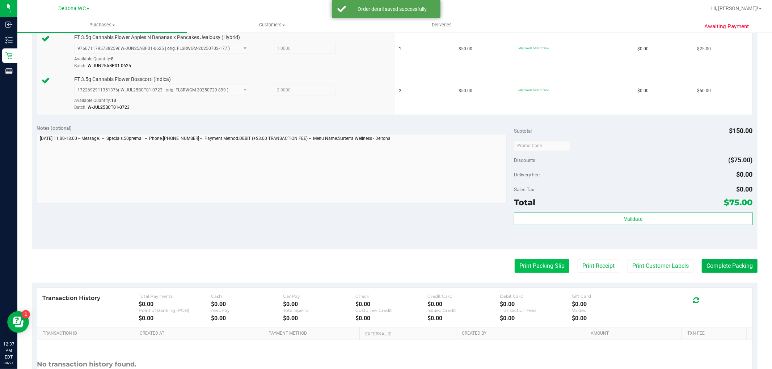
click at [523, 270] on button "Print Packing Slip" at bounding box center [542, 266] width 55 height 14
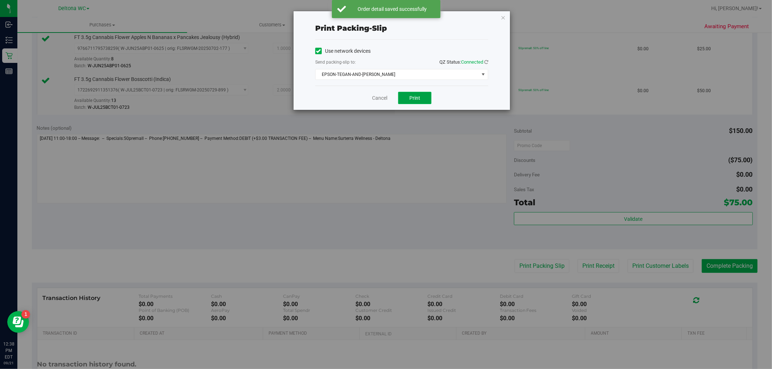
click at [411, 93] on button "Print" at bounding box center [414, 98] width 33 height 12
click at [378, 97] on link "Cancel" at bounding box center [379, 98] width 15 height 8
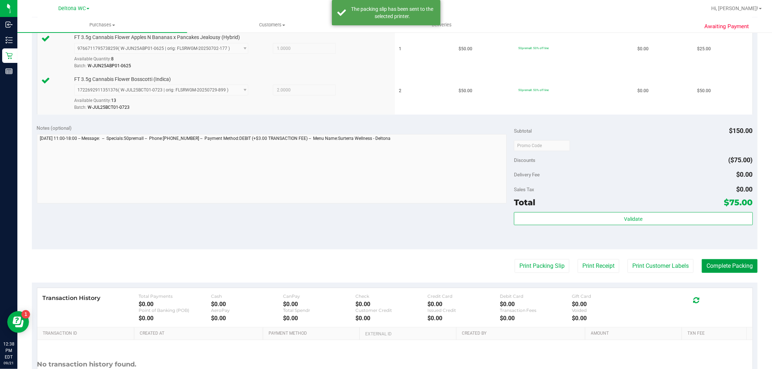
drag, startPoint x: 711, startPoint y: 261, endPoint x: 711, endPoint y: 258, distance: 3.7
click at [711, 262] on button "Complete Packing" at bounding box center [730, 266] width 56 height 14
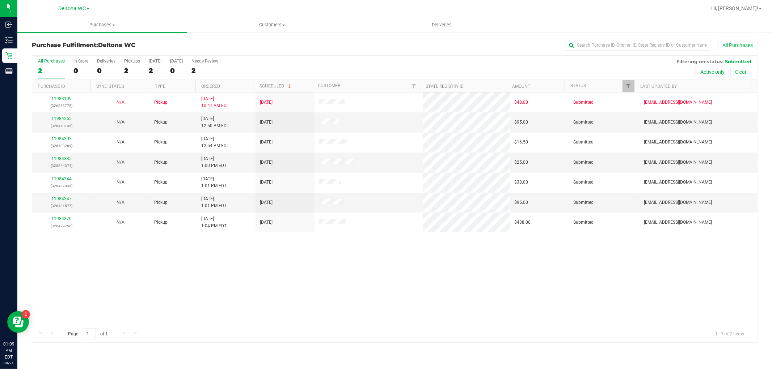
click at [236, 86] on th "Ordered" at bounding box center [224, 86] width 58 height 13
click at [62, 118] on link "11984265" at bounding box center [61, 118] width 20 height 5
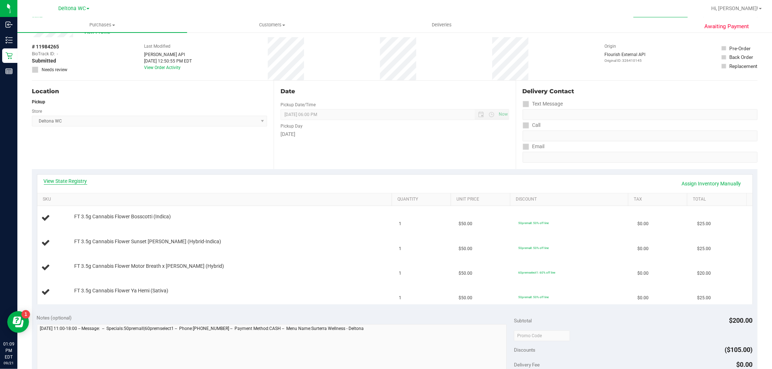
scroll to position [40, 0]
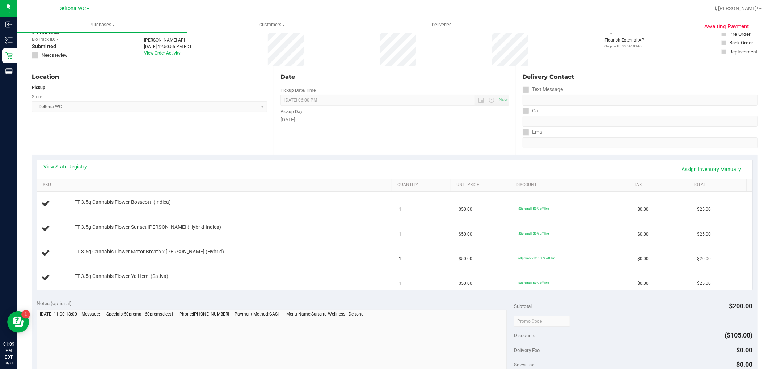
click at [73, 167] on link "View State Registry" at bounding box center [65, 166] width 43 height 7
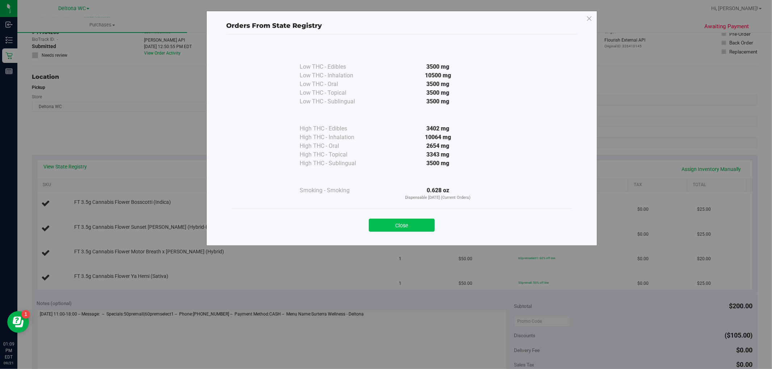
click at [408, 224] on button "Close" at bounding box center [402, 225] width 66 height 13
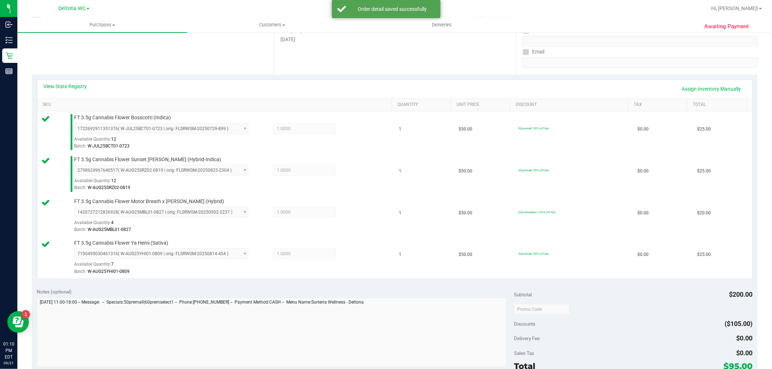
scroll to position [201, 0]
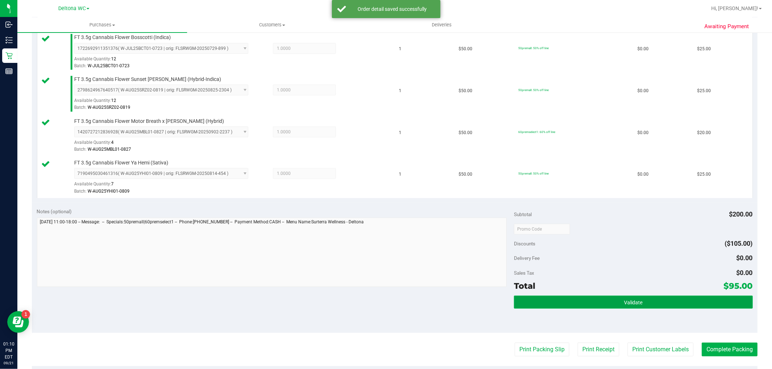
click at [544, 302] on button "Validate" at bounding box center [633, 302] width 238 height 13
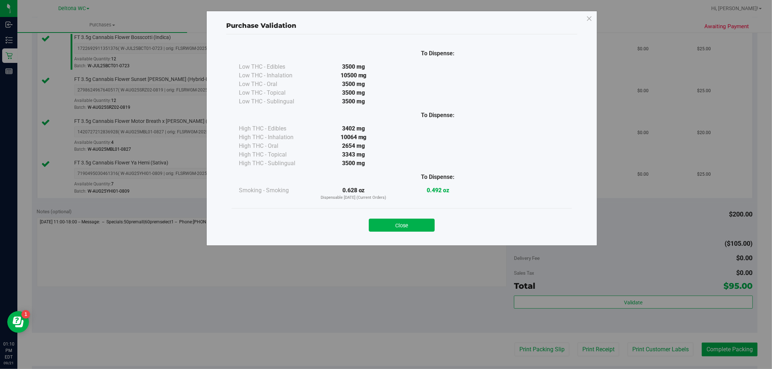
drag, startPoint x: 414, startPoint y: 229, endPoint x: 421, endPoint y: 235, distance: 9.0
click at [414, 229] on button "Close" at bounding box center [402, 225] width 66 height 13
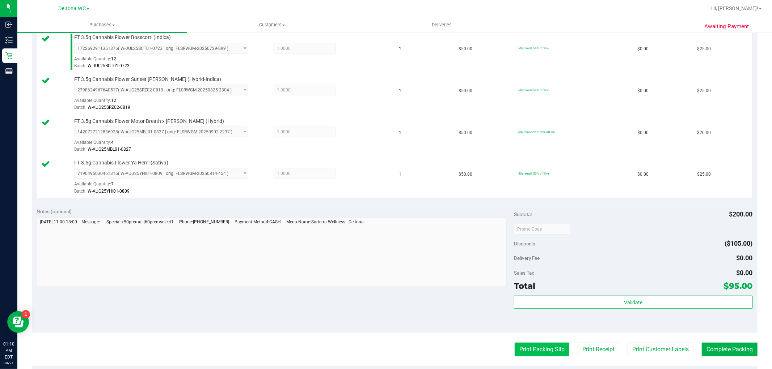
click at [534, 346] on button "Print Packing Slip" at bounding box center [542, 350] width 55 height 14
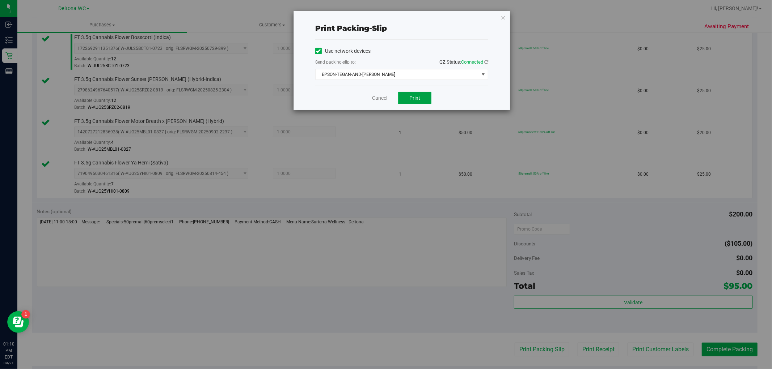
click at [402, 93] on button "Print" at bounding box center [414, 98] width 33 height 12
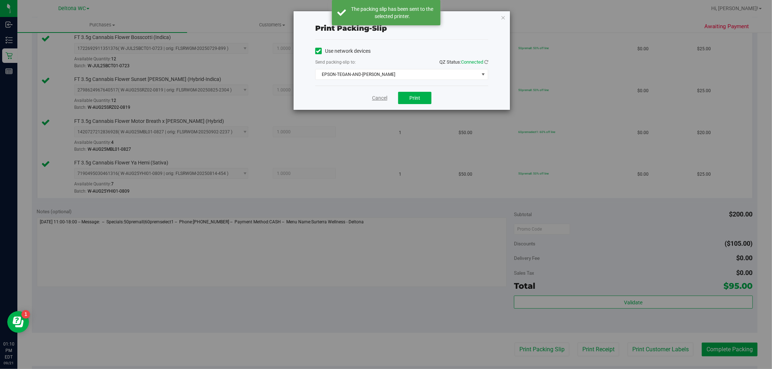
click at [377, 99] on link "Cancel" at bounding box center [379, 98] width 15 height 8
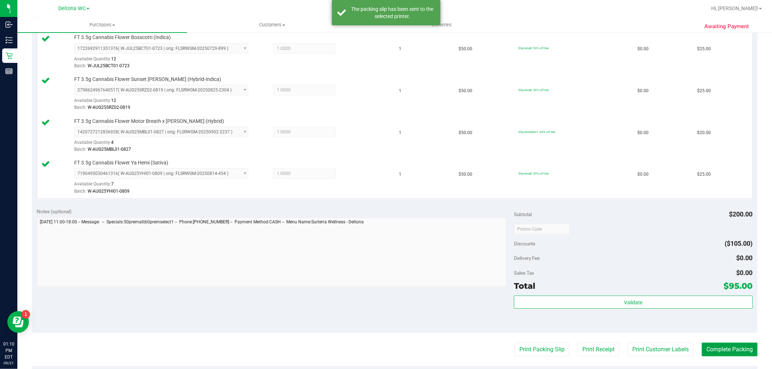
click at [704, 350] on button "Complete Packing" at bounding box center [730, 350] width 56 height 14
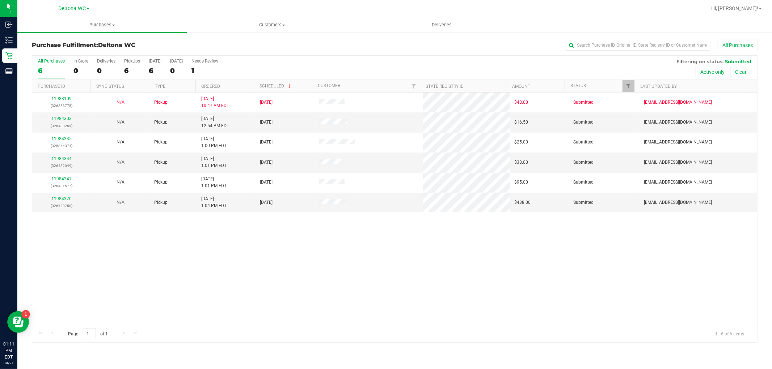
click at [232, 87] on th "Ordered" at bounding box center [224, 86] width 58 height 13
click at [67, 118] on link "11984303" at bounding box center [61, 118] width 20 height 5
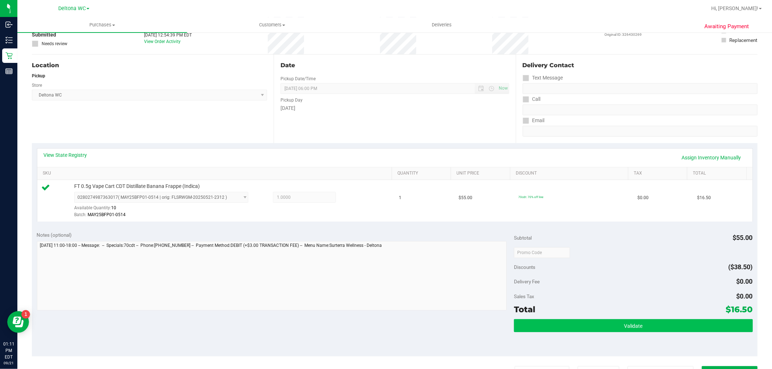
scroll to position [120, 0]
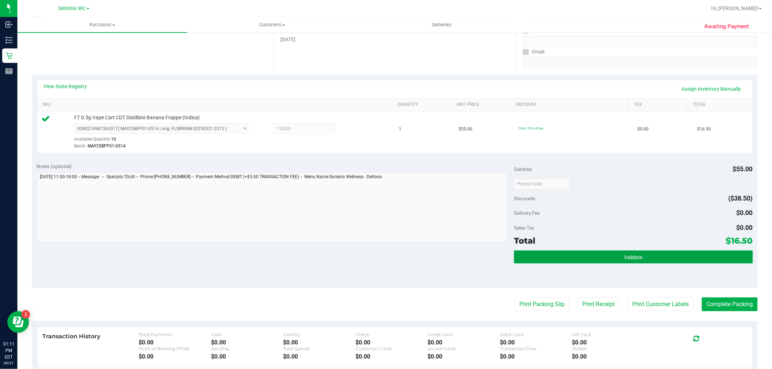
click at [579, 257] on button "Validate" at bounding box center [633, 257] width 238 height 13
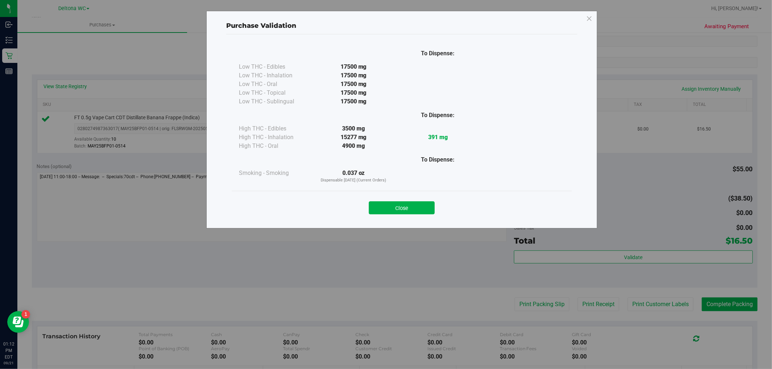
drag, startPoint x: 417, startPoint y: 208, endPoint x: 422, endPoint y: 213, distance: 6.1
click at [417, 208] on button "Close" at bounding box center [402, 208] width 66 height 13
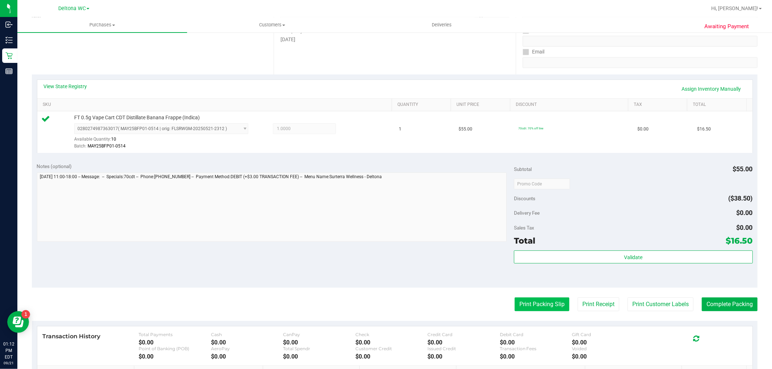
click at [529, 301] on button "Print Packing Slip" at bounding box center [542, 305] width 55 height 14
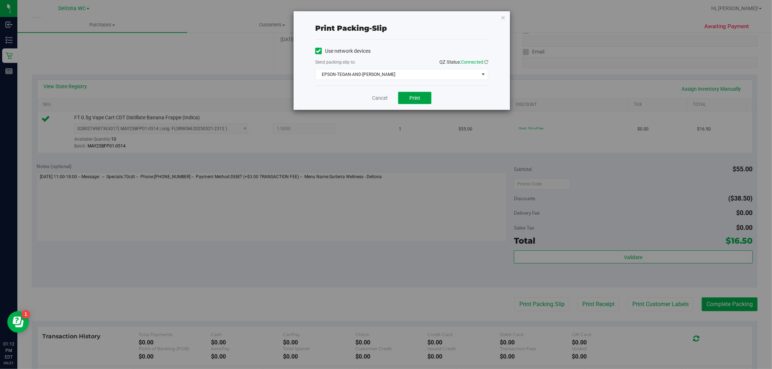
drag, startPoint x: 421, startPoint y: 96, endPoint x: 413, endPoint y: 94, distance: 7.7
click at [421, 95] on button "Print" at bounding box center [414, 98] width 33 height 12
click at [382, 100] on link "Cancel" at bounding box center [379, 98] width 15 height 8
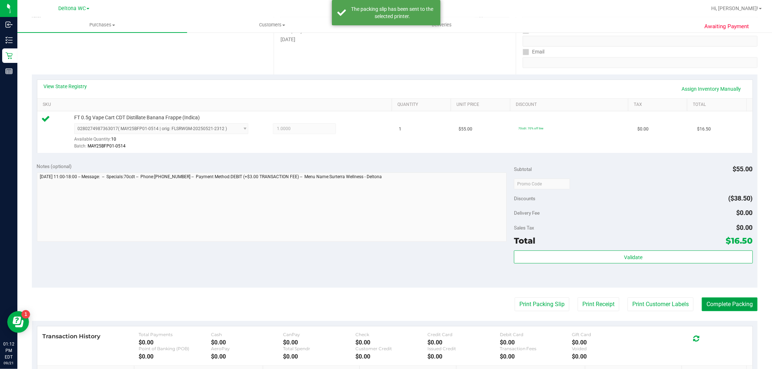
click at [719, 301] on button "Complete Packing" at bounding box center [730, 305] width 56 height 14
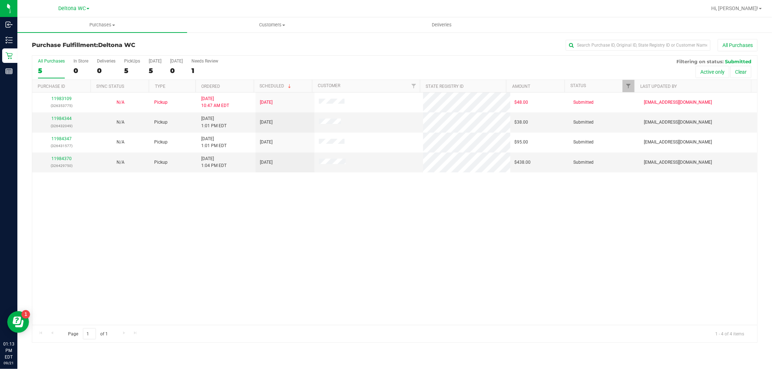
click at [231, 82] on th "Ordered" at bounding box center [224, 86] width 58 height 13
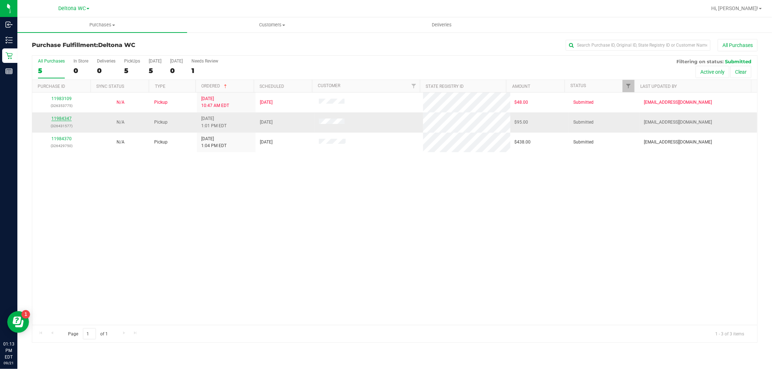
click at [63, 117] on link "11984347" at bounding box center [61, 118] width 20 height 5
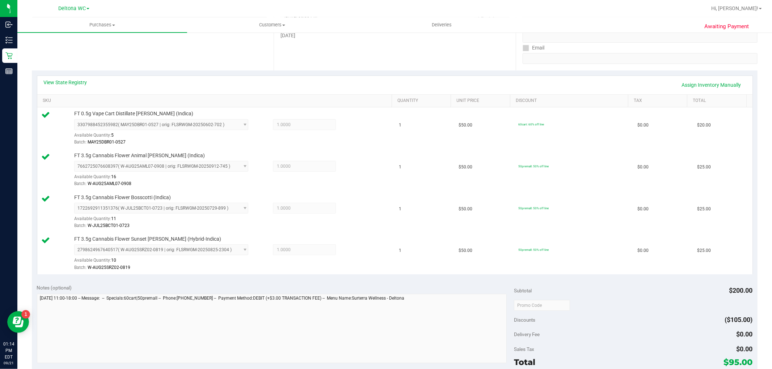
scroll to position [201, 0]
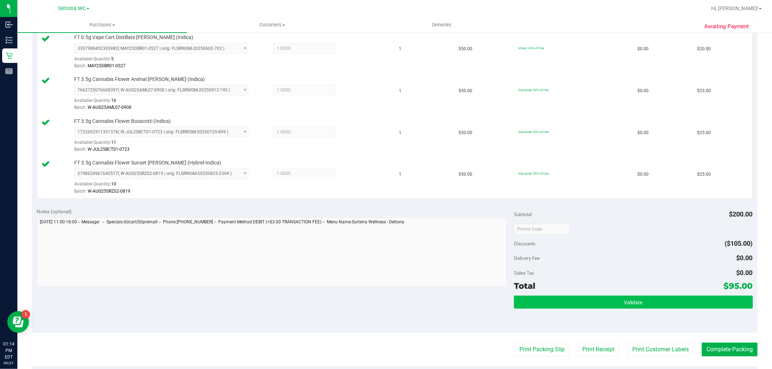
click at [639, 298] on div "Subtotal $200.00 Discounts ($105.00) Delivery Fee $0.00 Sales Tax $0.00 Total $…" at bounding box center [633, 268] width 238 height 120
click at [643, 304] on button "Validate" at bounding box center [633, 302] width 238 height 13
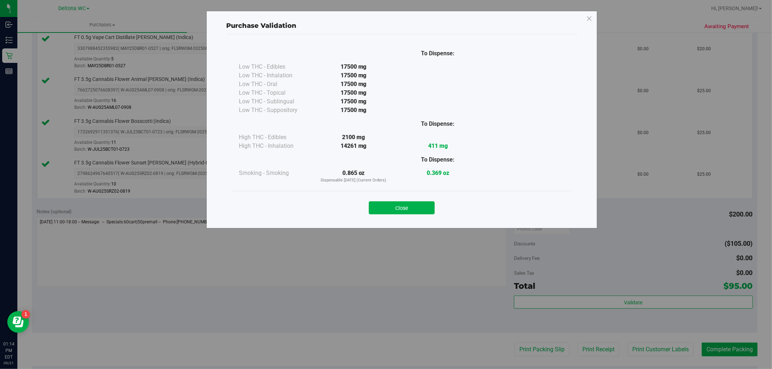
drag, startPoint x: 403, startPoint y: 205, endPoint x: 405, endPoint y: 210, distance: 5.7
click at [403, 206] on button "Close" at bounding box center [402, 208] width 66 height 13
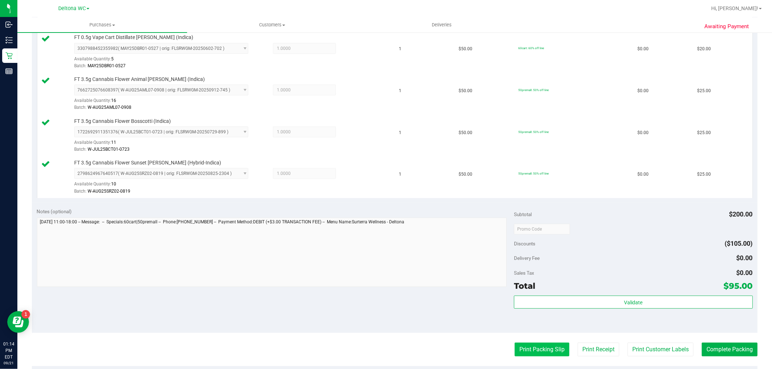
drag, startPoint x: 545, startPoint y: 350, endPoint x: 543, endPoint y: 346, distance: 4.4
click at [543, 346] on button "Print Packing Slip" at bounding box center [542, 350] width 55 height 14
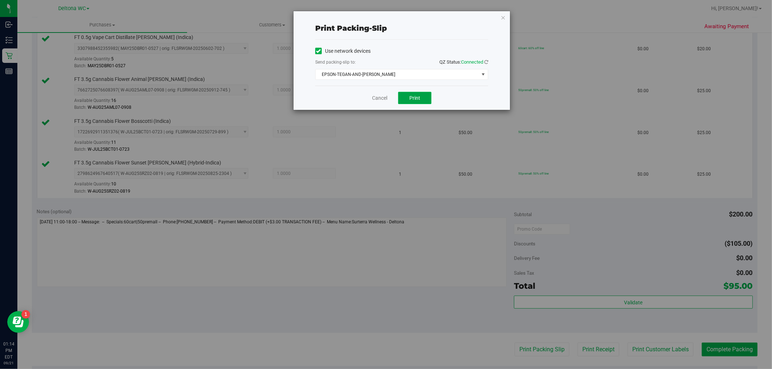
click at [417, 101] on button "Print" at bounding box center [414, 98] width 33 height 12
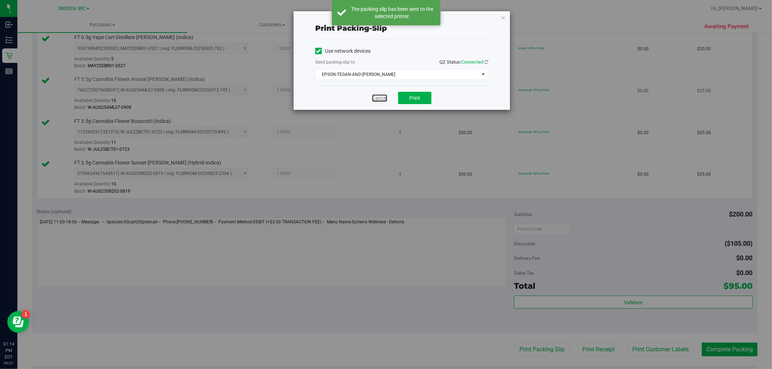
click at [377, 96] on link "Cancel" at bounding box center [379, 98] width 15 height 8
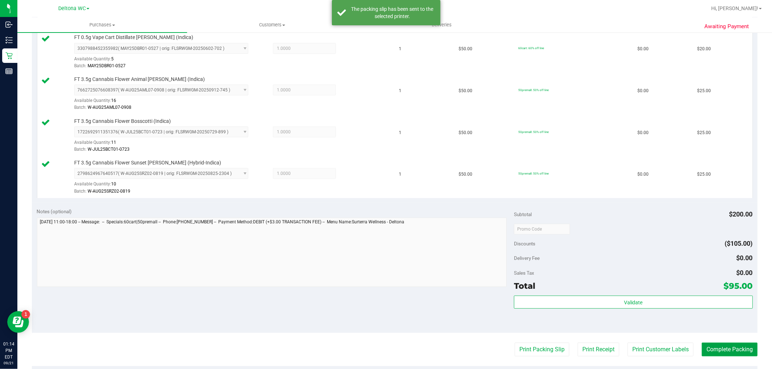
drag, startPoint x: 736, startPoint y: 350, endPoint x: 699, endPoint y: 278, distance: 80.6
click at [735, 350] on button "Complete Packing" at bounding box center [730, 350] width 56 height 14
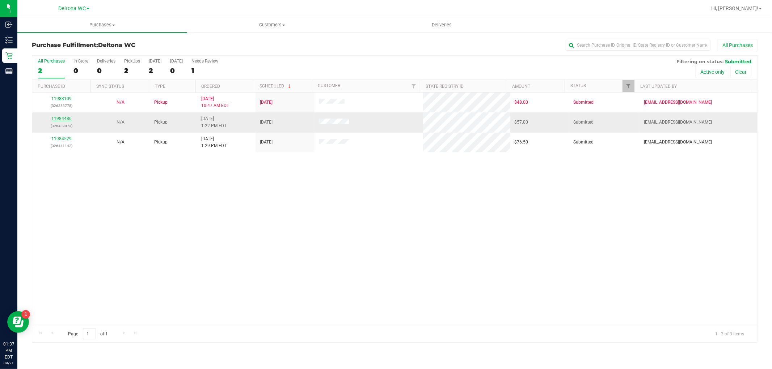
click at [67, 118] on link "11984486" at bounding box center [61, 118] width 20 height 5
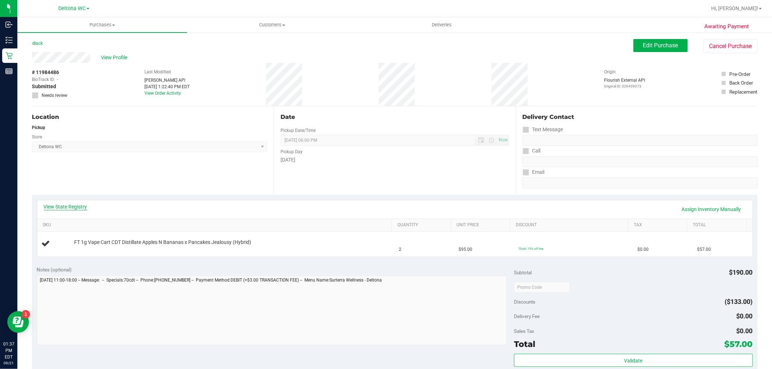
click at [59, 205] on link "View State Registry" at bounding box center [65, 206] width 43 height 7
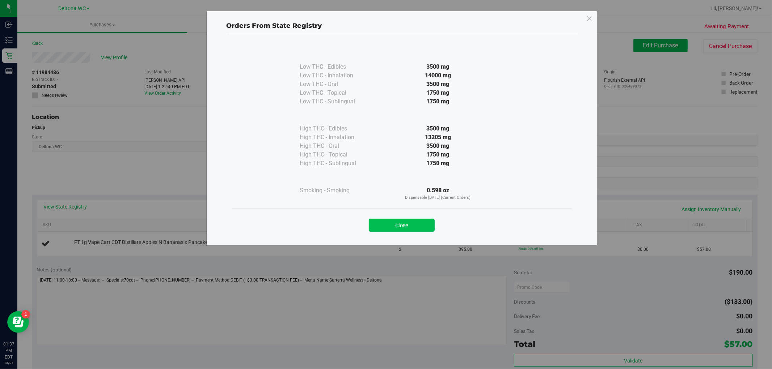
click at [384, 224] on button "Close" at bounding box center [402, 225] width 66 height 13
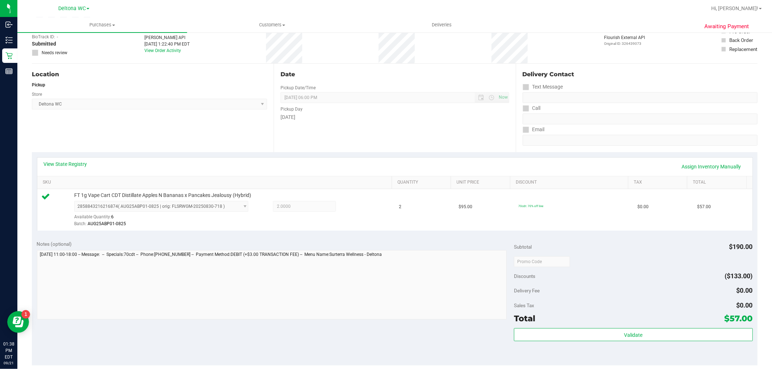
scroll to position [120, 0]
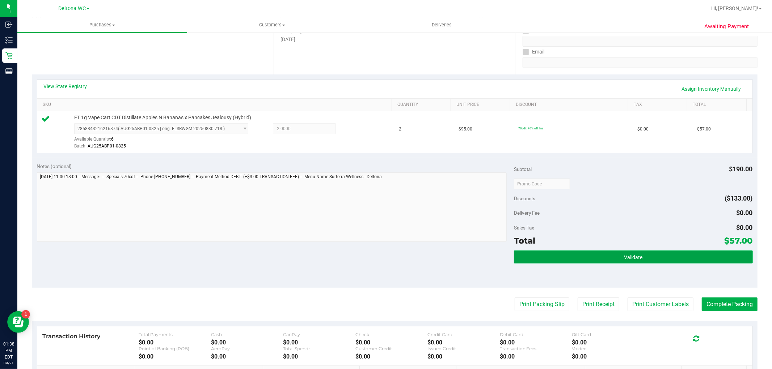
click at [539, 259] on button "Validate" at bounding box center [633, 257] width 238 height 13
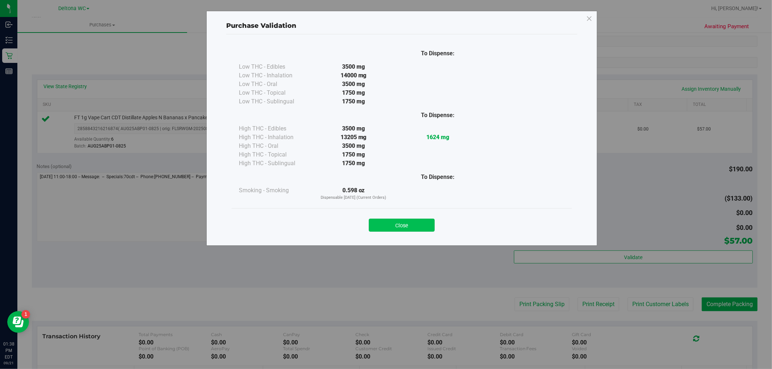
click at [418, 228] on button "Close" at bounding box center [402, 225] width 66 height 13
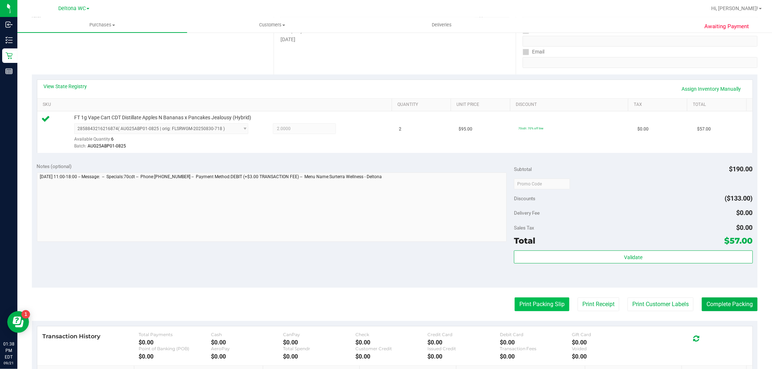
click at [533, 300] on button "Print Packing Slip" at bounding box center [542, 305] width 55 height 14
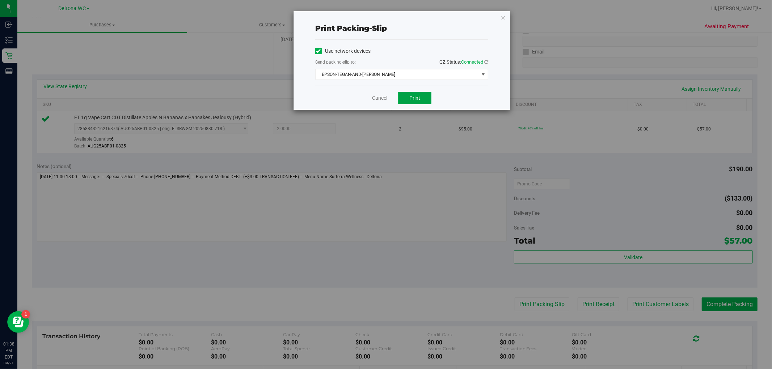
click at [406, 101] on button "Print" at bounding box center [414, 98] width 33 height 12
click at [382, 99] on link "Cancel" at bounding box center [379, 98] width 15 height 8
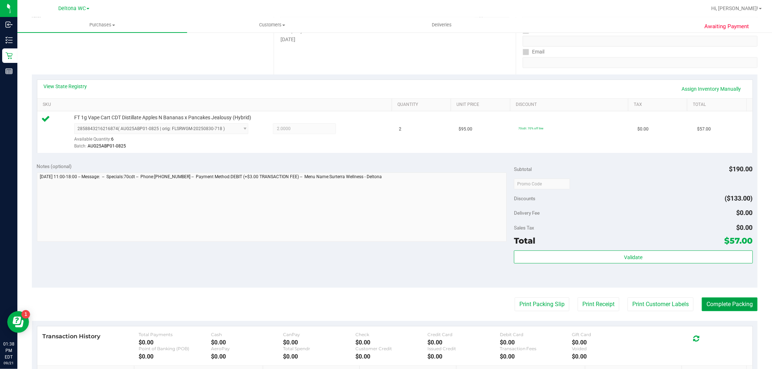
click at [723, 300] on button "Complete Packing" at bounding box center [730, 305] width 56 height 14
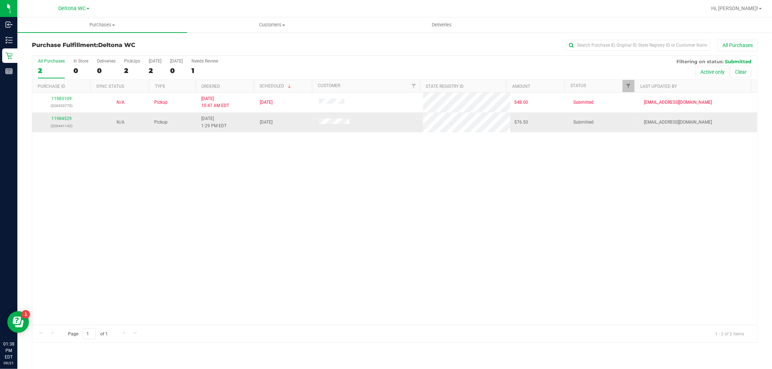
click at [66, 122] on div "11984529 (326441142)" at bounding box center [62, 122] width 50 height 14
click at [65, 121] on link "11984529" at bounding box center [61, 118] width 20 height 5
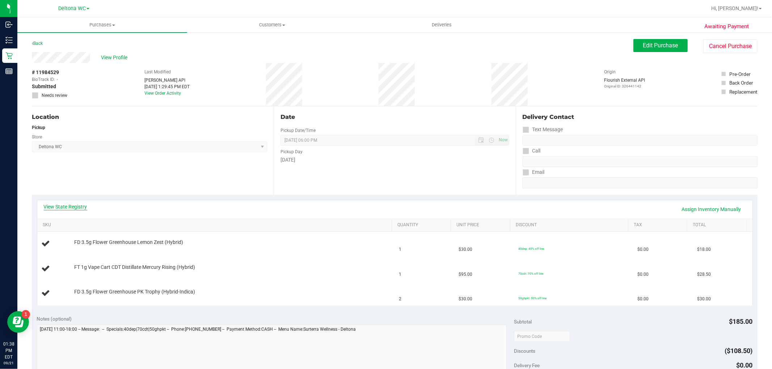
click at [59, 206] on link "View State Registry" at bounding box center [65, 206] width 43 height 7
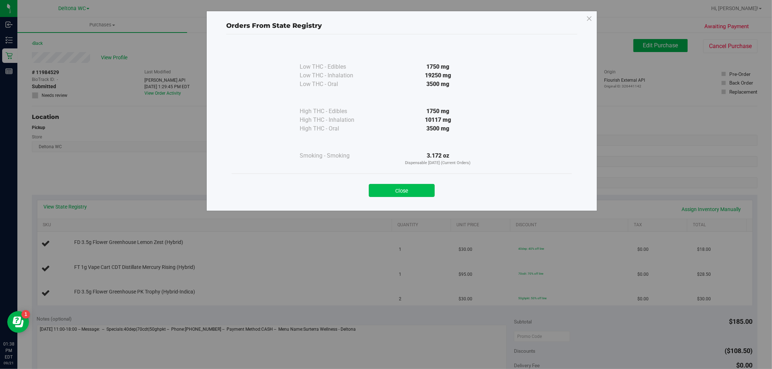
click at [409, 189] on button "Close" at bounding box center [402, 190] width 66 height 13
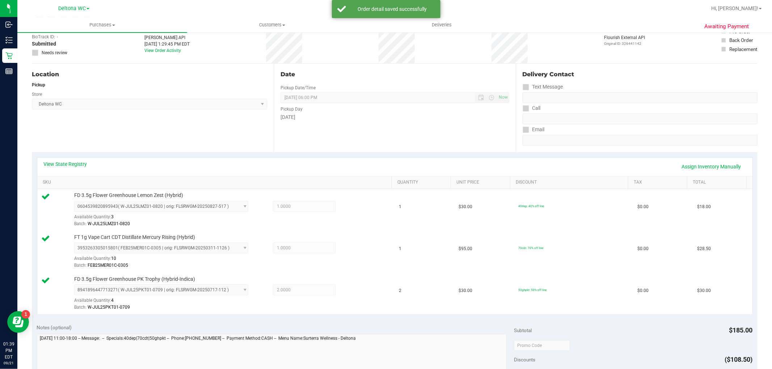
scroll to position [161, 0]
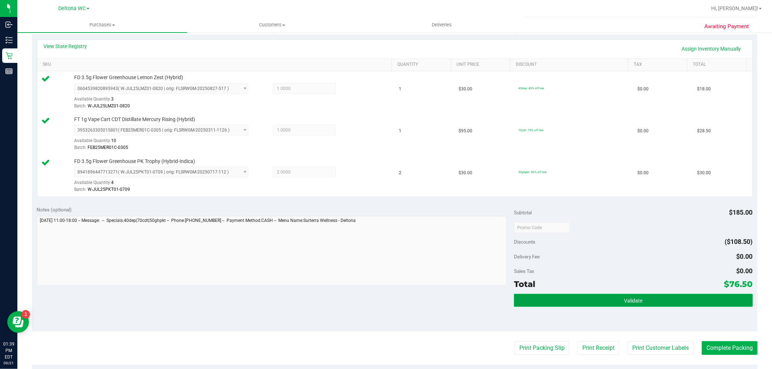
click at [610, 298] on button "Validate" at bounding box center [633, 300] width 238 height 13
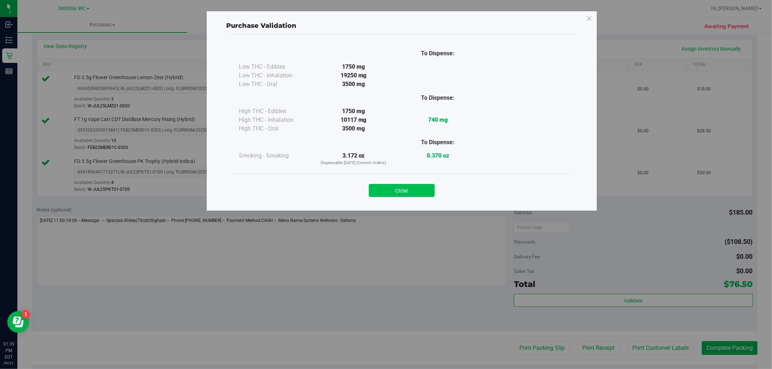
click at [403, 197] on div "Close" at bounding box center [402, 188] width 340 height 29
click at [405, 194] on button "Close" at bounding box center [402, 190] width 66 height 13
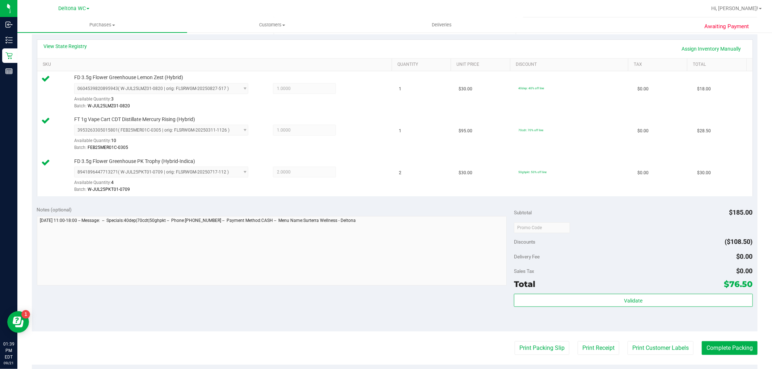
click at [531, 356] on purchase-details "Back Edit Purchase Cancel Purchase View Profile # 11984529 BioTrack ID: - Submi…" at bounding box center [394, 189] width 725 height 622
click at [530, 350] on button "Print Packing Slip" at bounding box center [542, 349] width 55 height 14
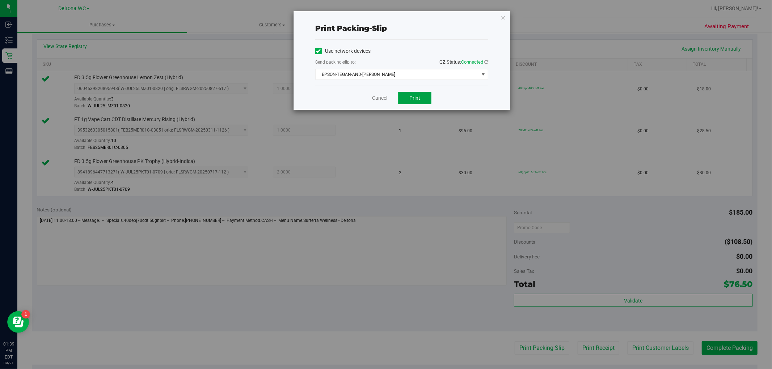
click at [420, 95] on span "Print" at bounding box center [414, 98] width 11 height 6
click at [377, 98] on link "Cancel" at bounding box center [379, 98] width 15 height 8
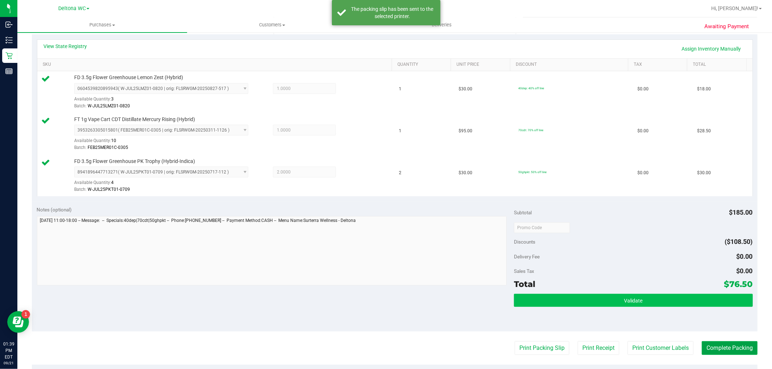
drag, startPoint x: 717, startPoint y: 345, endPoint x: 701, endPoint y: 297, distance: 50.6
click at [717, 344] on button "Complete Packing" at bounding box center [730, 349] width 56 height 14
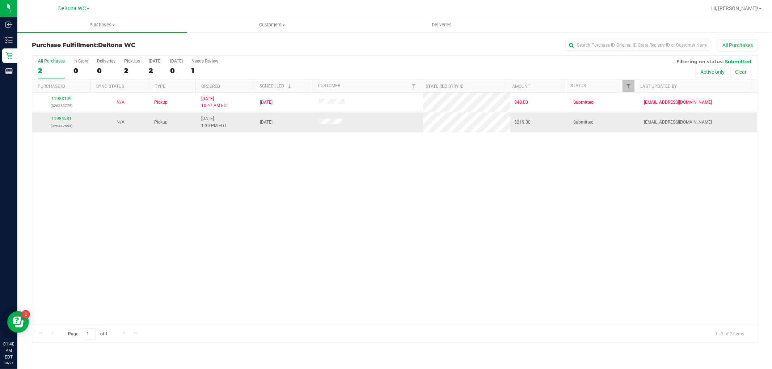
click at [56, 114] on td "11984581 (326442654)" at bounding box center [61, 123] width 59 height 20
click at [59, 117] on link "11984581" at bounding box center [61, 118] width 20 height 5
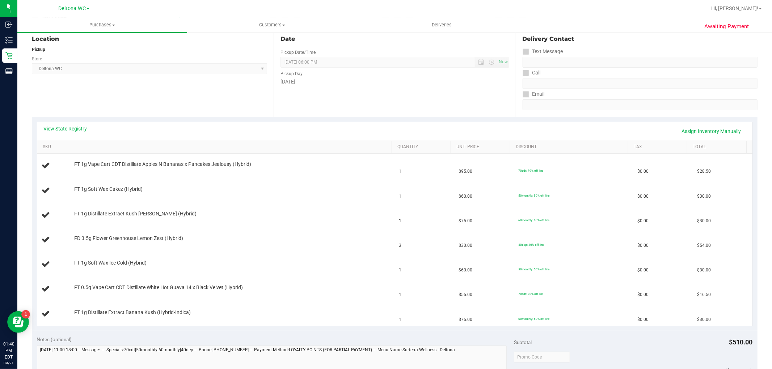
scroll to position [80, 0]
click at [73, 128] on link "View State Registry" at bounding box center [65, 126] width 43 height 7
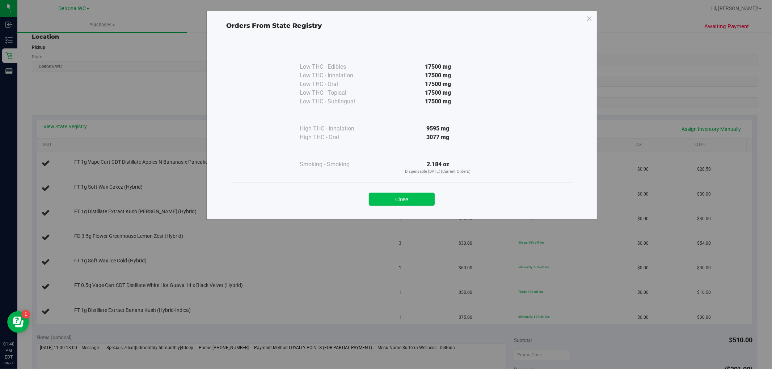
click at [389, 195] on button "Close" at bounding box center [402, 199] width 66 height 13
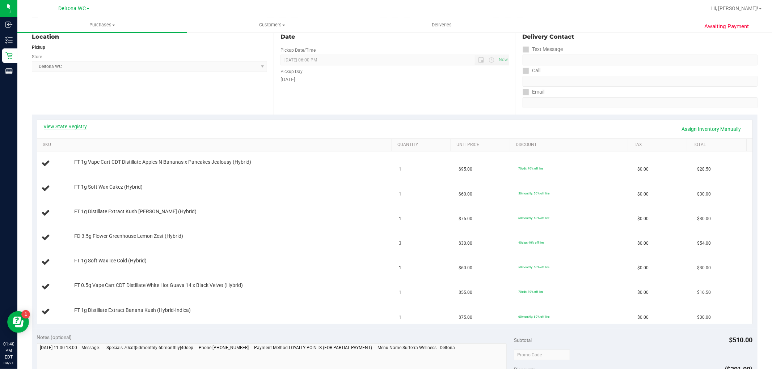
click at [67, 127] on link "View State Registry" at bounding box center [65, 126] width 43 height 7
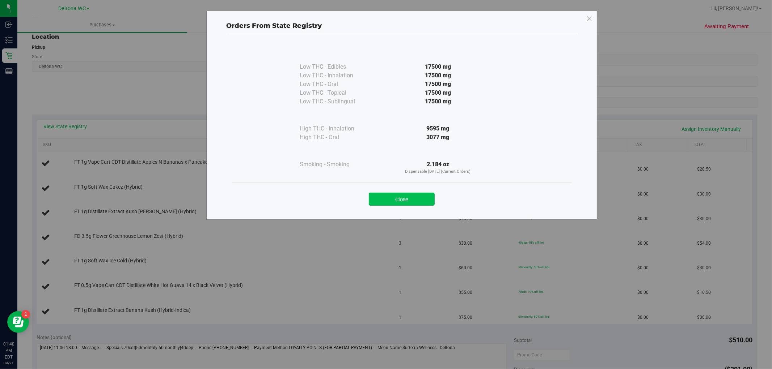
click at [395, 204] on button "Close" at bounding box center [402, 199] width 66 height 13
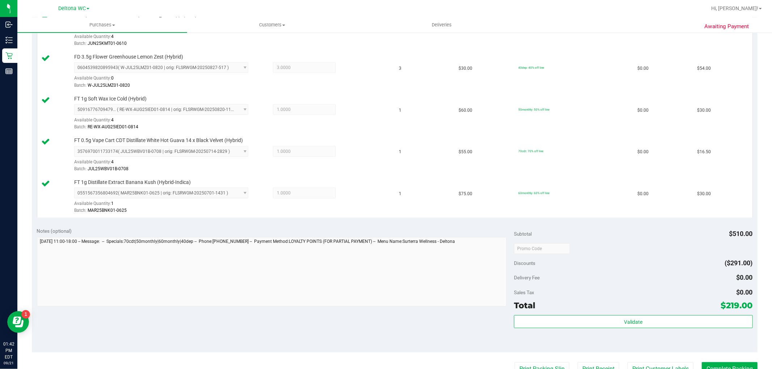
scroll to position [321, 0]
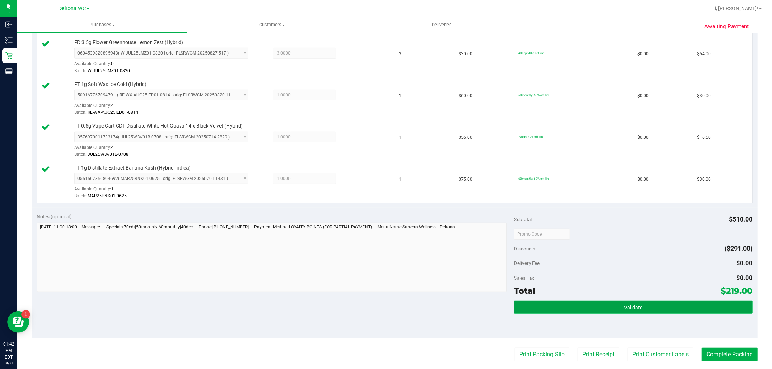
click at [641, 308] on button "Validate" at bounding box center [633, 307] width 238 height 13
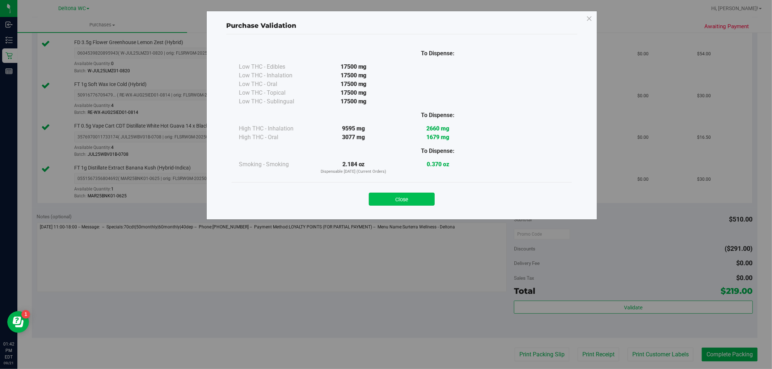
click at [409, 198] on button "Close" at bounding box center [402, 199] width 66 height 13
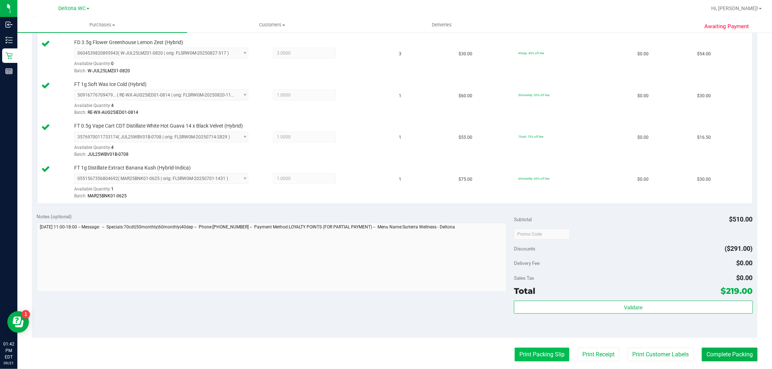
click at [517, 356] on button "Print Packing Slip" at bounding box center [542, 355] width 55 height 14
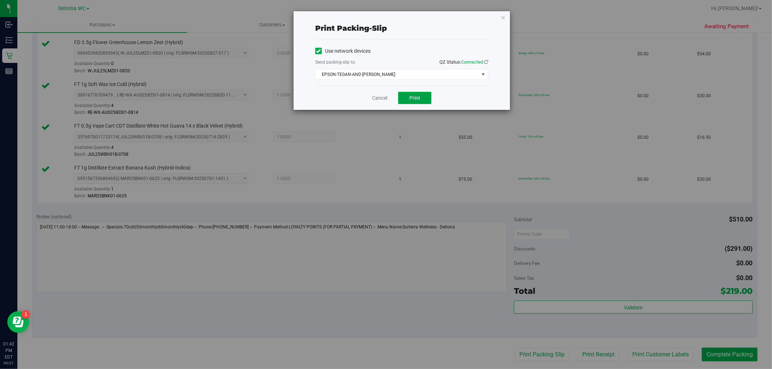
click at [420, 97] on button "Print" at bounding box center [414, 98] width 33 height 12
click at [378, 99] on link "Cancel" at bounding box center [379, 98] width 15 height 8
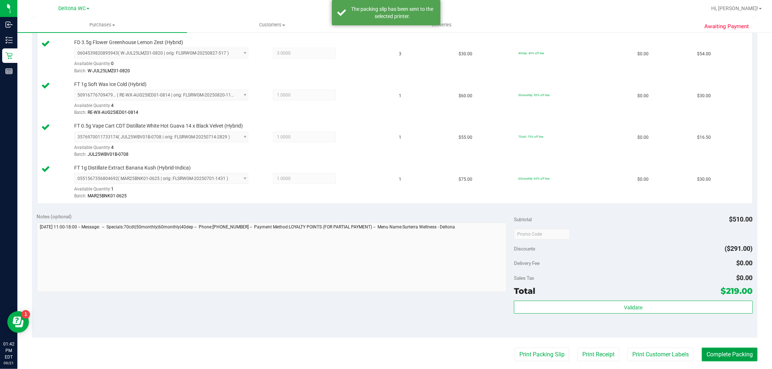
click at [713, 353] on button "Complete Packing" at bounding box center [730, 355] width 56 height 14
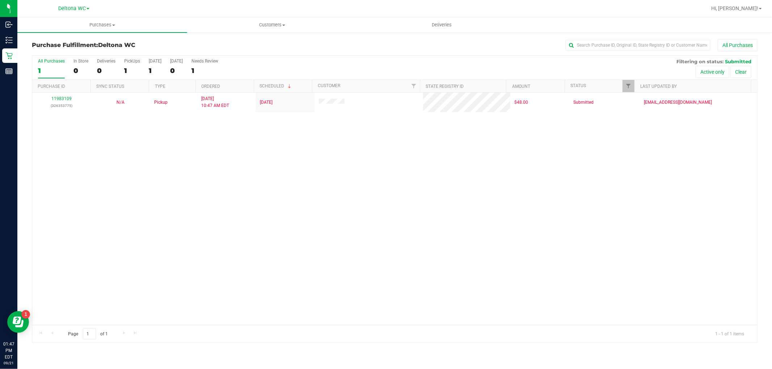
click at [40, 71] on div "1" at bounding box center [51, 71] width 27 height 8
click at [0, 0] on input "All Purchases 1" at bounding box center [0, 0] width 0 height 0
click at [723, 178] on div "11983109 (326353775) N/A Pickup [DATE] 10:47 AM EDT 9/21/2025 $48.00 Submitted …" at bounding box center [394, 209] width 725 height 233
click at [420, 330] on div "Page 1 of 1 1 - 1 of 1 items" at bounding box center [394, 333] width 725 height 17
click at [344, 330] on div "Page 1 of 1 1 - 1 of 1 items" at bounding box center [394, 333] width 725 height 17
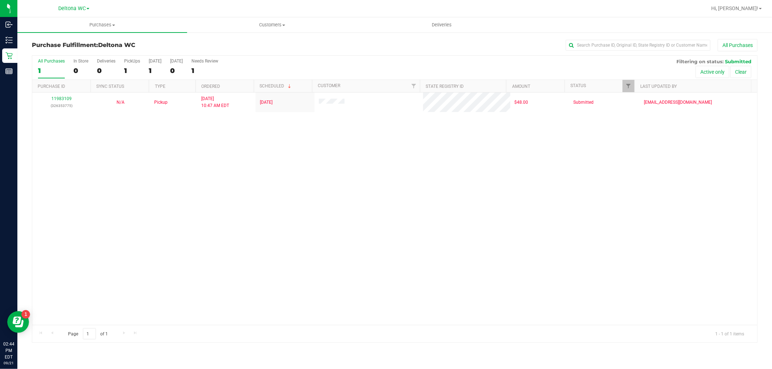
click at [54, 71] on div "1" at bounding box center [51, 71] width 27 height 8
click at [0, 0] on input "All Purchases 1" at bounding box center [0, 0] width 0 height 0
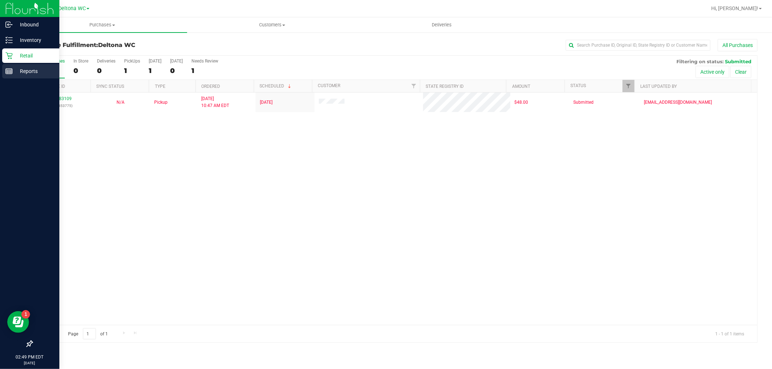
click at [8, 68] on icon at bounding box center [8, 71] width 7 height 7
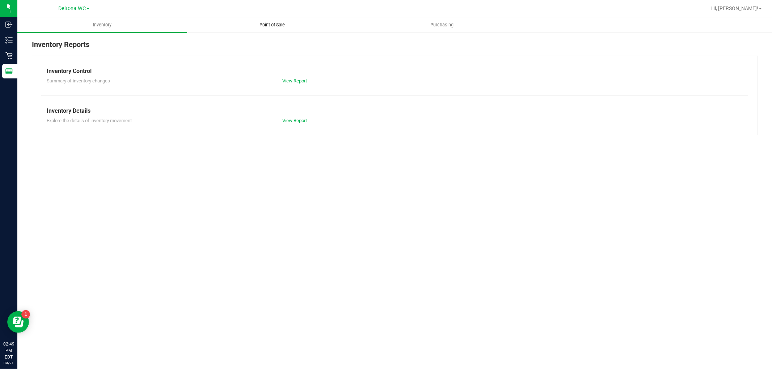
click at [266, 28] on uib-tab-heading "Point of Sale" at bounding box center [271, 25] width 169 height 14
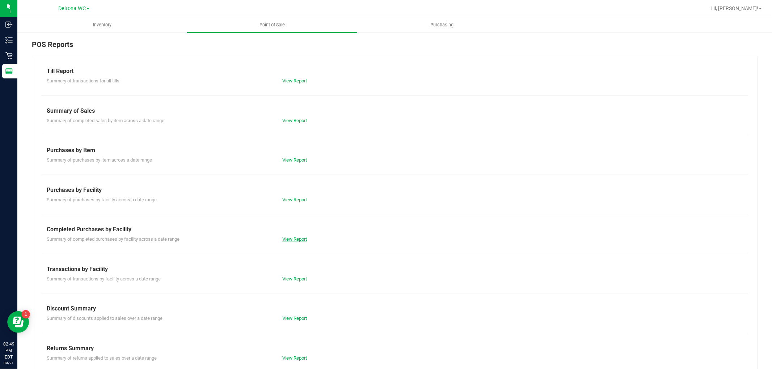
click at [286, 240] on link "View Report" at bounding box center [294, 239] width 25 height 5
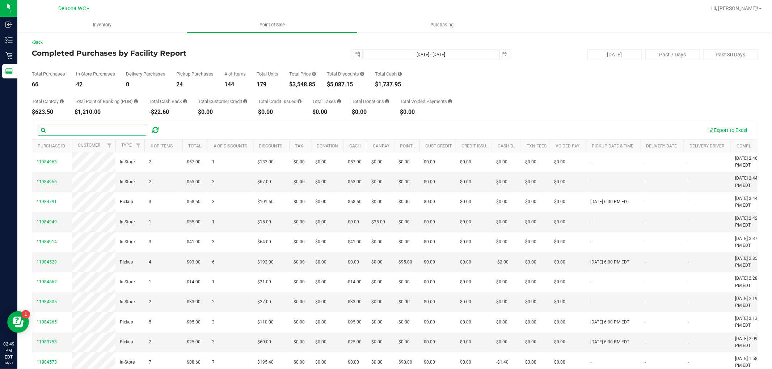
click at [119, 128] on input "text" at bounding box center [92, 130] width 109 height 11
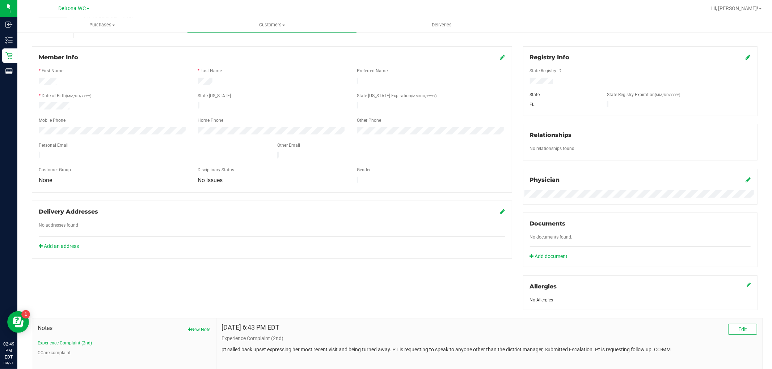
scroll to position [154, 0]
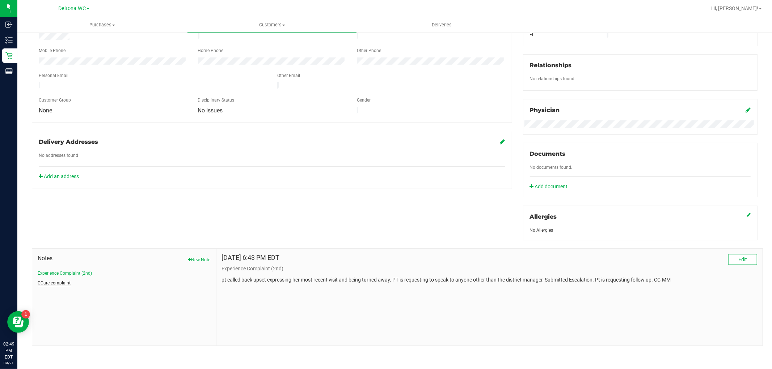
drag, startPoint x: 56, startPoint y: 280, endPoint x: 60, endPoint y: 284, distance: 5.4
click at [56, 280] on button "CCare complaint" at bounding box center [54, 283] width 33 height 7
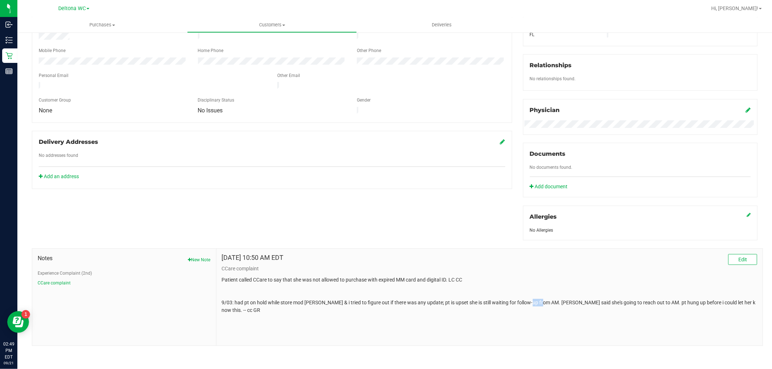
drag, startPoint x: 526, startPoint y: 306, endPoint x: 538, endPoint y: 305, distance: 12.3
click at [538, 305] on p "Patient called CCare to say that she was not allowed to purchase with expired M…" at bounding box center [489, 295] width 535 height 38
click at [544, 308] on div "[DATE] 10:50 AM EDT Edit CCare complaint Patient called CCare to say that she w…" at bounding box center [489, 297] width 546 height 97
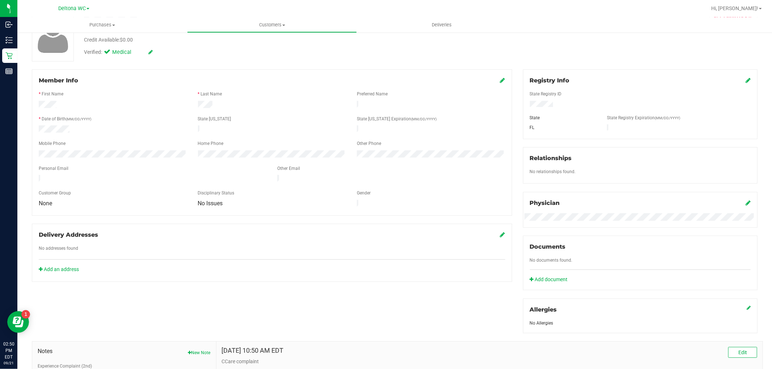
scroll to position [0, 0]
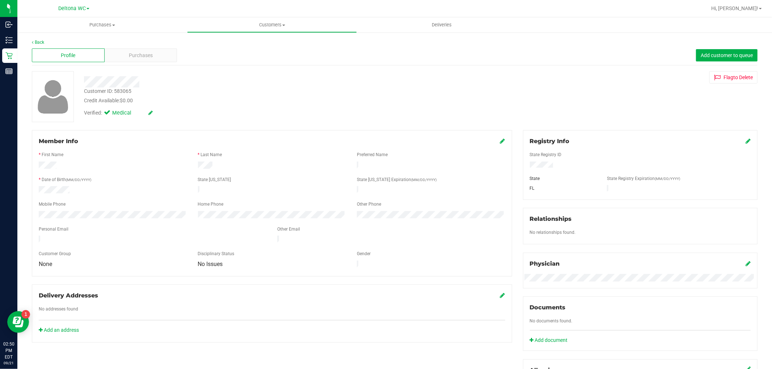
click at [72, 188] on div at bounding box center [112, 190] width 159 height 9
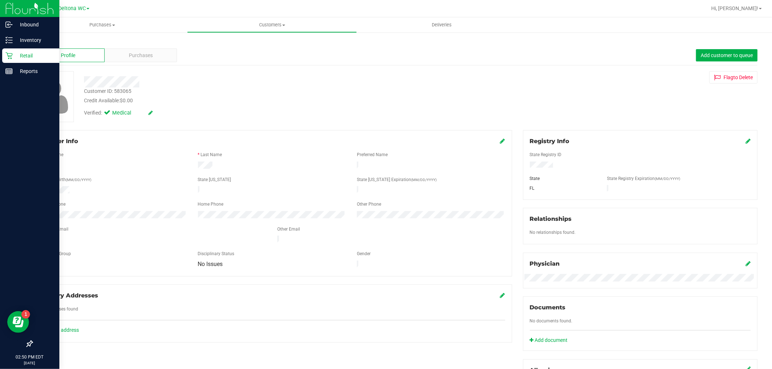
click at [12, 55] on icon at bounding box center [8, 55] width 7 height 7
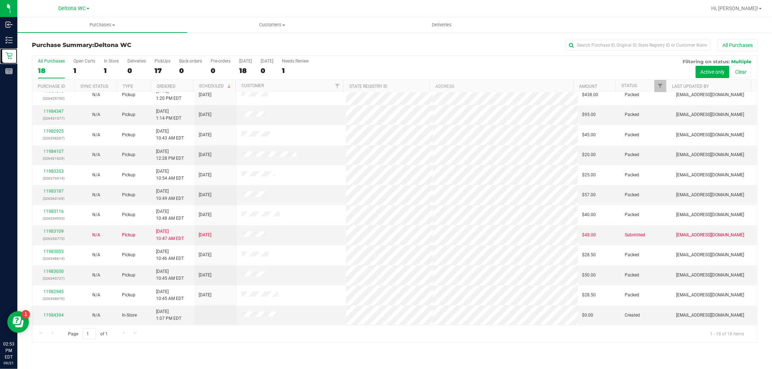
scroll to position [128, 0]
click at [52, 314] on link "11984394" at bounding box center [53, 315] width 20 height 5
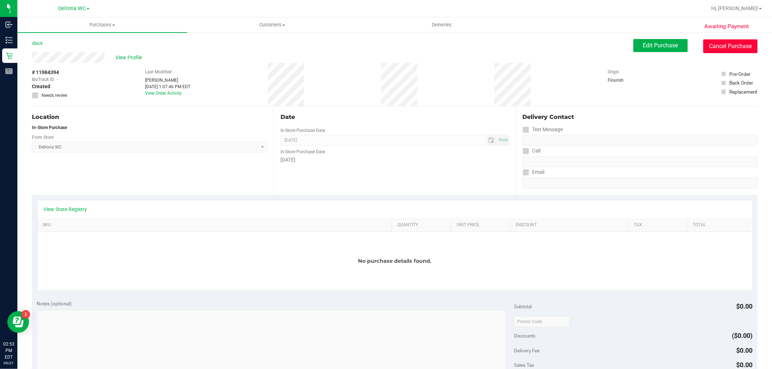
click at [704, 49] on button "Cancel Purchase" at bounding box center [730, 46] width 54 height 14
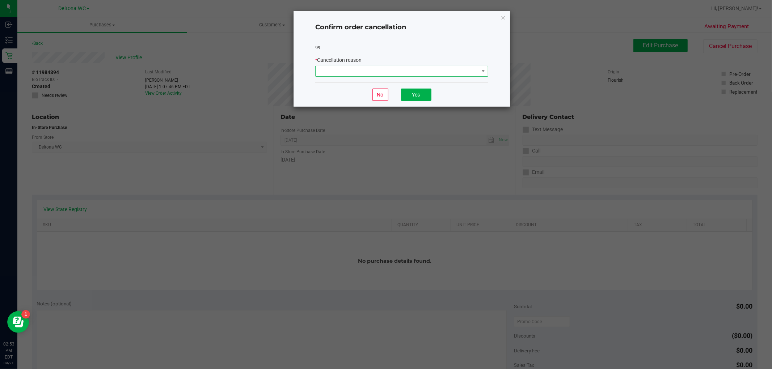
drag, startPoint x: 461, startPoint y: 73, endPoint x: 454, endPoint y: 76, distance: 7.0
click at [460, 73] on span at bounding box center [397, 71] width 163 height 10
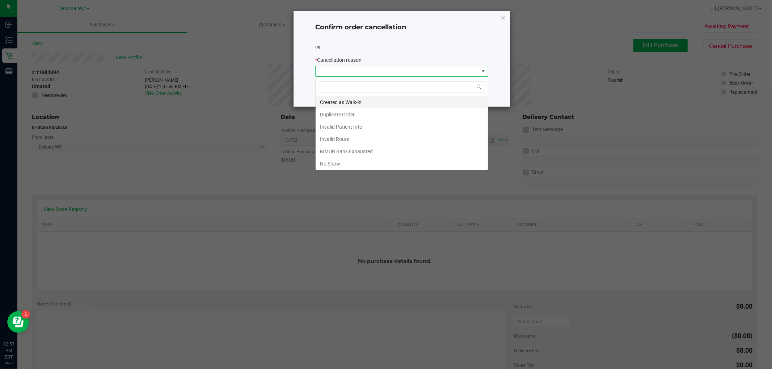
scroll to position [11, 173]
click at [363, 114] on li "Duplicate Order" at bounding box center [402, 115] width 172 height 12
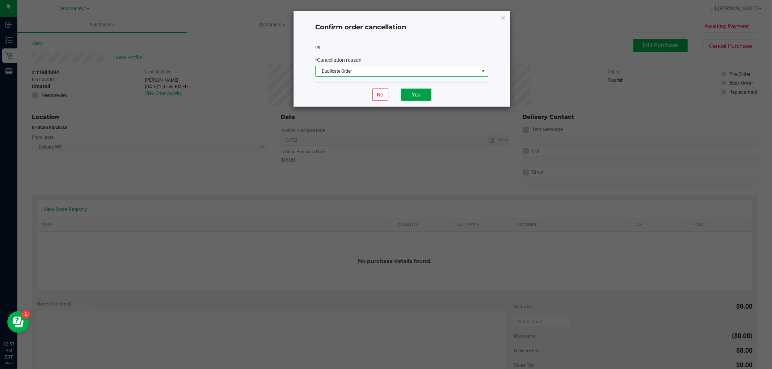
click at [404, 97] on button "Yes" at bounding box center [416, 95] width 30 height 12
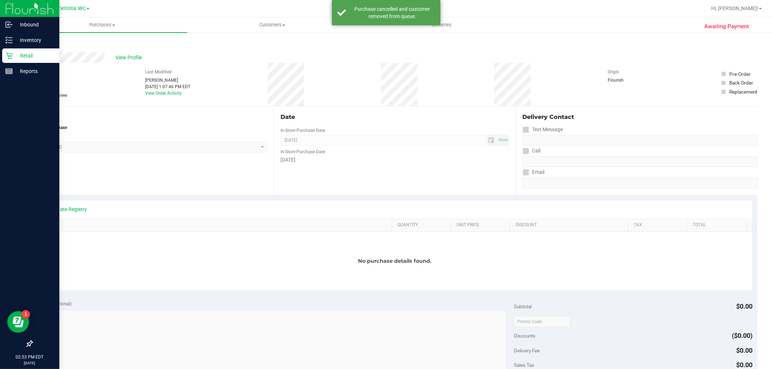
click at [10, 55] on icon at bounding box center [8, 55] width 7 height 7
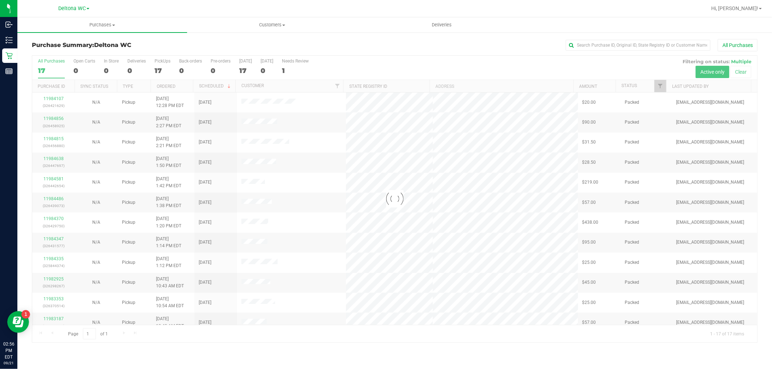
click at [279, 342] on div at bounding box center [394, 199] width 725 height 287
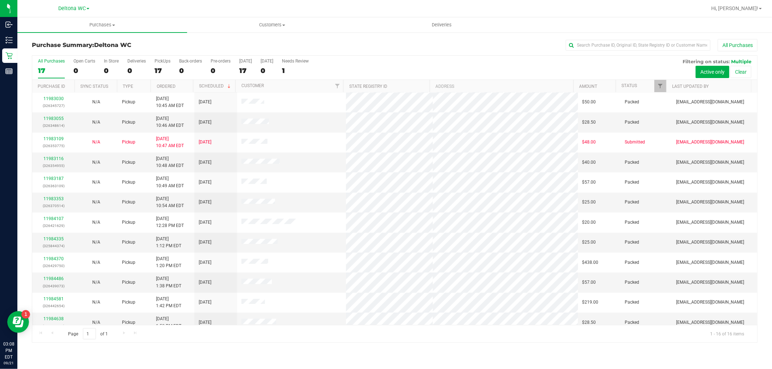
scroll to position [88, 0]
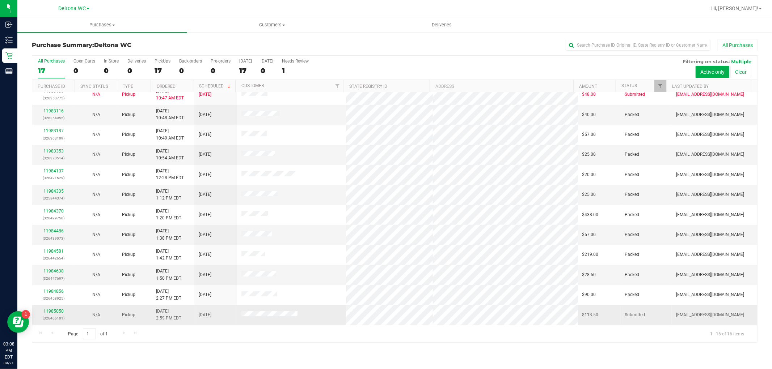
click at [57, 309] on div "11985050 (326466101)" at bounding box center [54, 315] width 34 height 14
click at [58, 310] on link "11985050" at bounding box center [53, 311] width 20 height 5
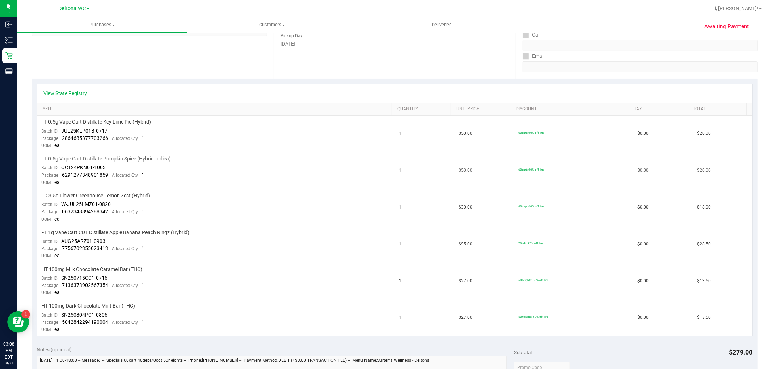
scroll to position [40, 0]
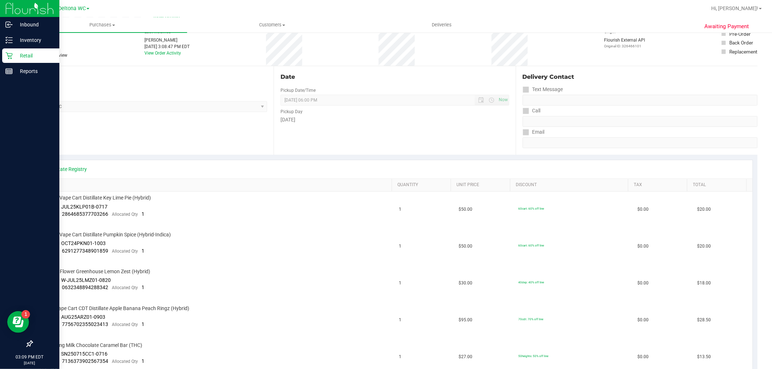
click at [17, 59] on p "Retail" at bounding box center [34, 55] width 43 height 9
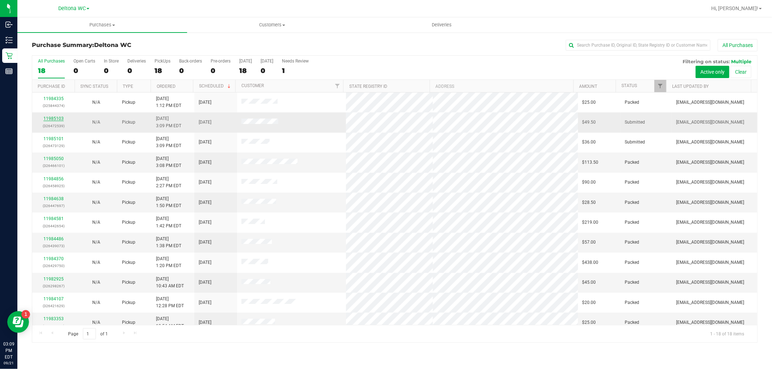
click at [58, 118] on link "11985103" at bounding box center [53, 118] width 20 height 5
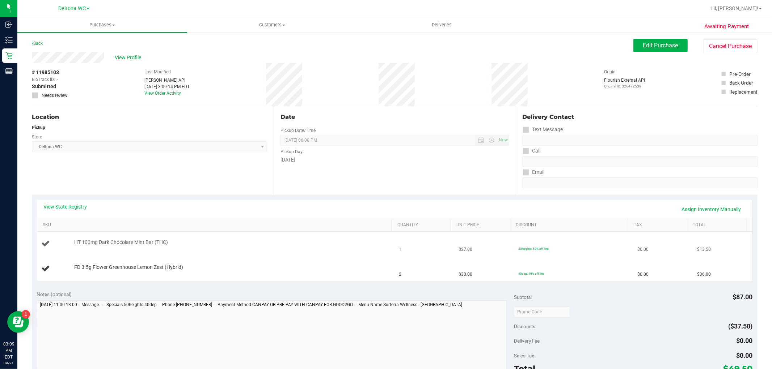
click at [115, 243] on span "HT 100mg Dark Chocolate Mint Bar (THC)" at bounding box center [121, 242] width 94 height 7
click at [116, 243] on span "HT 100mg Dark Chocolate Mint Bar (THC)" at bounding box center [121, 242] width 94 height 7
copy div "HT 100mg Dark Chocolate Mint Bar (THC)"
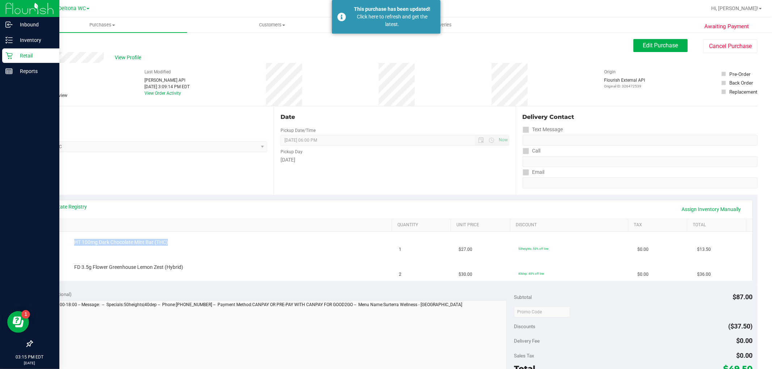
click at [9, 55] on icon at bounding box center [8, 55] width 7 height 7
